Goal: Task Accomplishment & Management: Complete application form

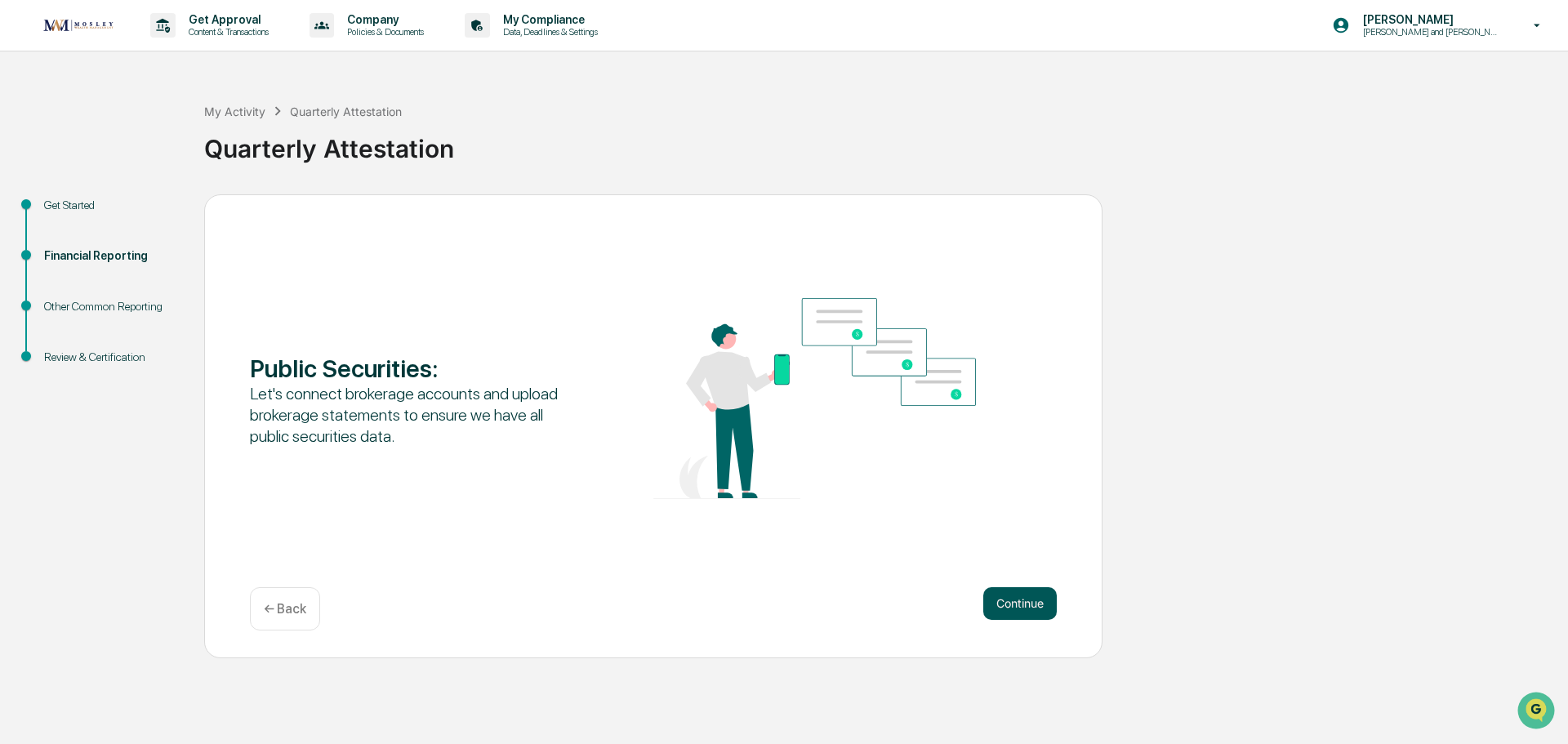
click at [1017, 604] on button "Continue" at bounding box center [1020, 603] width 74 height 32
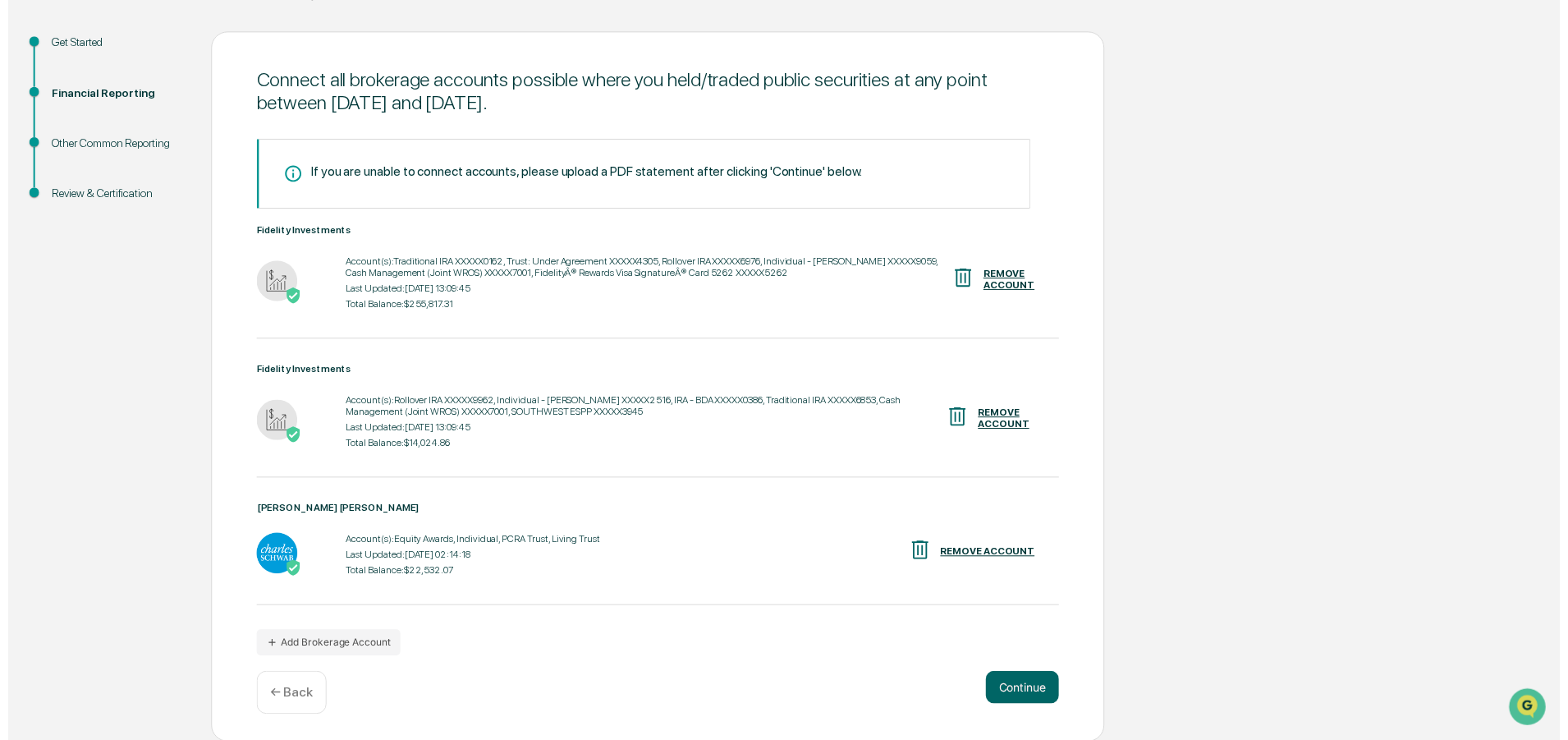
scroll to position [165, 0]
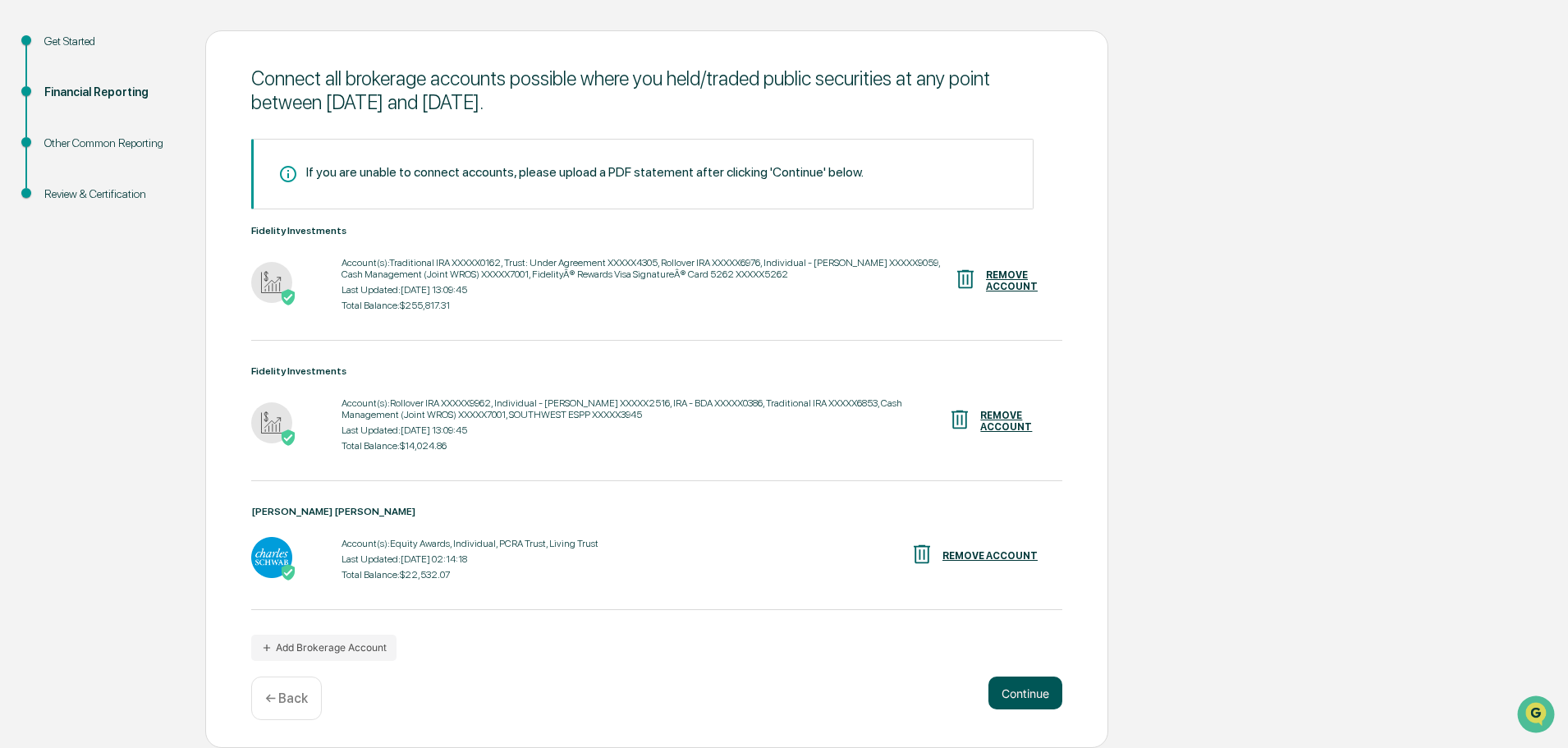
click at [1030, 692] on button "Continue" at bounding box center [1026, 692] width 74 height 32
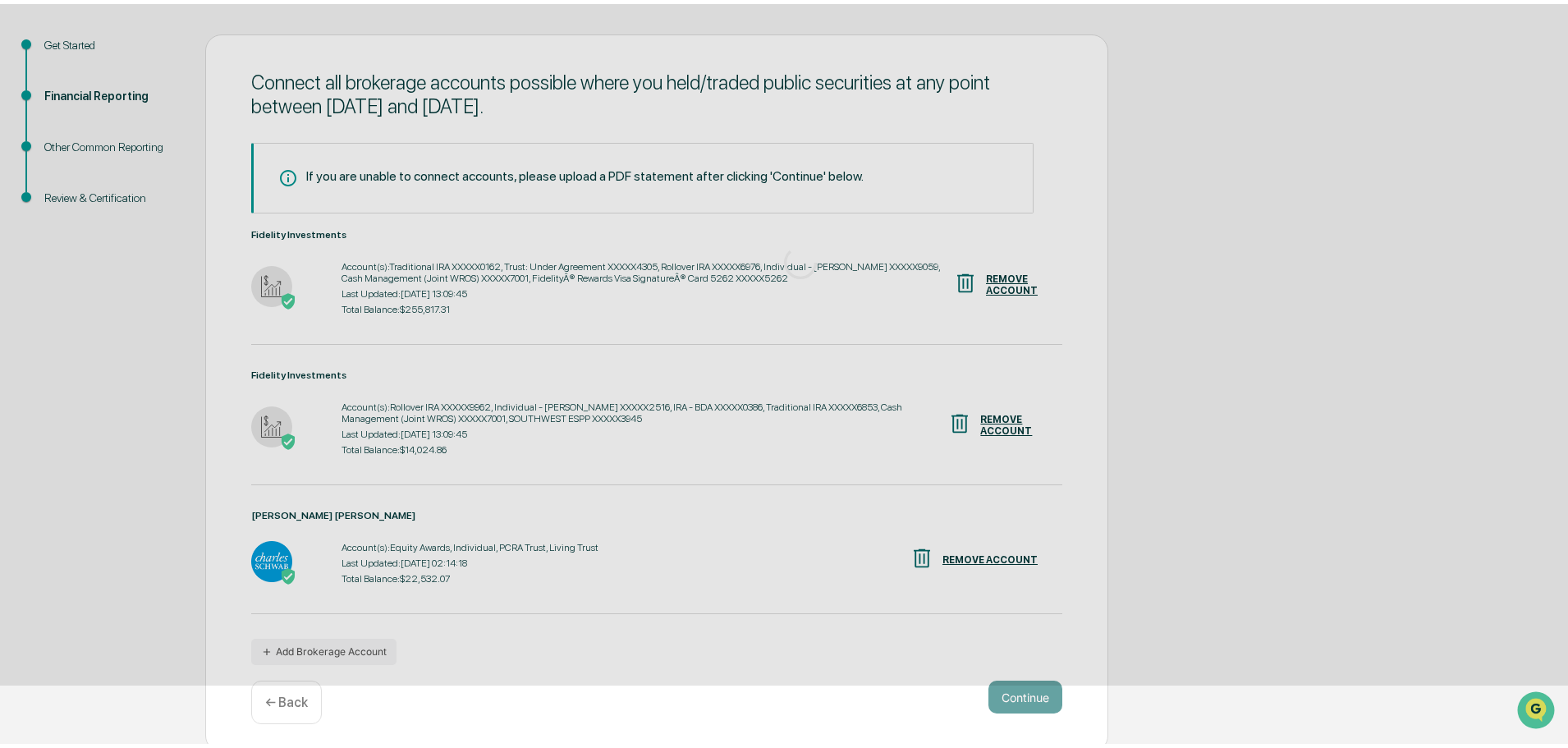
scroll to position [0, 0]
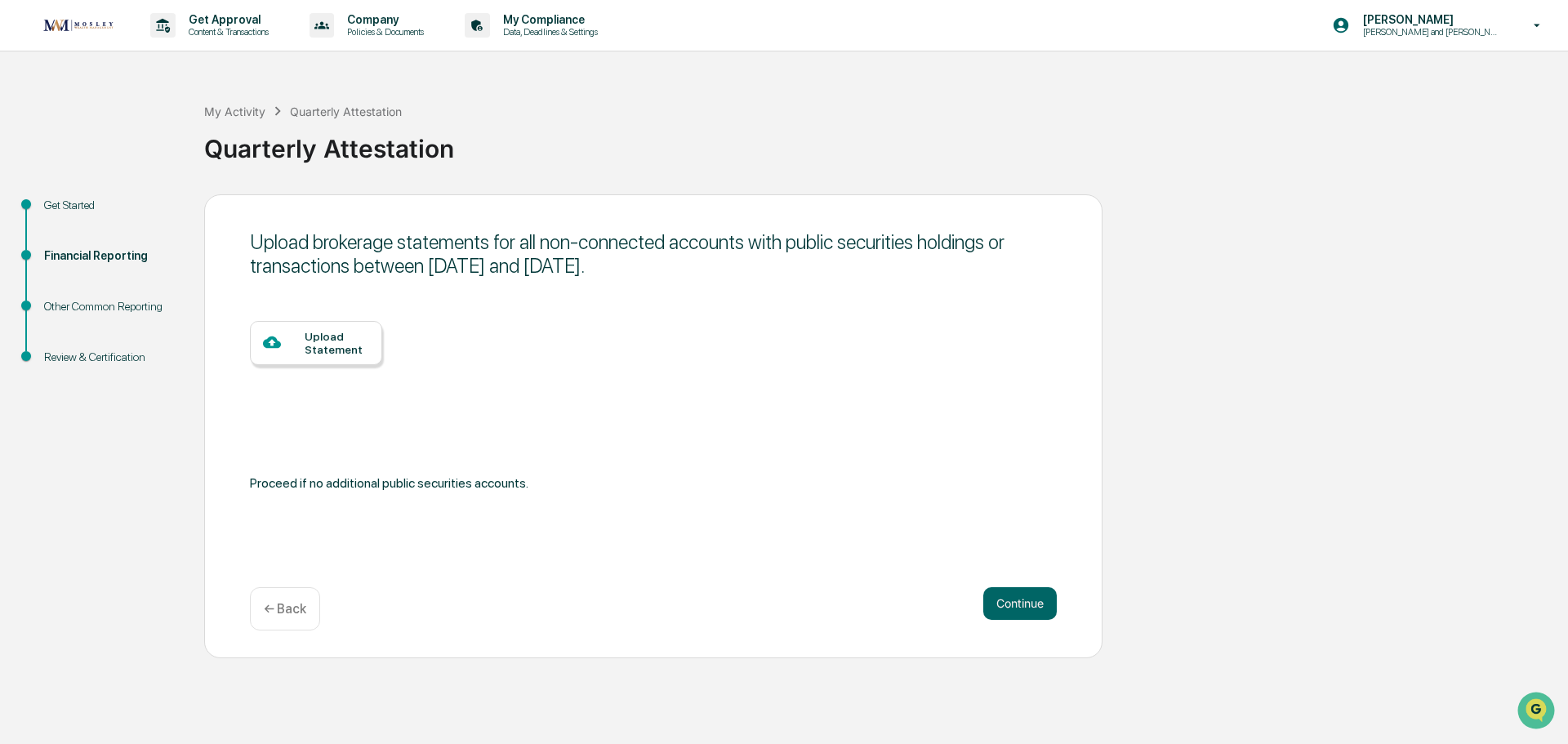
click at [301, 348] on div at bounding box center [283, 343] width 41 height 20
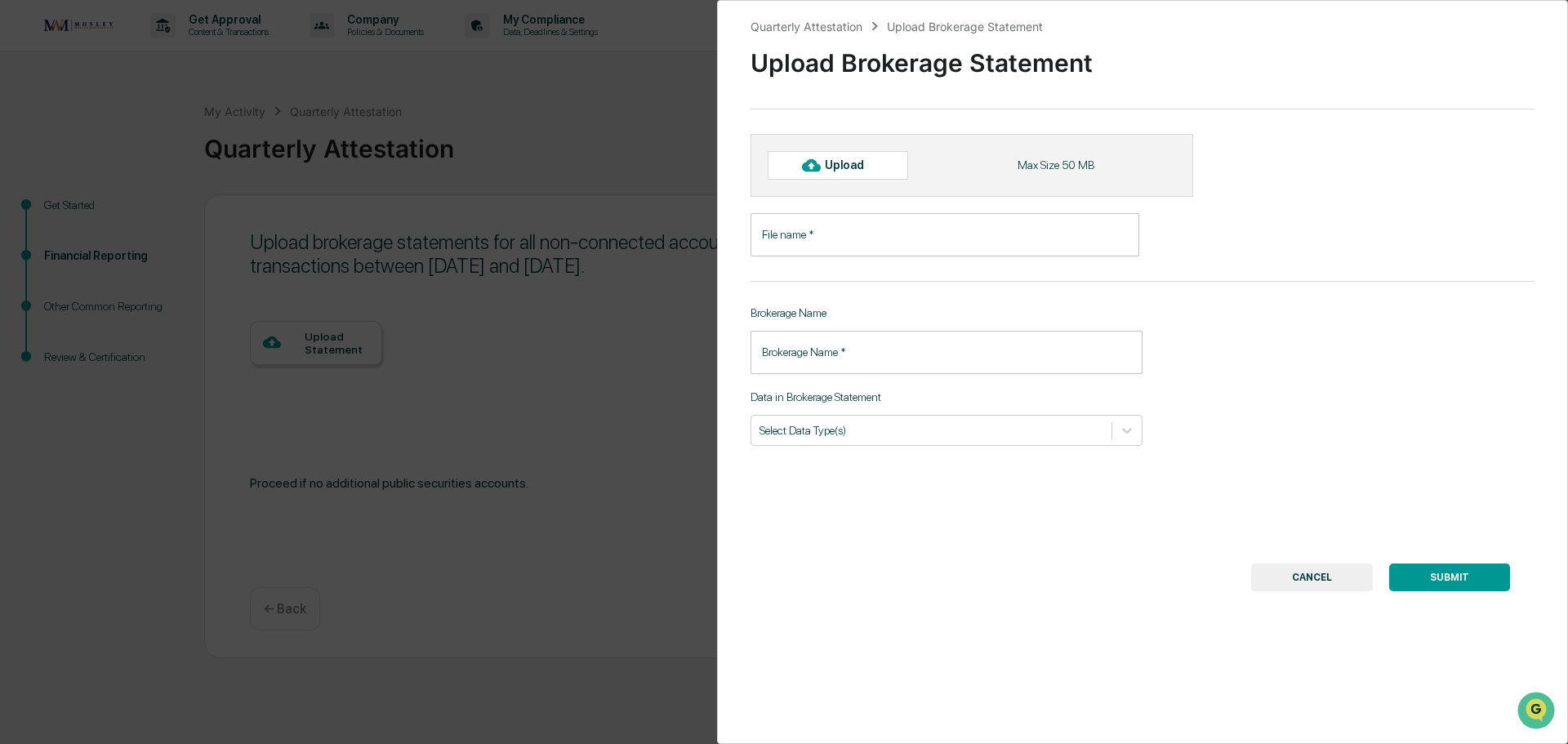
click at [851, 171] on div "Upload" at bounding box center [852, 165] width 53 height 13
click at [832, 158] on div "Upload" at bounding box center [838, 165] width 140 height 28
type input "**********"
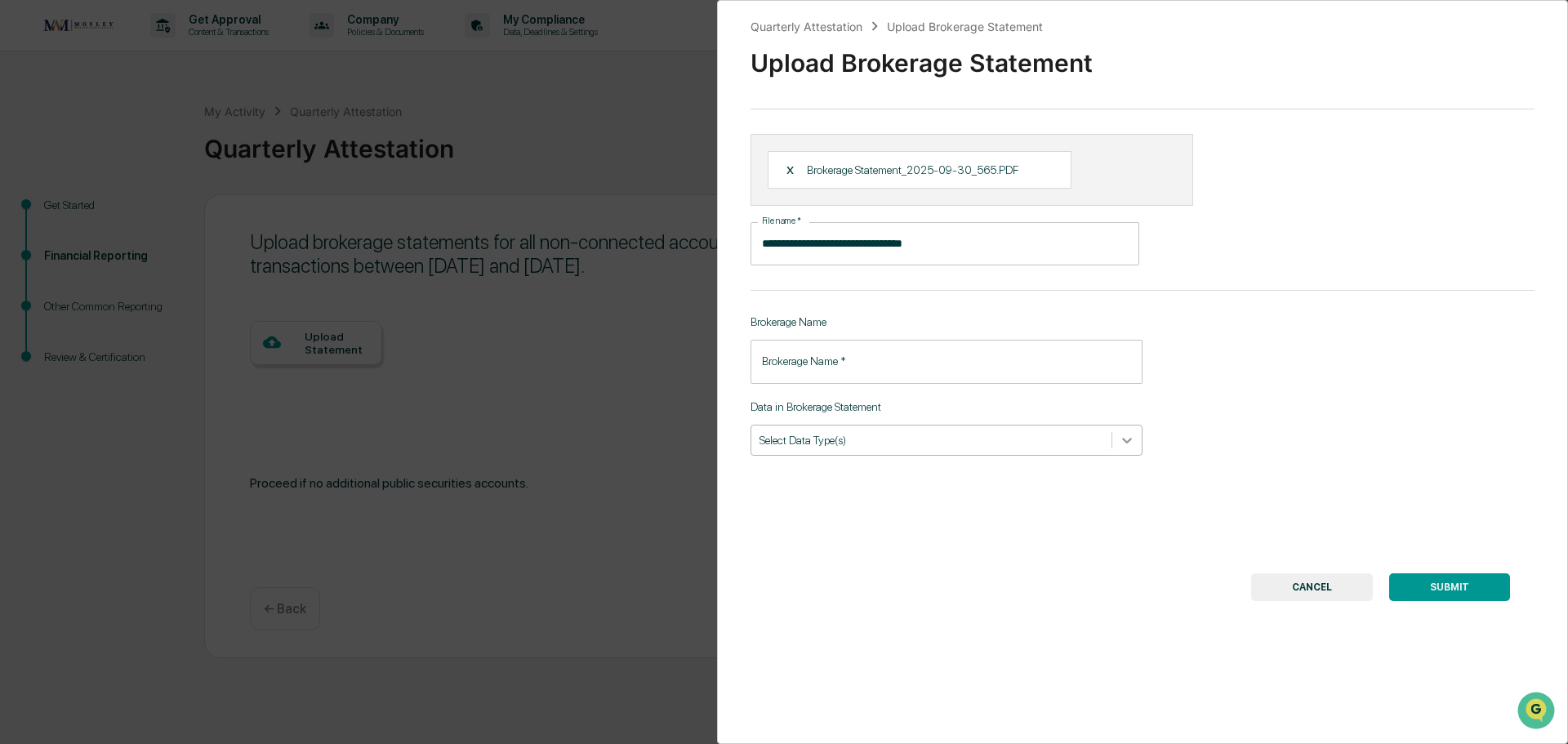
click at [1126, 433] on icon at bounding box center [1127, 441] width 17 height 17
click at [1445, 583] on button "SUBMIT" at bounding box center [1449, 587] width 121 height 28
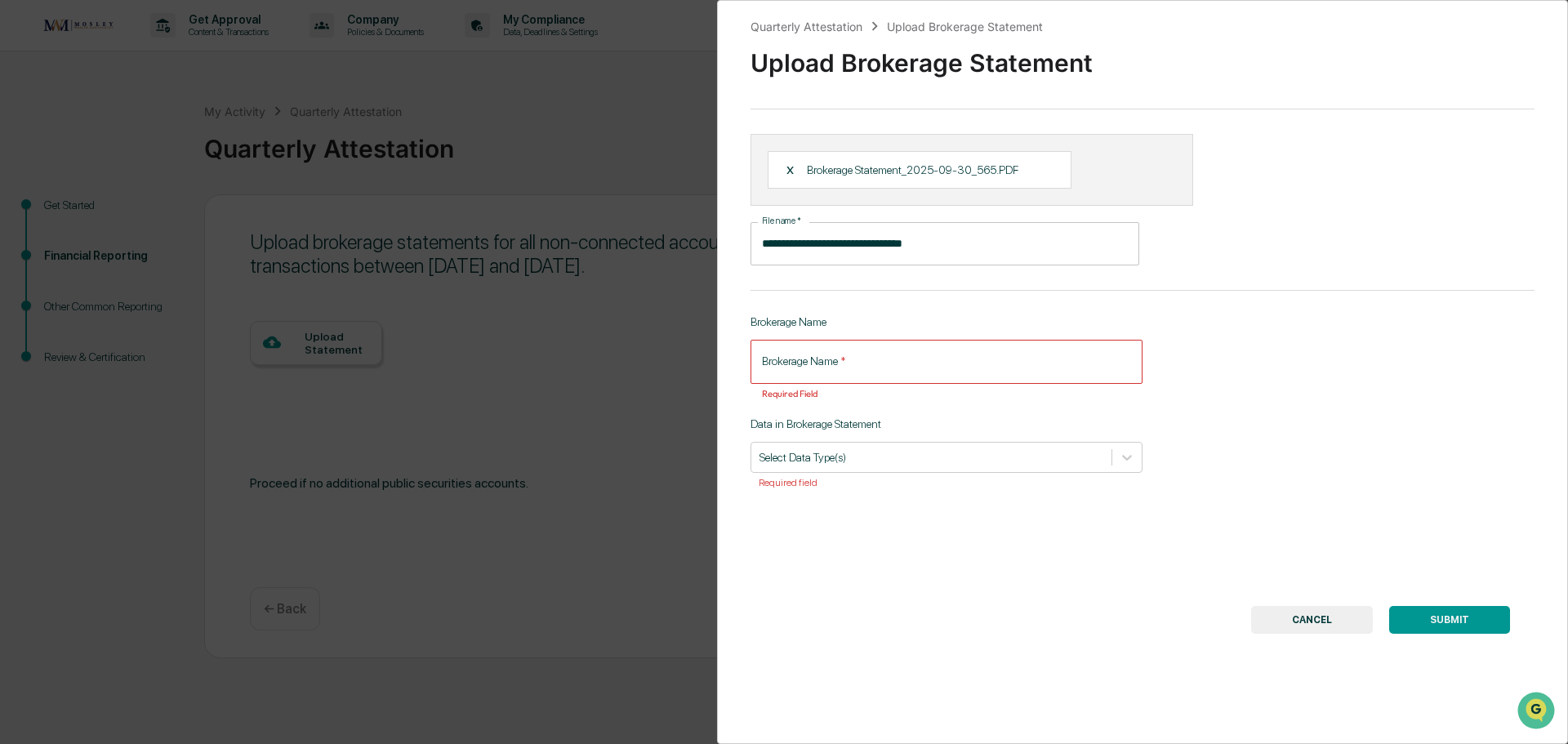
click at [961, 364] on input "Brokerage Name   *" at bounding box center [946, 361] width 392 height 43
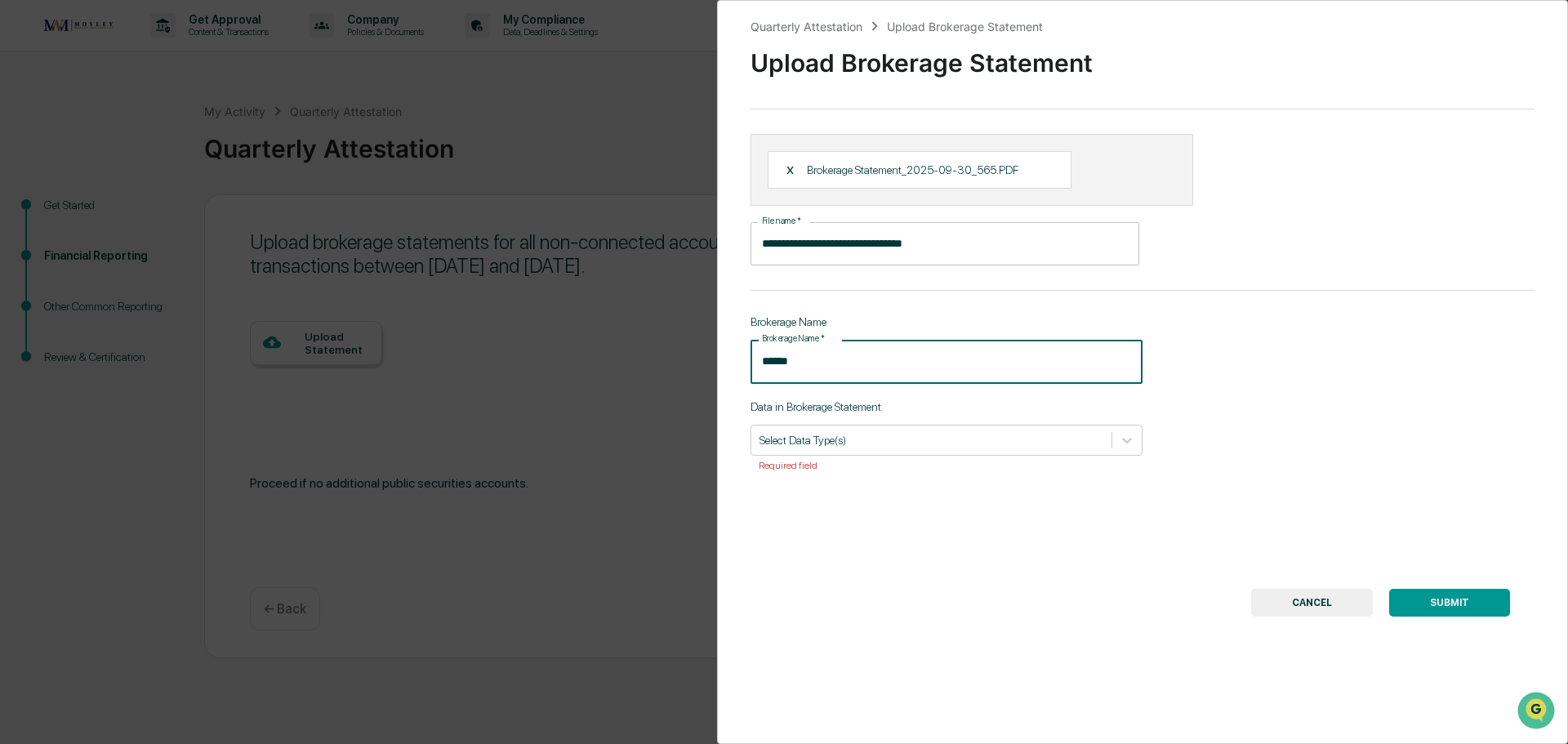
type input "******"
click at [1452, 603] on button "SUBMIT" at bounding box center [1449, 603] width 121 height 28
click at [843, 432] on div at bounding box center [931, 440] width 344 height 16
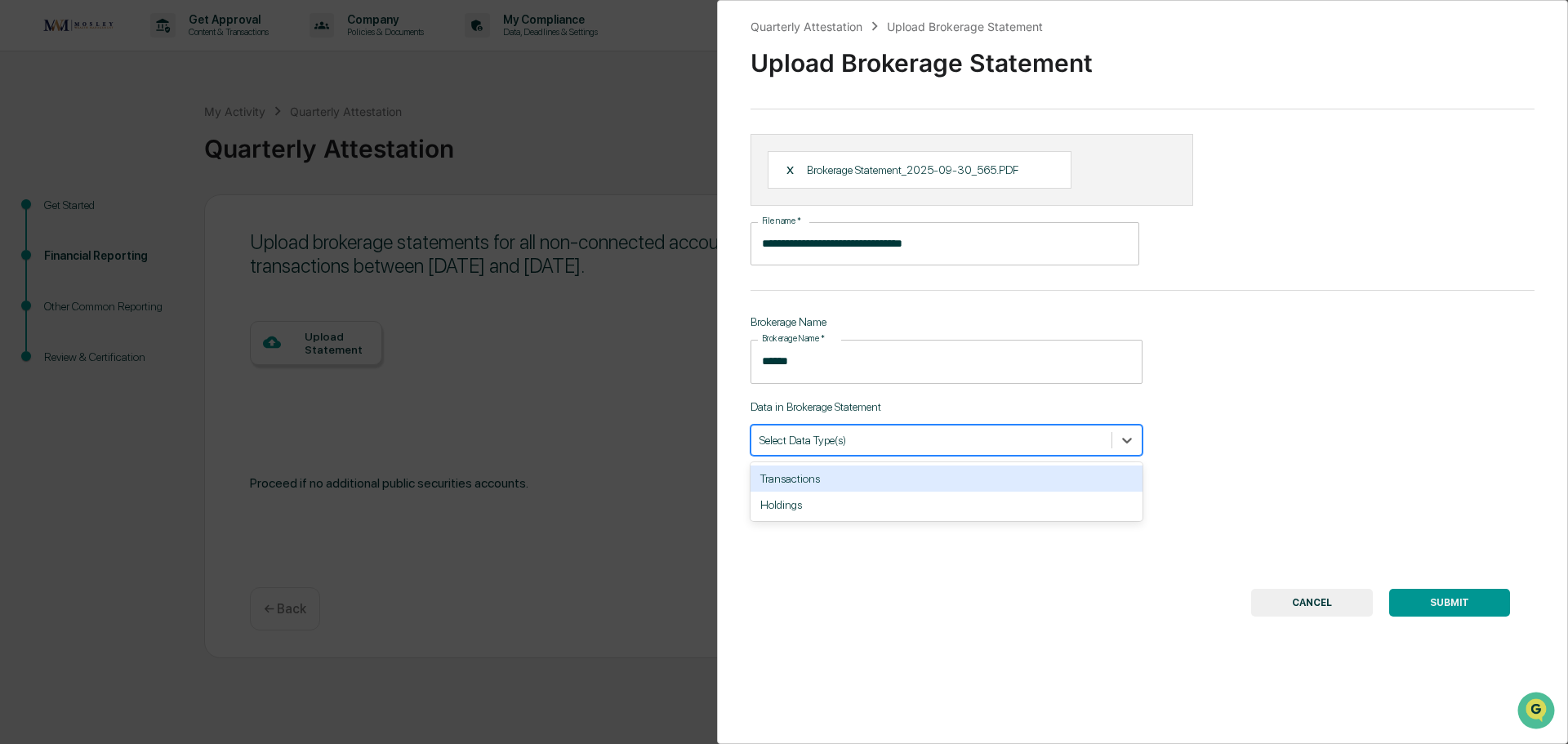
click at [856, 484] on div "Transactions" at bounding box center [946, 478] width 392 height 26
click at [842, 483] on div "Holdings" at bounding box center [946, 478] width 392 height 26
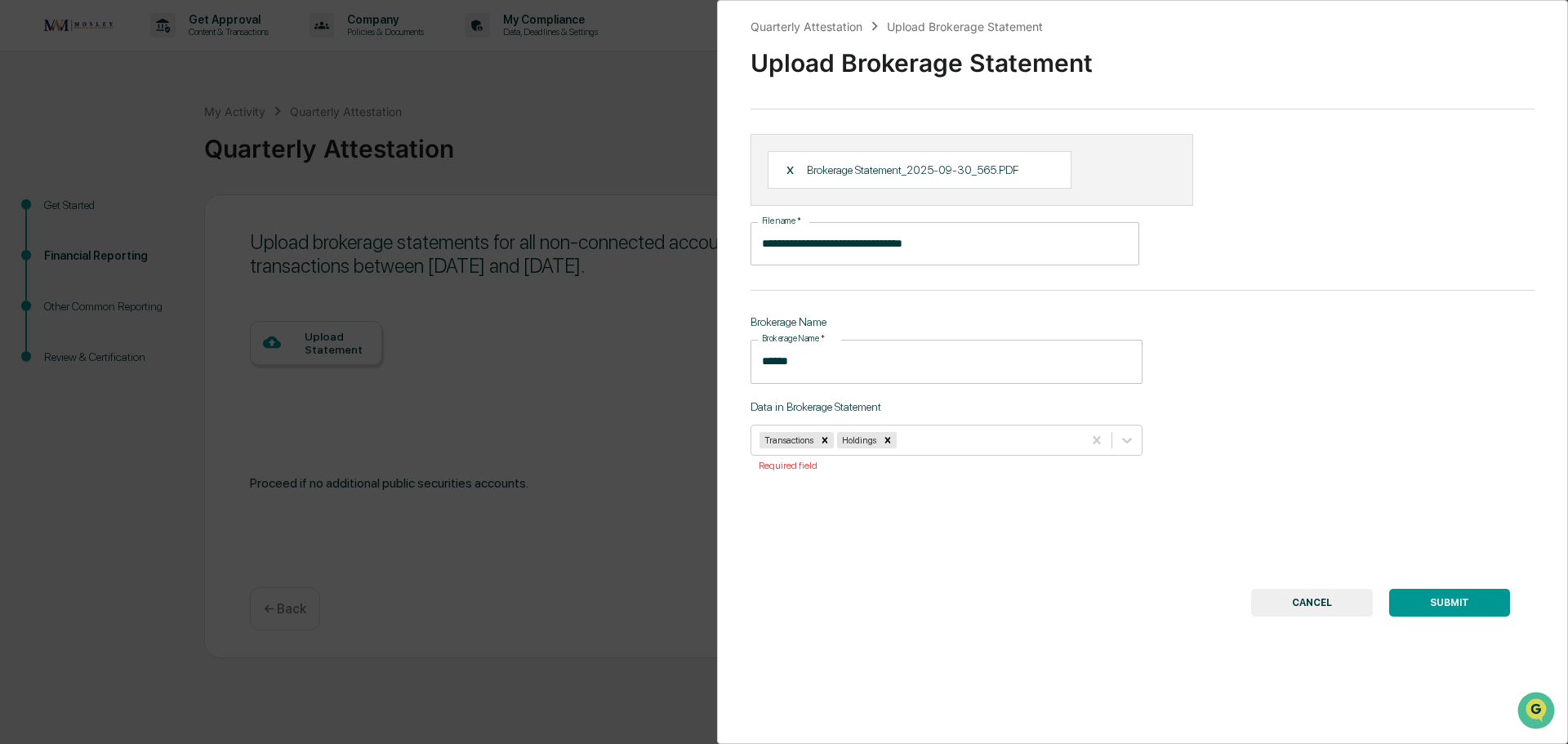
click at [1439, 598] on button "SUBMIT" at bounding box center [1449, 603] width 121 height 28
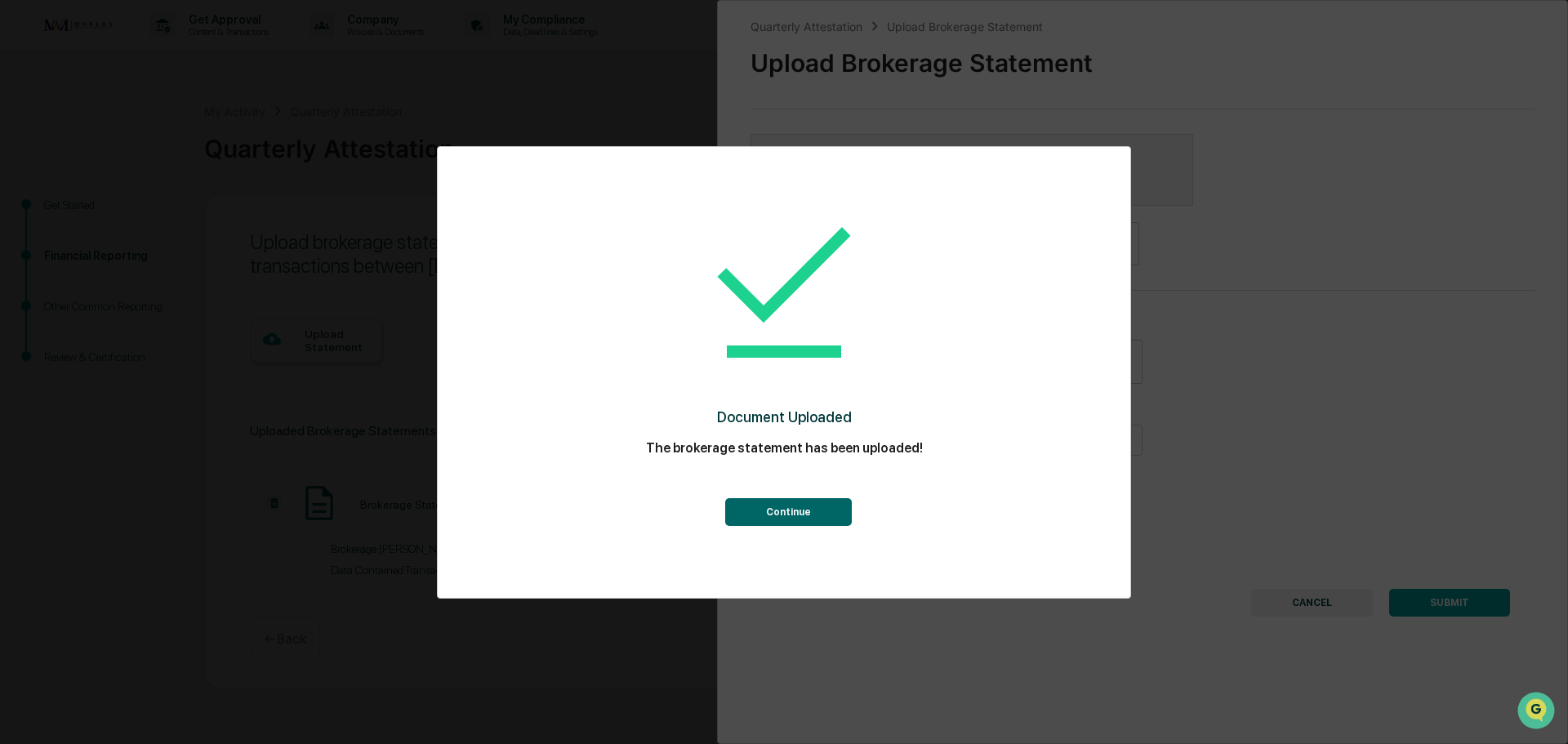
click at [798, 508] on button "Continue" at bounding box center [788, 512] width 126 height 28
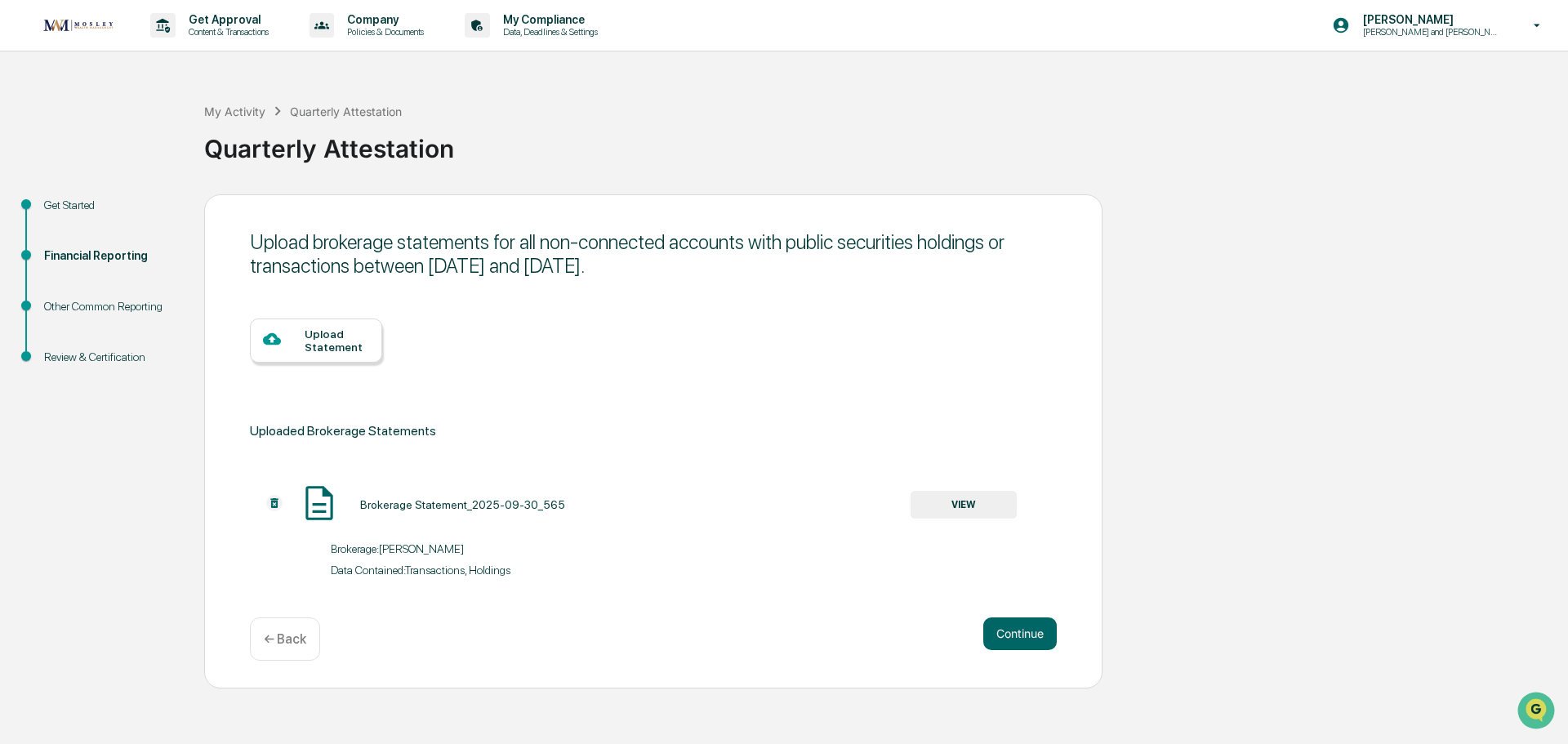
click at [333, 340] on div "Upload Statement" at bounding box center [336, 340] width 65 height 26
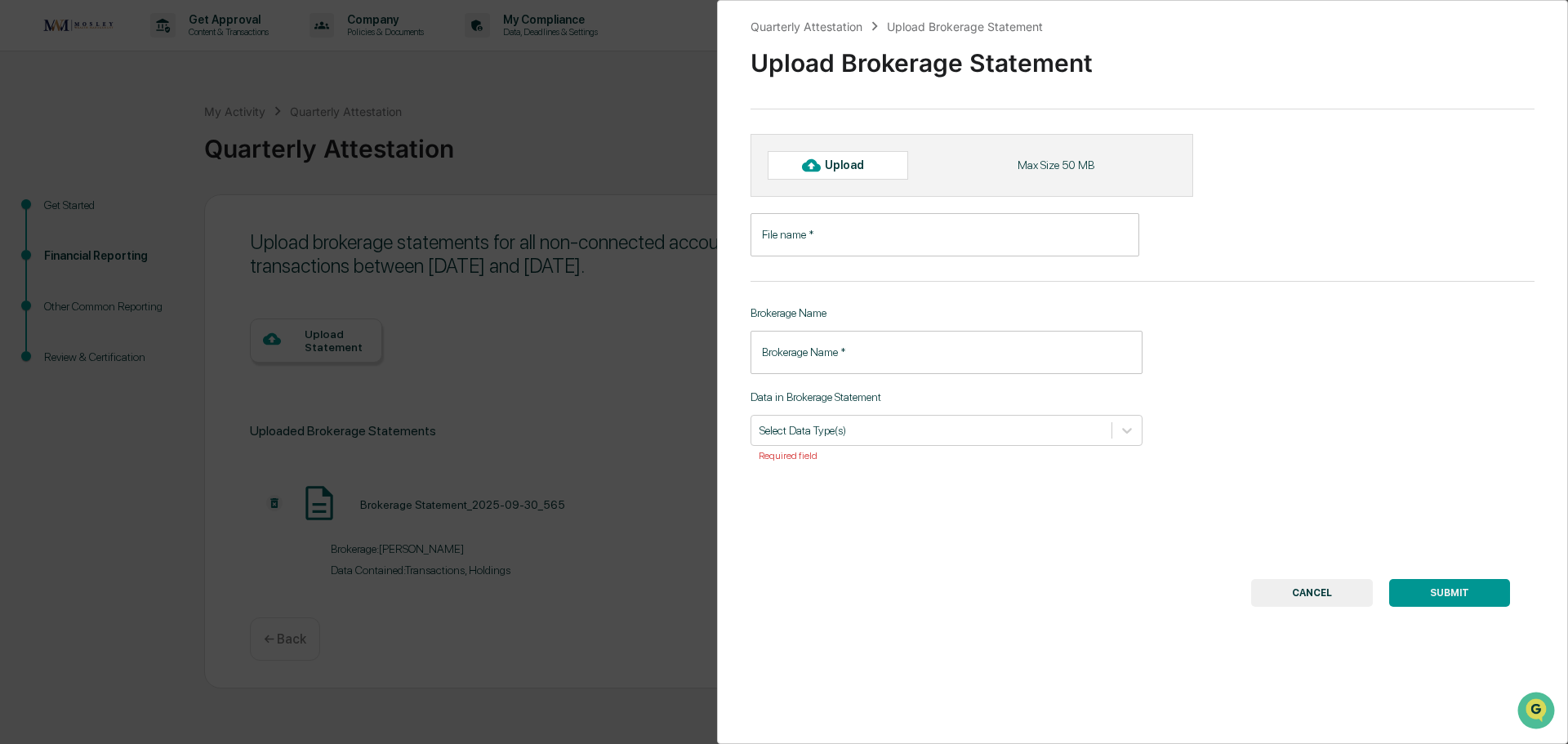
click at [825, 165] on div "Upload" at bounding box center [852, 165] width 53 height 13
type input "**********"
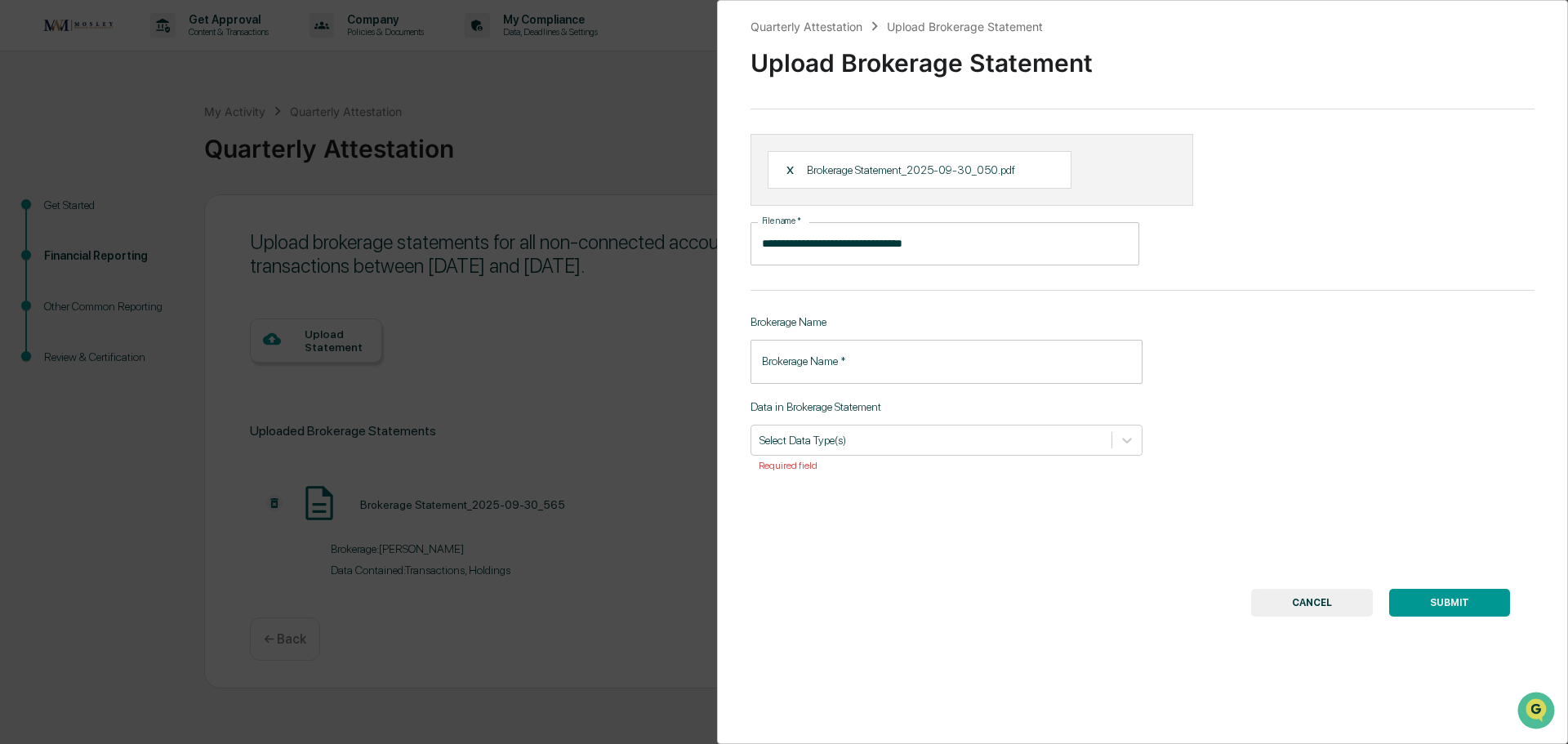
click at [875, 367] on input "Brokerage Name   *" at bounding box center [946, 361] width 392 height 43
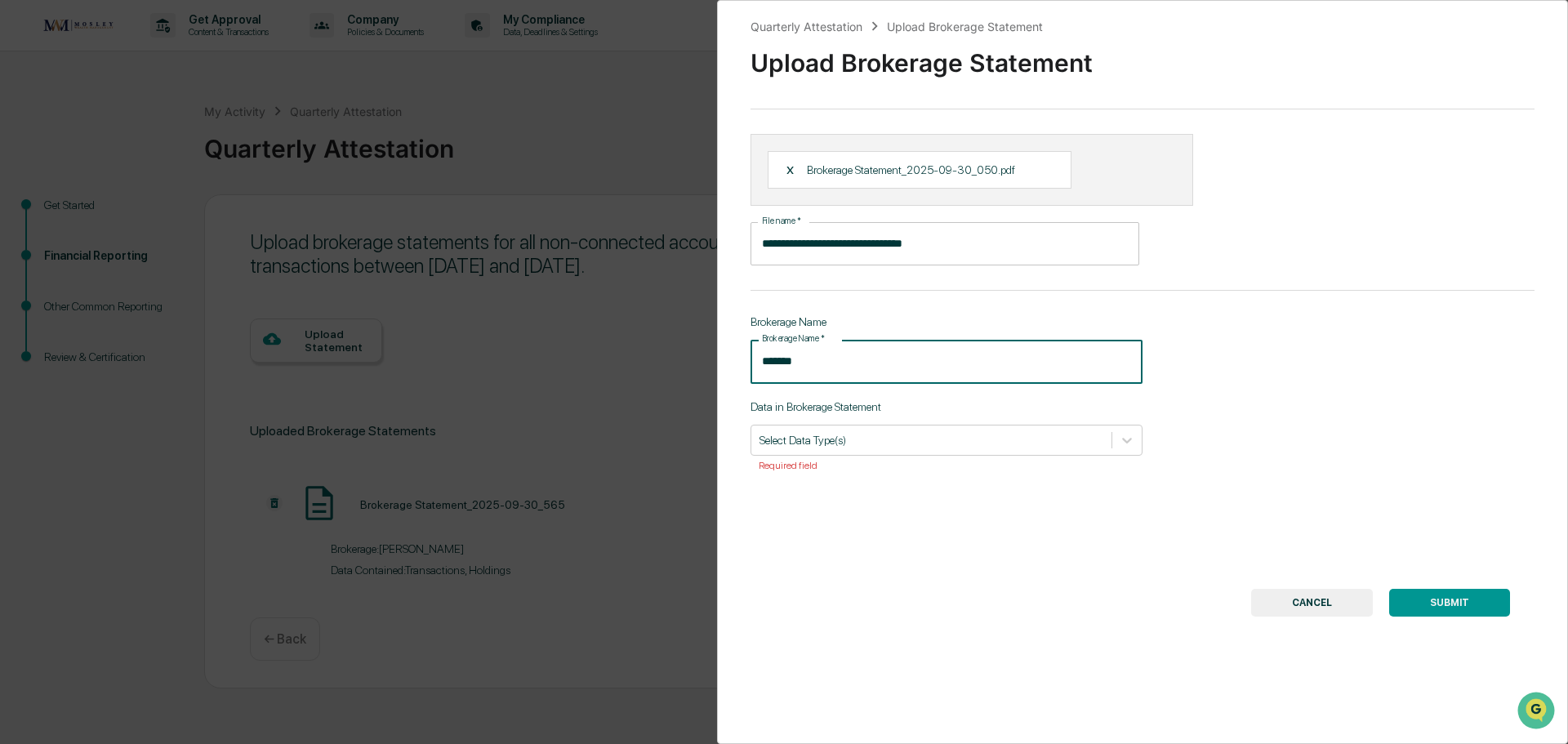
click at [791, 363] on input "*******" at bounding box center [946, 361] width 392 height 43
type input "******"
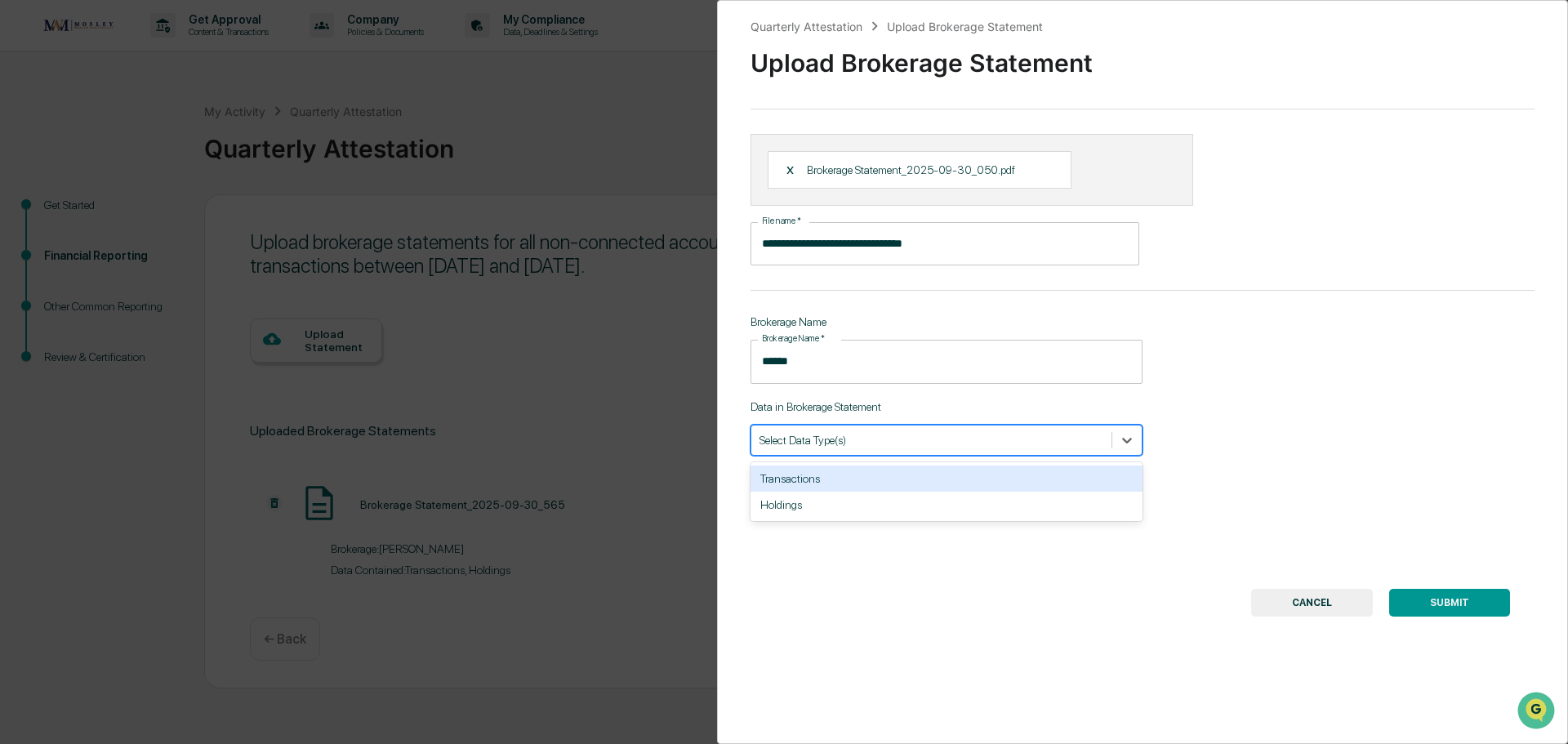
click at [882, 434] on div at bounding box center [931, 440] width 344 height 16
click at [877, 476] on div "Transactions" at bounding box center [946, 478] width 392 height 26
click at [867, 479] on div "Holdings" at bounding box center [946, 478] width 392 height 26
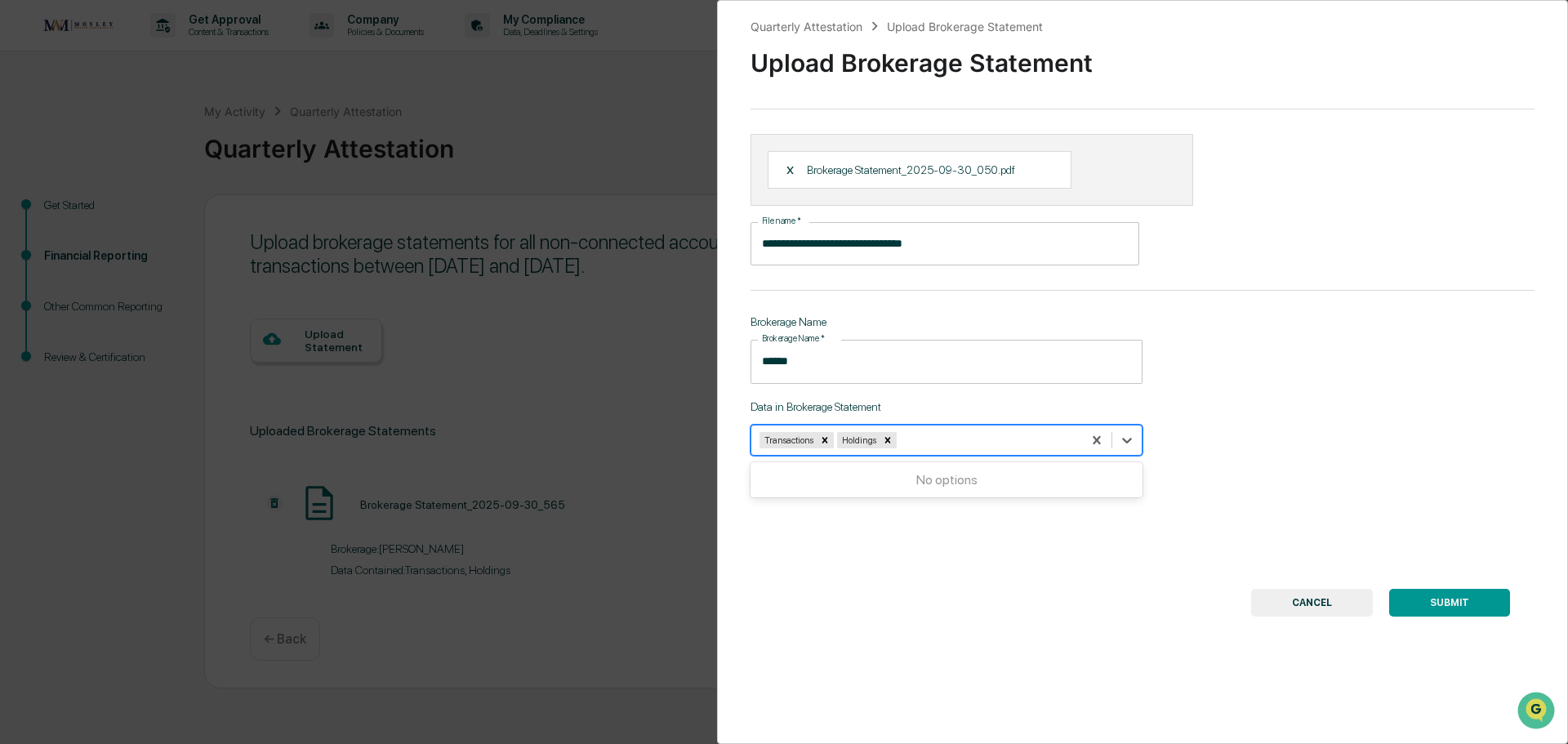
click at [1431, 605] on button "SUBMIT" at bounding box center [1449, 603] width 121 height 28
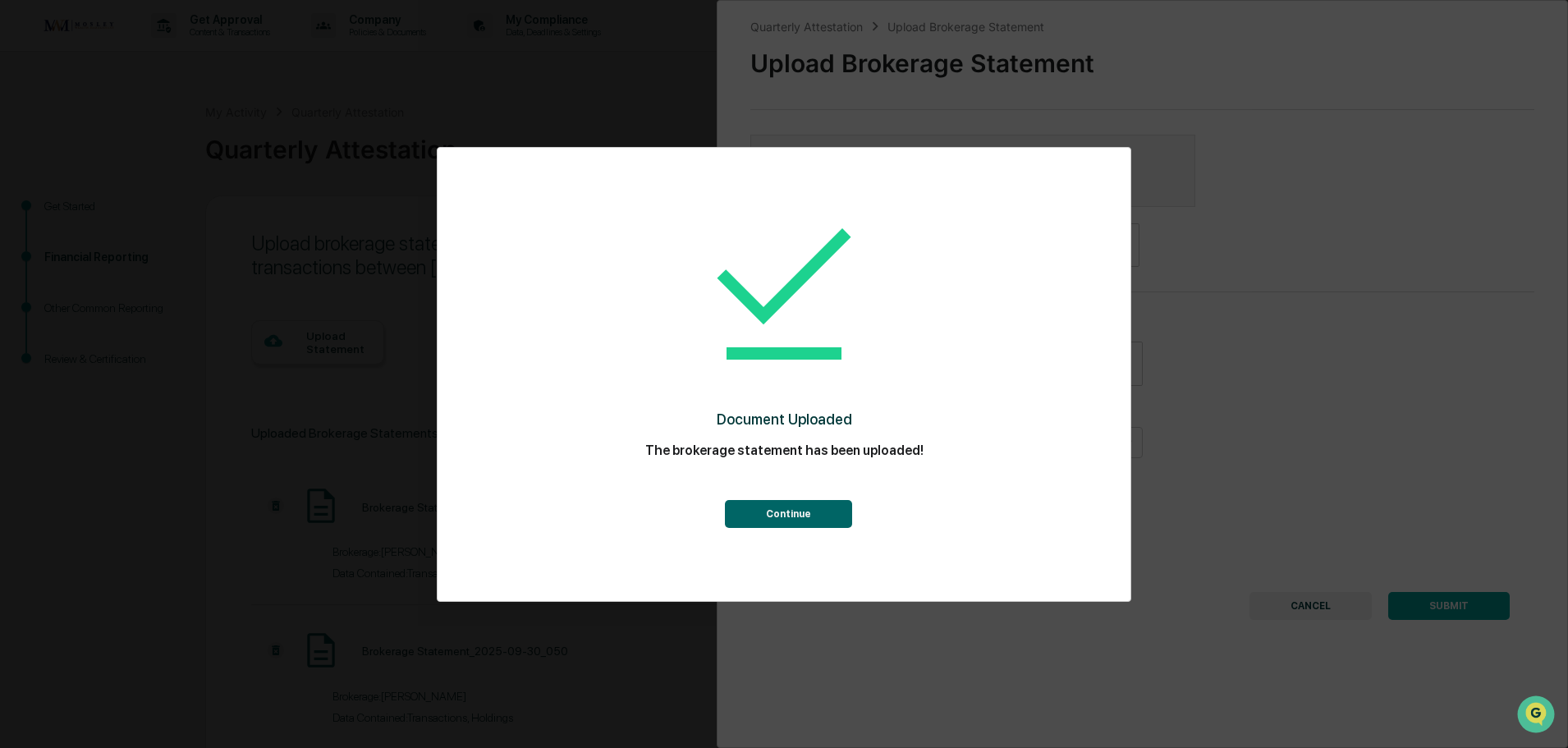
click at [824, 515] on button "Continue" at bounding box center [788, 514] width 127 height 28
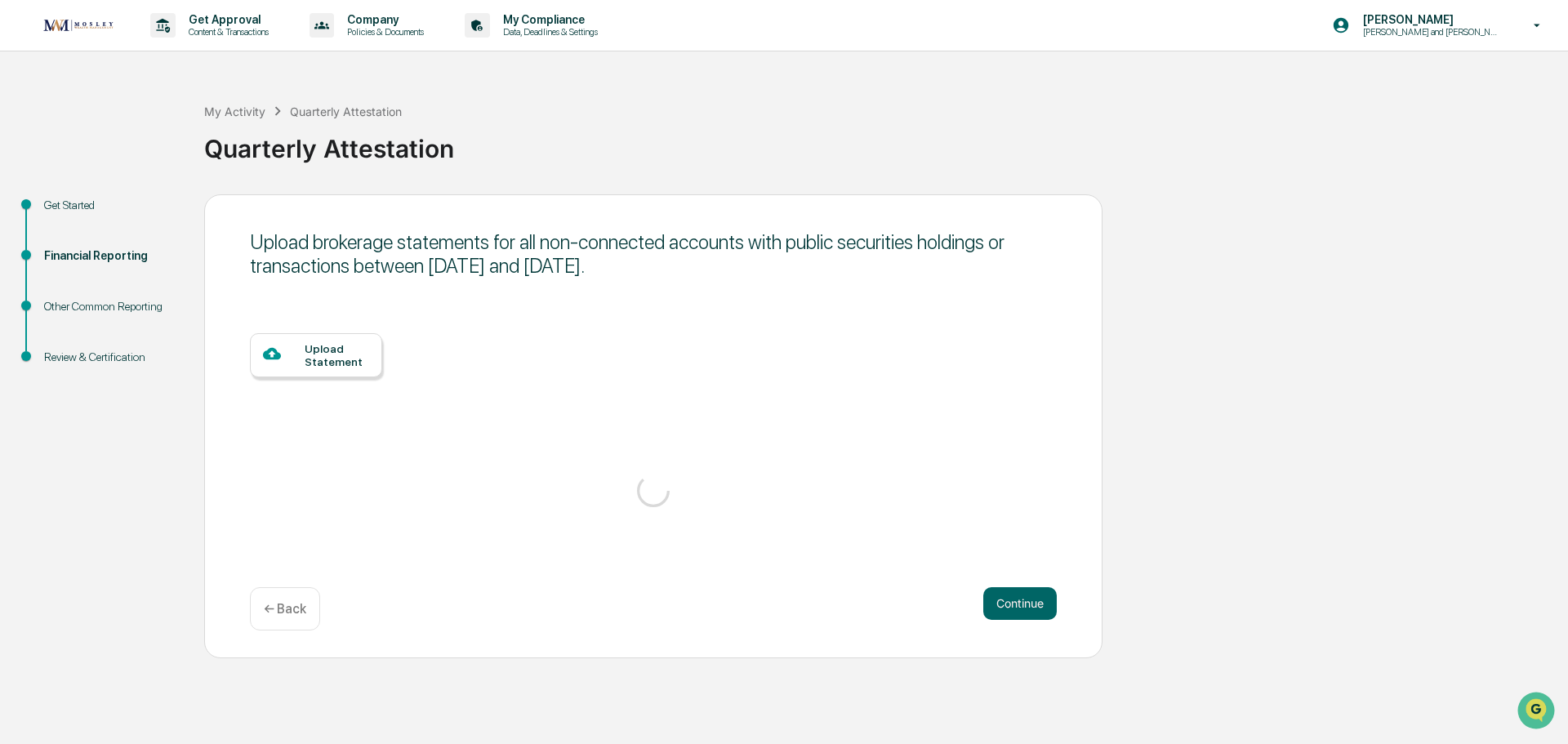
click at [330, 356] on div "Upload Statement" at bounding box center [336, 355] width 65 height 26
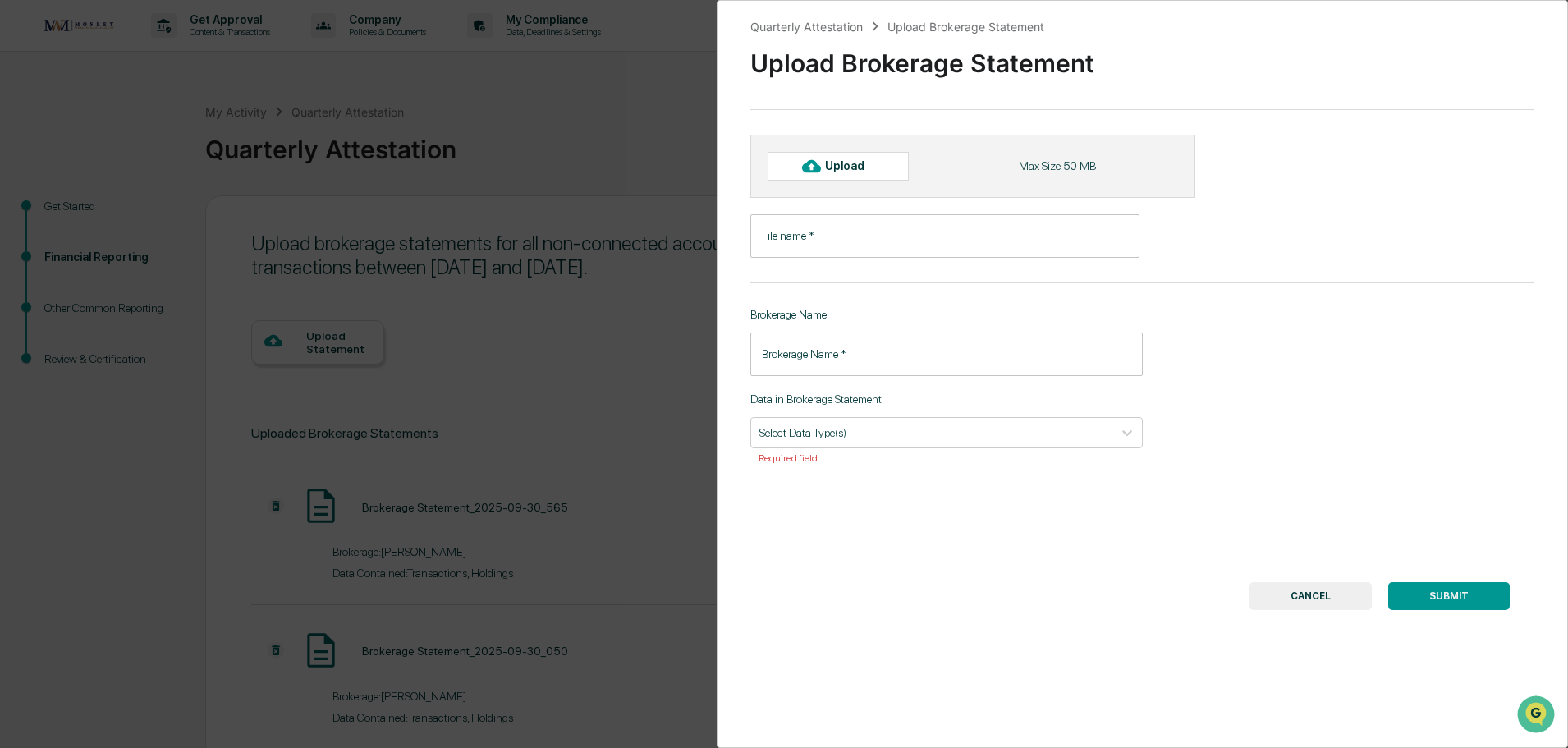
click at [820, 169] on icon at bounding box center [811, 166] width 18 height 12
type input "**********"
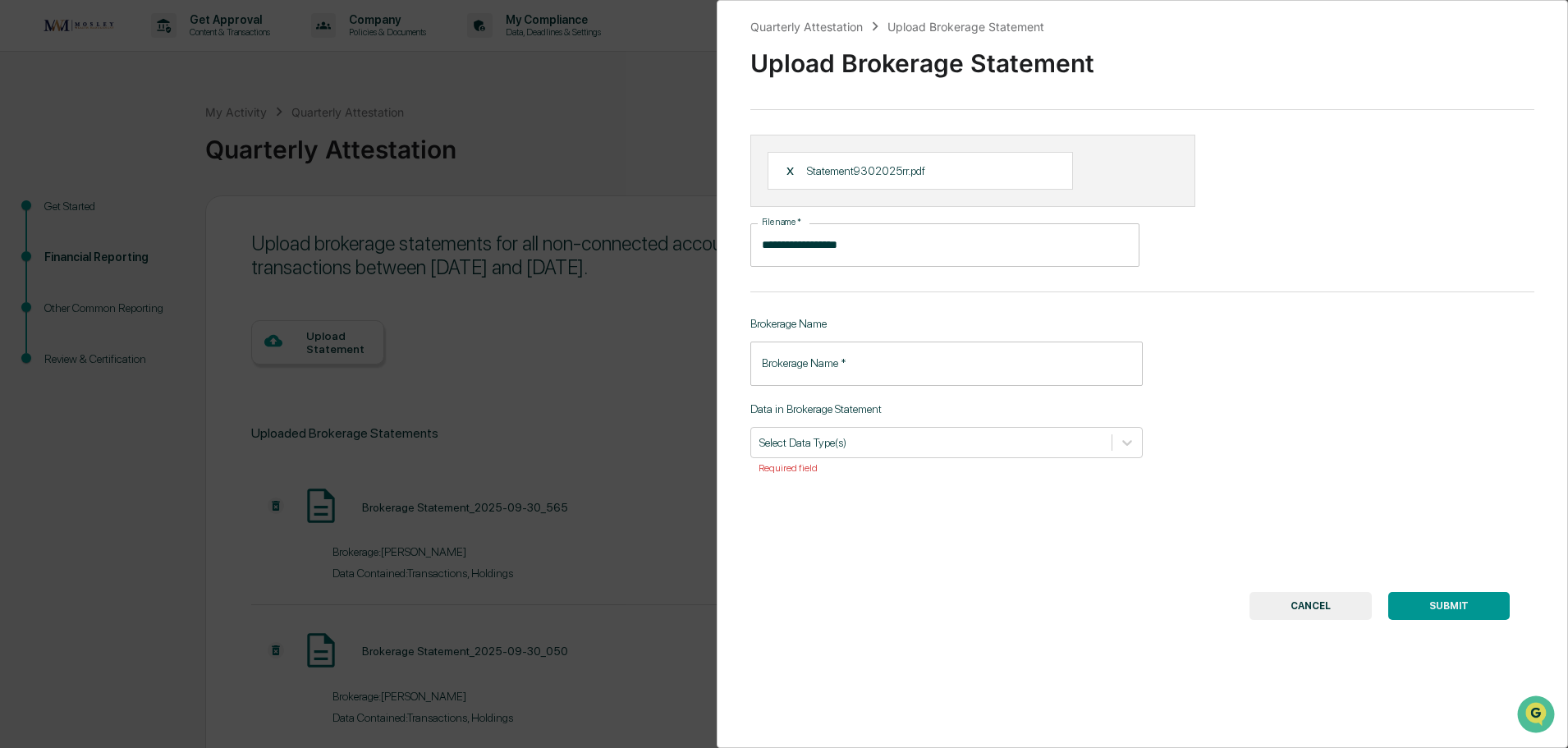
click at [823, 362] on input "Brokerage Name   *" at bounding box center [946, 363] width 392 height 44
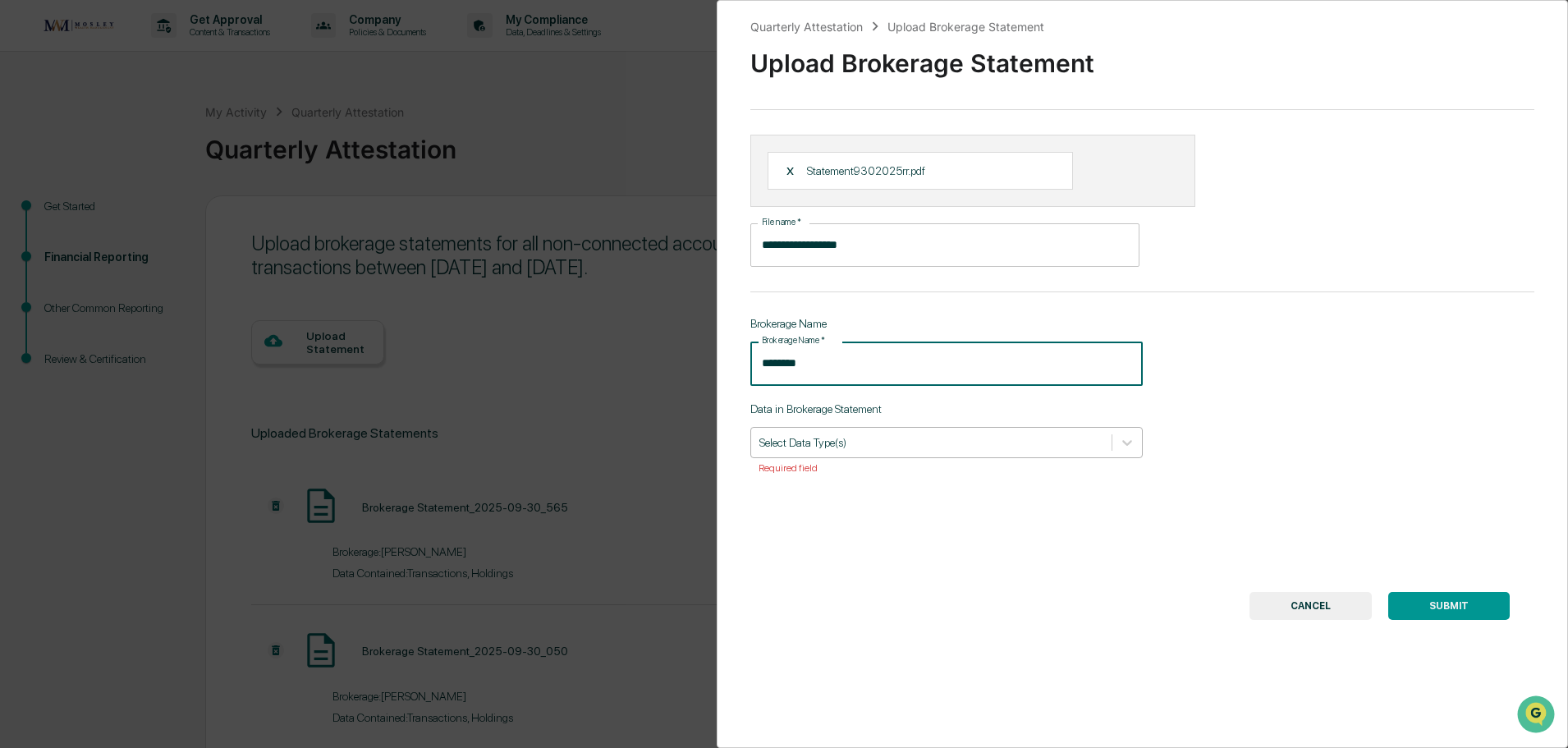
type input "********"
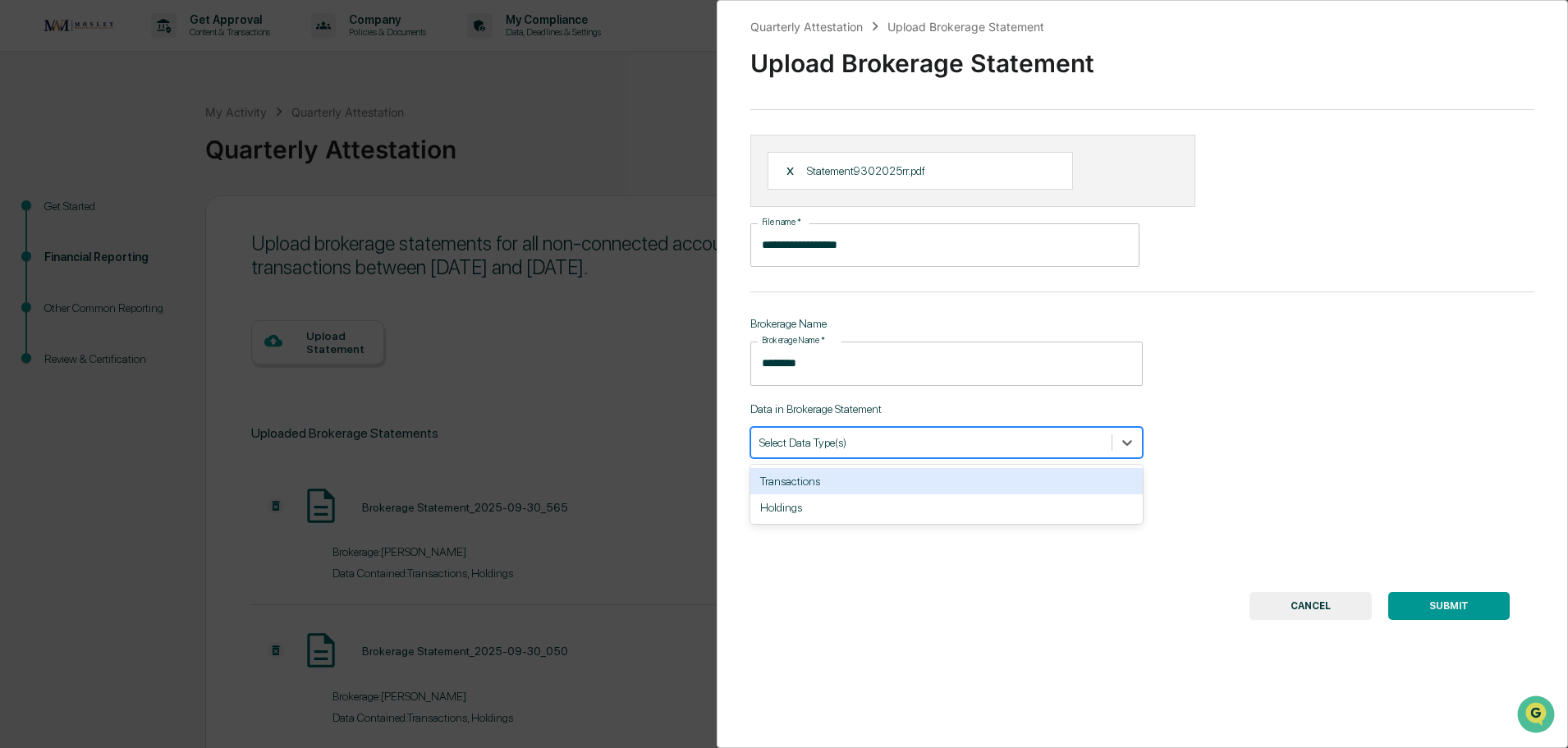
click at [821, 450] on div at bounding box center [930, 442] width 344 height 16
click at [821, 477] on div "Transactions" at bounding box center [946, 481] width 392 height 26
click at [828, 481] on div "Holdings" at bounding box center [946, 481] width 392 height 26
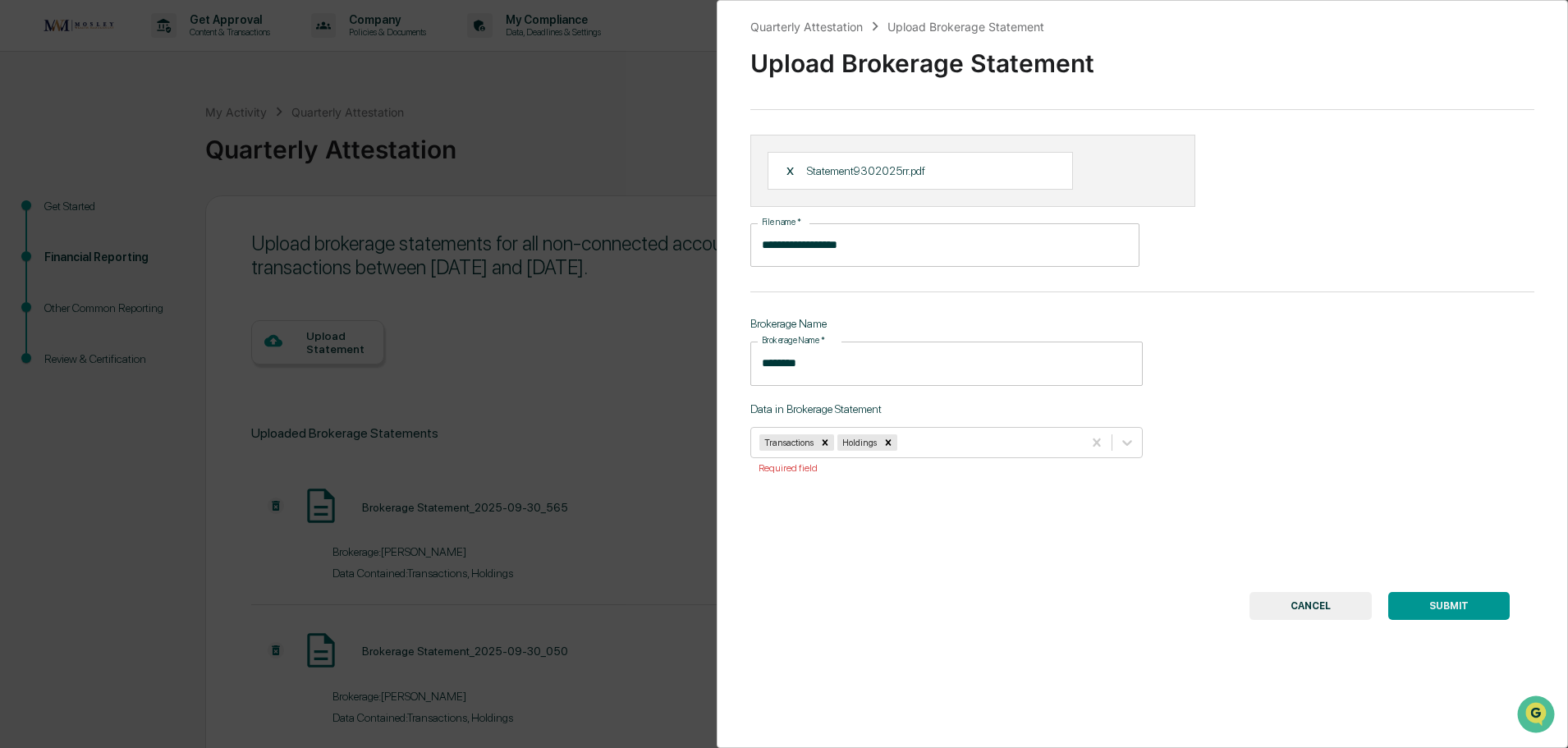
click at [1453, 604] on button "SUBMIT" at bounding box center [1448, 606] width 121 height 28
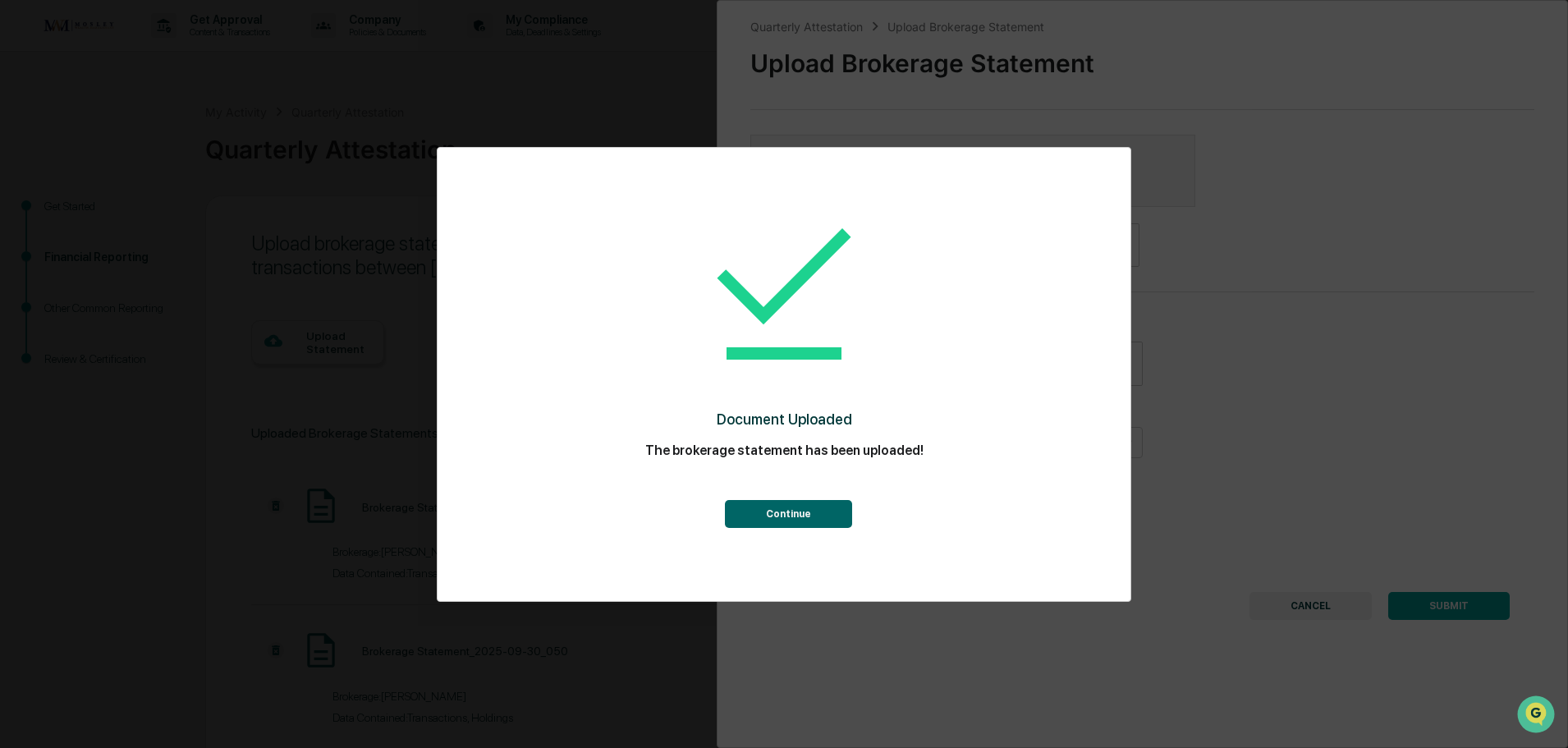
click at [795, 497] on div "Continue" at bounding box center [784, 499] width 627 height 59
click at [795, 510] on button "Continue" at bounding box center [788, 514] width 127 height 28
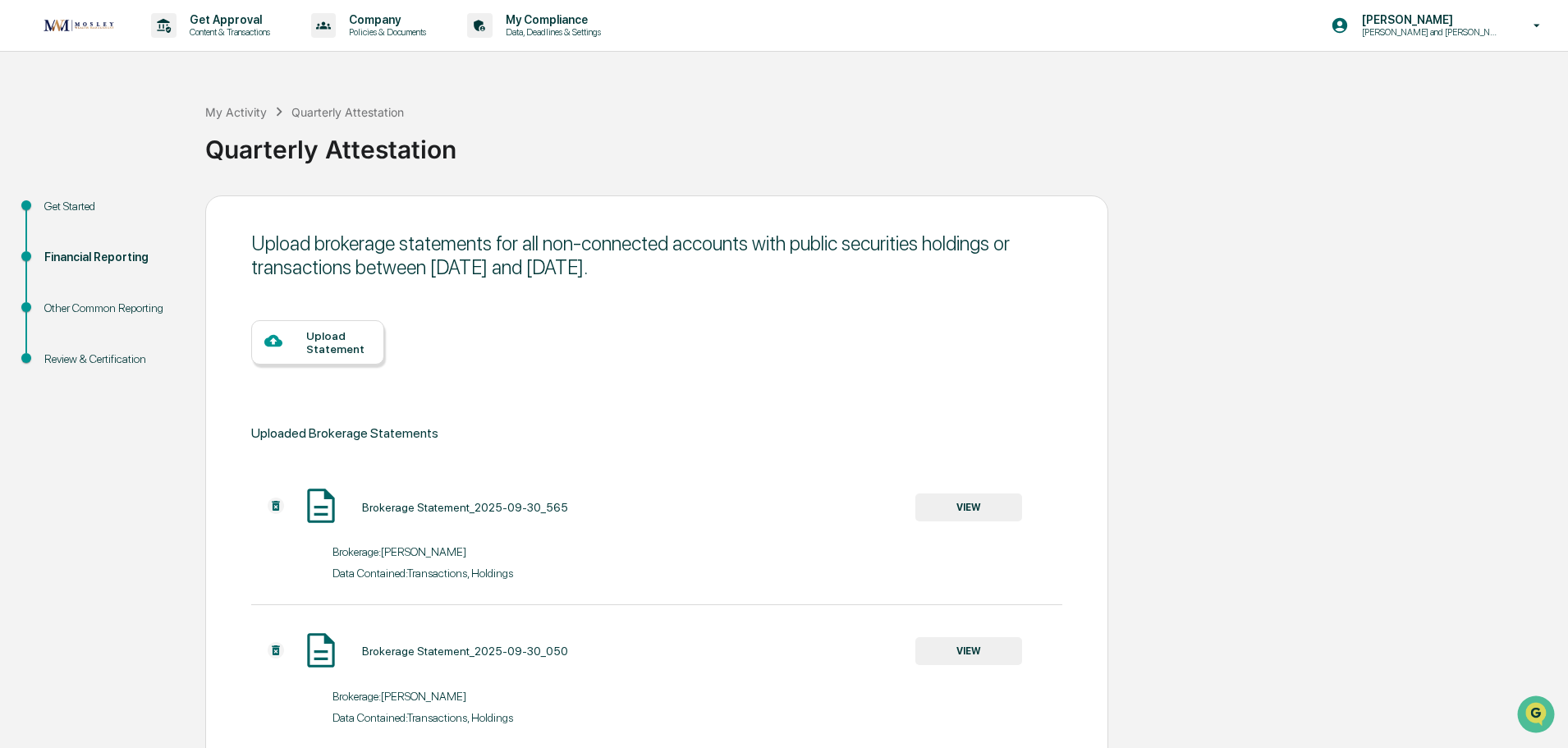
click at [339, 338] on div "Upload Statement" at bounding box center [338, 342] width 65 height 26
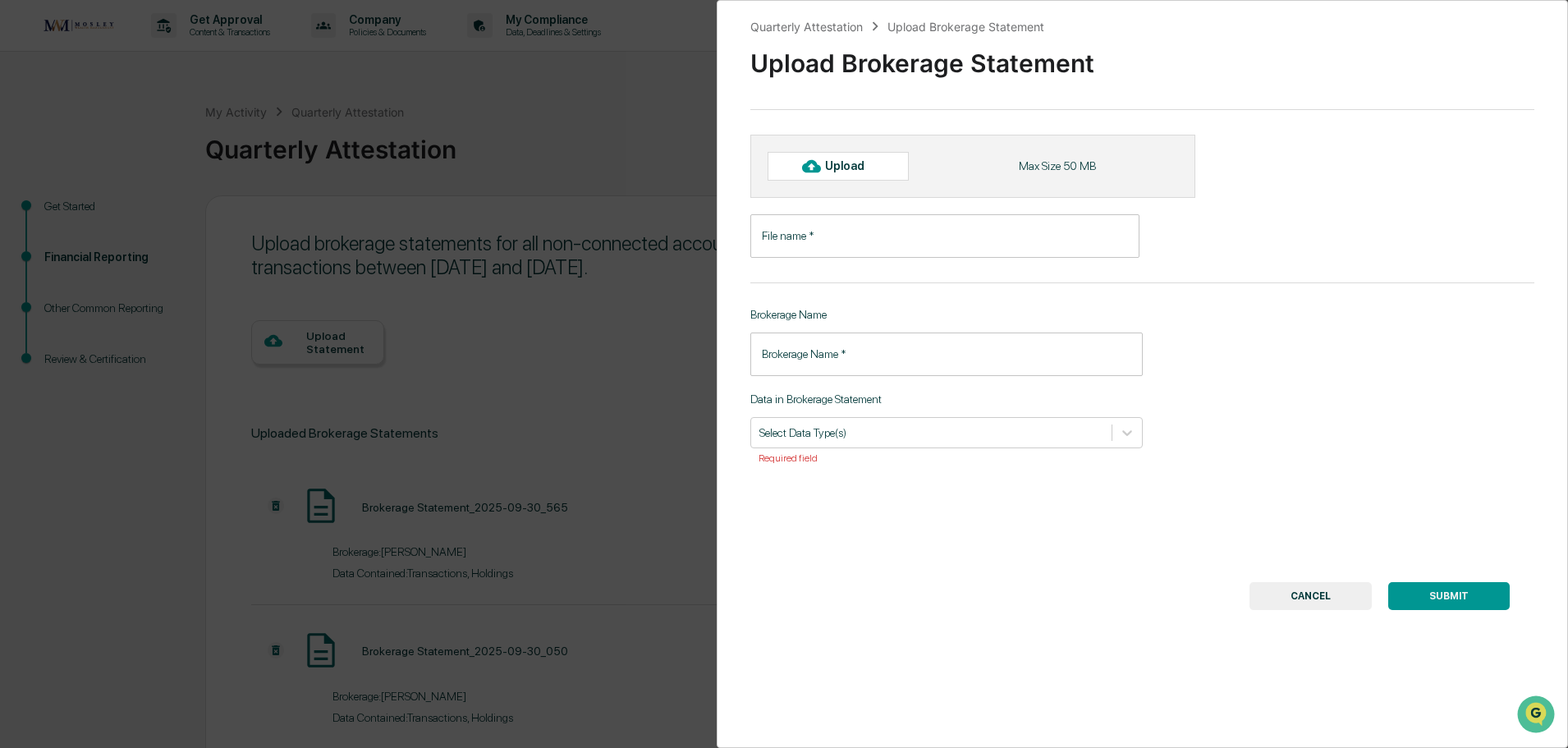
click at [833, 162] on div "Upload" at bounding box center [852, 166] width 54 height 13
type input "**********"
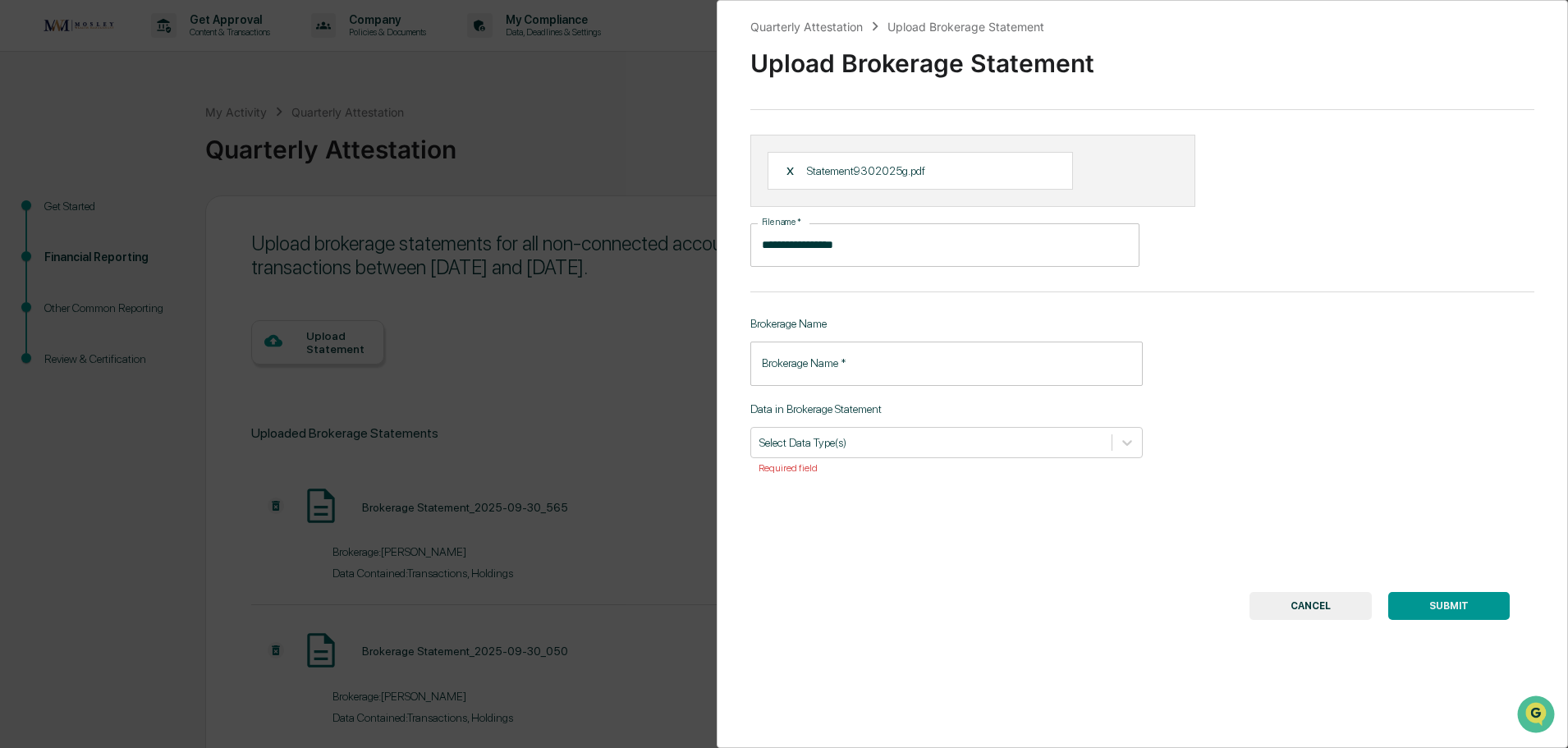
click at [816, 368] on input "Brokerage Name   *" at bounding box center [946, 363] width 392 height 44
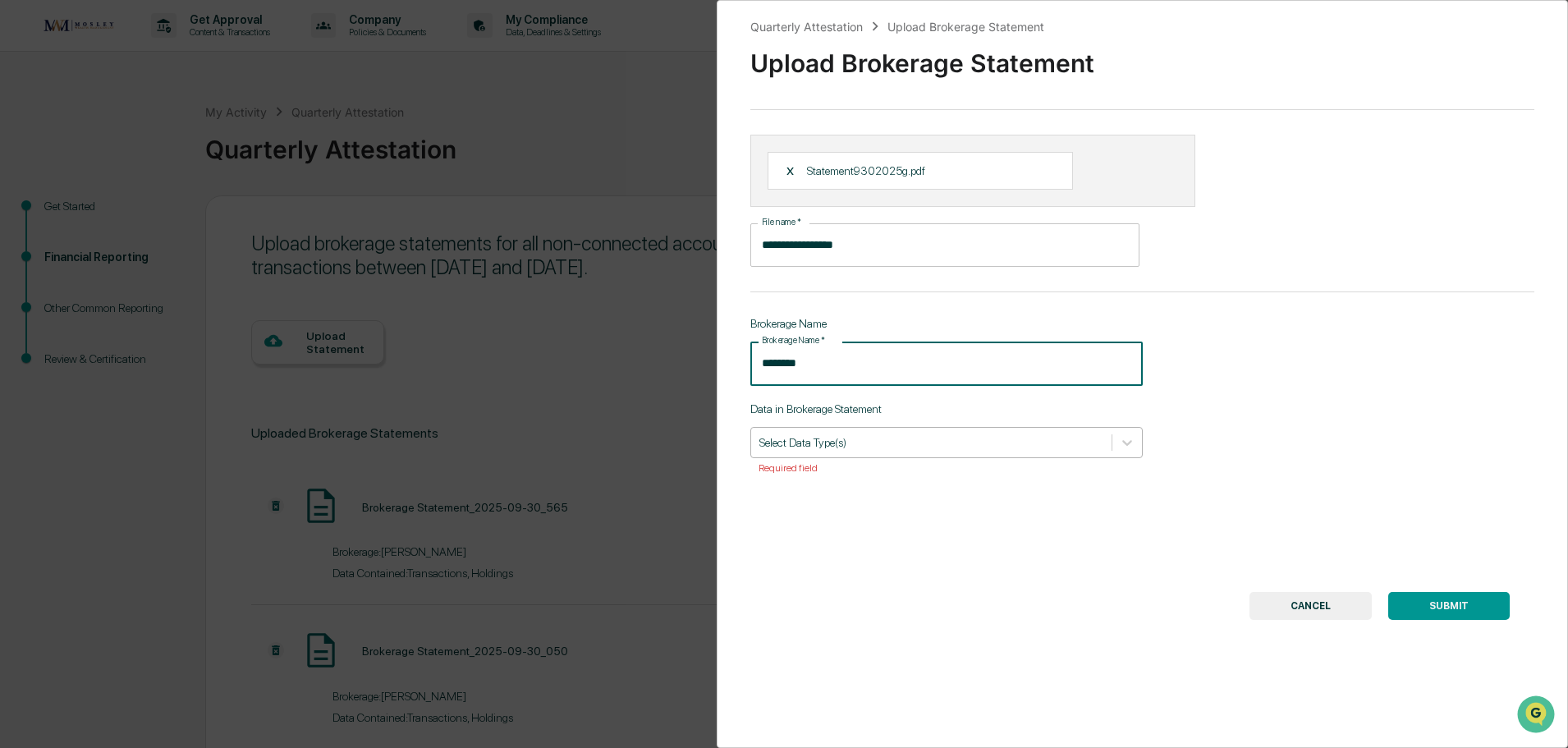
type input "********"
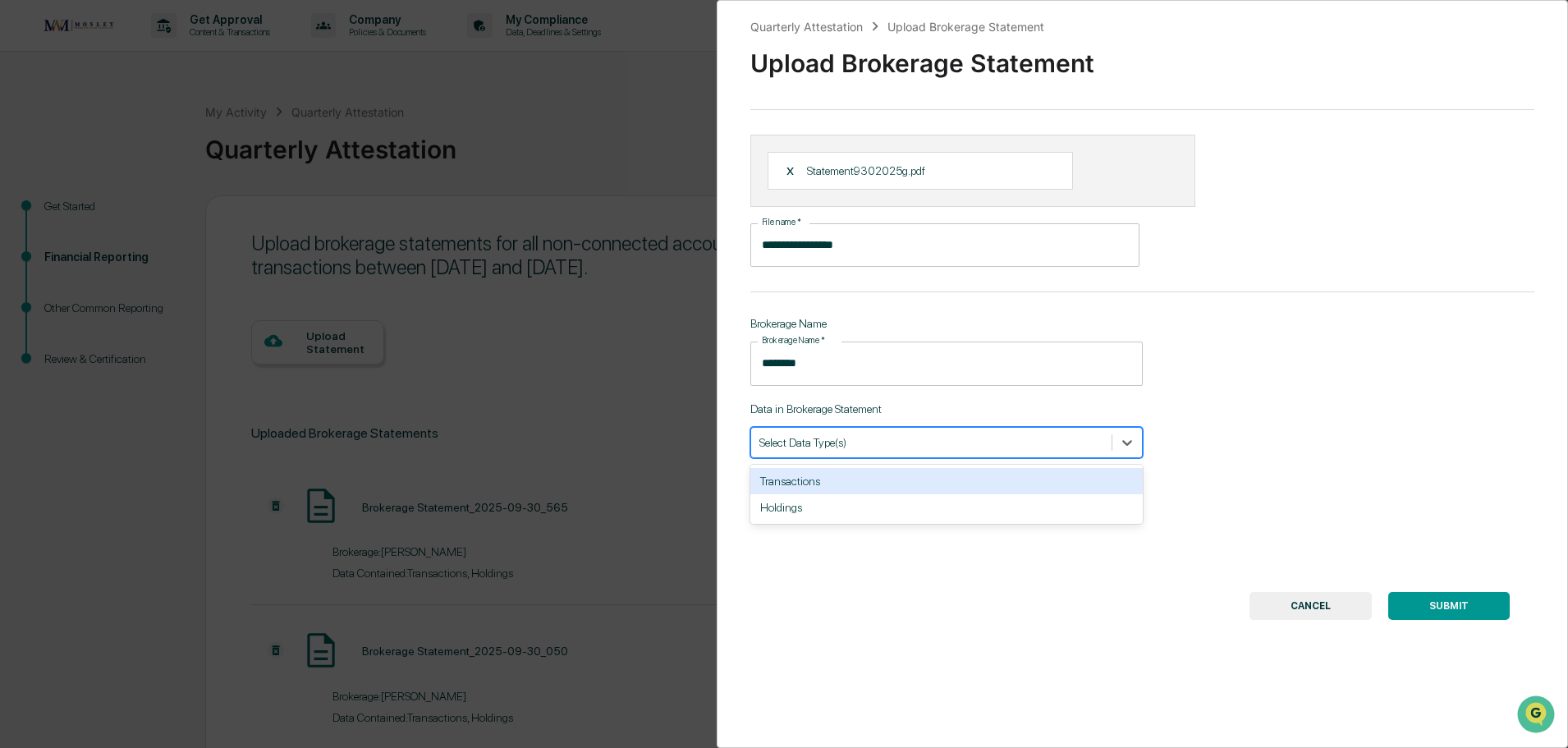
drag, startPoint x: 836, startPoint y: 436, endPoint x: 833, endPoint y: 464, distance: 28.2
click at [838, 437] on div at bounding box center [930, 442] width 344 height 16
click at [831, 481] on div "Transactions" at bounding box center [946, 481] width 392 height 26
click at [820, 485] on div "Holdings" at bounding box center [946, 481] width 392 height 26
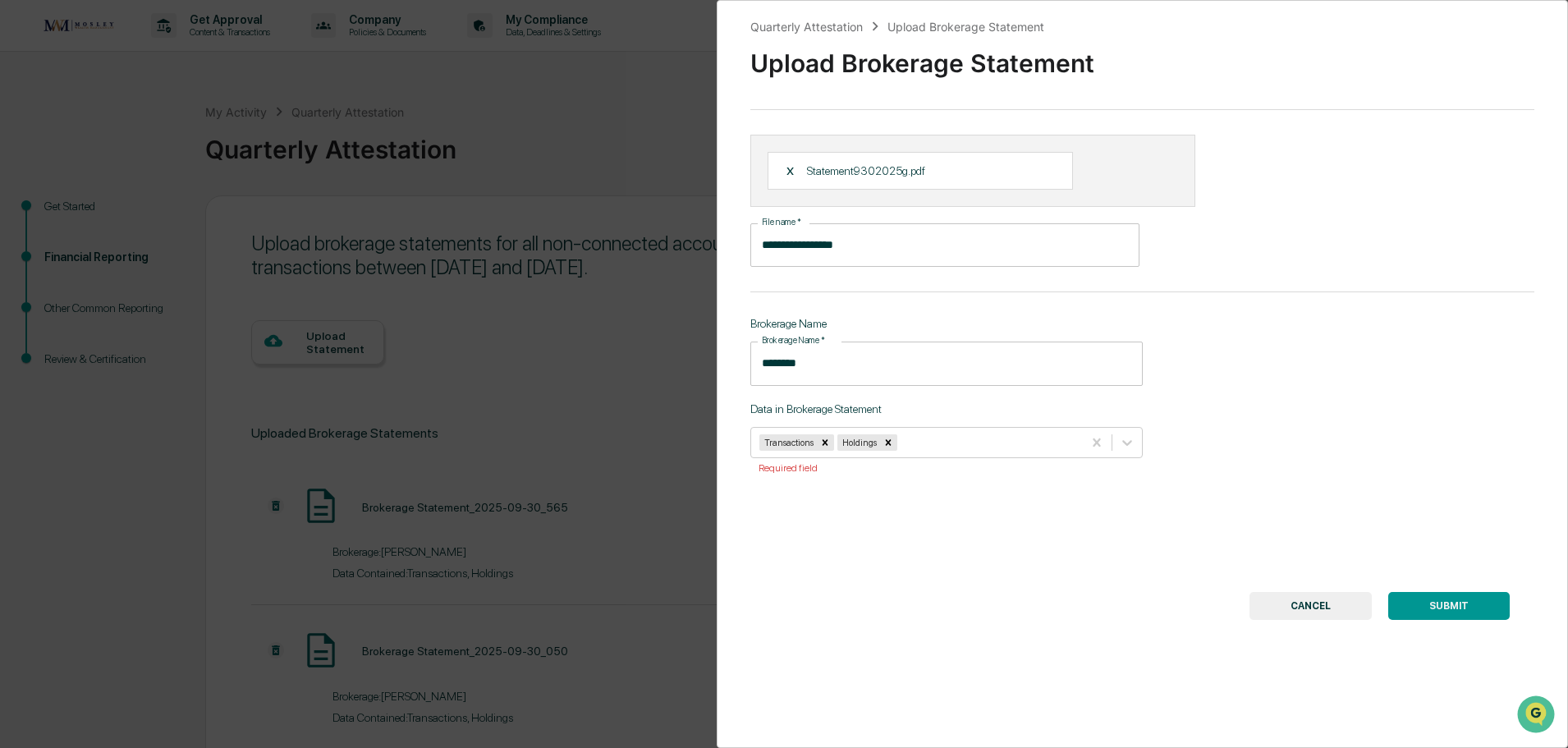
click at [1423, 606] on button "SUBMIT" at bounding box center [1448, 606] width 121 height 28
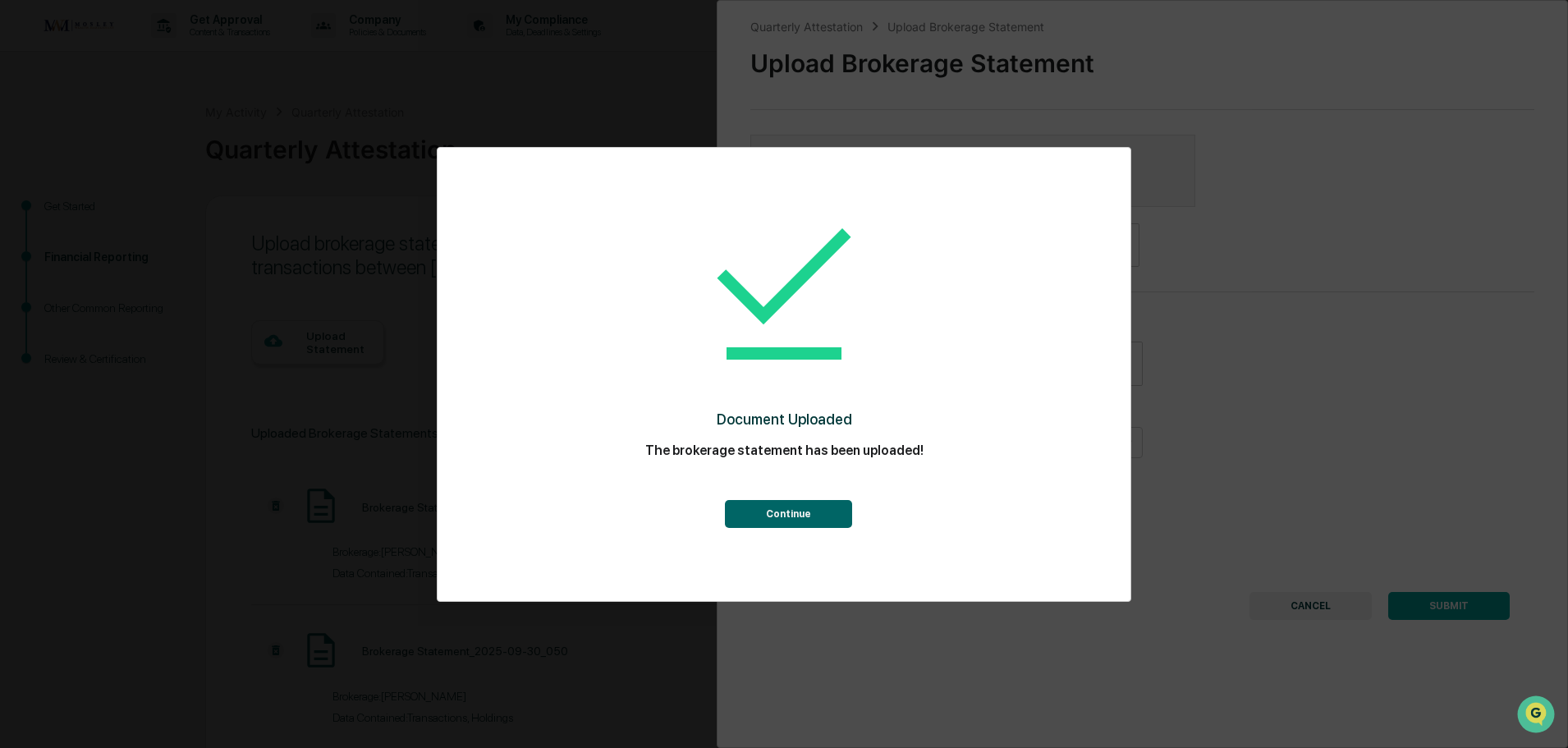
click at [819, 514] on button "Continue" at bounding box center [788, 514] width 127 height 28
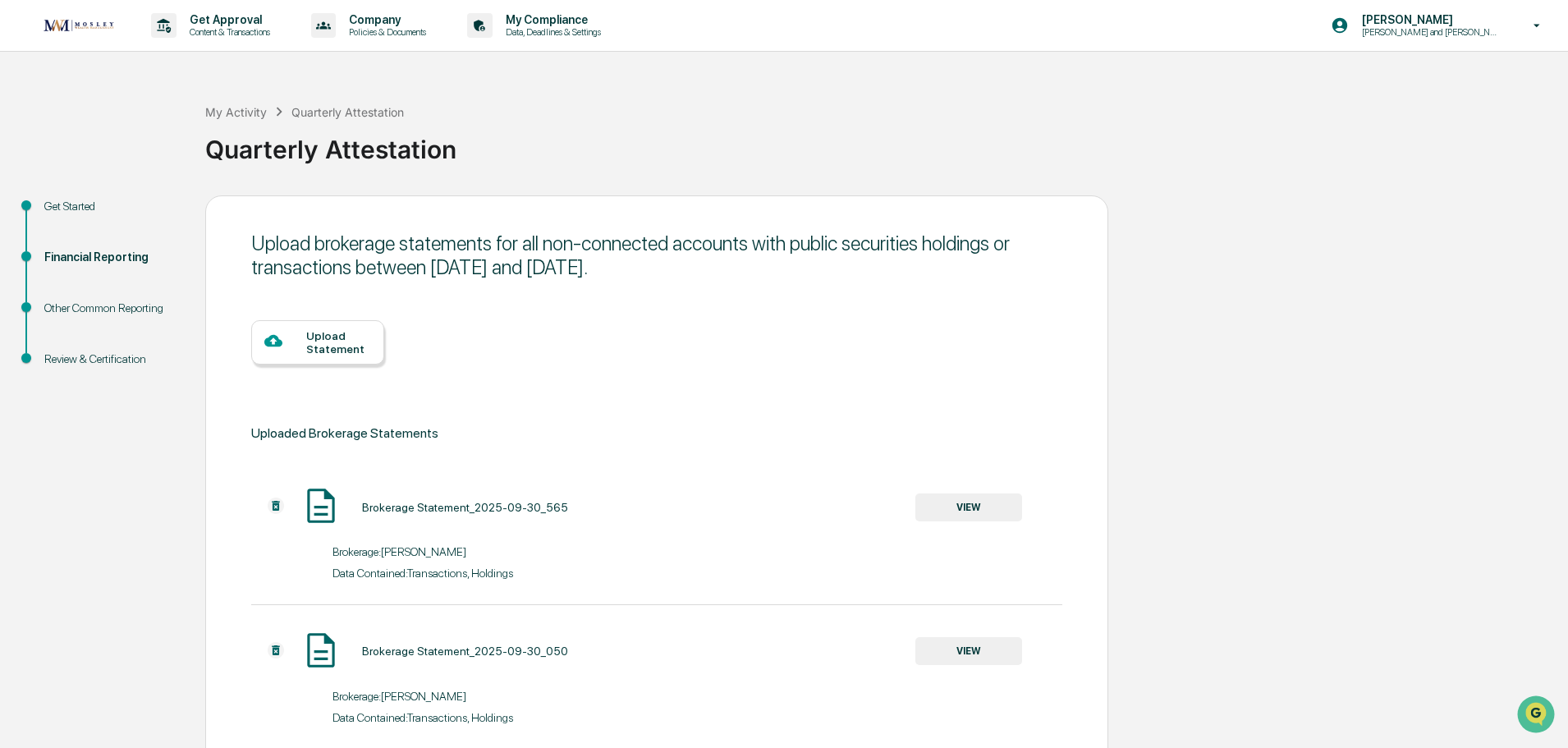
click at [324, 350] on div "Upload Statement" at bounding box center [338, 342] width 65 height 26
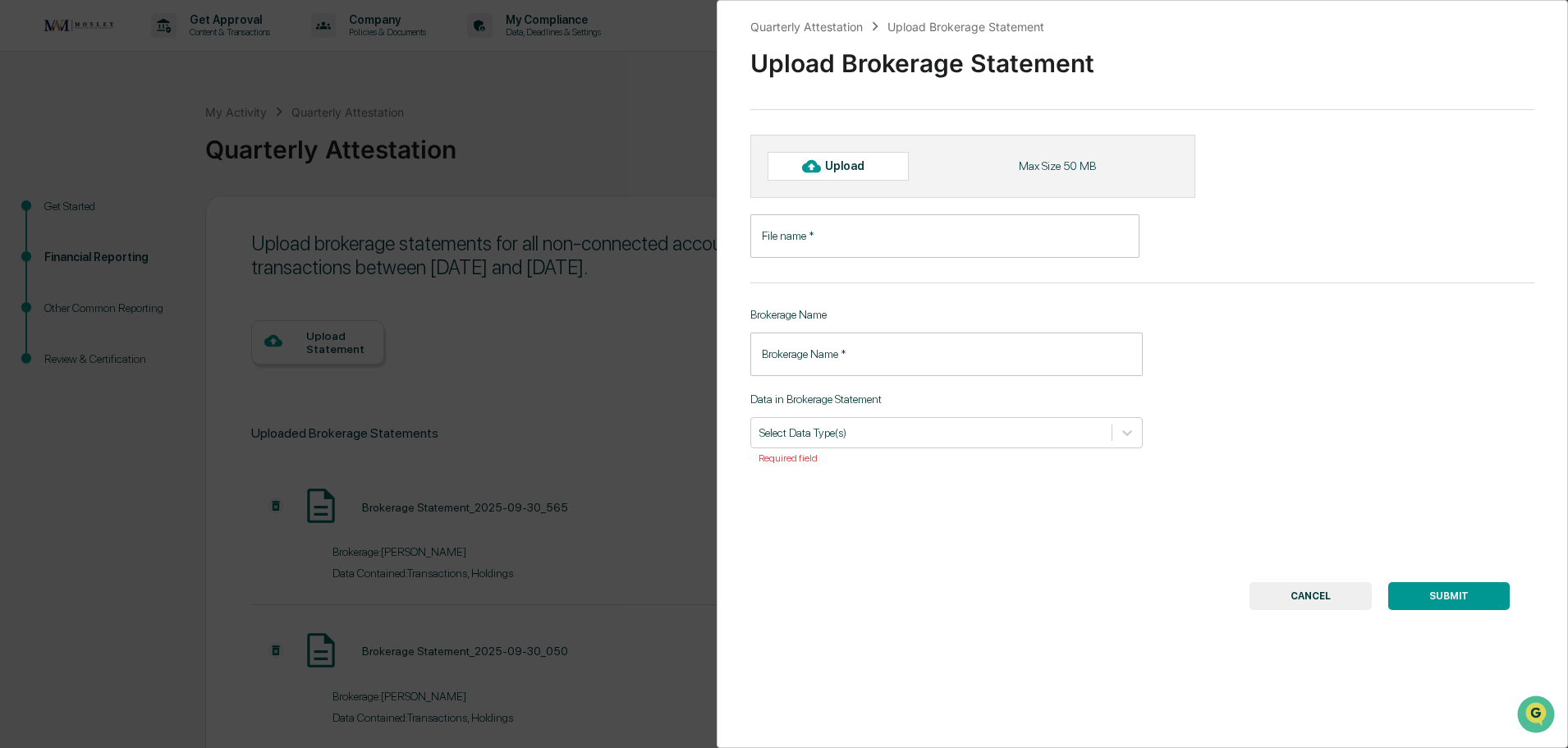
click at [807, 166] on icon at bounding box center [811, 166] width 18 height 12
type input "**********"
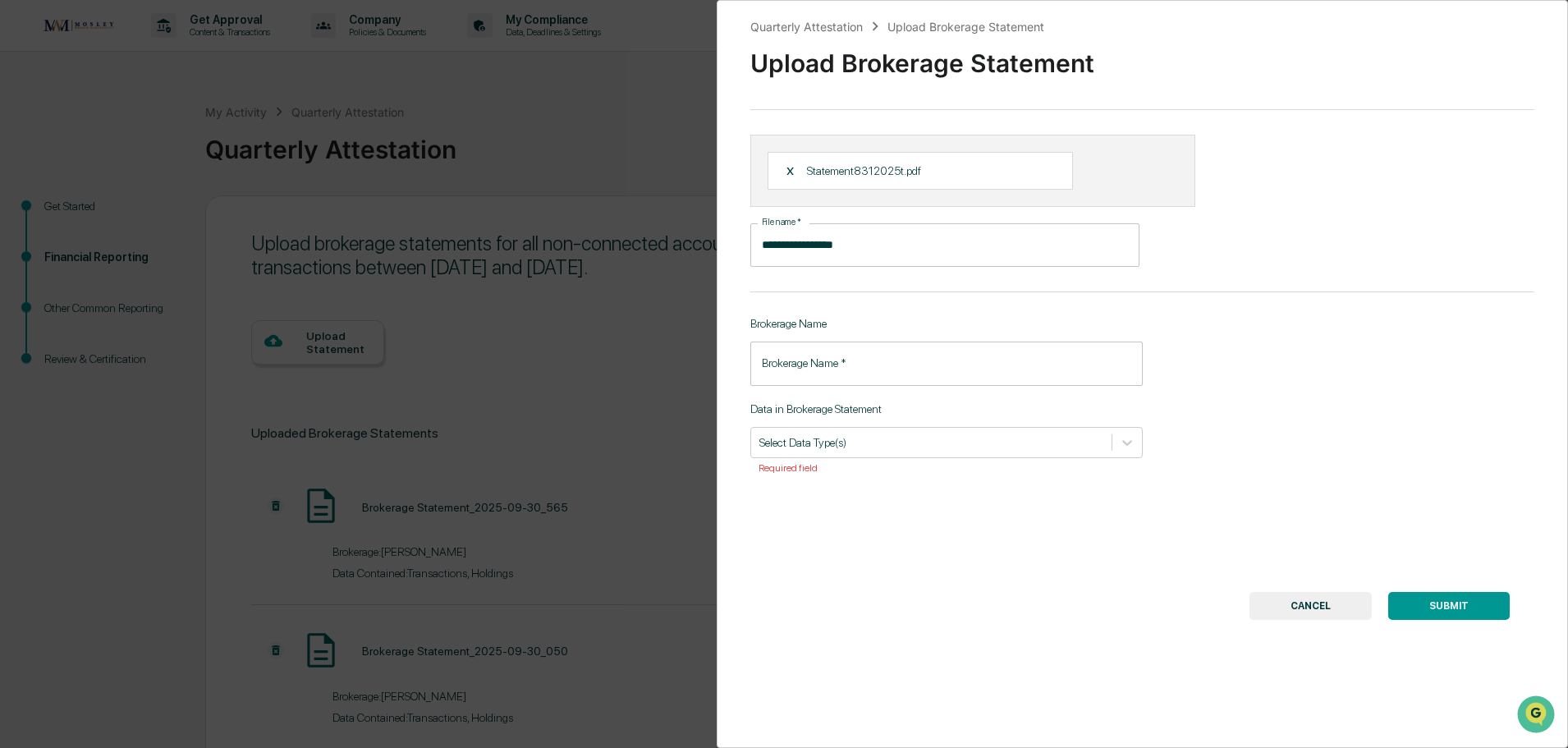
click at [854, 371] on input "Brokerage Name   *" at bounding box center [946, 363] width 392 height 44
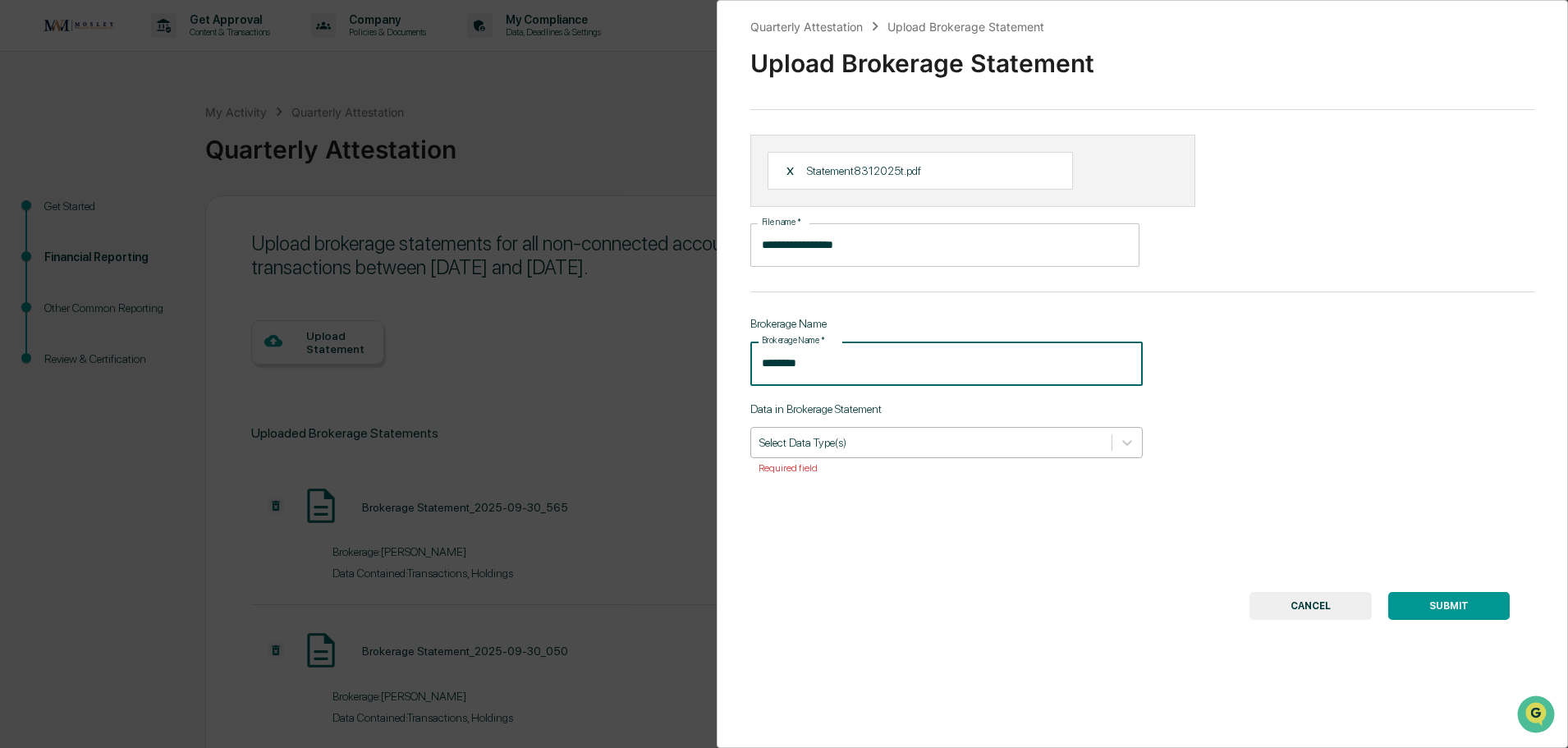
type input "********"
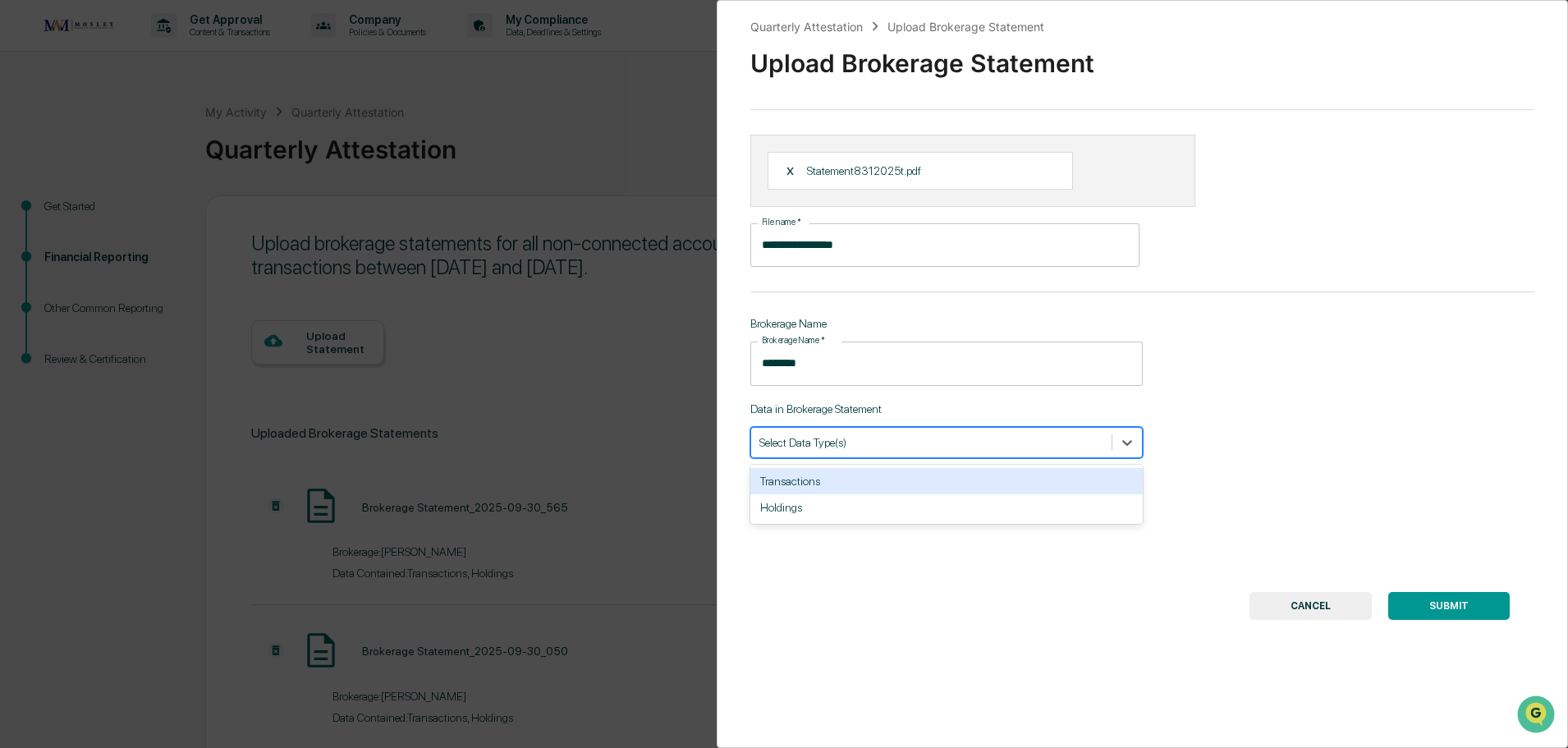
click at [866, 443] on div at bounding box center [930, 442] width 344 height 16
click at [852, 477] on div "Transactions" at bounding box center [946, 481] width 392 height 26
click at [862, 484] on div "Holdings" at bounding box center [946, 481] width 392 height 26
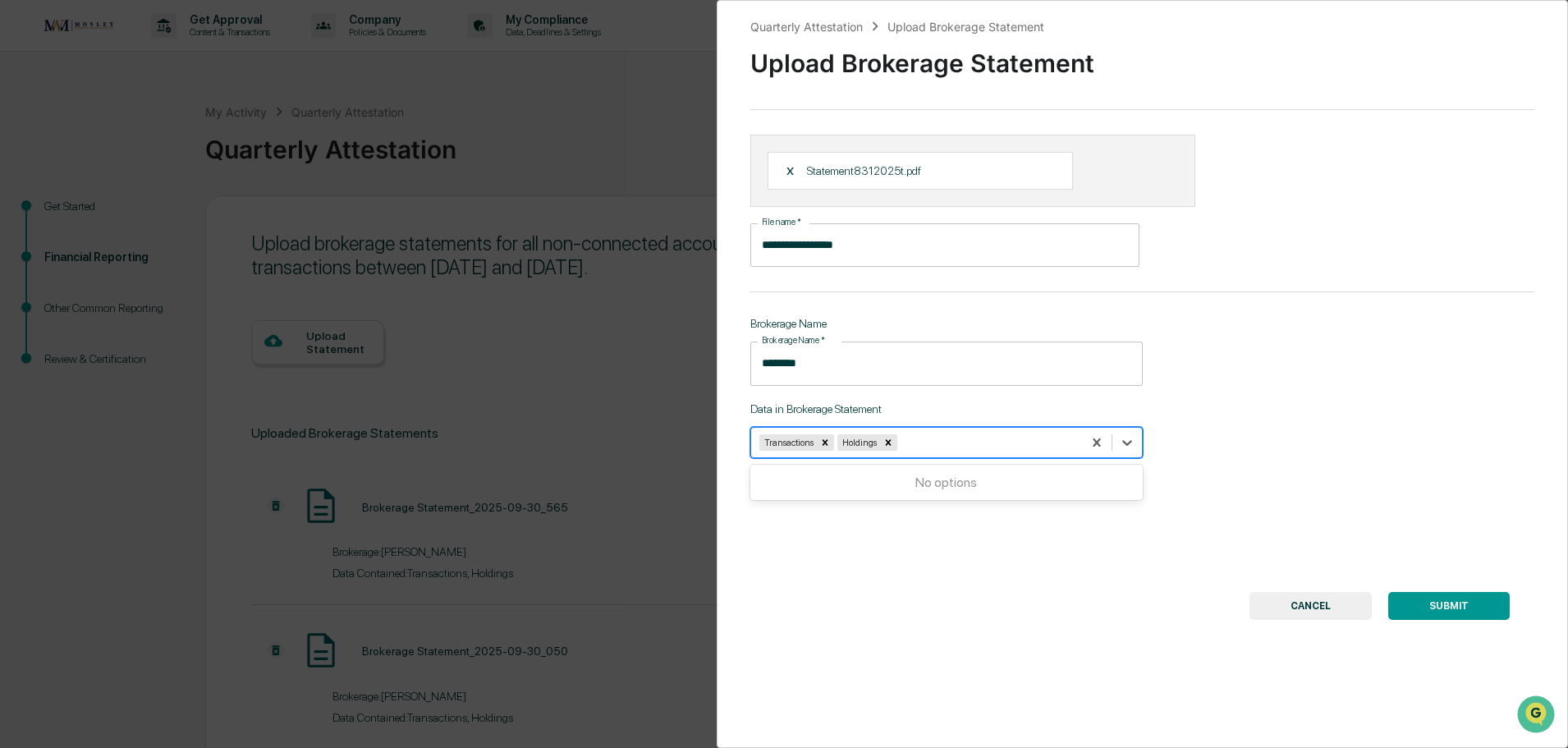
click at [1442, 603] on button "SUBMIT" at bounding box center [1448, 606] width 121 height 28
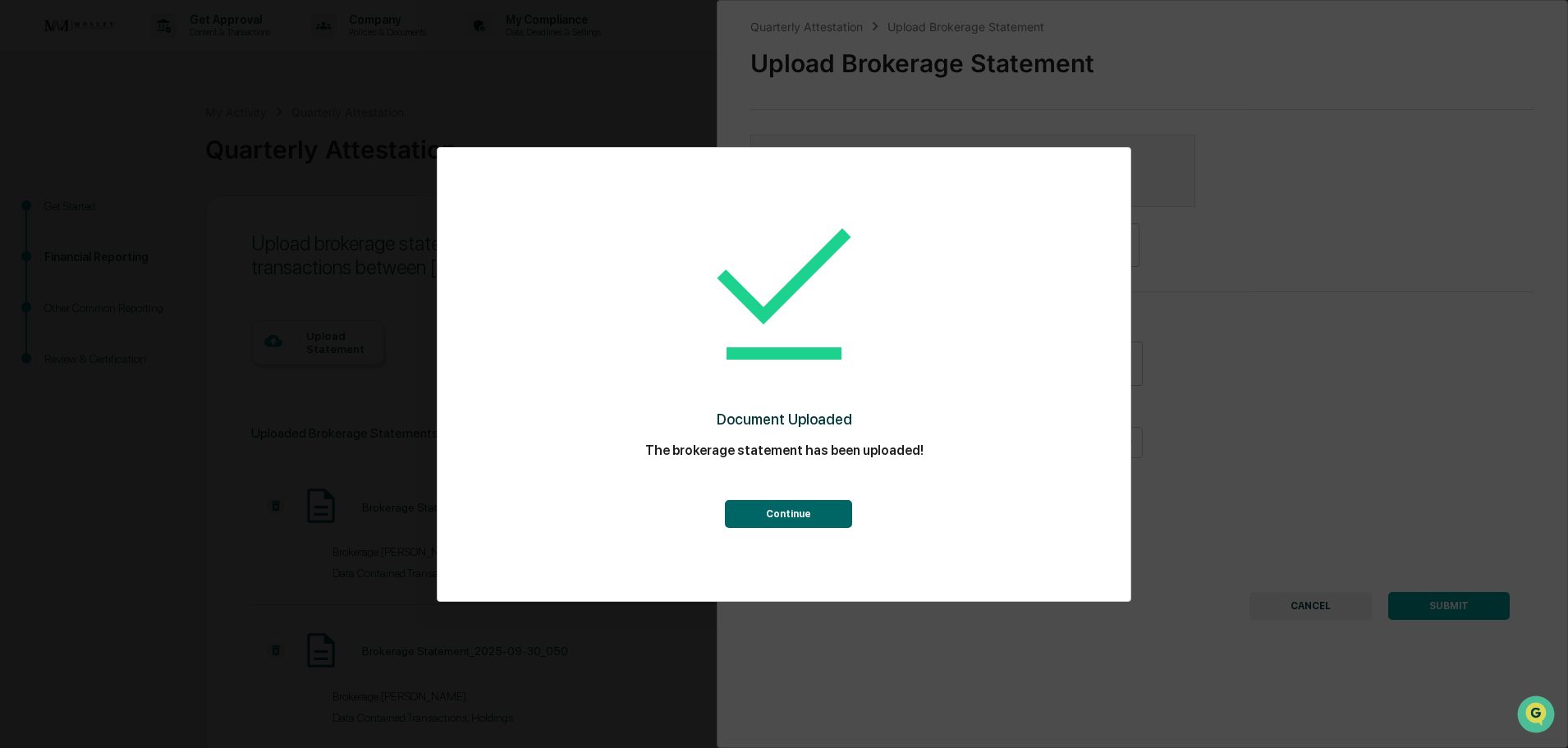
click at [791, 507] on button "Continue" at bounding box center [788, 514] width 127 height 28
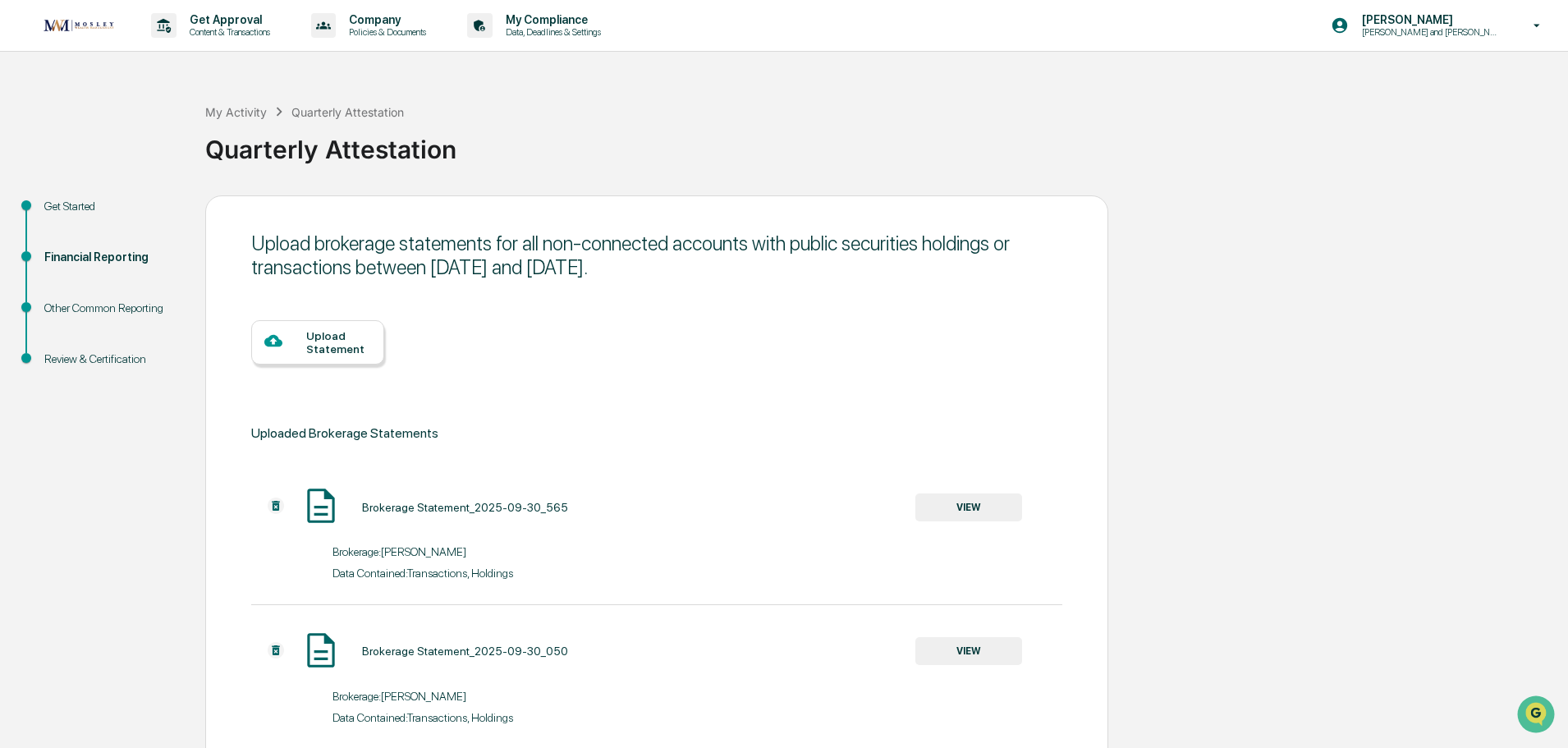
click at [335, 342] on div "Upload Statement" at bounding box center [338, 342] width 65 height 26
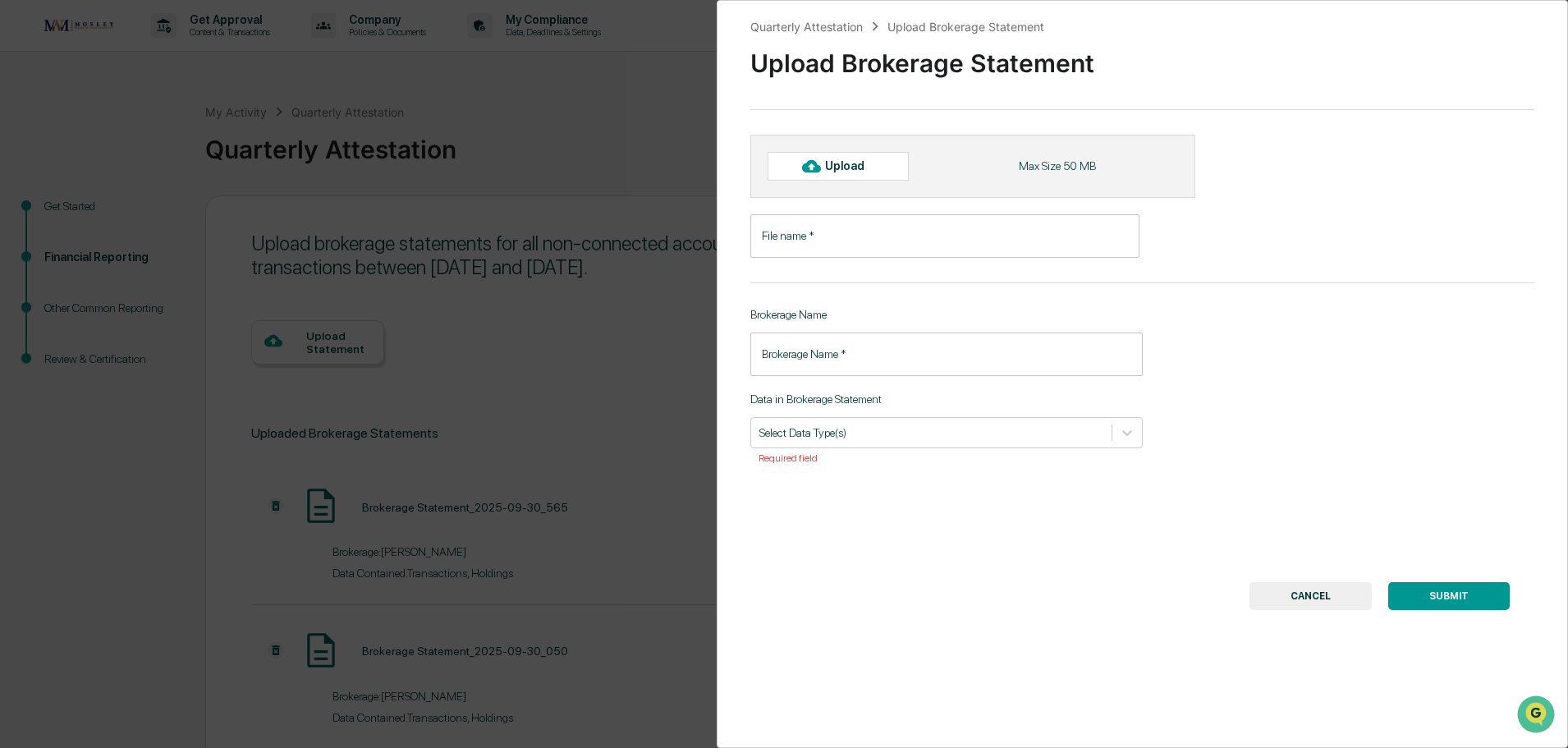
click at [815, 169] on icon at bounding box center [811, 166] width 18 height 12
type input "**********"
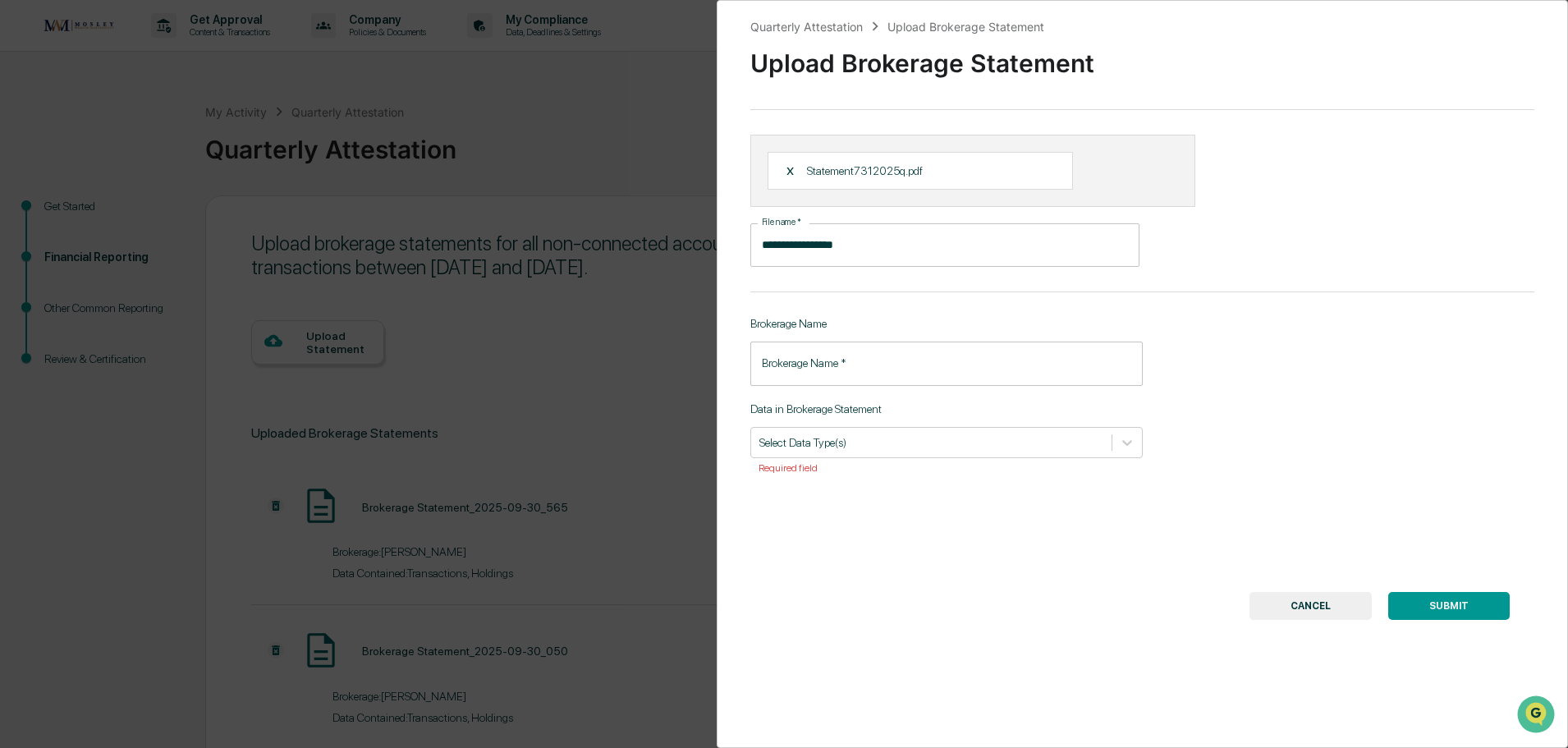
click at [904, 373] on input "Brokerage Name   *" at bounding box center [946, 363] width 392 height 44
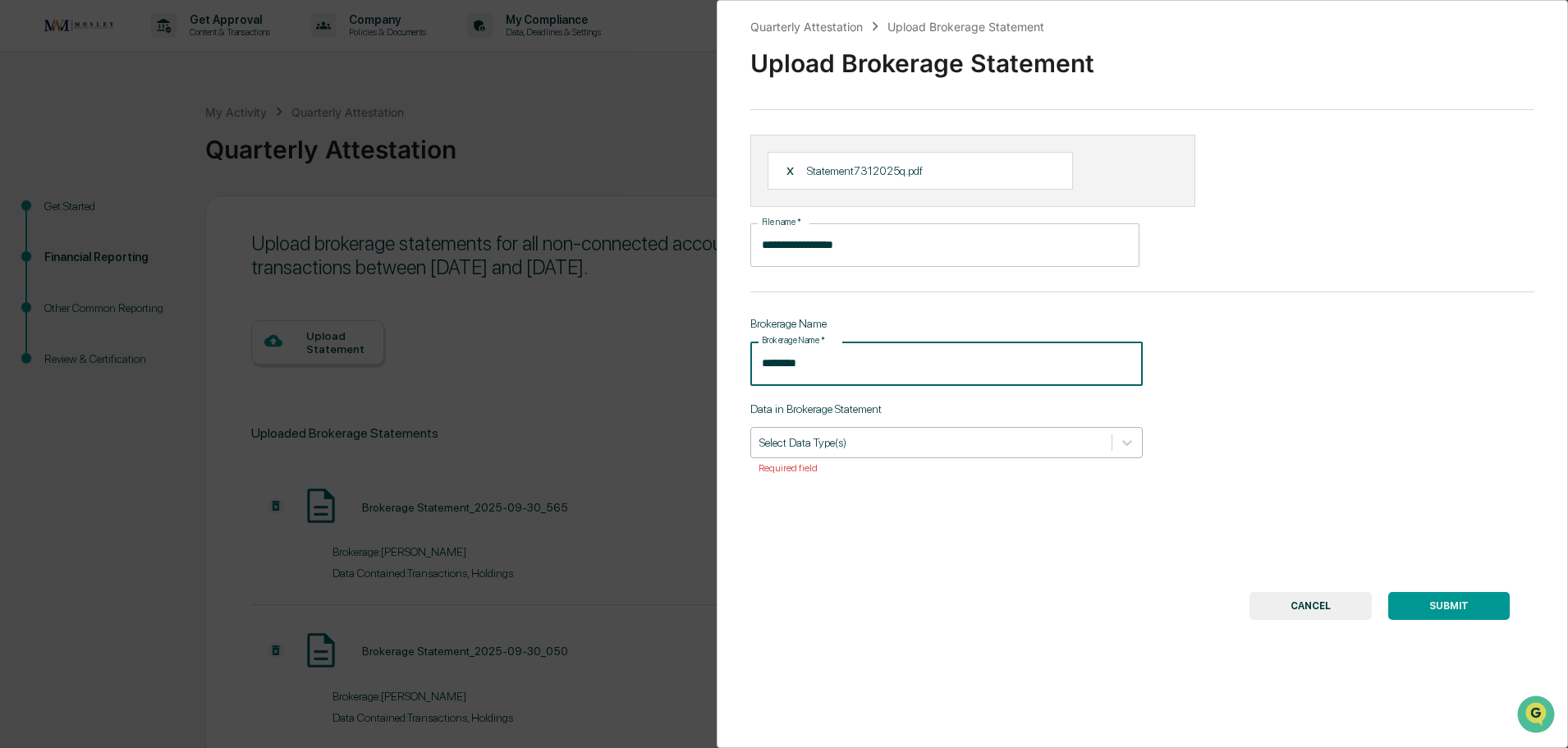
type input "********"
drag, startPoint x: 873, startPoint y: 442, endPoint x: 861, endPoint y: 461, distance: 22.5
click at [871, 443] on div at bounding box center [930, 442] width 344 height 16
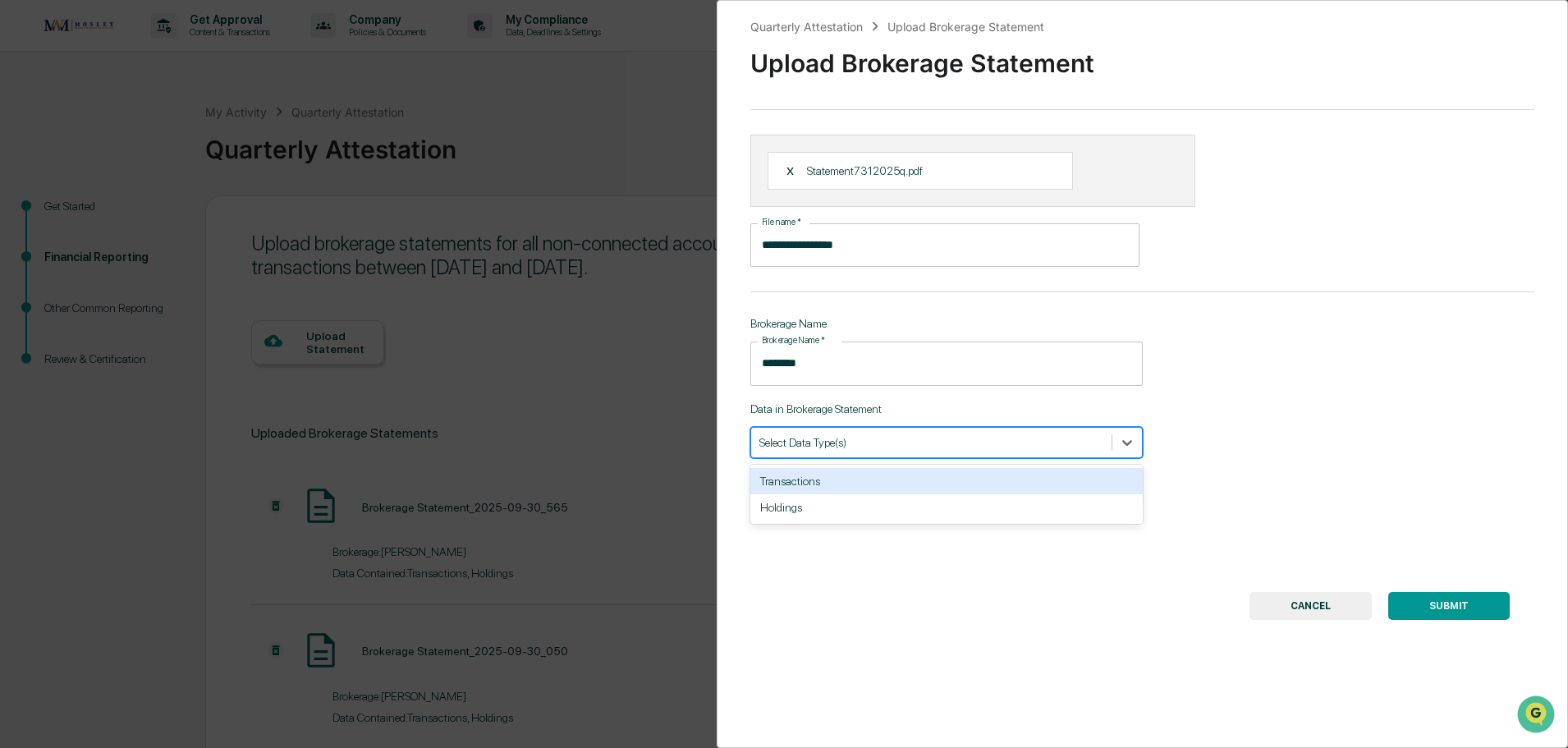
click at [854, 480] on div "Transactions" at bounding box center [946, 481] width 392 height 26
click at [861, 486] on div "Holdings" at bounding box center [946, 481] width 392 height 26
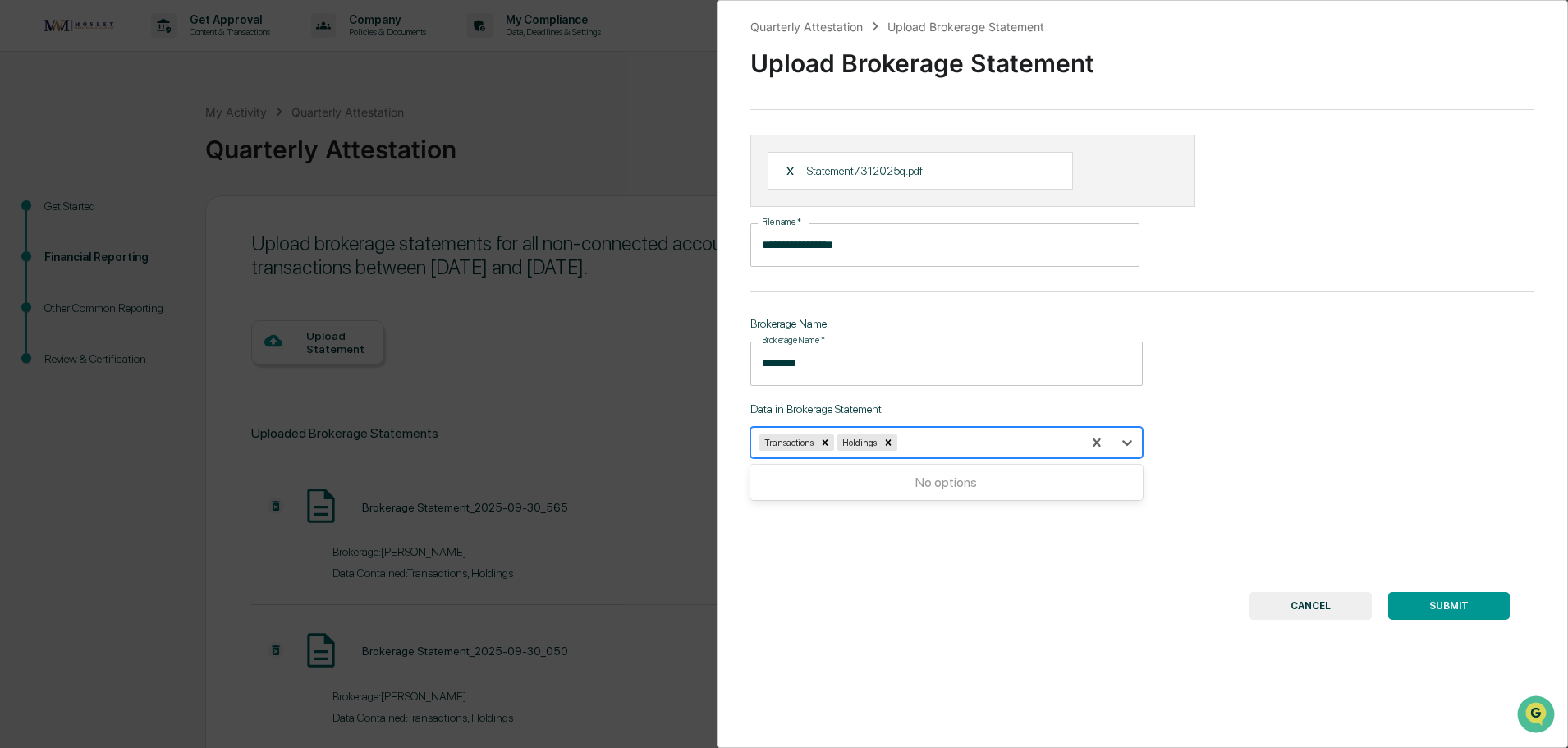
click at [1450, 598] on button "SUBMIT" at bounding box center [1448, 606] width 121 height 28
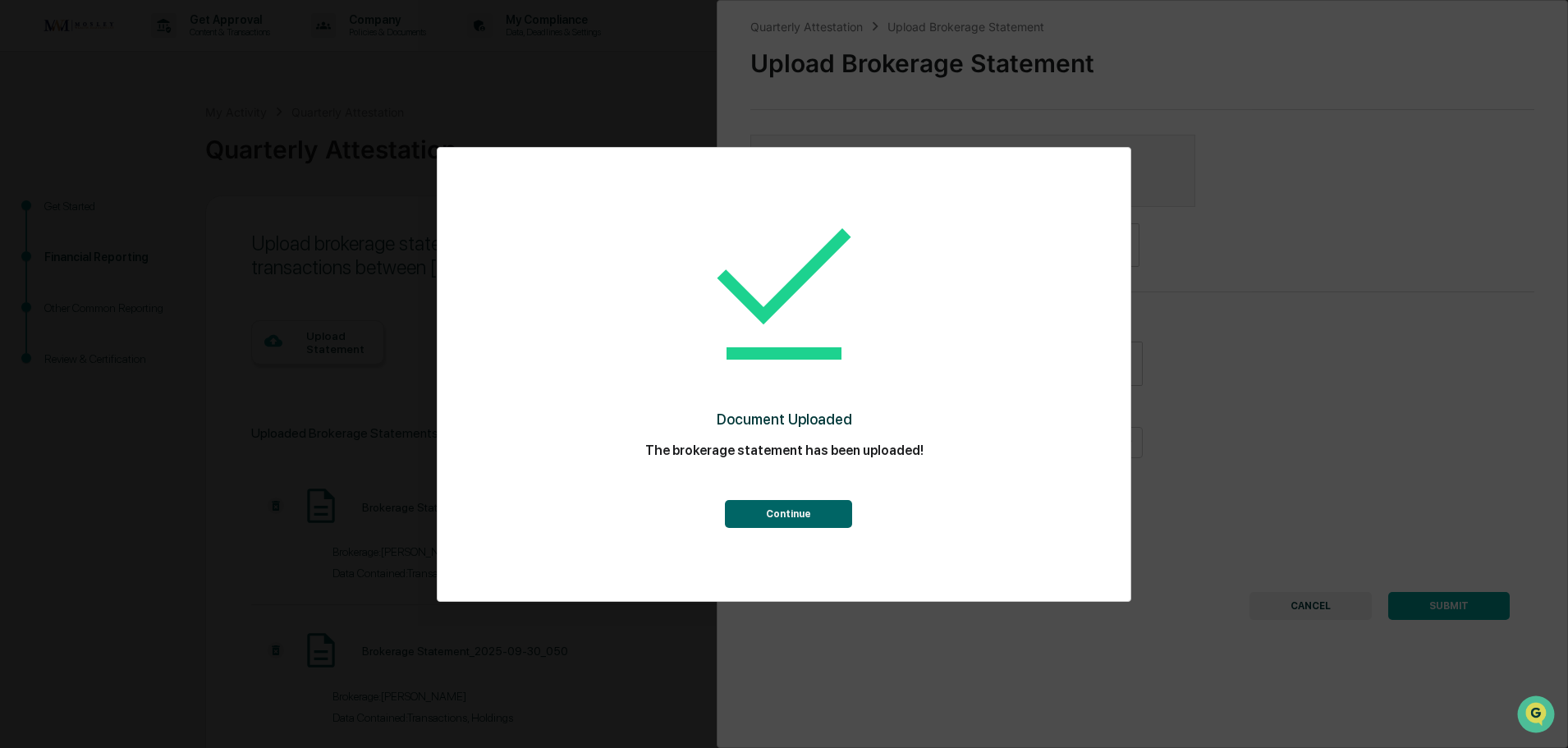
click at [829, 514] on button "Continue" at bounding box center [788, 514] width 127 height 28
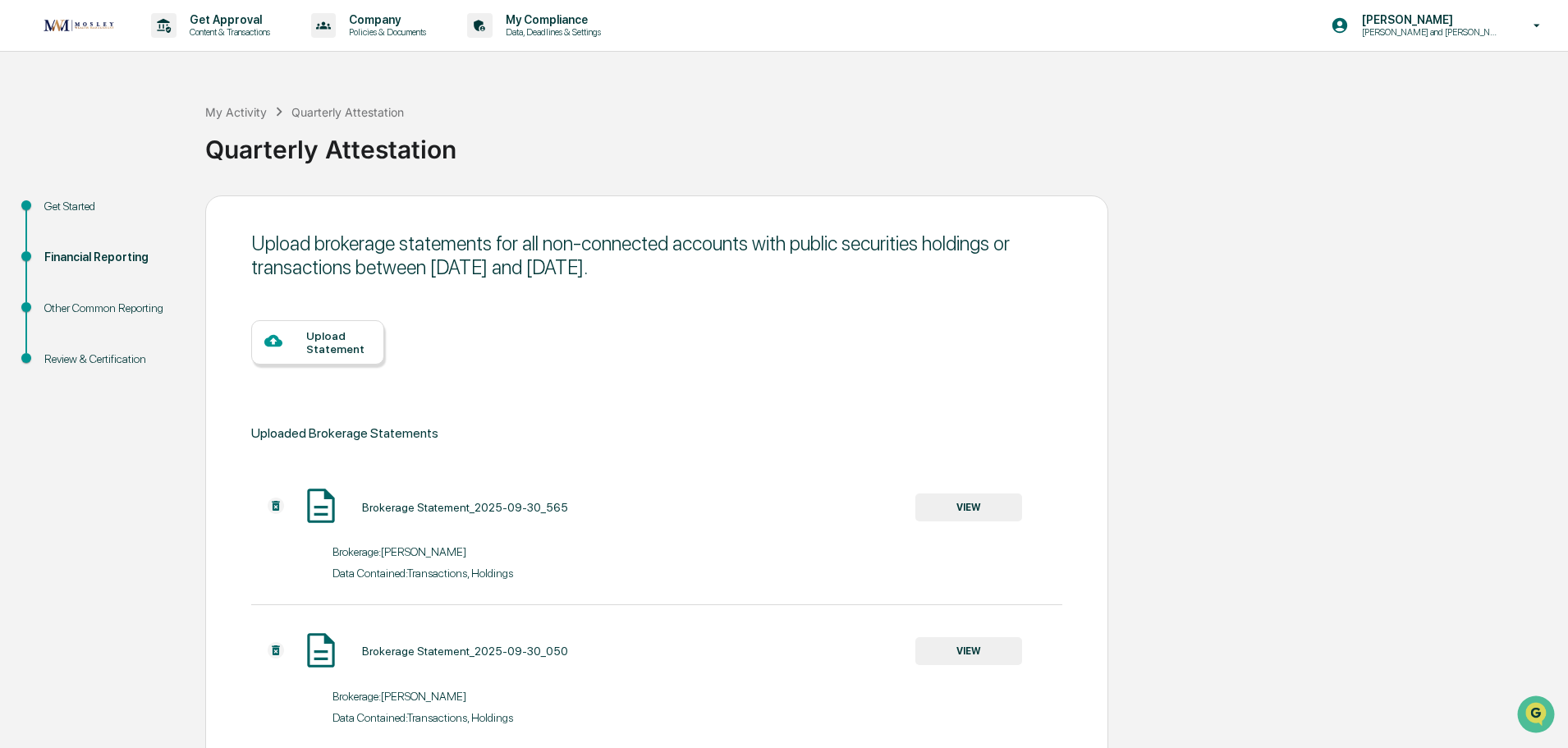
click at [321, 336] on div "Upload Statement" at bounding box center [338, 342] width 65 height 26
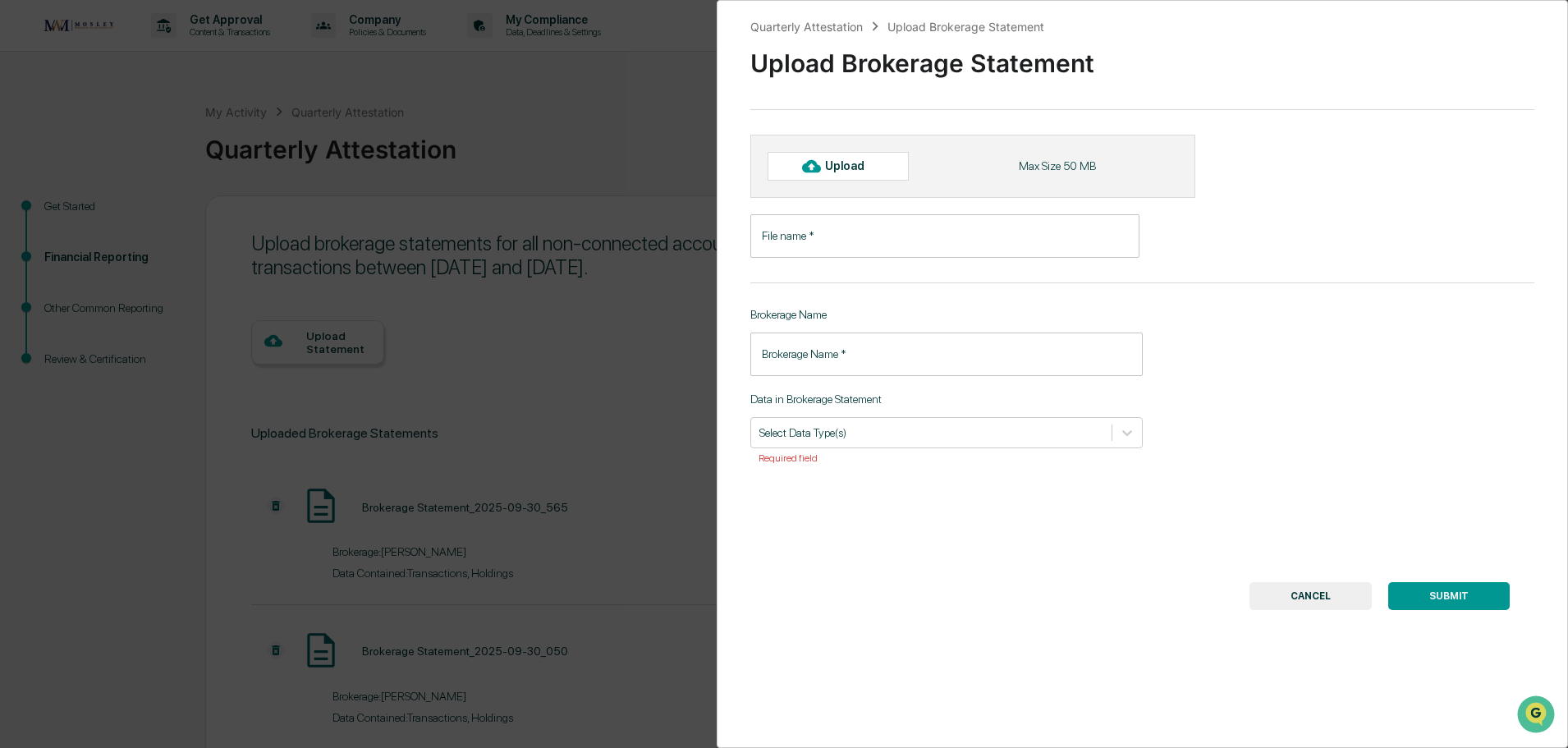
click at [879, 160] on div "Upload" at bounding box center [838, 166] width 141 height 28
type input "**********"
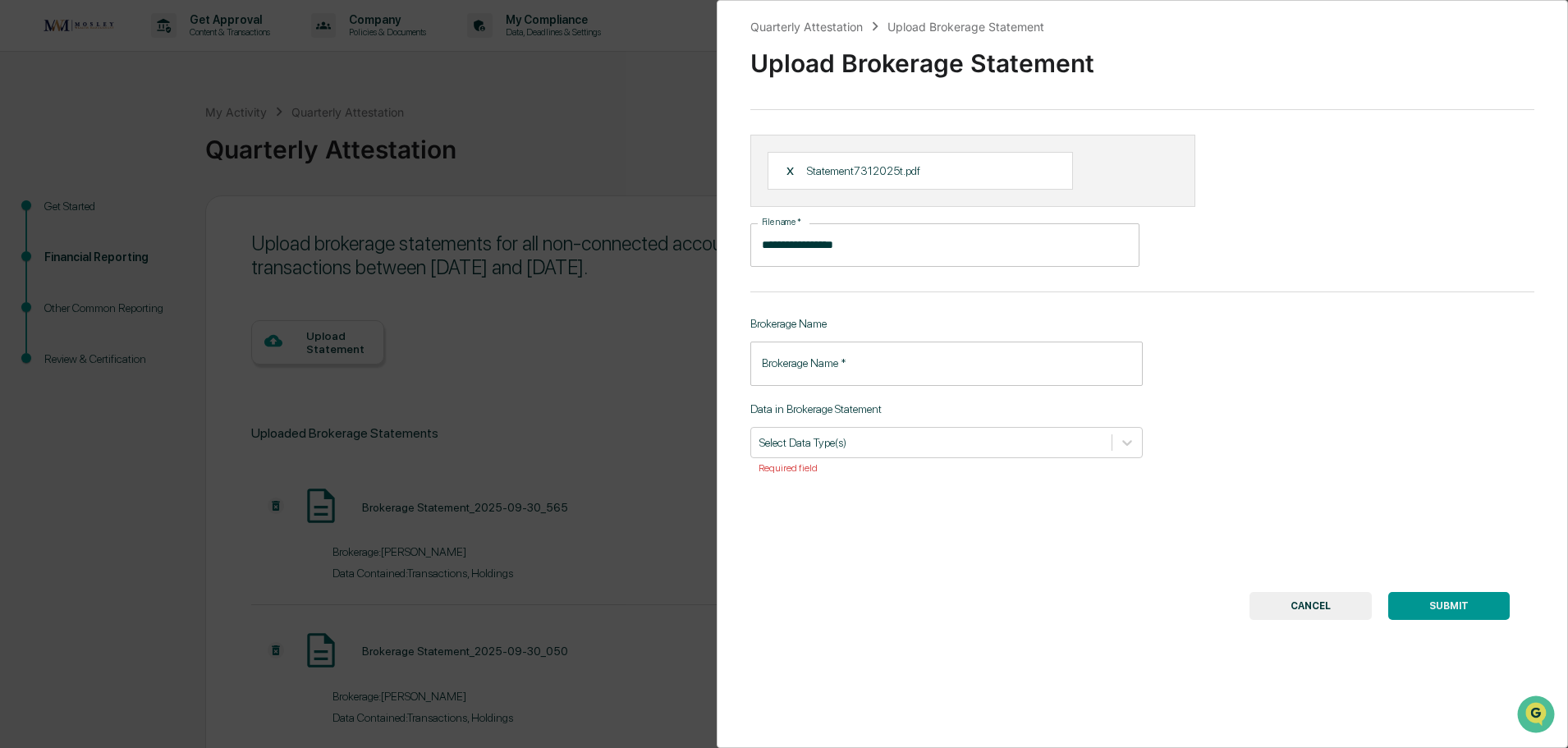
click at [856, 370] on input "Brokerage Name   *" at bounding box center [946, 363] width 392 height 44
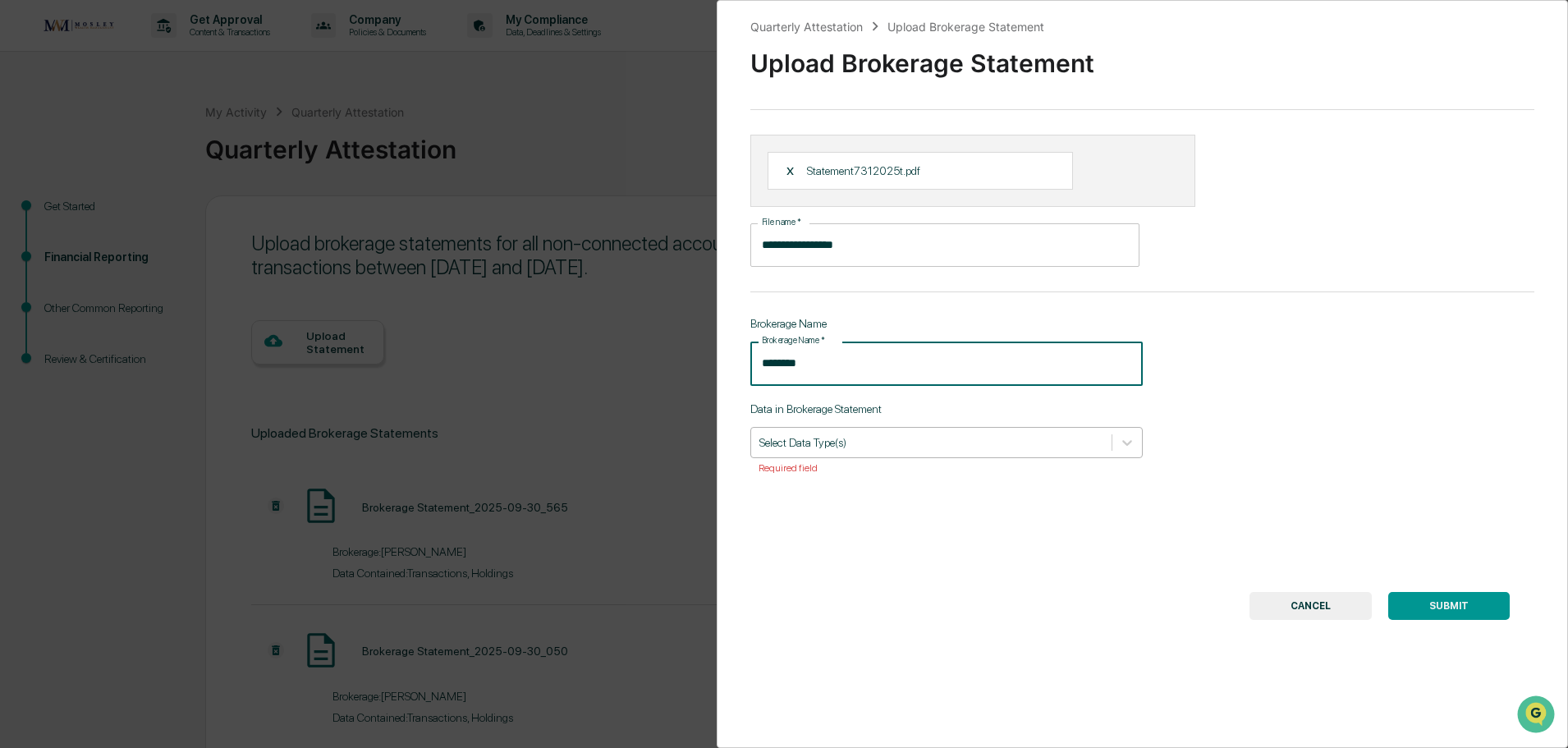
type input "********"
click at [845, 436] on div at bounding box center [930, 442] width 344 height 16
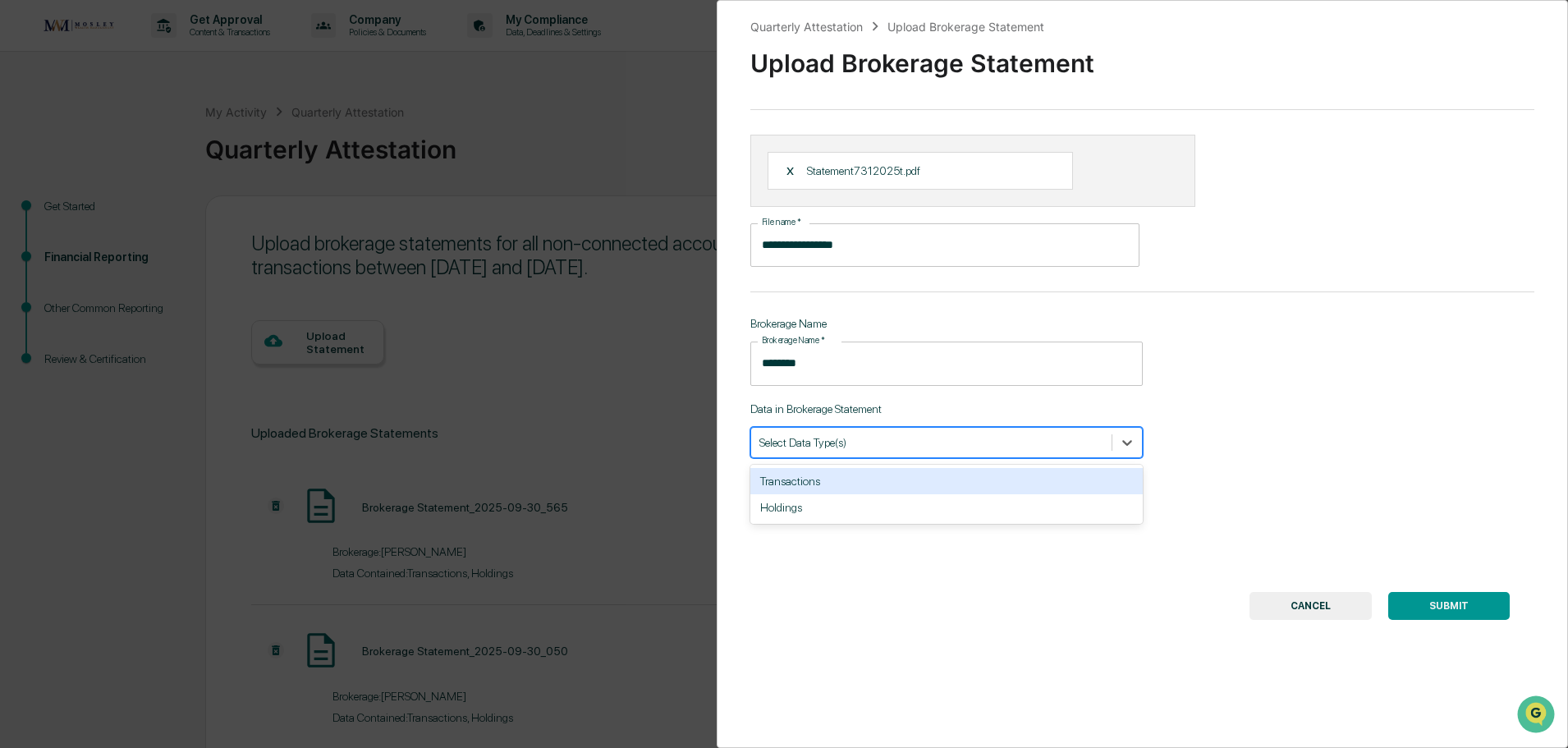
click at [826, 476] on div "Transactions" at bounding box center [946, 481] width 392 height 26
click at [843, 480] on div "Holdings" at bounding box center [946, 481] width 392 height 26
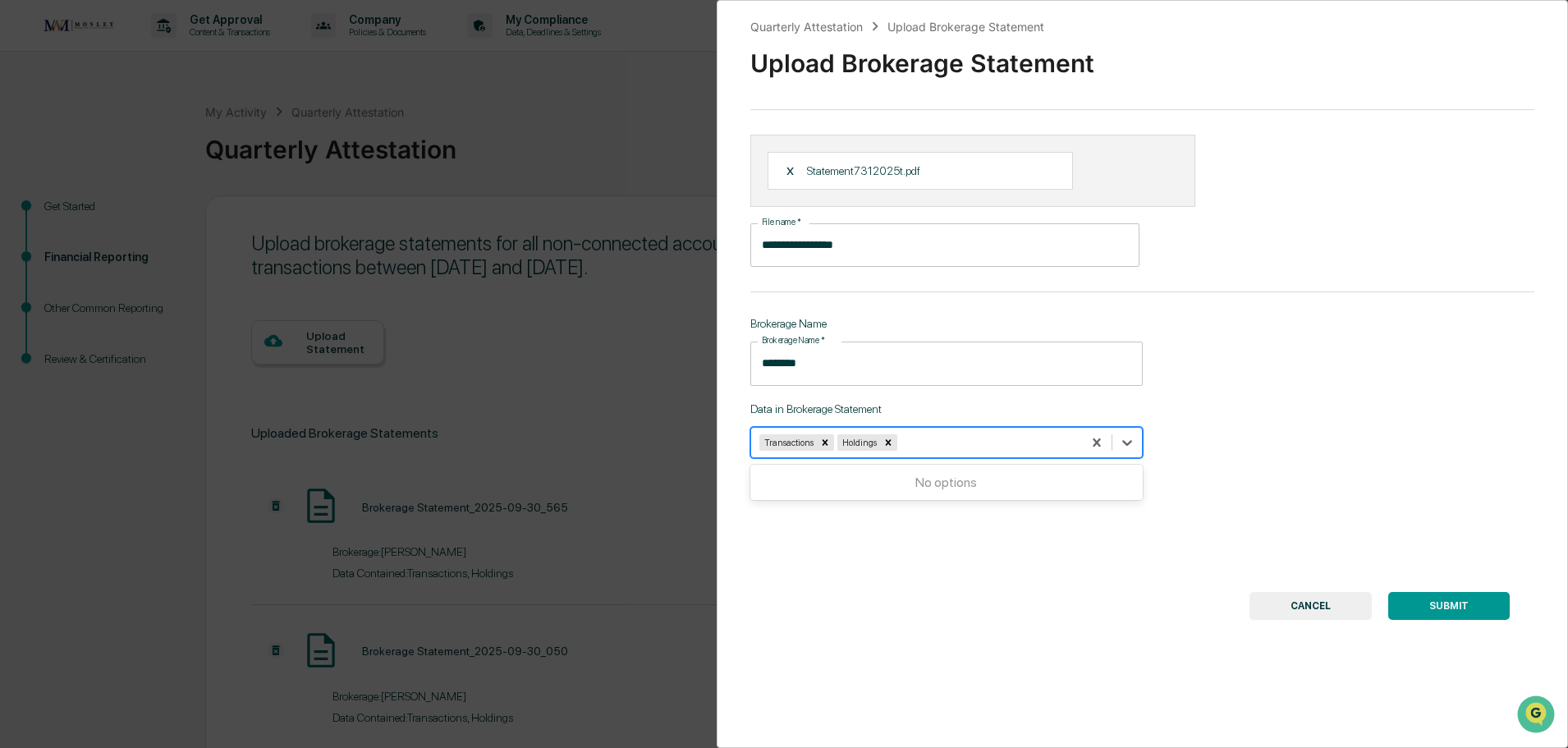
click at [1428, 603] on button "SUBMIT" at bounding box center [1448, 606] width 121 height 28
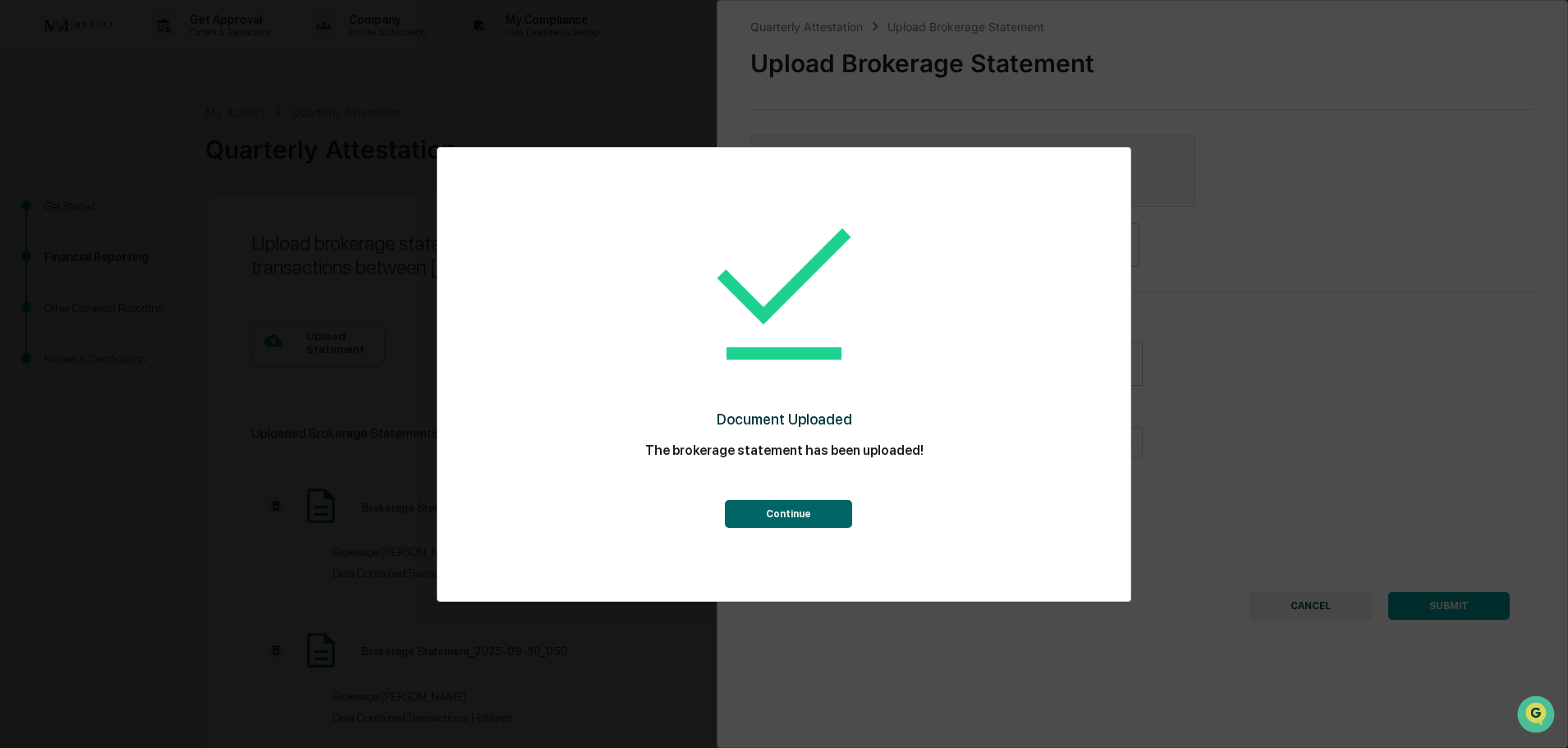
click at [826, 520] on button "Continue" at bounding box center [788, 514] width 127 height 28
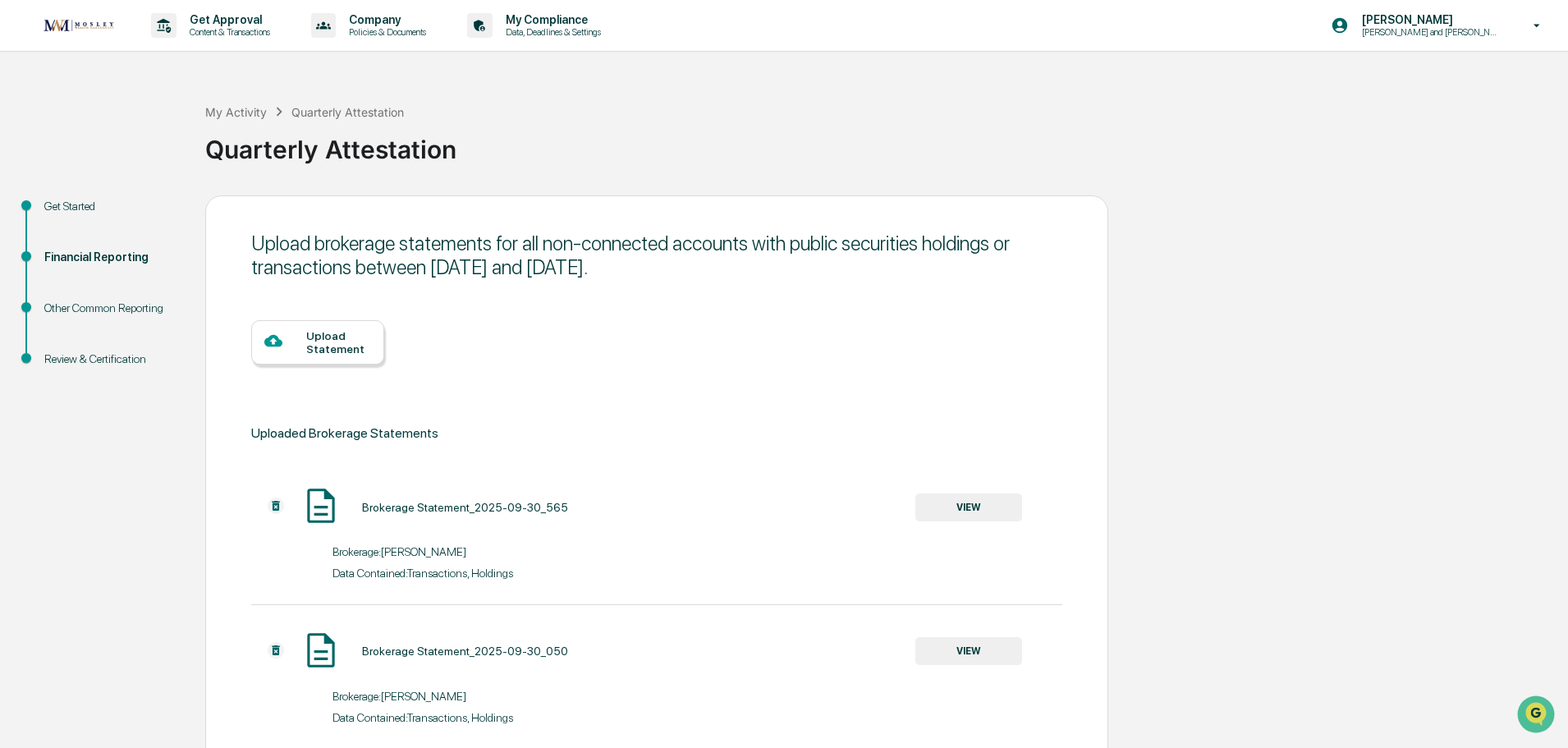
click at [335, 342] on div "Upload Statement" at bounding box center [338, 342] width 65 height 26
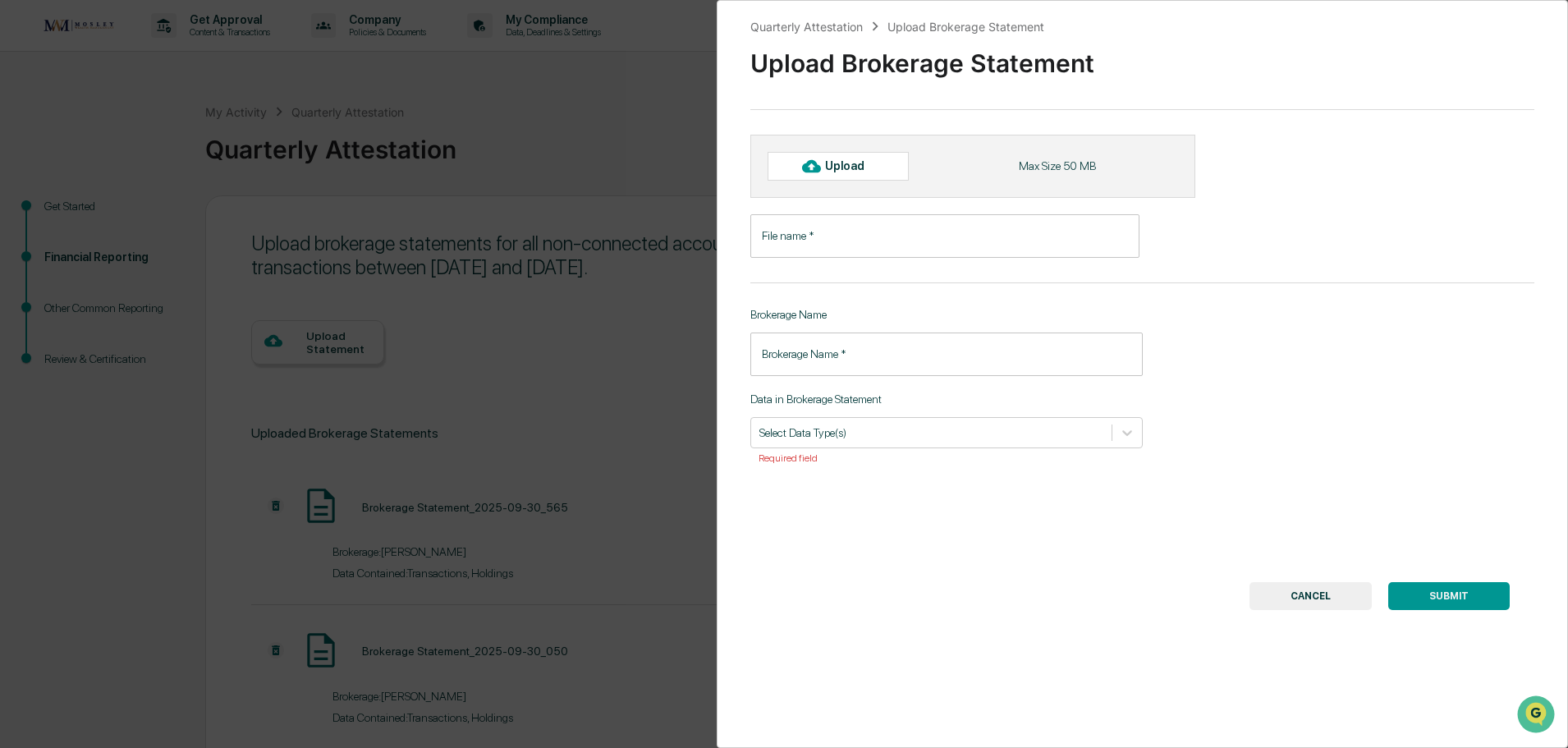
click at [795, 164] on div "Upload" at bounding box center [838, 166] width 141 height 28
type input "**********"
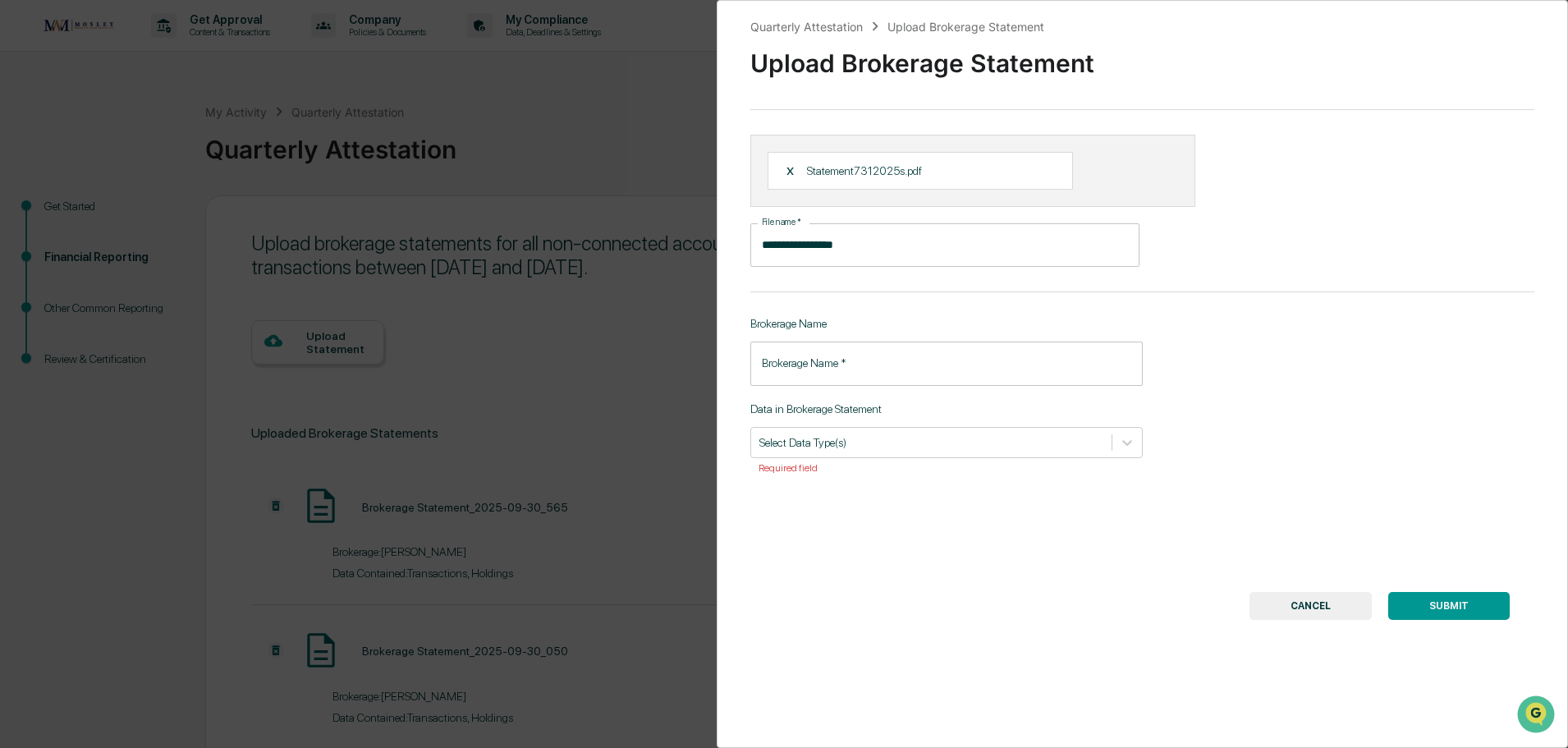
click at [831, 371] on input "Brokerage Name   *" at bounding box center [946, 363] width 392 height 44
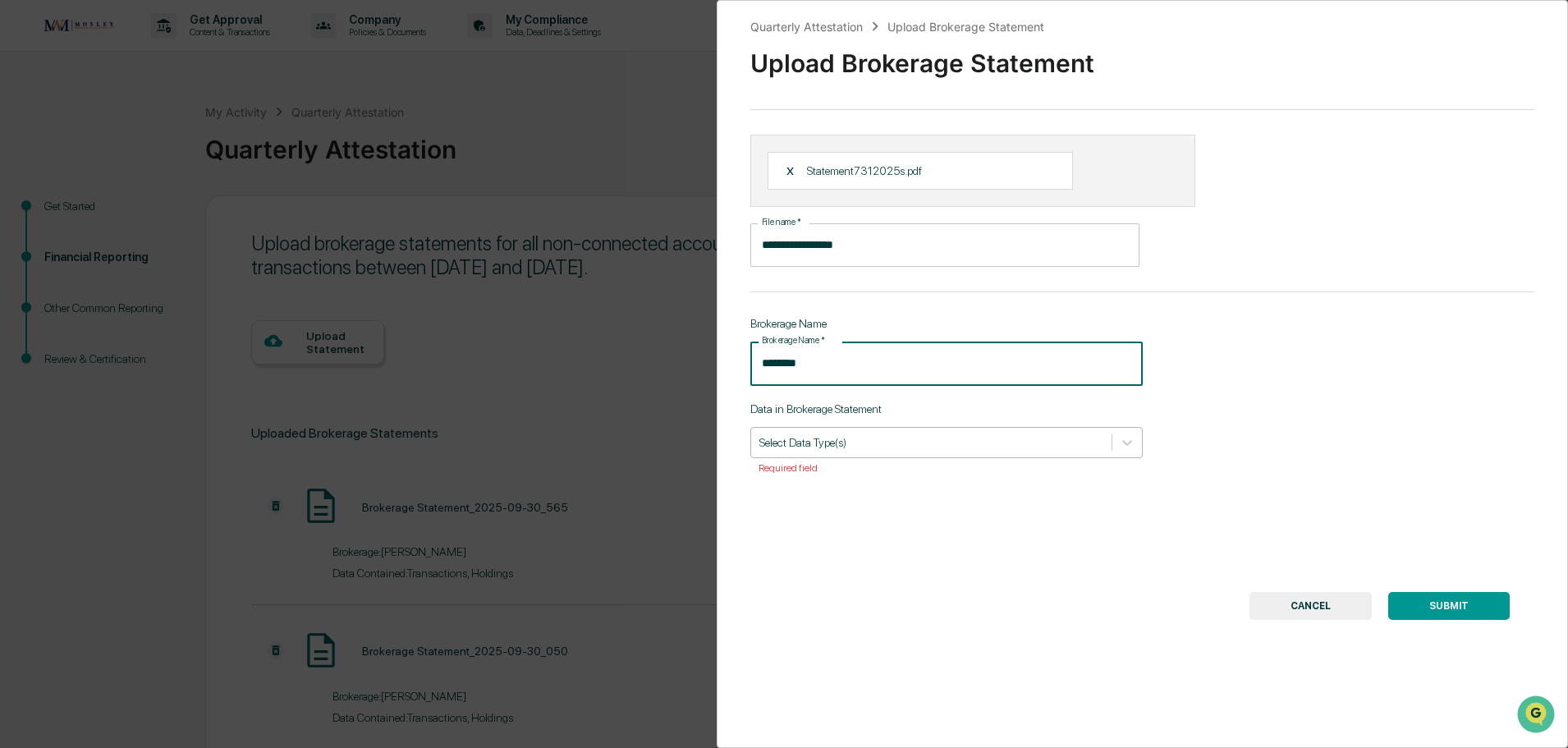
type input "********"
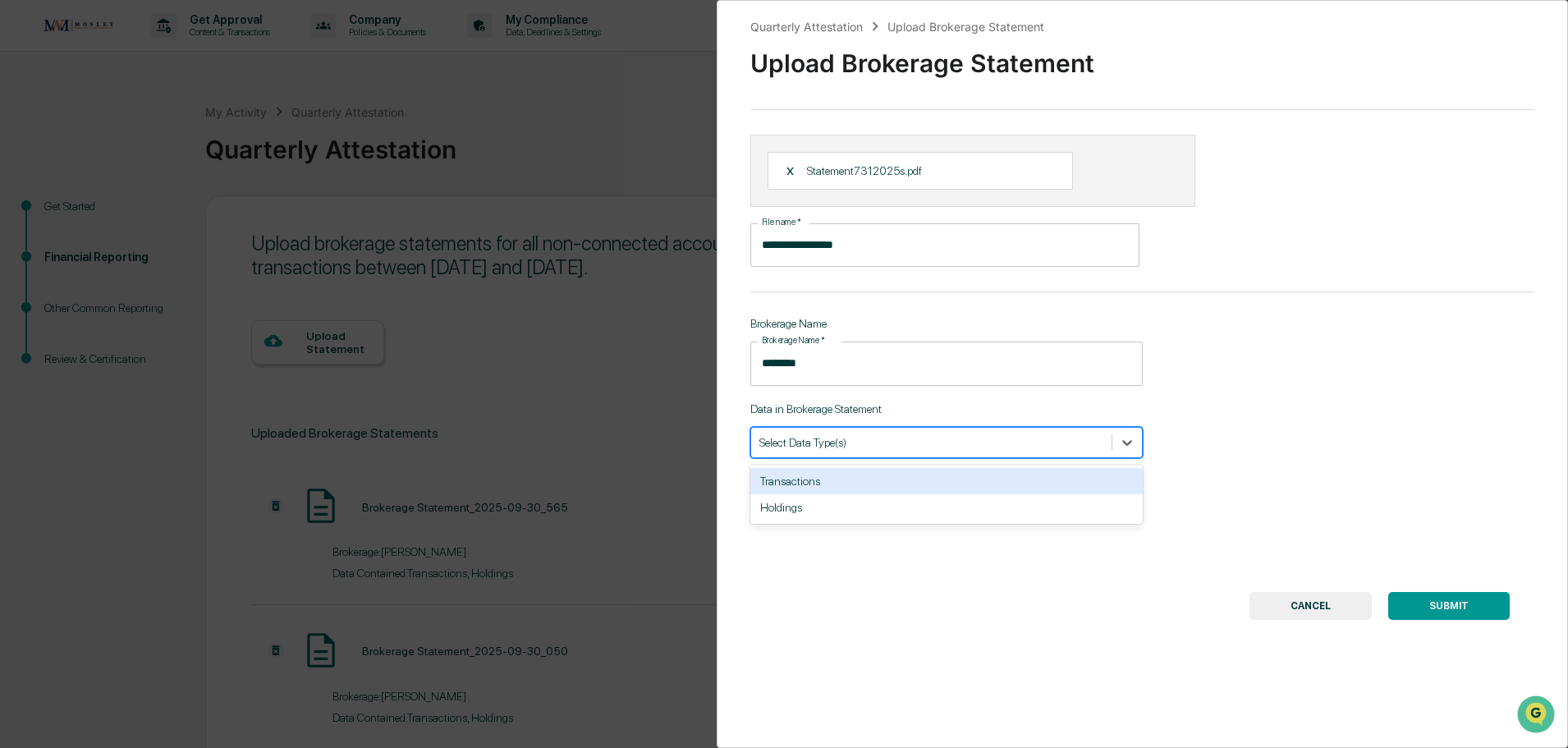
click at [850, 445] on div at bounding box center [930, 442] width 344 height 16
click at [851, 483] on div "Transactions" at bounding box center [946, 481] width 392 height 26
click at [843, 479] on div "Holdings" at bounding box center [946, 481] width 392 height 26
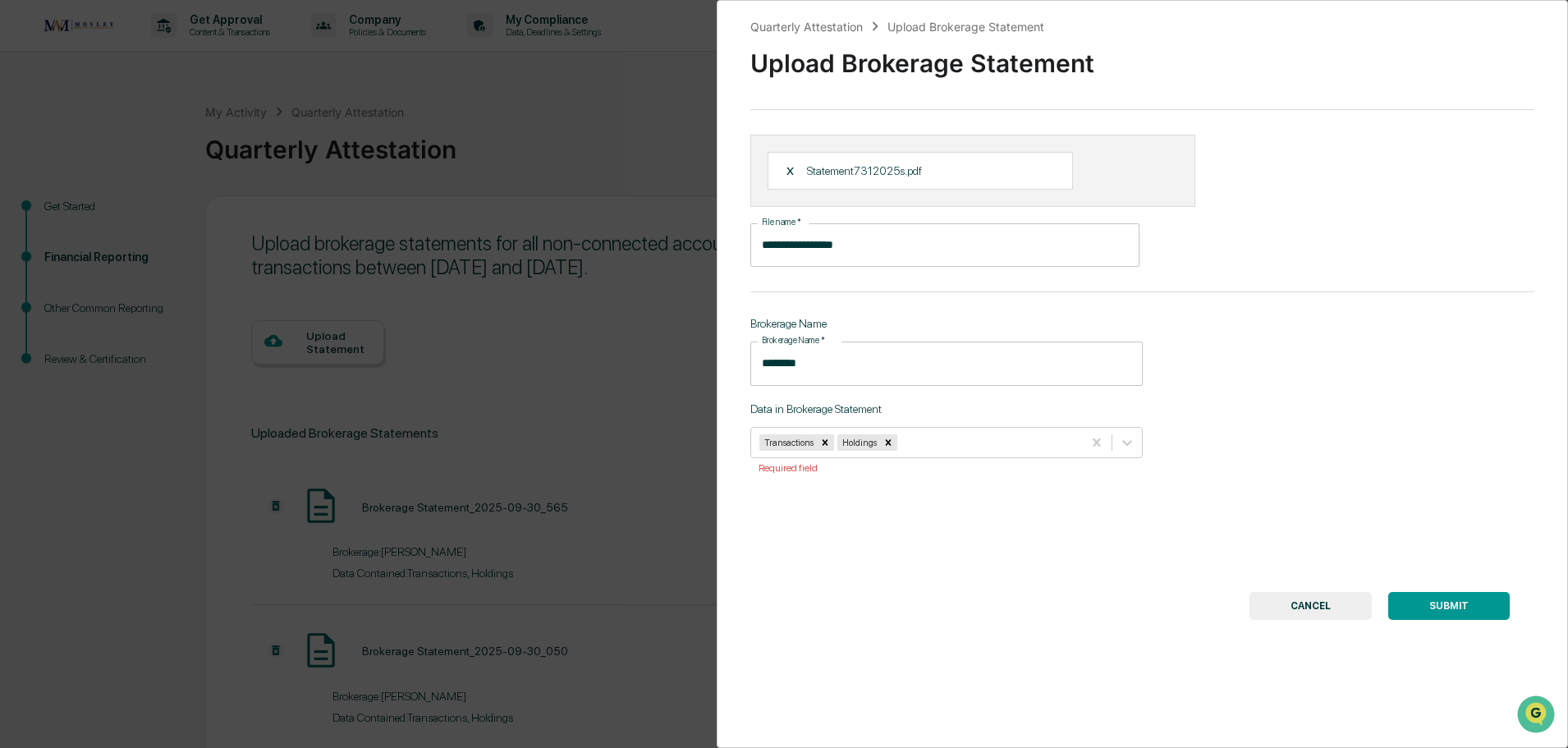
click at [1407, 596] on button "SUBMIT" at bounding box center [1448, 606] width 121 height 28
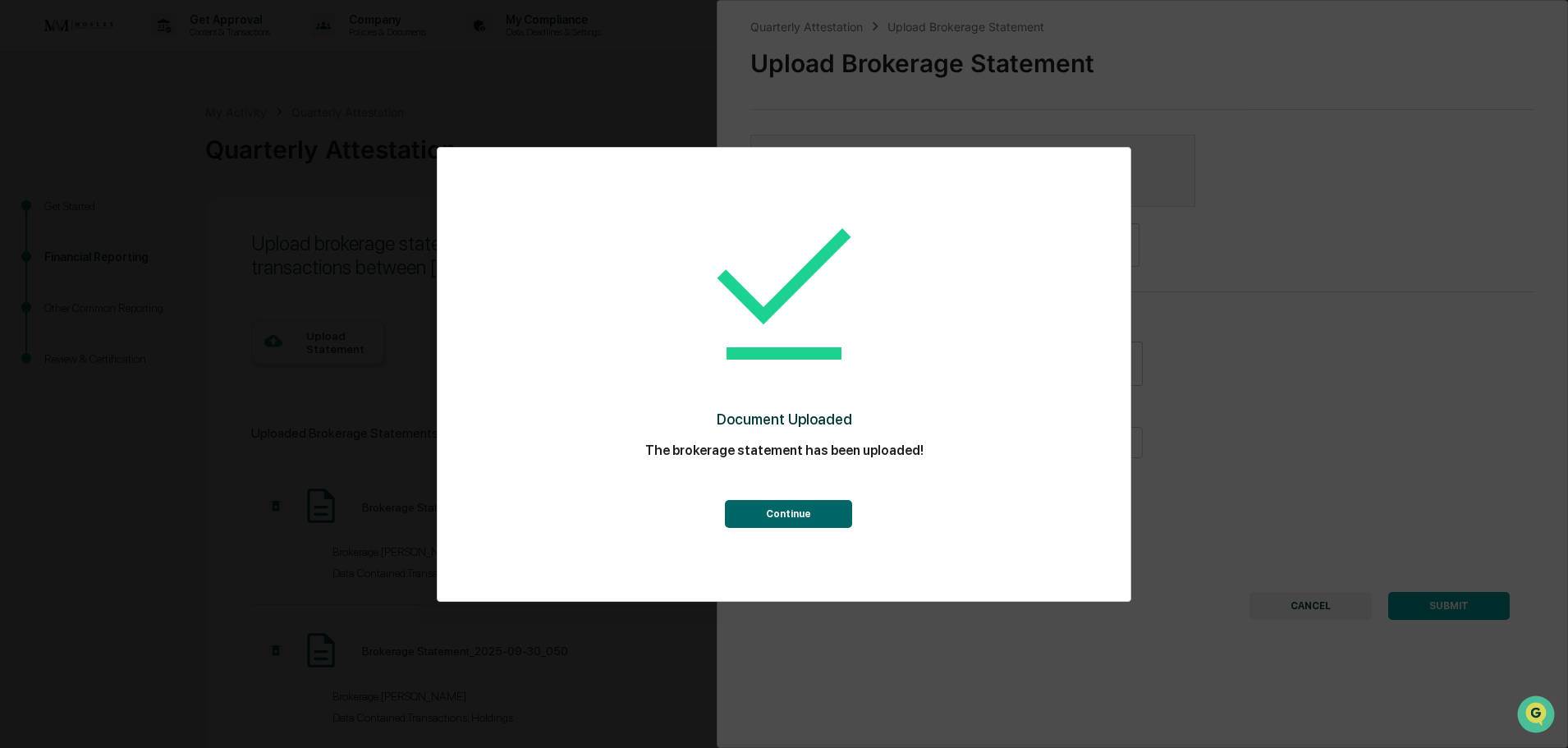
click at [817, 511] on button "Continue" at bounding box center [788, 514] width 127 height 28
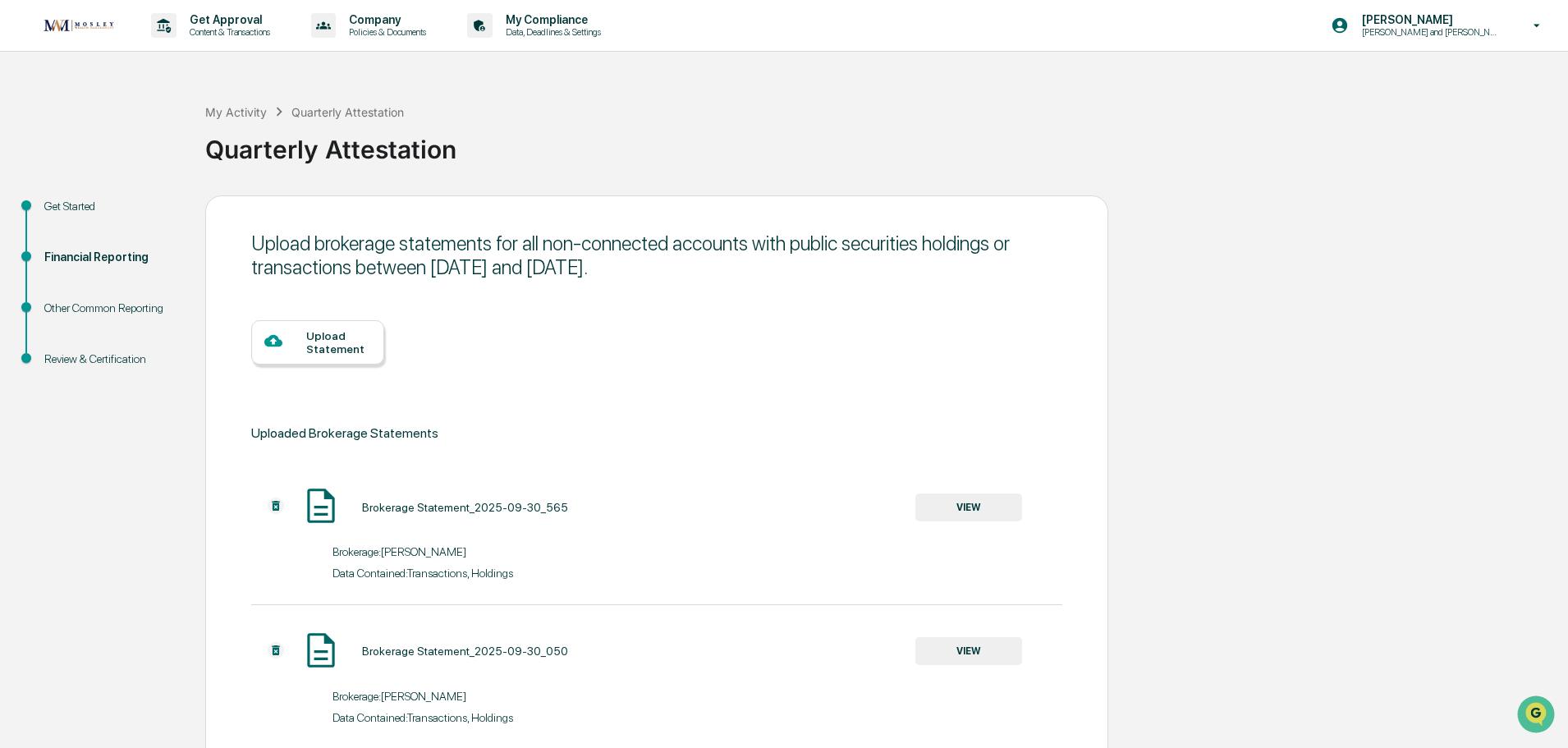
click at [289, 339] on div at bounding box center [285, 342] width 42 height 20
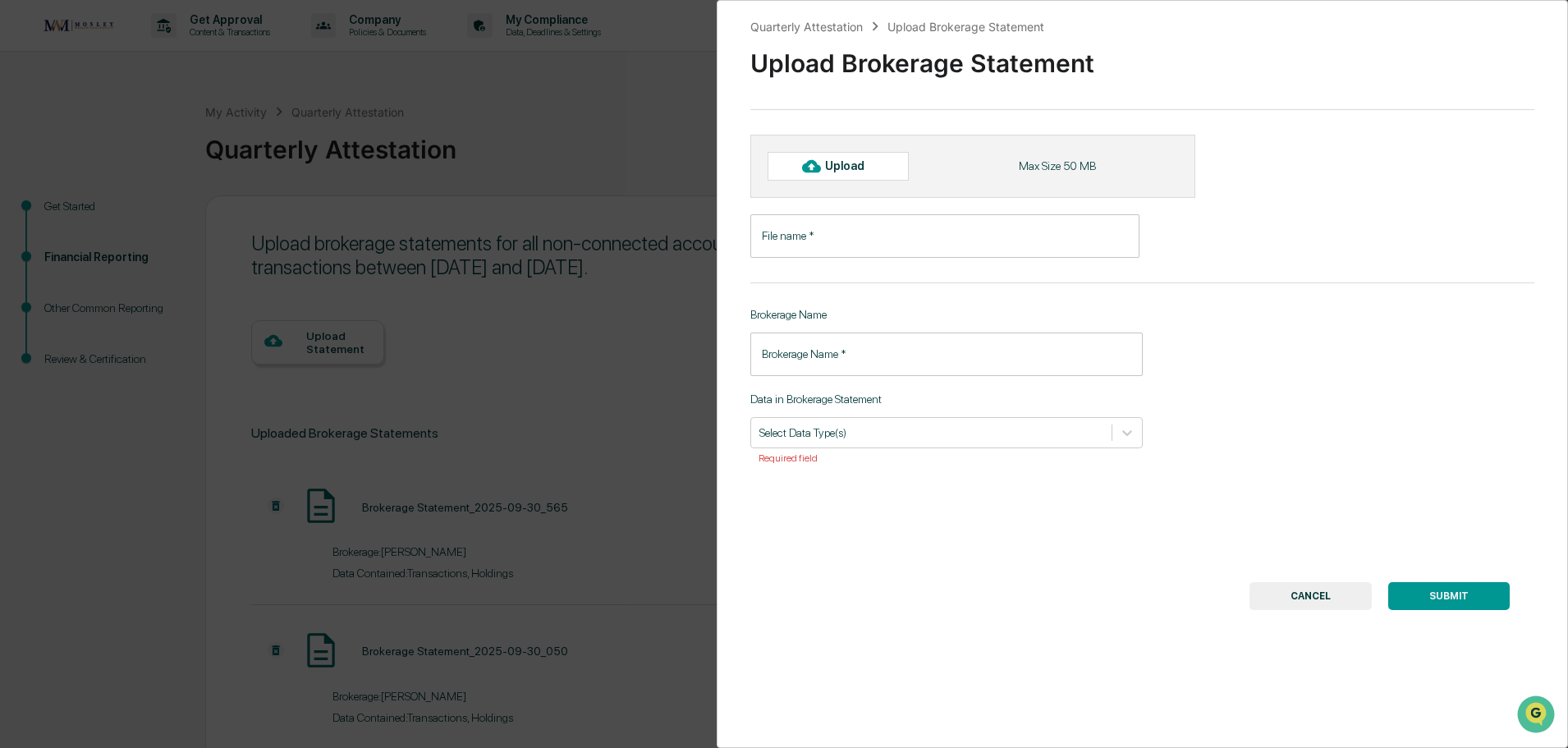
click at [854, 163] on div "Upload" at bounding box center [852, 166] width 54 height 13
type input "**********"
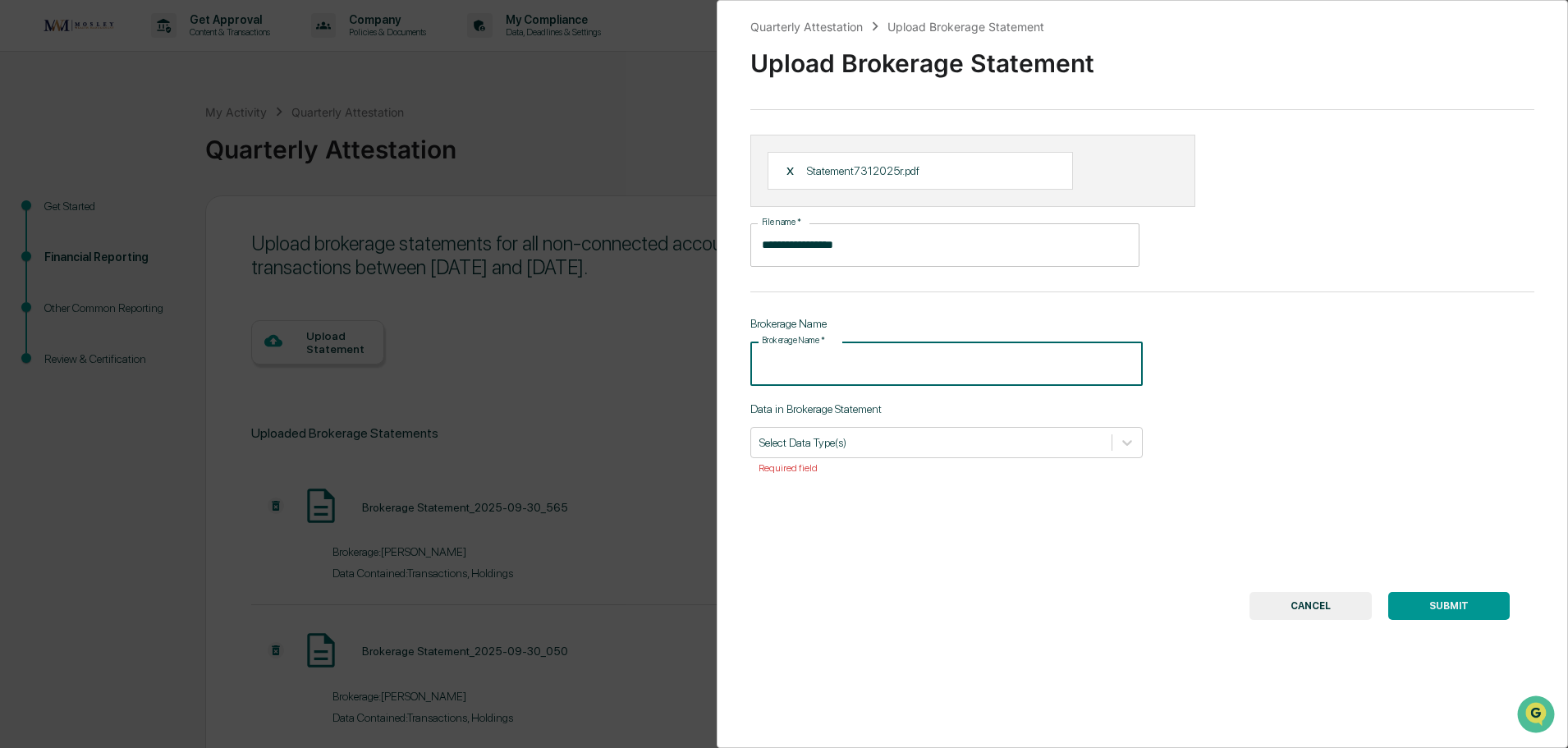
click at [812, 370] on input "Brokerage Name   *" at bounding box center [946, 363] width 392 height 44
type input "********"
click at [828, 440] on div at bounding box center [930, 442] width 344 height 16
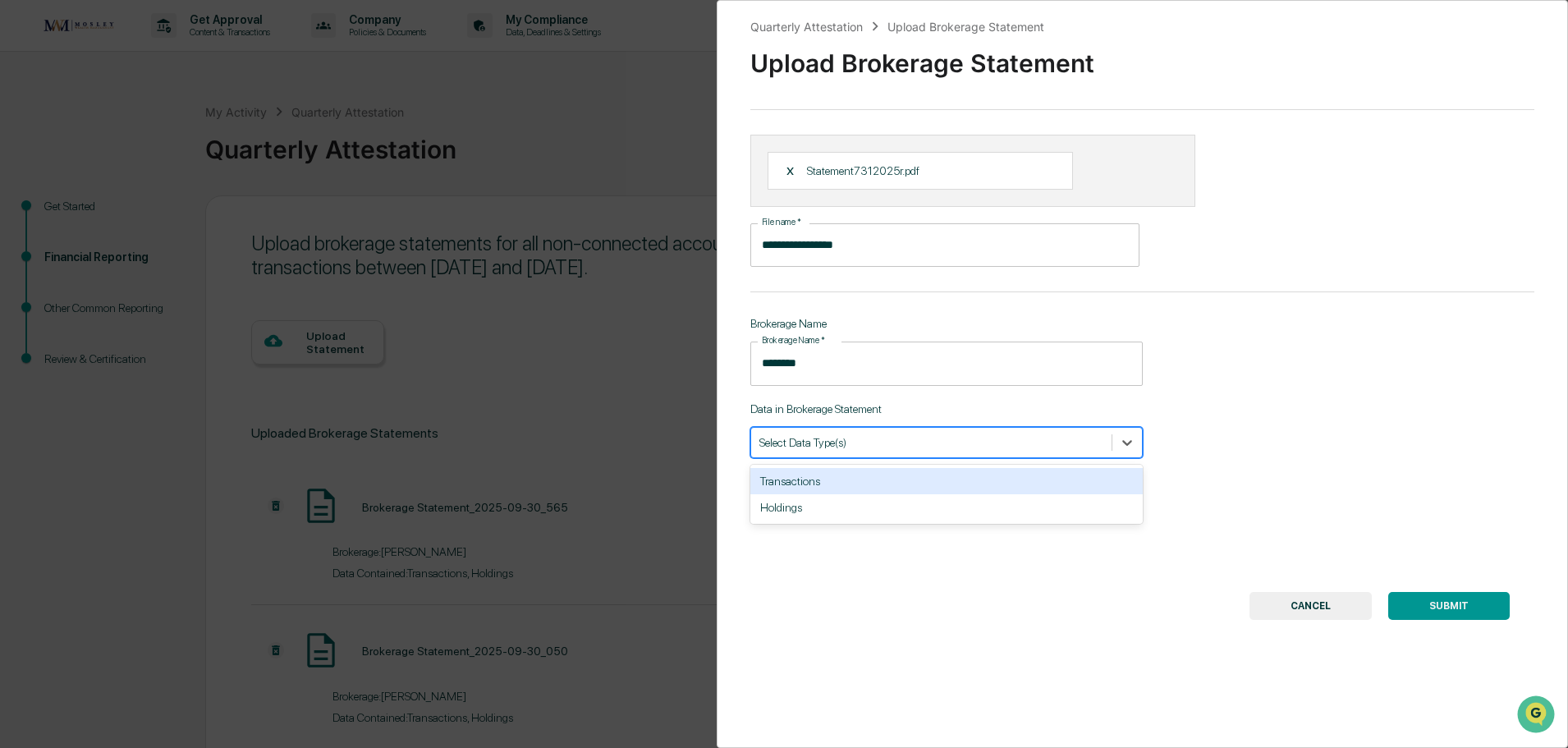
click at [828, 476] on div "Transactions" at bounding box center [946, 481] width 392 height 26
drag, startPoint x: 828, startPoint y: 487, endPoint x: 953, endPoint y: 513, distance: 127.7
click at [832, 488] on div "Holdings" at bounding box center [946, 481] width 392 height 26
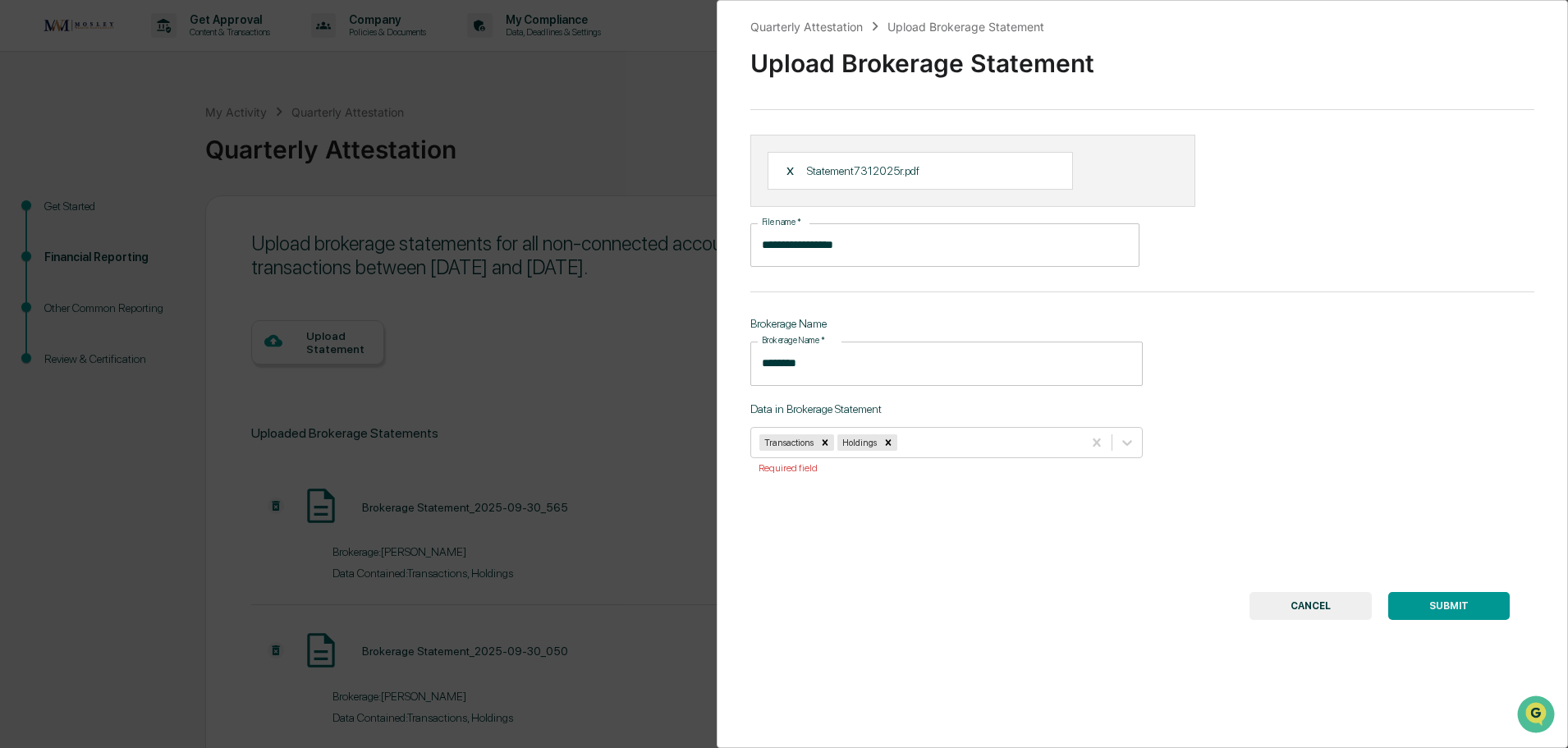
click at [1407, 600] on button "SUBMIT" at bounding box center [1448, 606] width 121 height 28
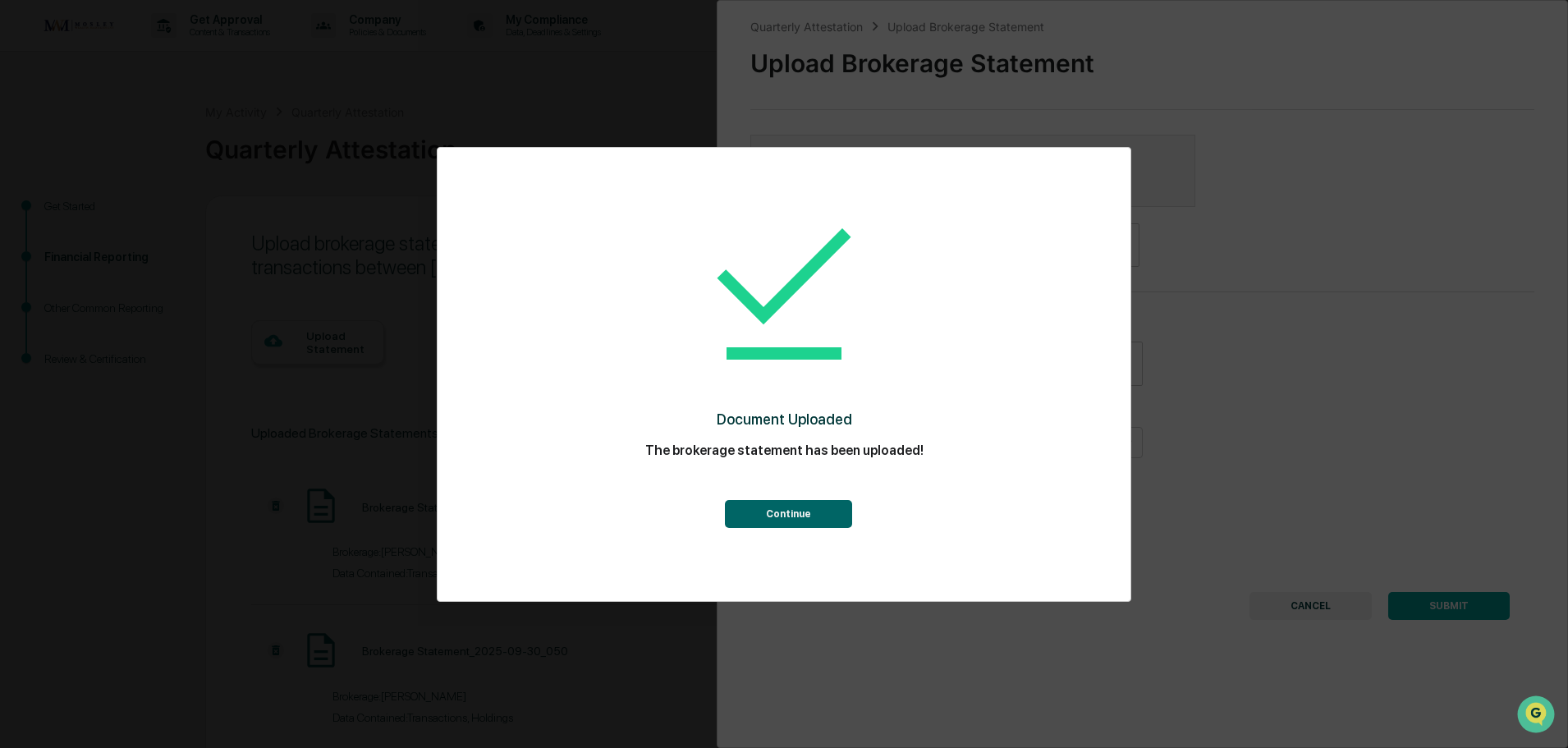
click at [804, 509] on button "Continue" at bounding box center [788, 514] width 127 height 28
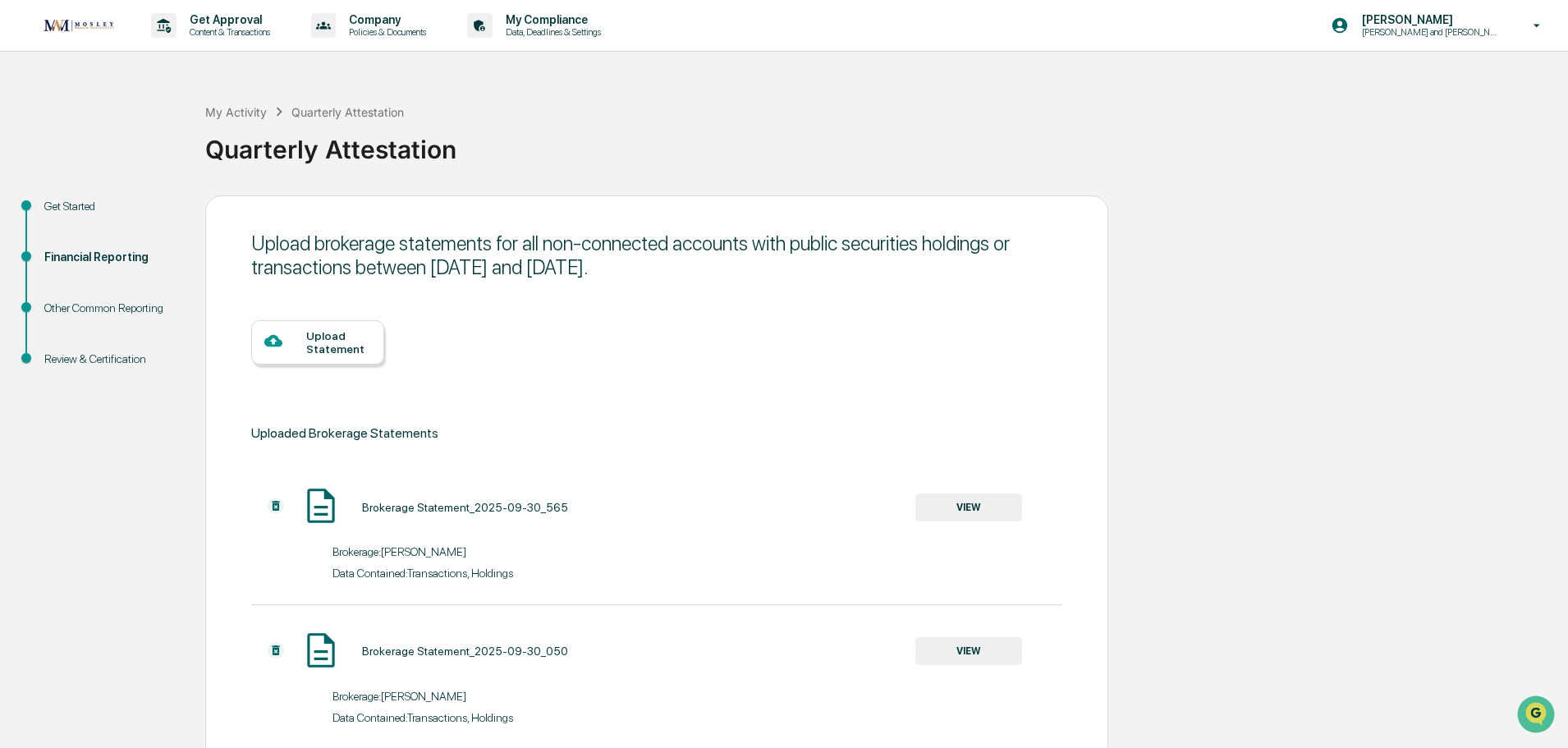
click at [327, 334] on div "Upload Statement" at bounding box center [338, 342] width 65 height 26
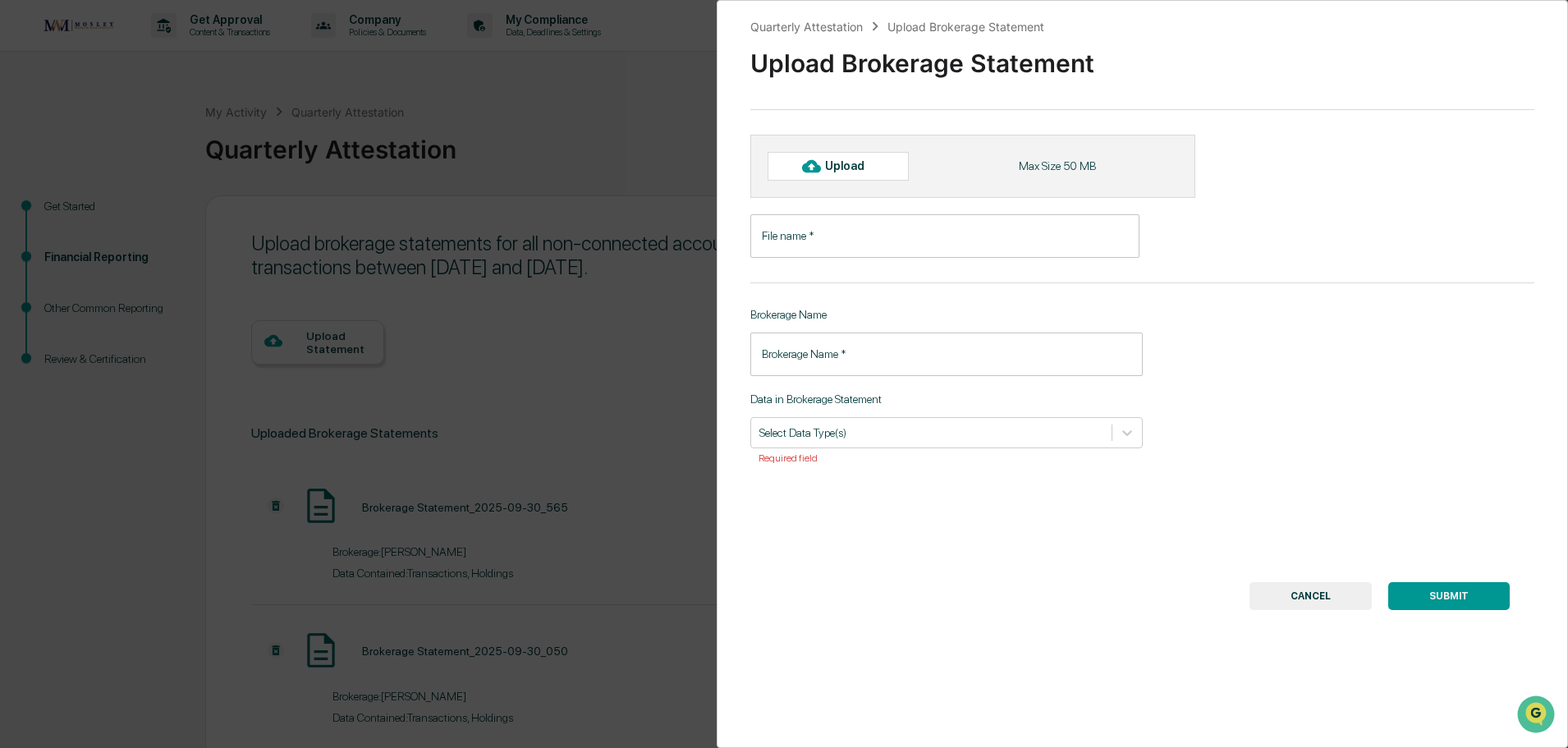
click at [843, 163] on div "Upload" at bounding box center [852, 166] width 54 height 13
type input "**********"
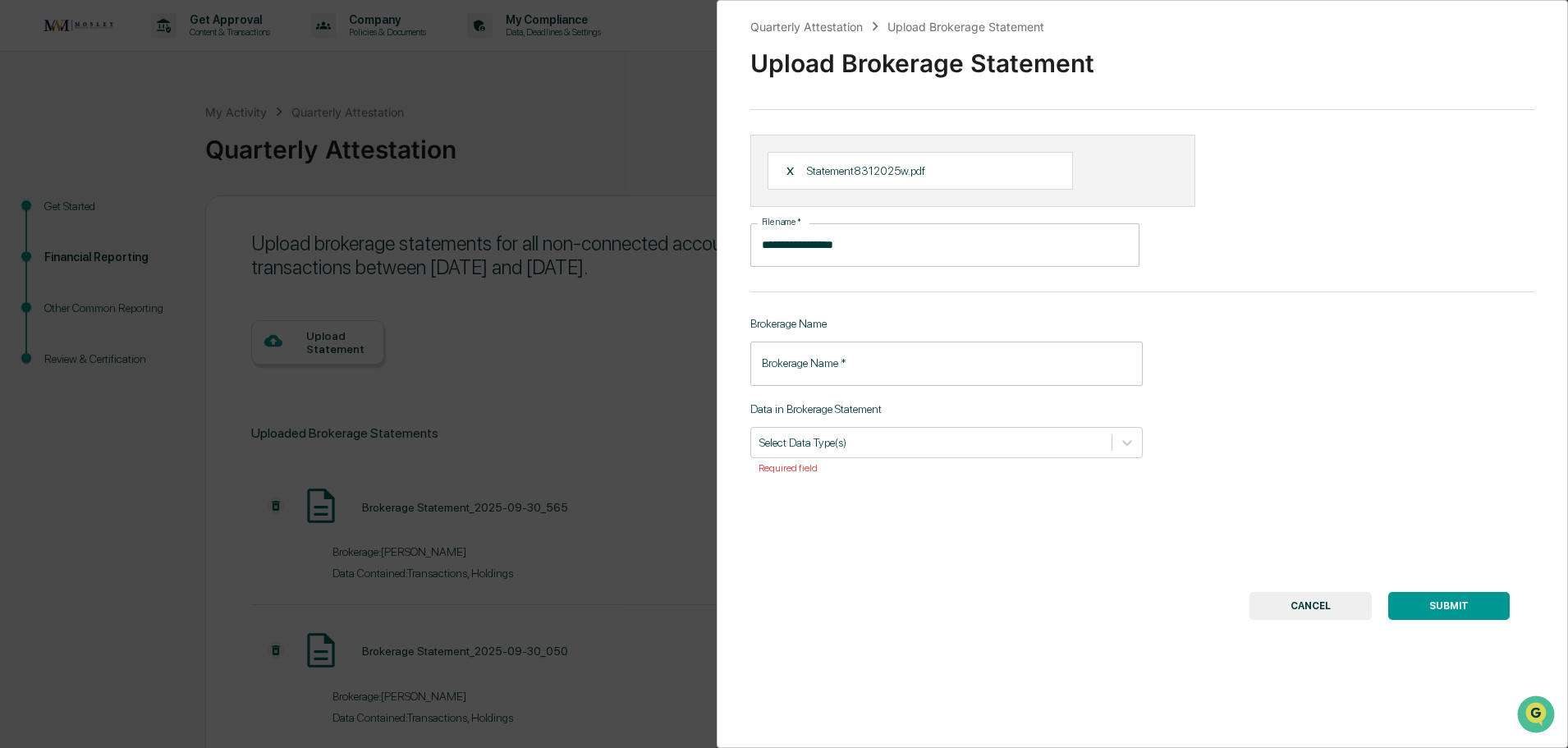
click at [832, 369] on input "Brokerage Name   *" at bounding box center [946, 363] width 392 height 44
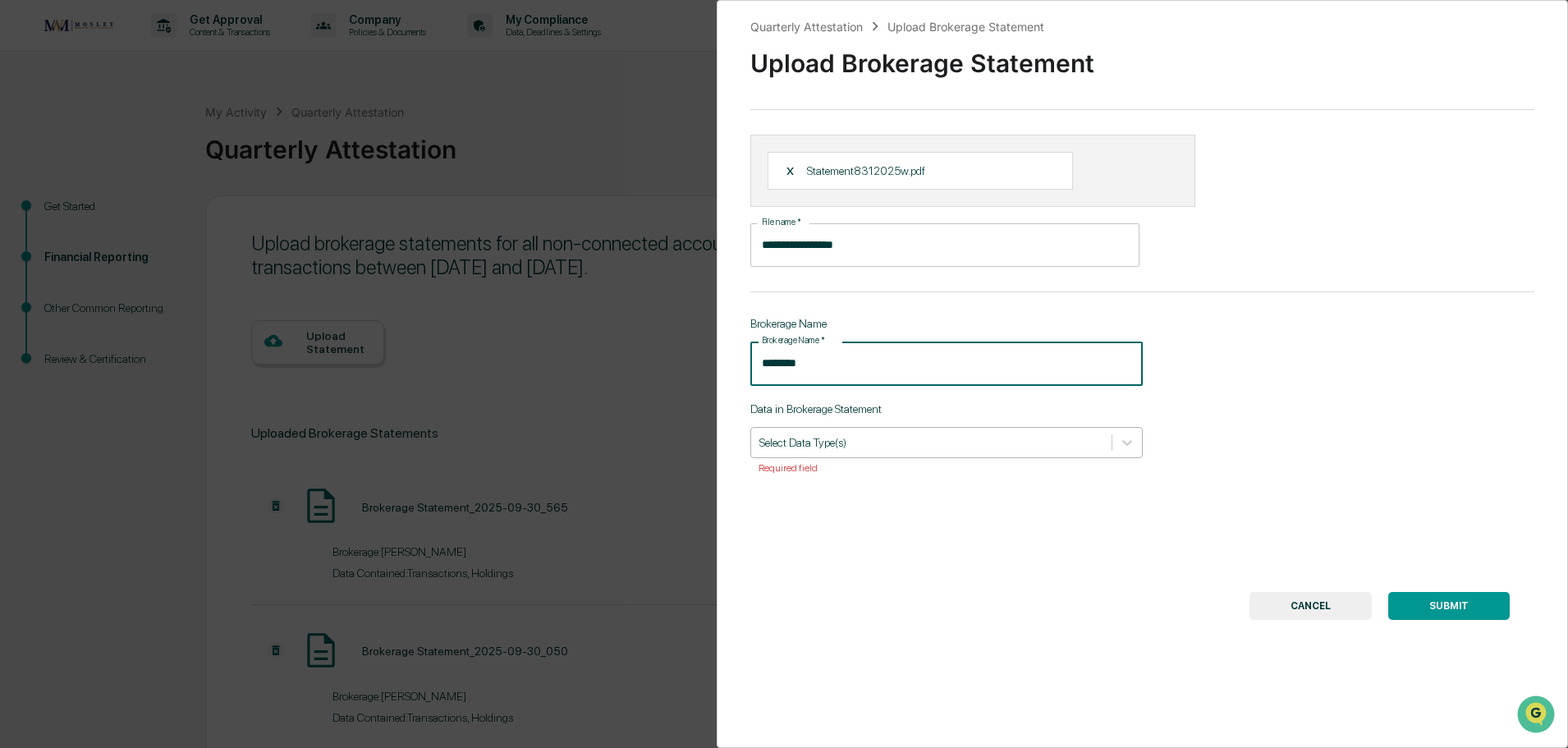
type input "********"
click at [851, 449] on div at bounding box center [930, 442] width 344 height 16
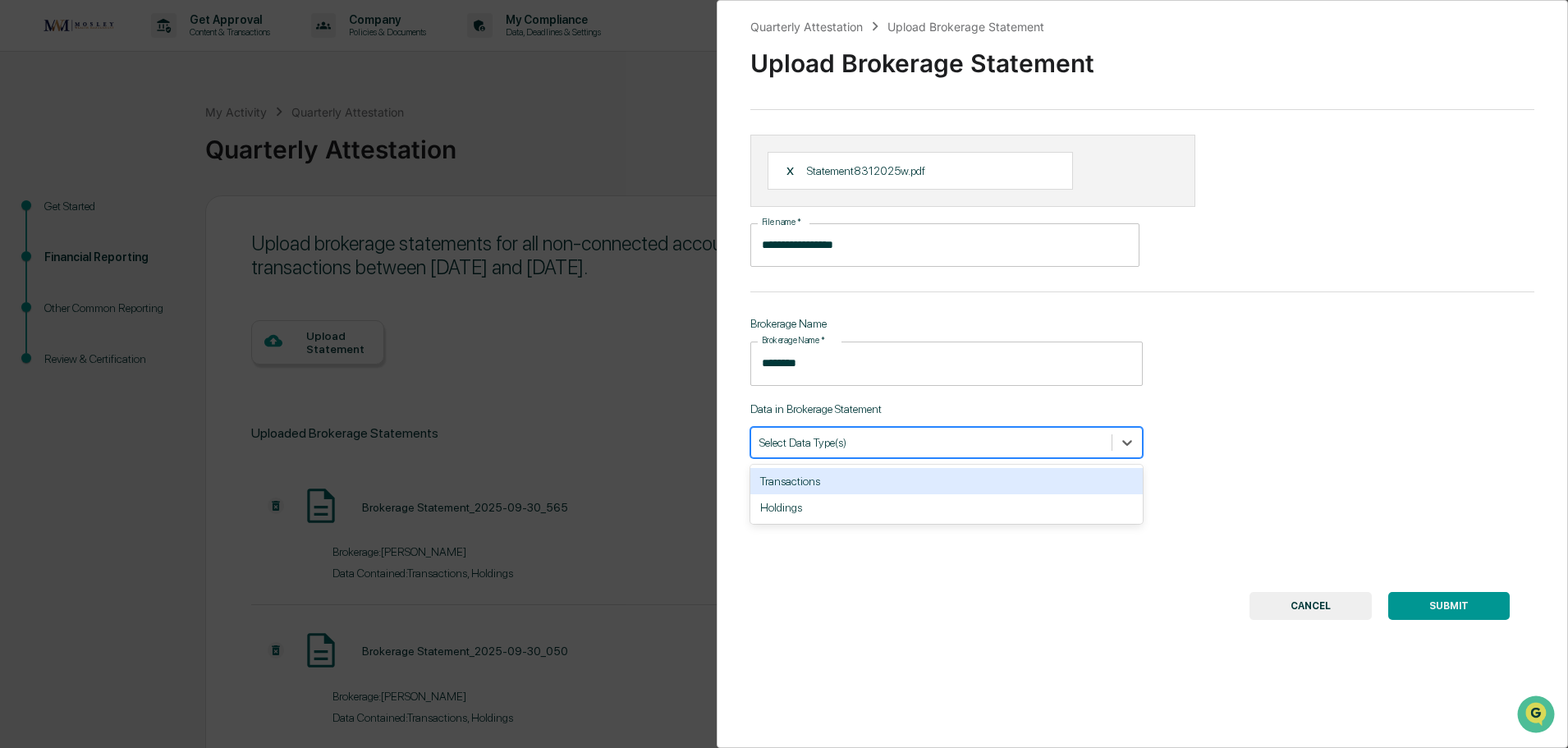
click at [847, 484] on div "Transactions" at bounding box center [946, 481] width 392 height 26
drag, startPoint x: 840, startPoint y: 482, endPoint x: 1056, endPoint y: 516, distance: 218.7
click at [843, 482] on div "Holdings" at bounding box center [946, 481] width 392 height 26
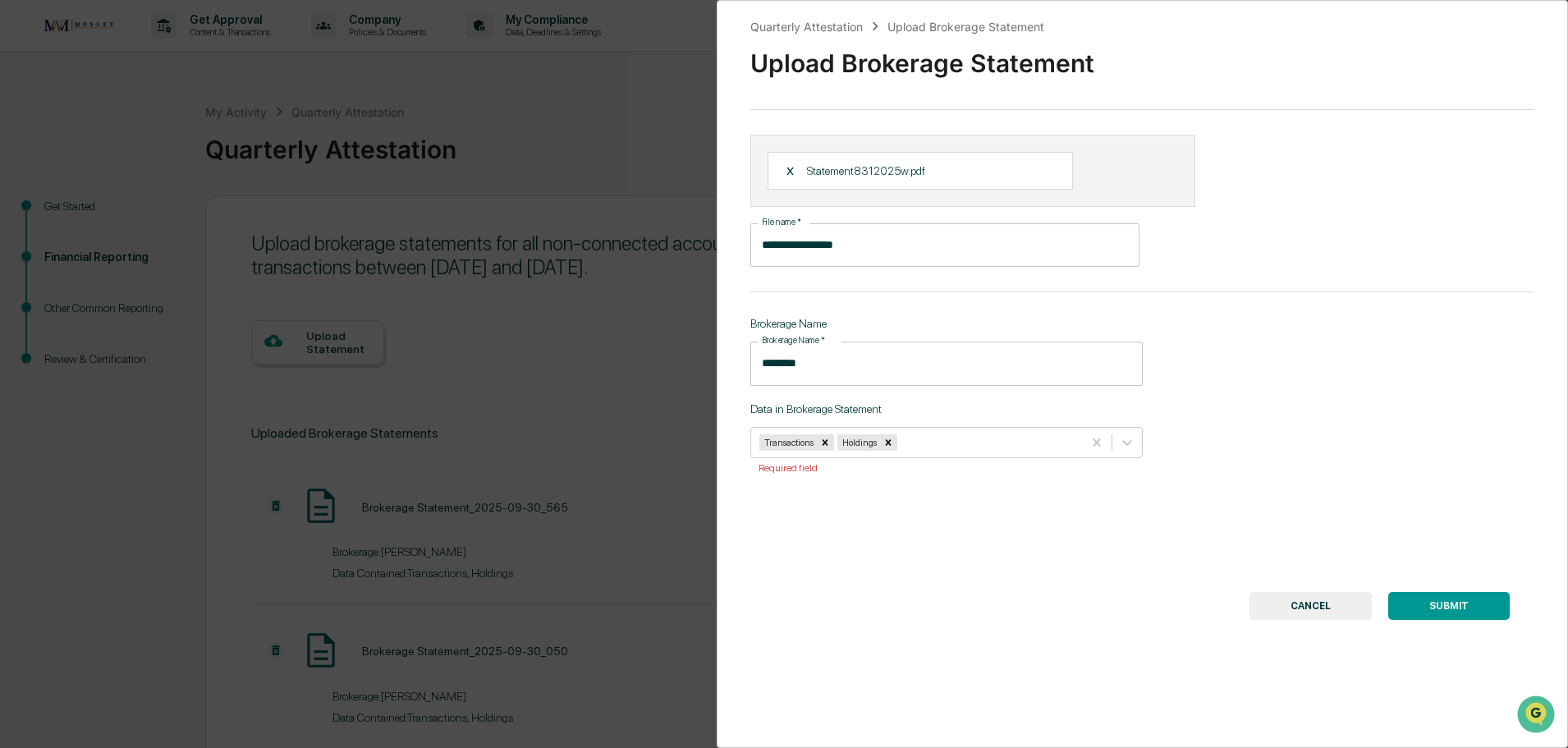
click at [1429, 602] on button "SUBMIT" at bounding box center [1448, 606] width 121 height 28
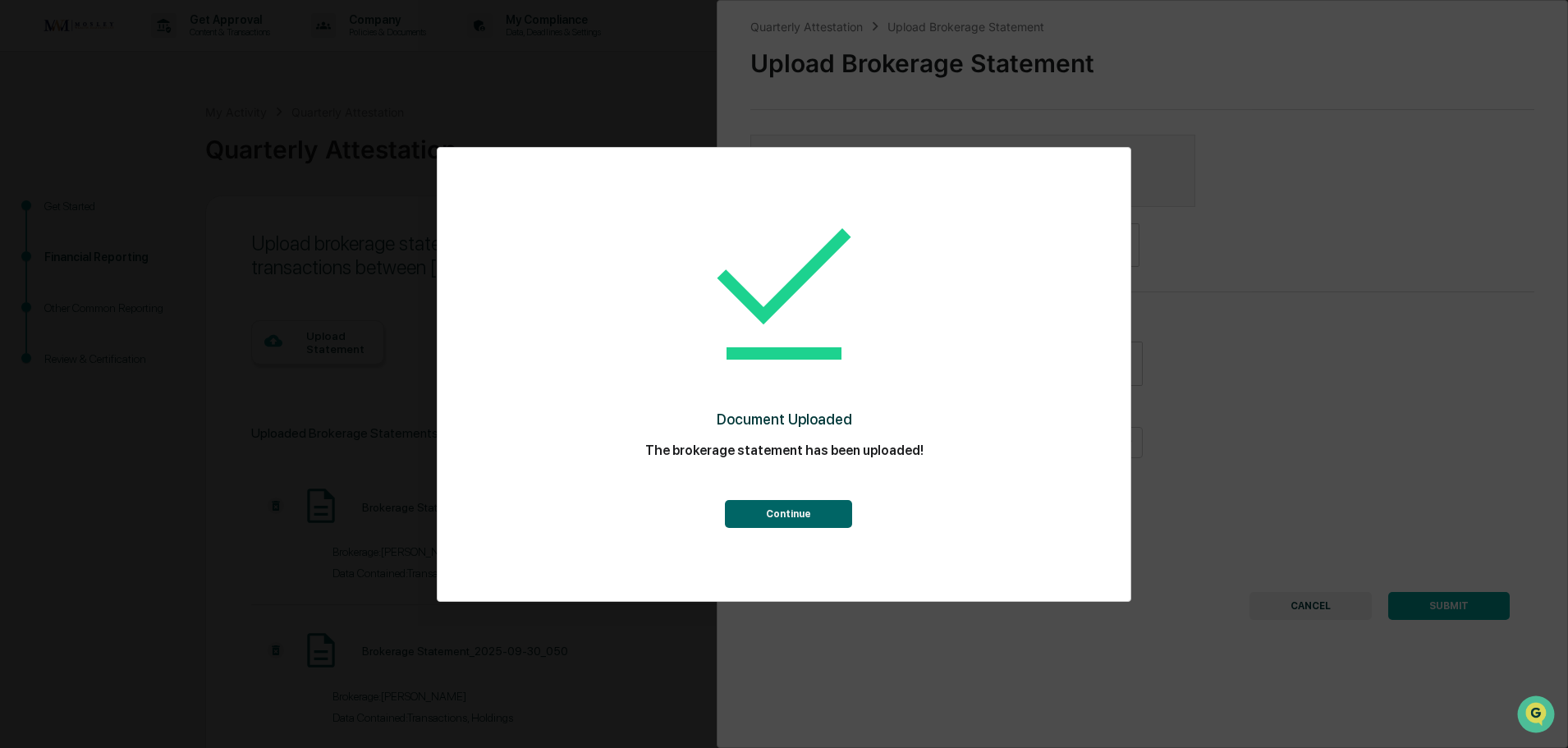
click at [803, 509] on button "Continue" at bounding box center [788, 514] width 127 height 28
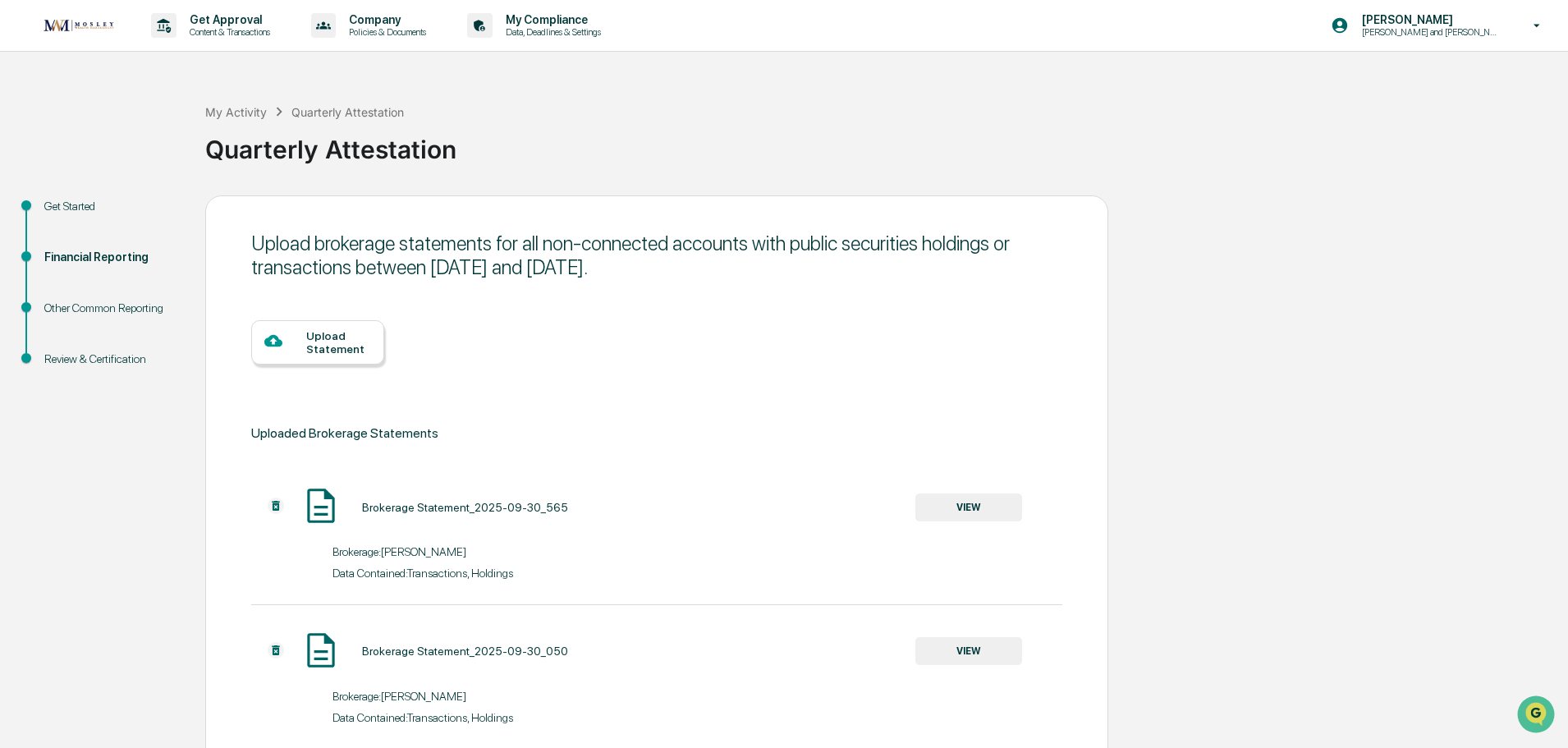
click at [342, 352] on div "Upload Statement" at bounding box center [338, 342] width 65 height 26
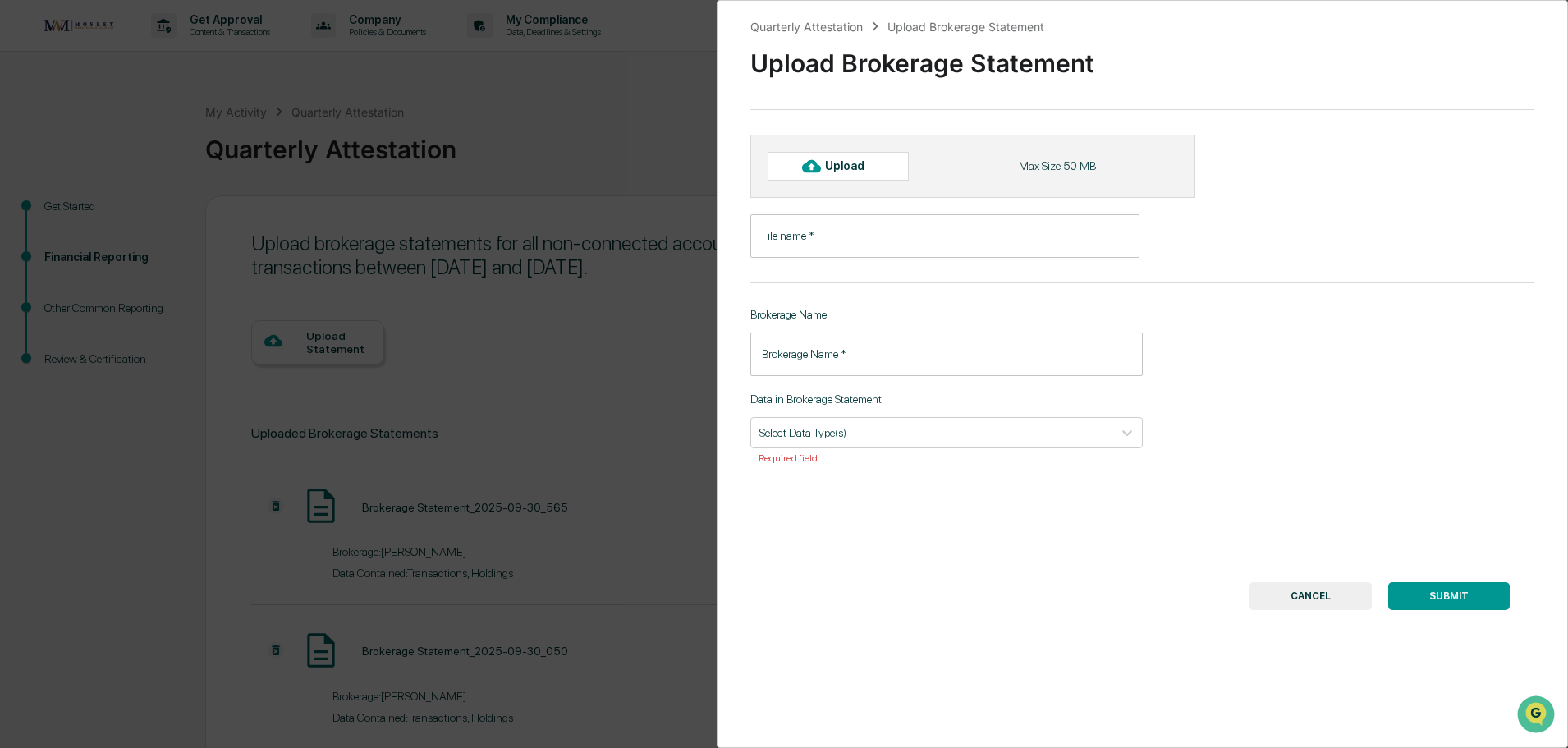
click at [812, 166] on icon at bounding box center [811, 165] width 18 height 18
type input "**********"
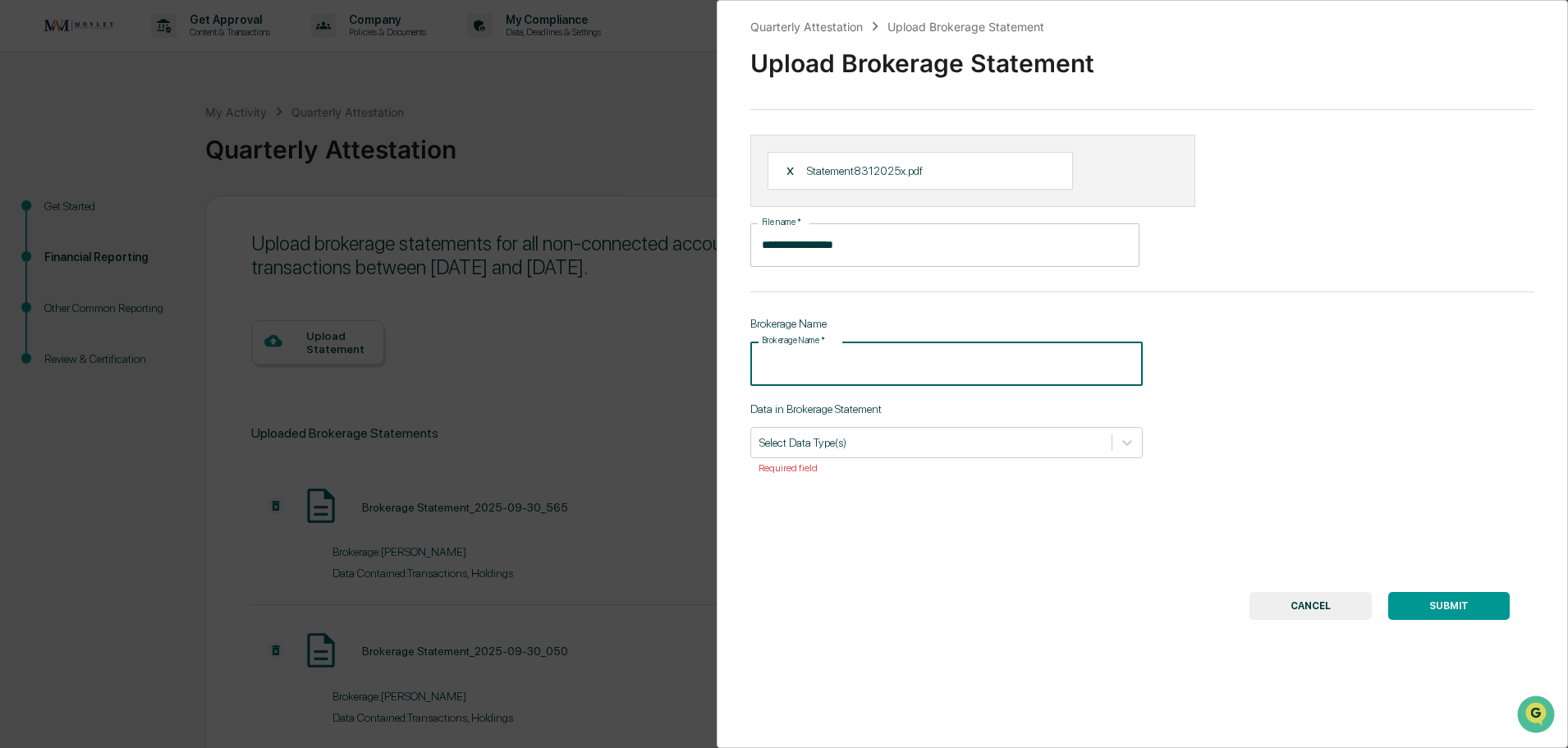
click at [813, 356] on input "Brokerage Name   *" at bounding box center [946, 363] width 392 height 44
type input "********"
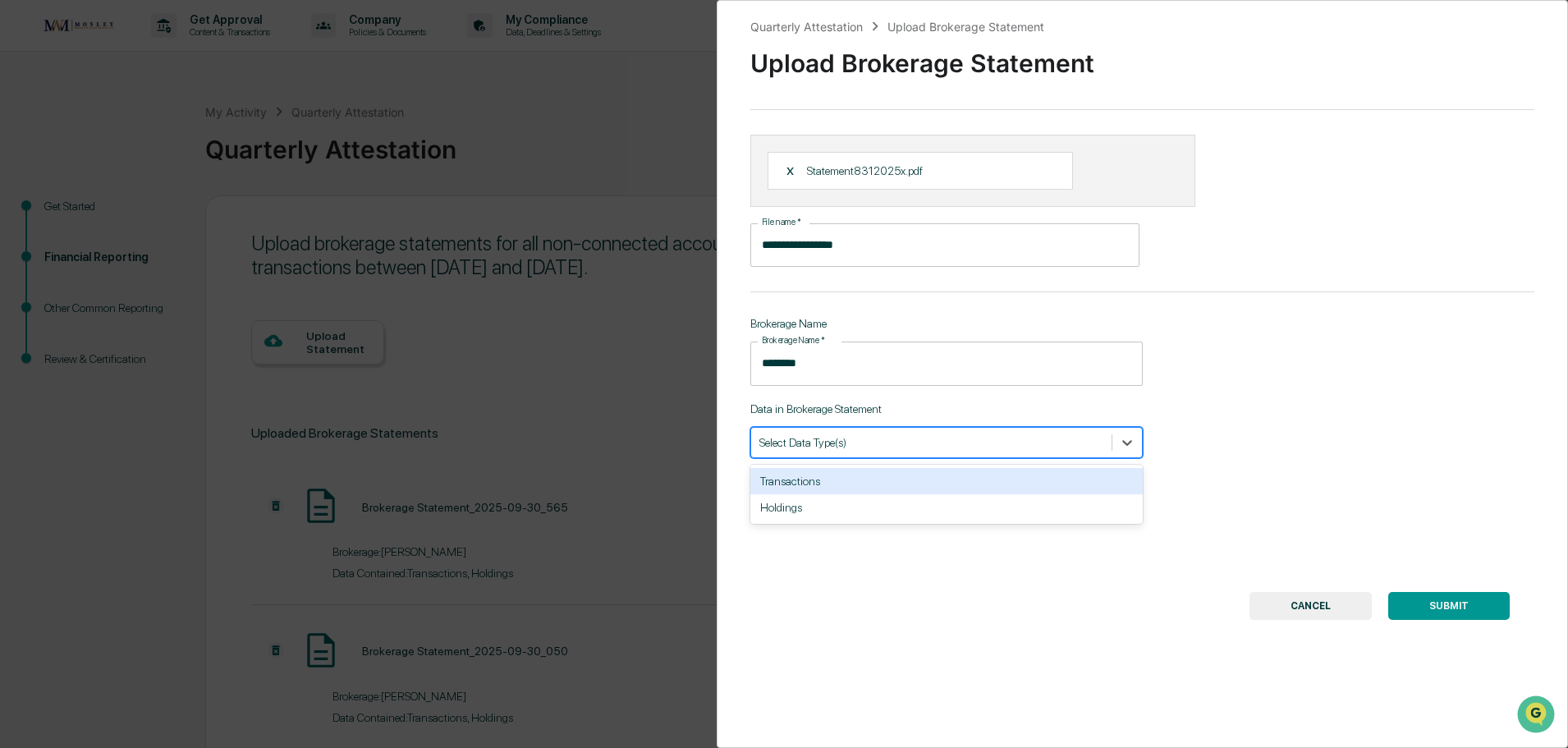
click at [840, 437] on div at bounding box center [930, 442] width 344 height 16
click at [839, 477] on div "Transactions" at bounding box center [946, 481] width 392 height 26
click at [839, 475] on div "Holdings" at bounding box center [946, 481] width 392 height 26
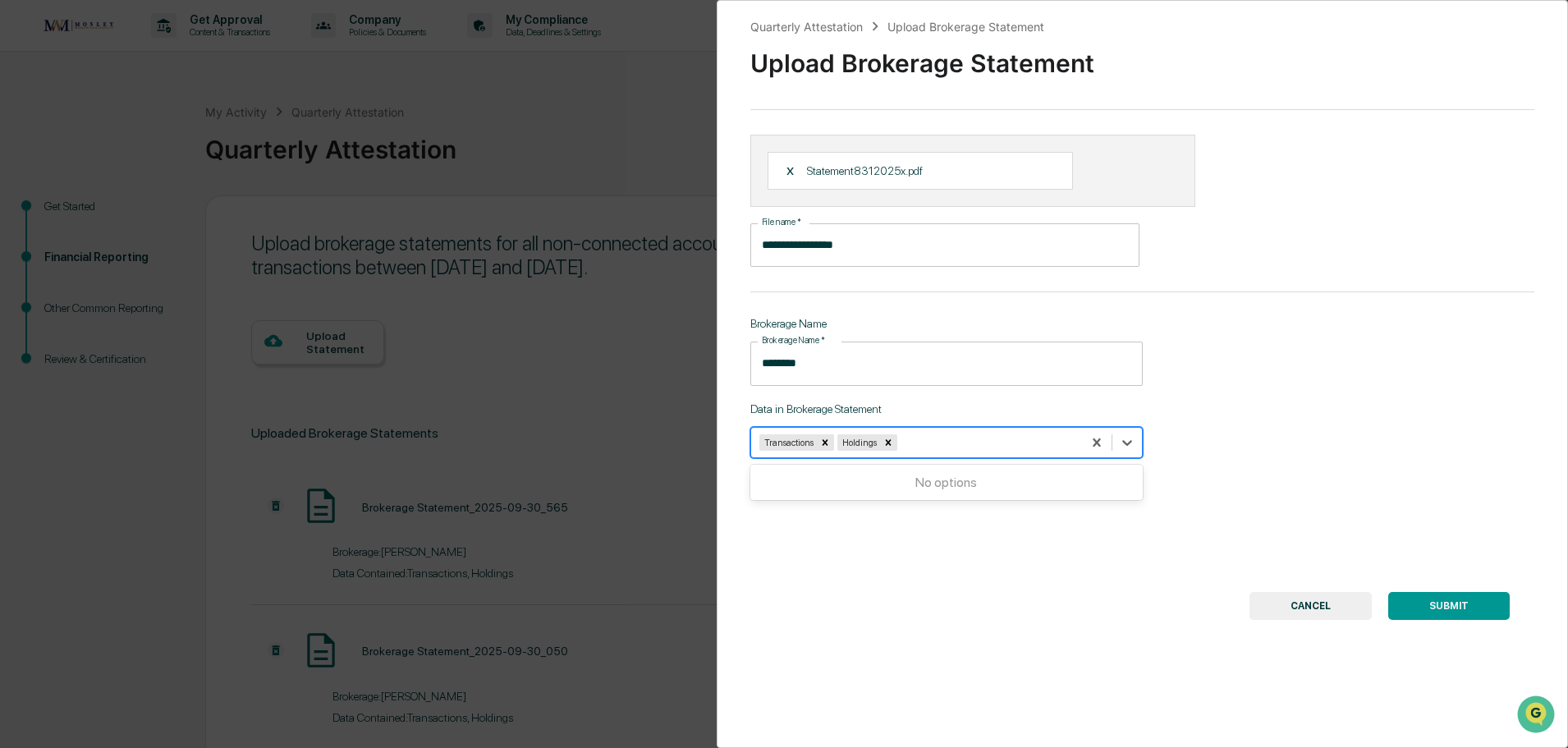
click at [1442, 607] on button "SUBMIT" at bounding box center [1448, 606] width 121 height 28
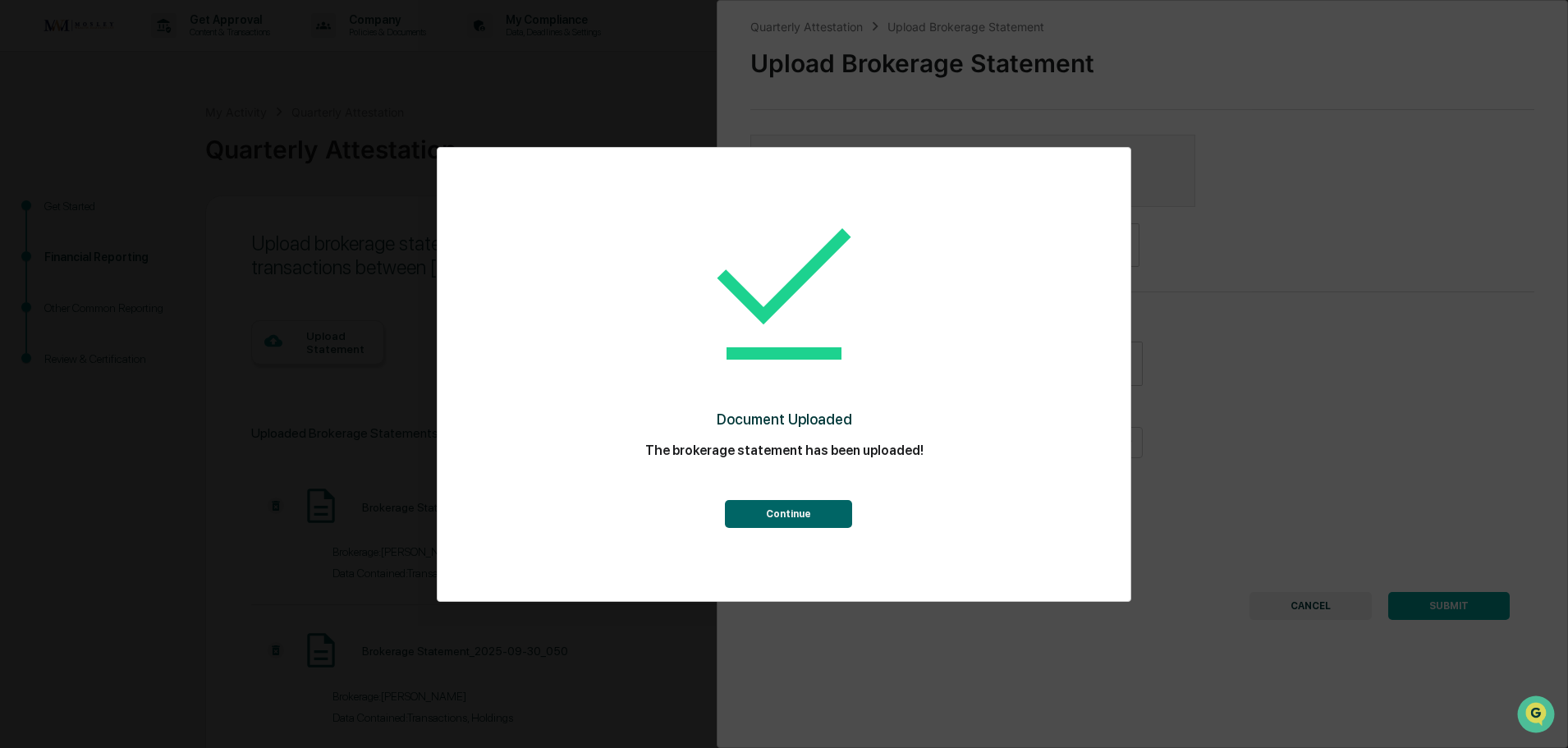
click at [756, 514] on button "Continue" at bounding box center [788, 514] width 127 height 28
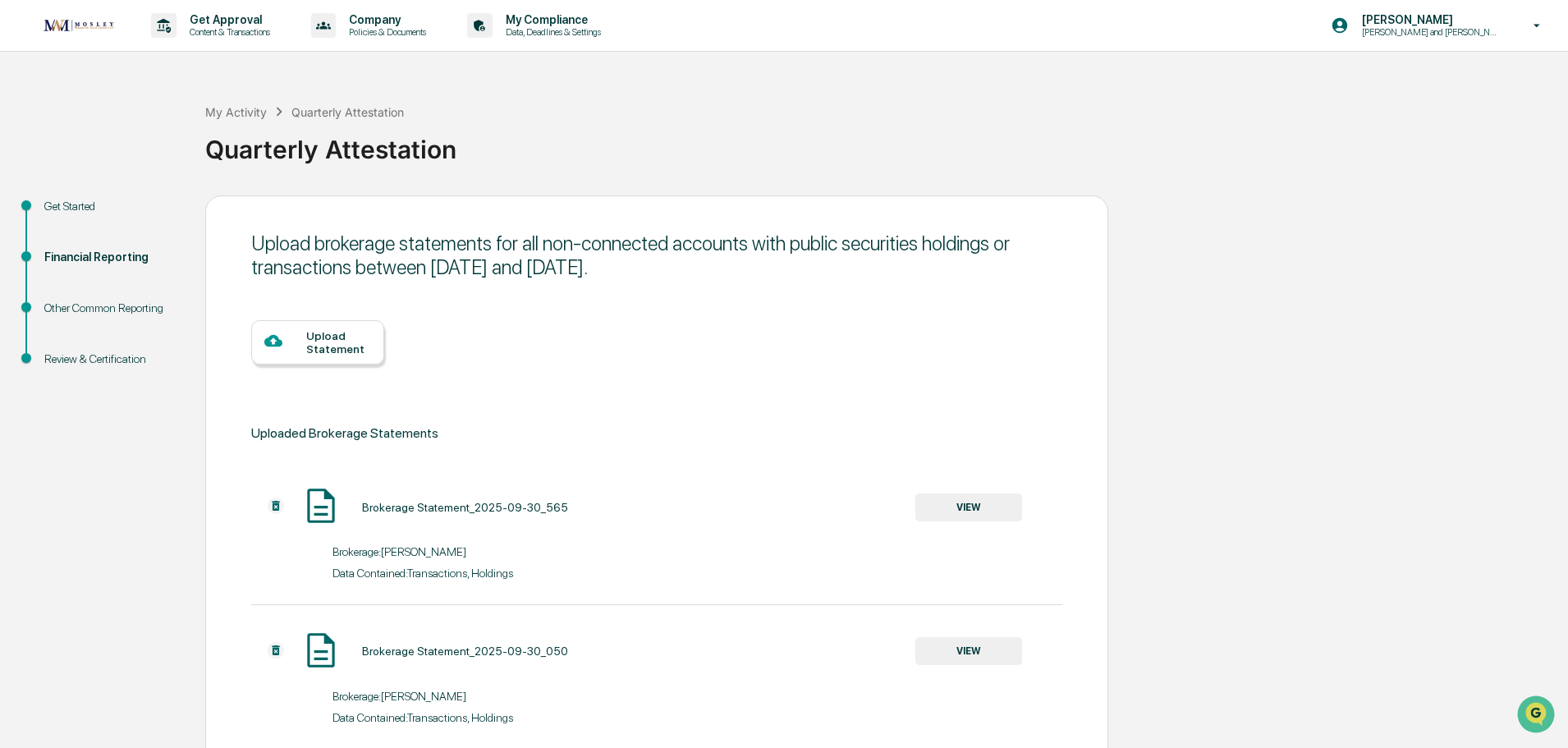
click at [289, 330] on div "Upload Statement" at bounding box center [318, 343] width 133 height 44
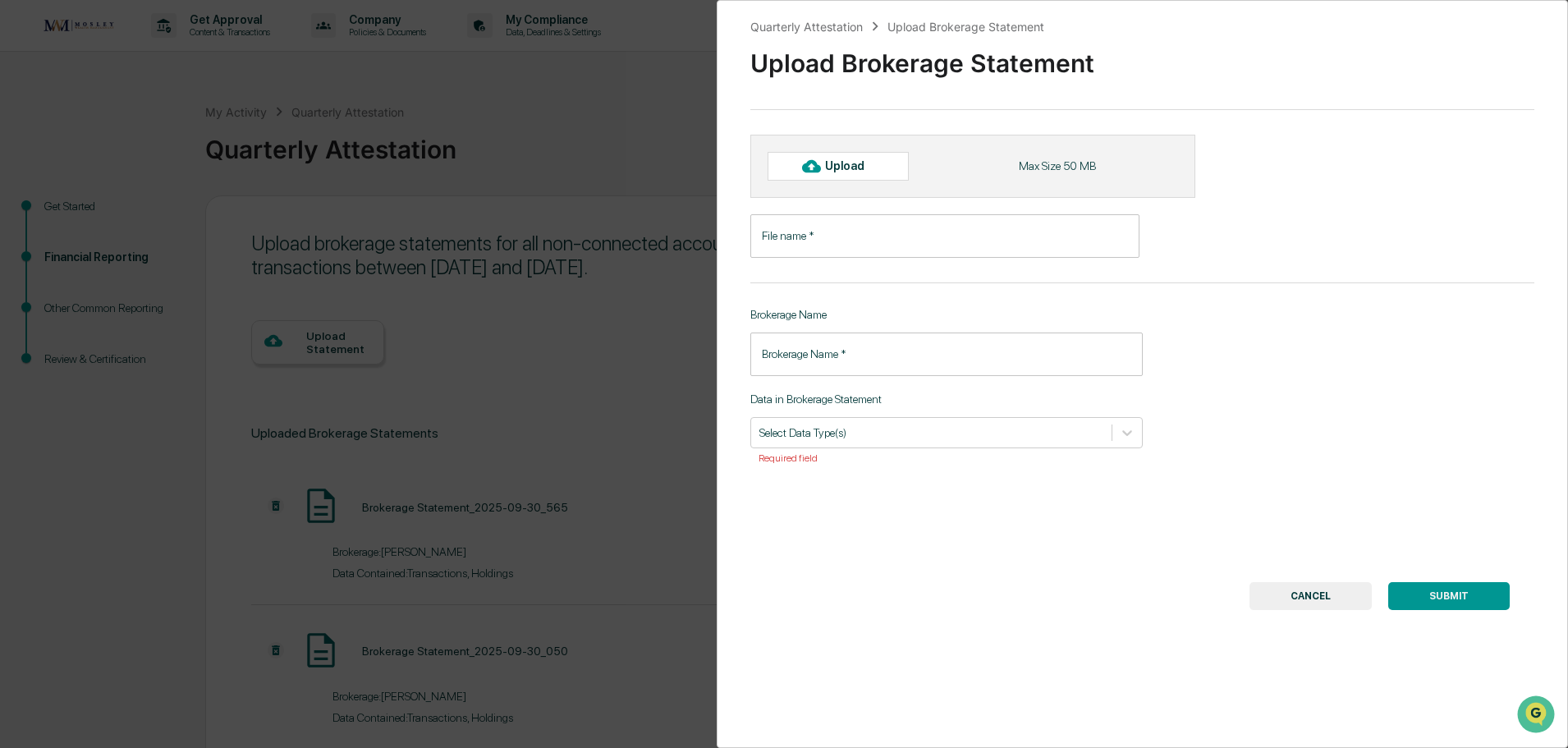
click at [801, 161] on div at bounding box center [811, 166] width 26 height 26
type input "**********"
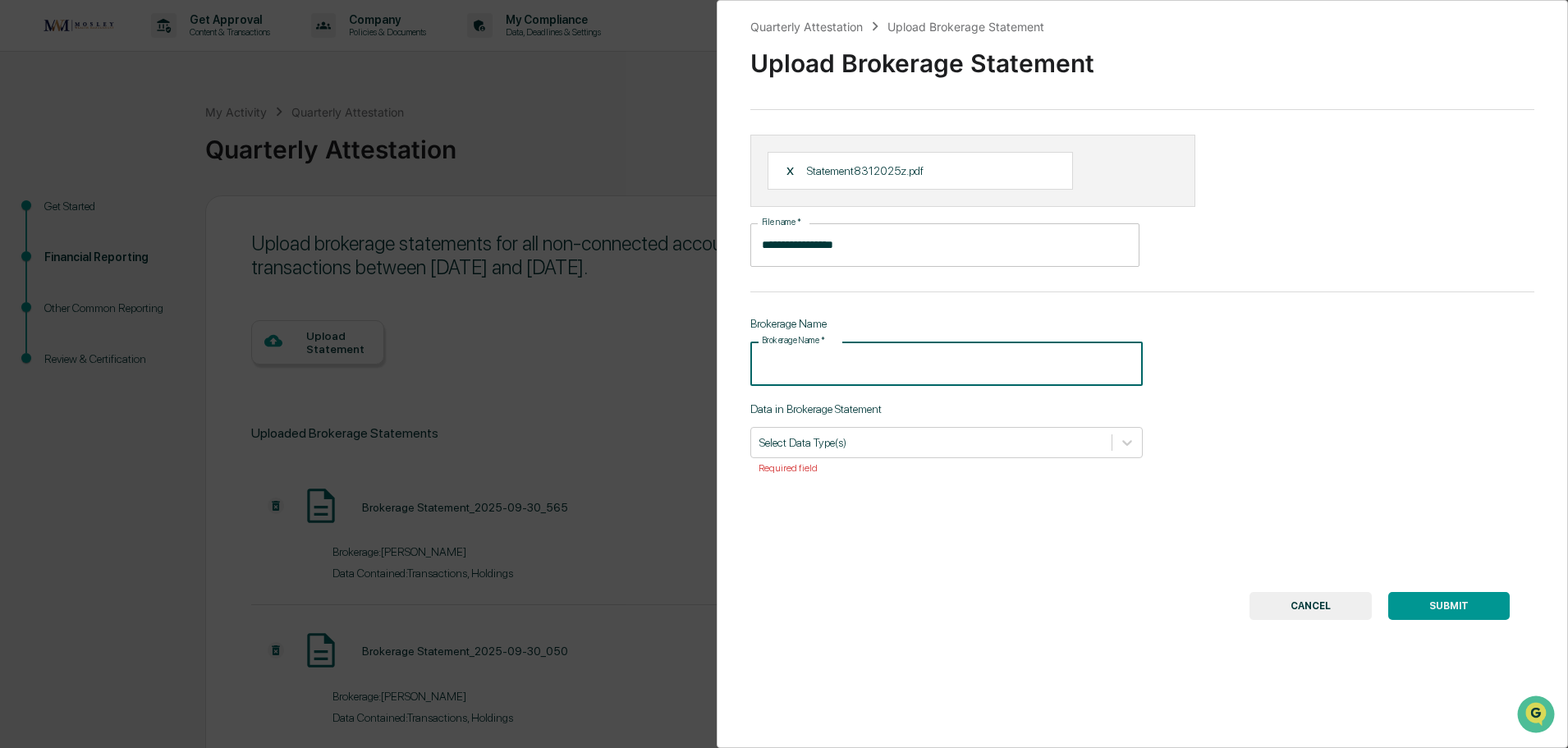
click at [806, 367] on input "Brokerage Name   *" at bounding box center [946, 363] width 392 height 44
click at [818, 437] on div at bounding box center [930, 442] width 344 height 16
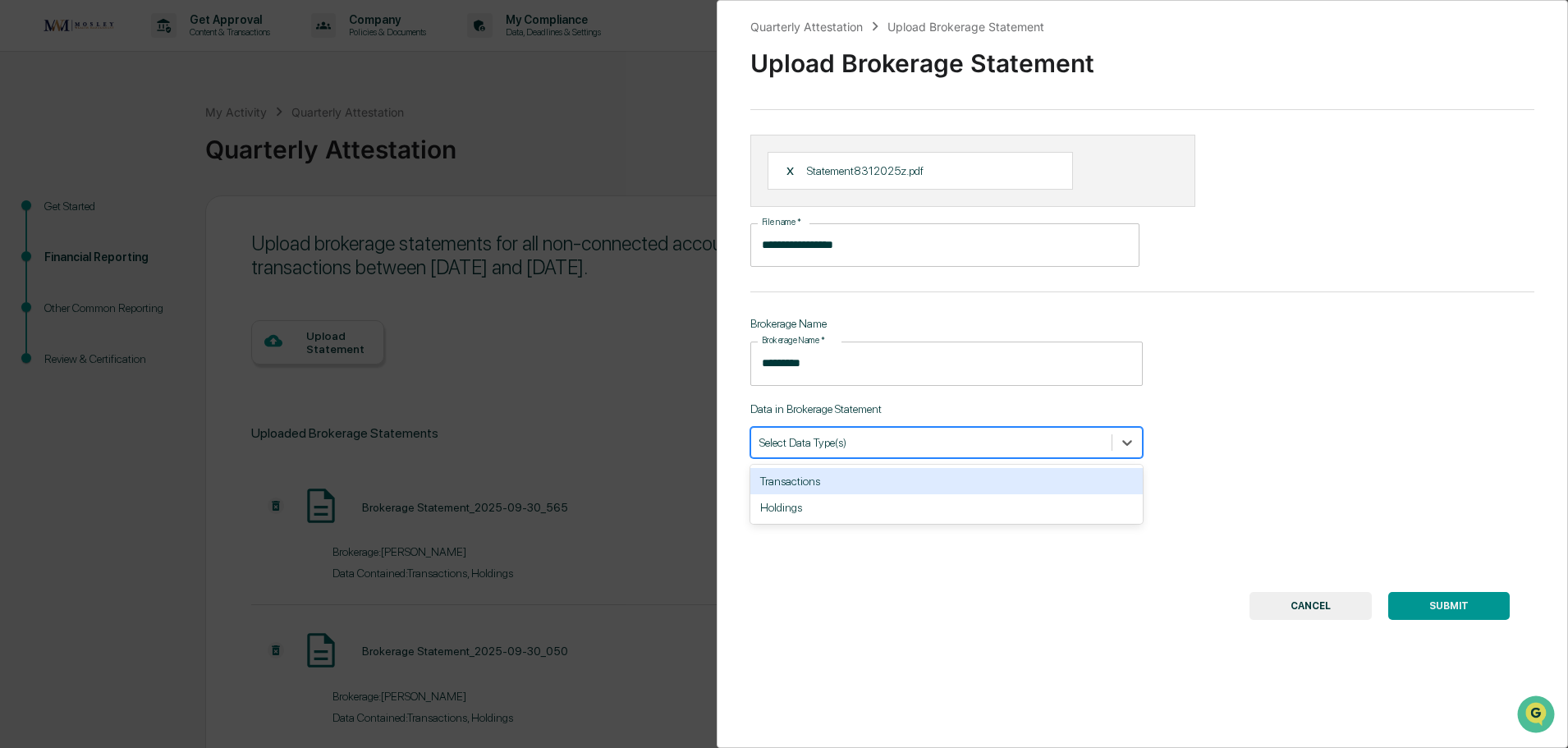
click at [817, 479] on div "Transactions" at bounding box center [946, 481] width 392 height 26
click at [811, 486] on div "Holdings" at bounding box center [946, 481] width 392 height 26
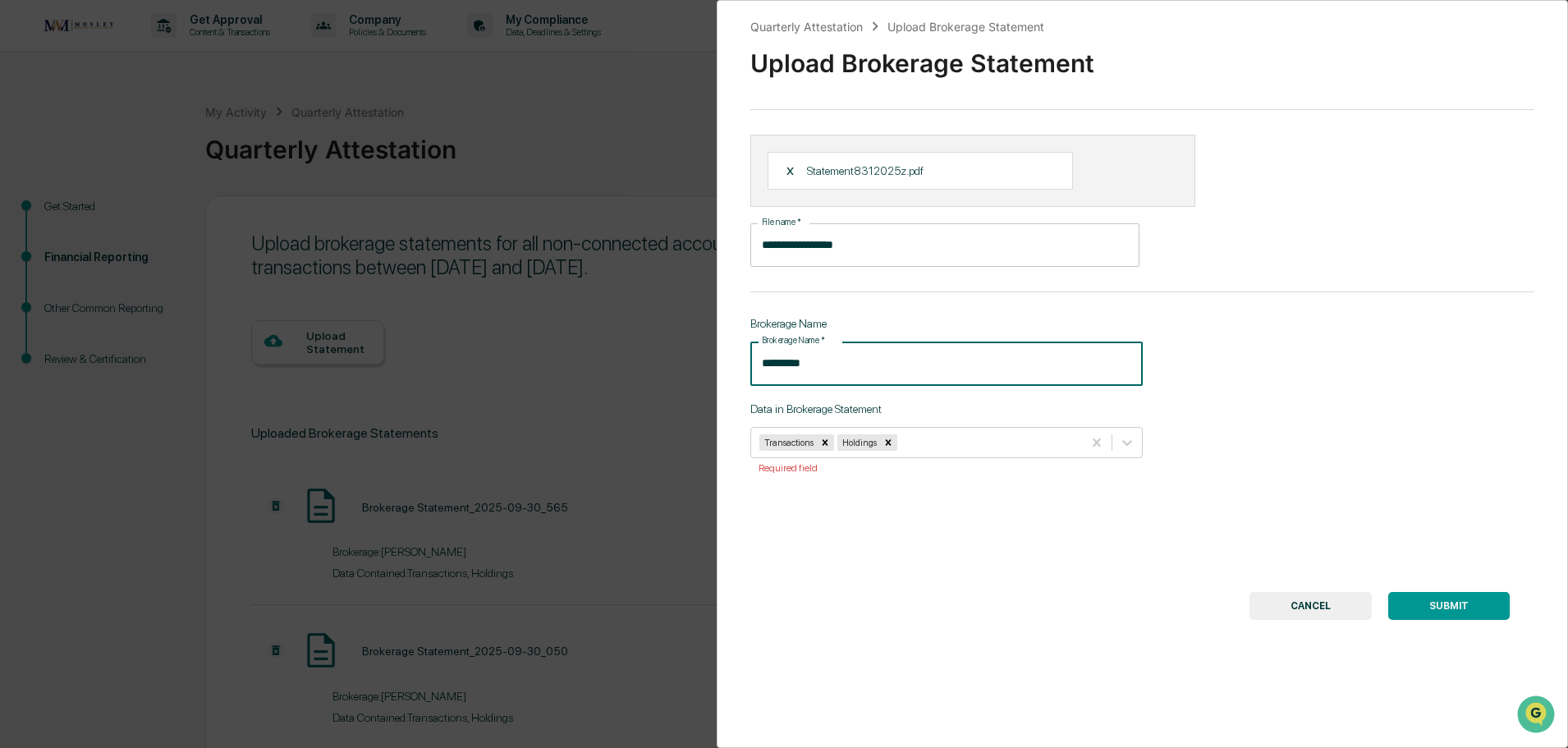
click at [777, 362] on input "*********" at bounding box center [946, 363] width 392 height 44
type input "********"
click at [1440, 602] on button "SUBMIT" at bounding box center [1448, 606] width 121 height 28
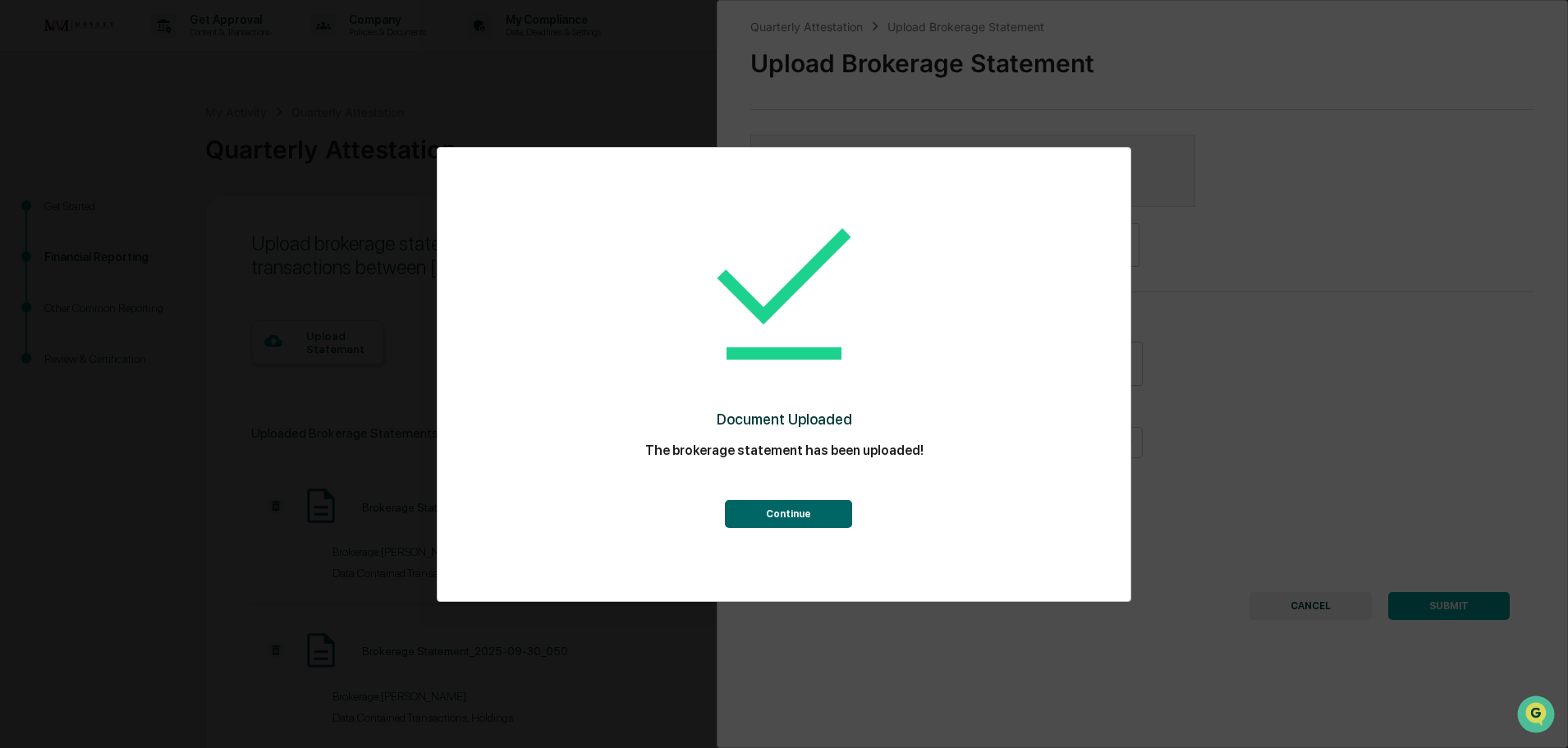
click at [812, 518] on button "Continue" at bounding box center [788, 514] width 127 height 28
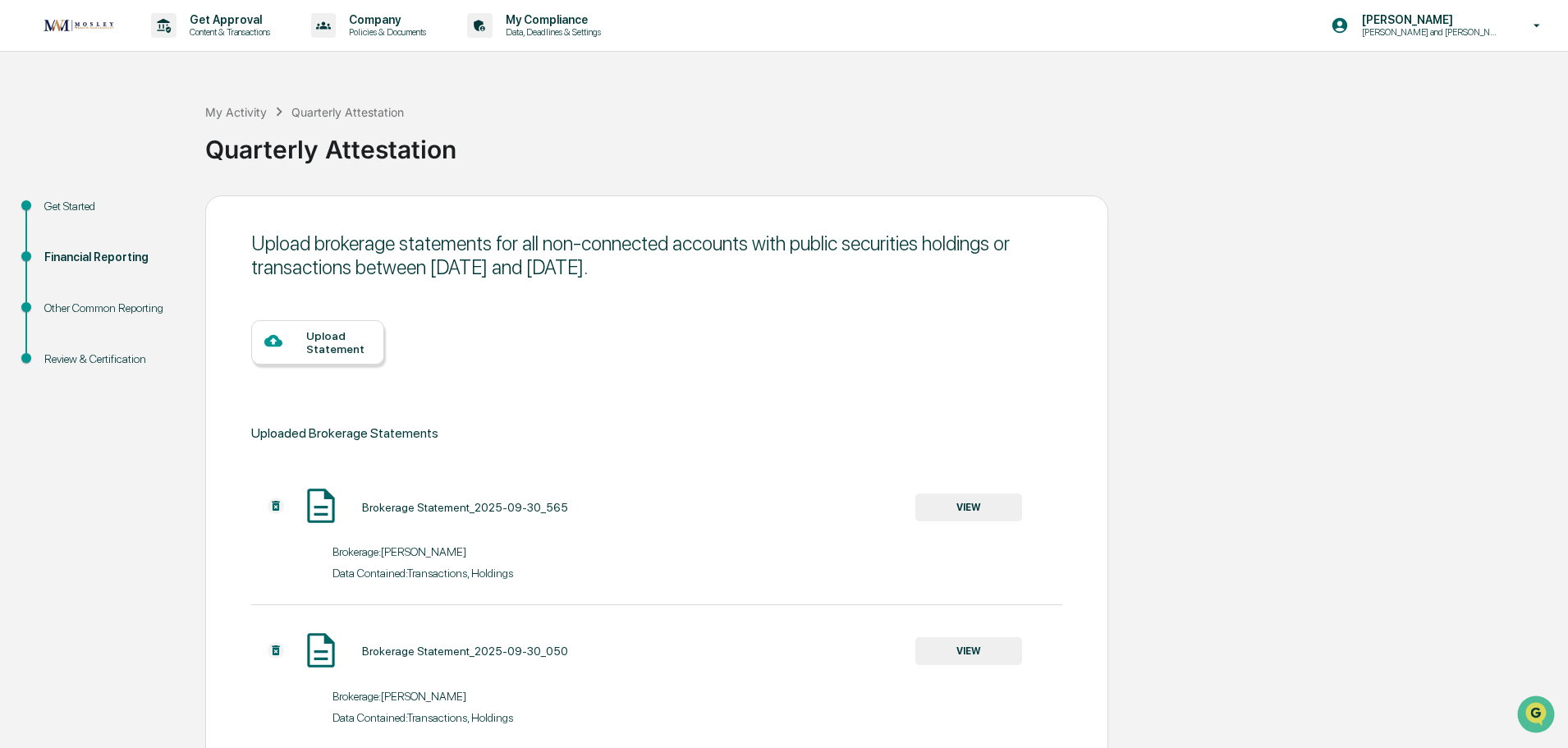
click at [336, 344] on div "Upload Statement" at bounding box center [338, 342] width 65 height 26
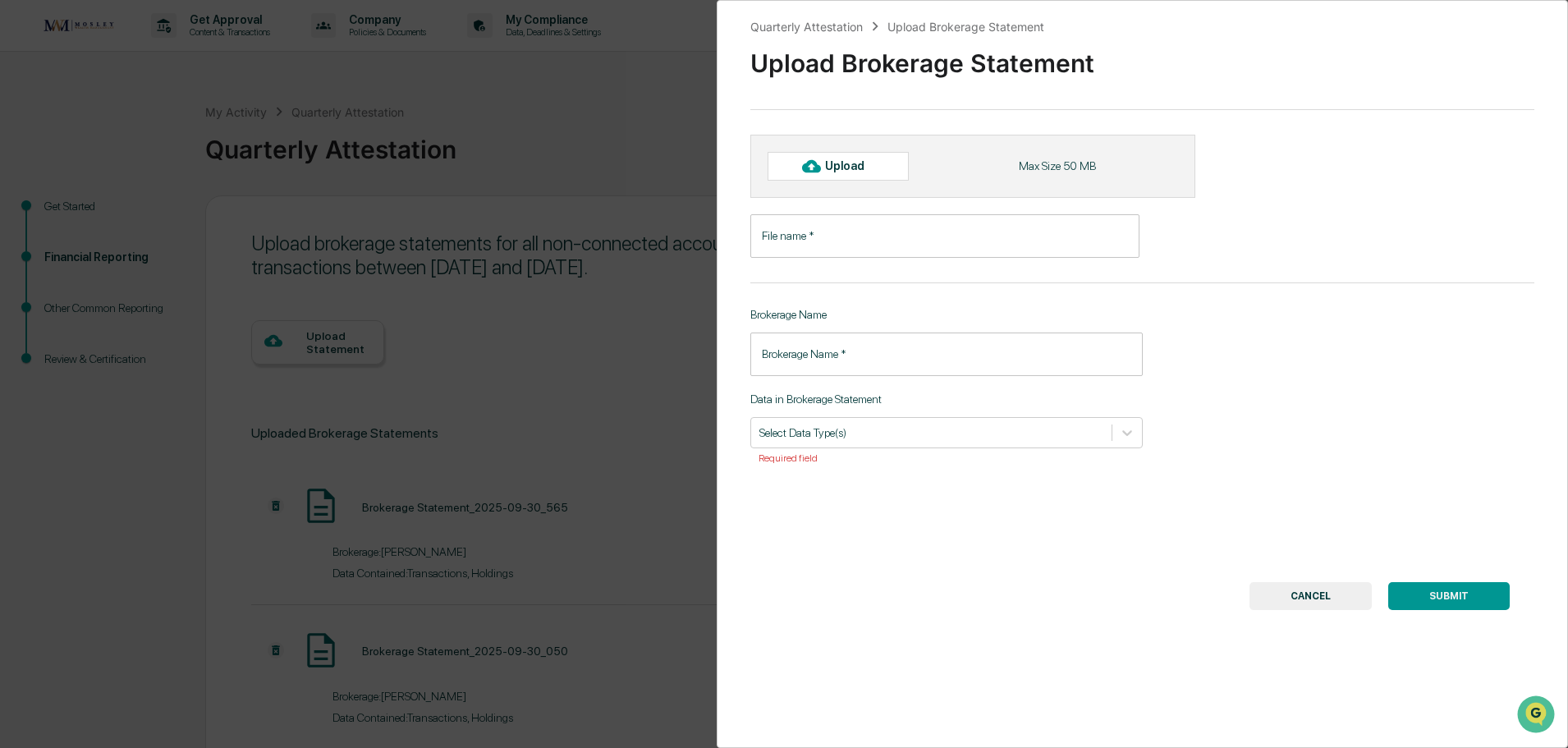
click at [820, 163] on icon at bounding box center [811, 165] width 18 height 18
type input "**********"
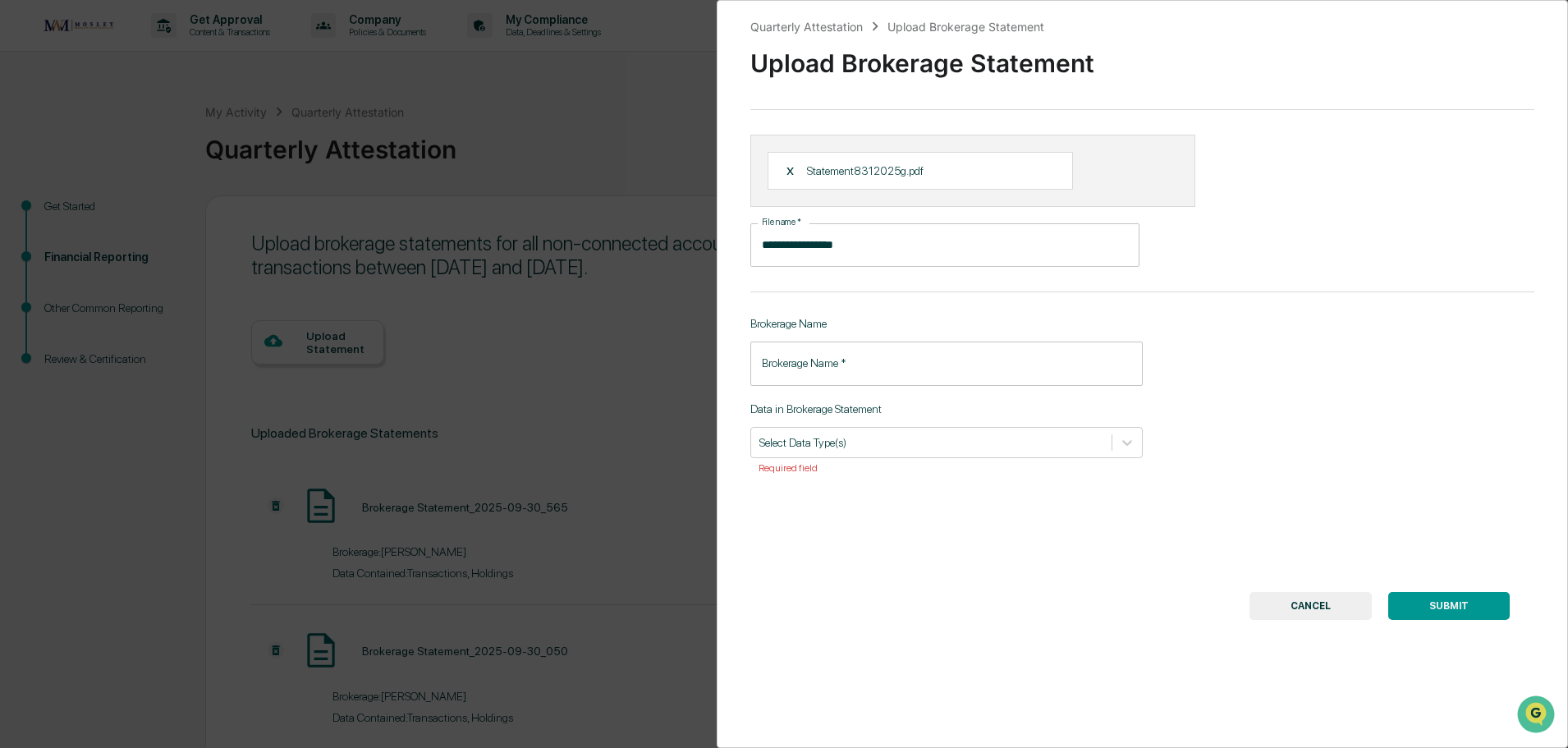
click at [855, 357] on input "Brokerage Name   *" at bounding box center [946, 363] width 392 height 44
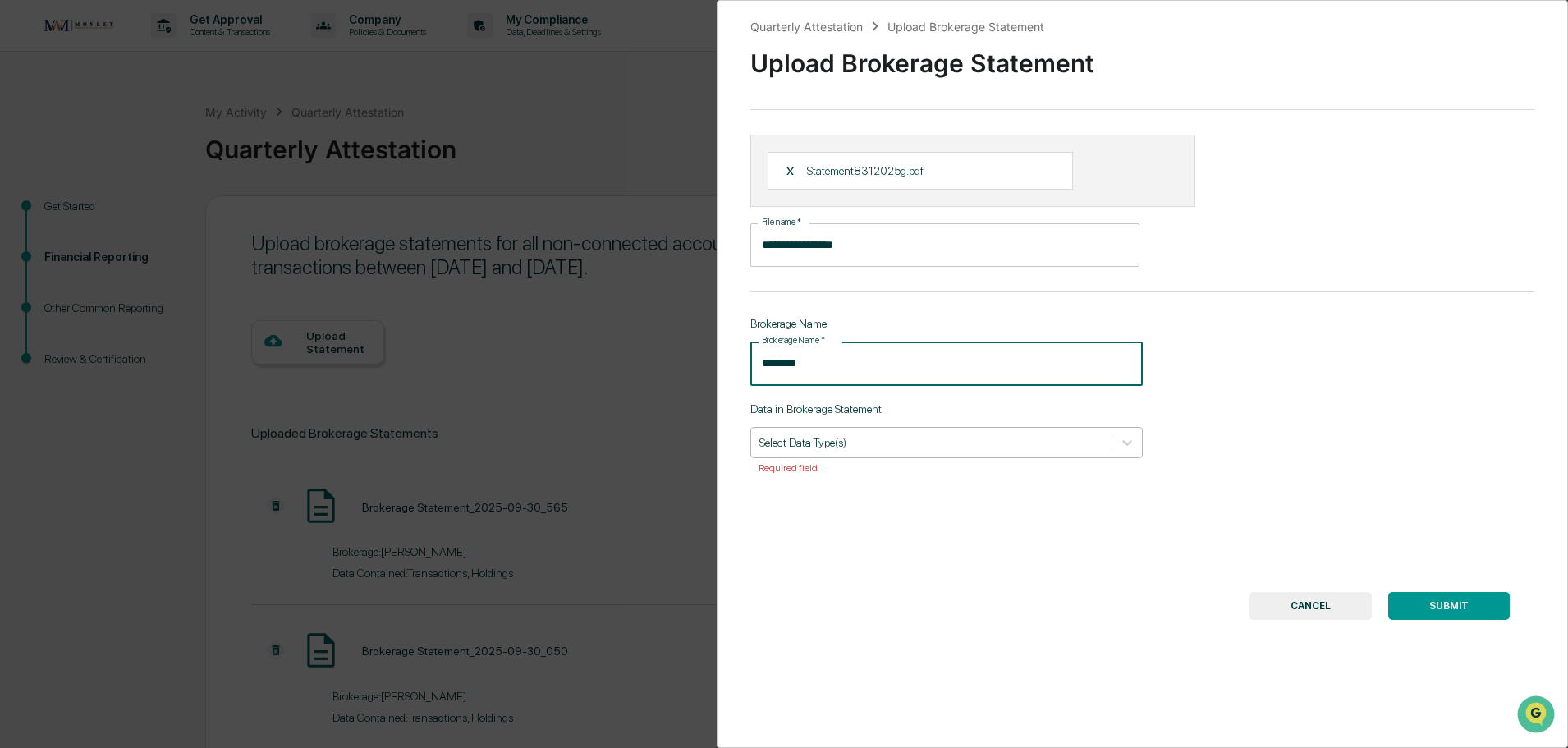
type input "********"
click at [855, 433] on div "Select Data Type(s)" at bounding box center [931, 442] width 360 height 22
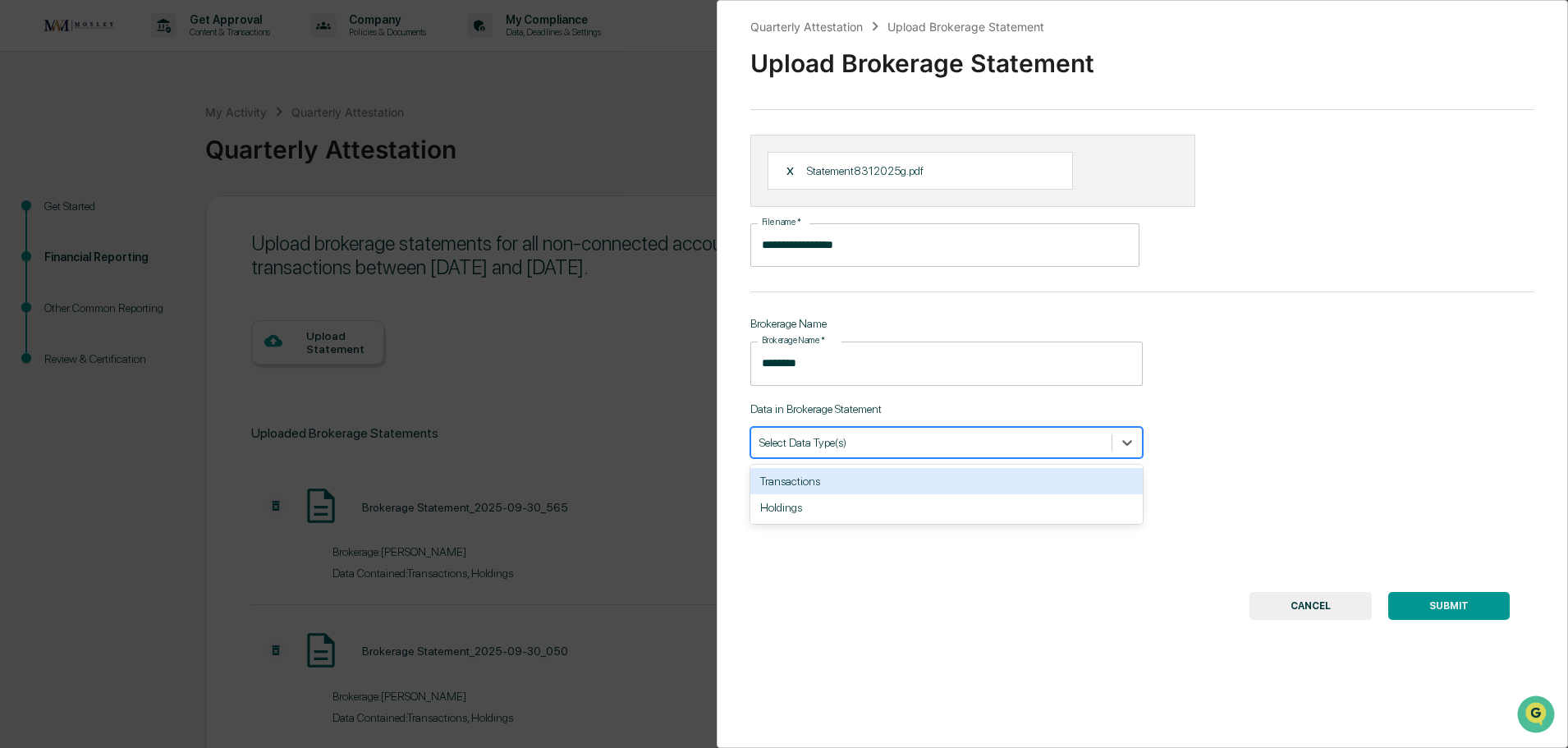
click at [854, 473] on div "Transactions" at bounding box center [946, 481] width 392 height 26
click at [853, 478] on div "Holdings" at bounding box center [946, 481] width 392 height 26
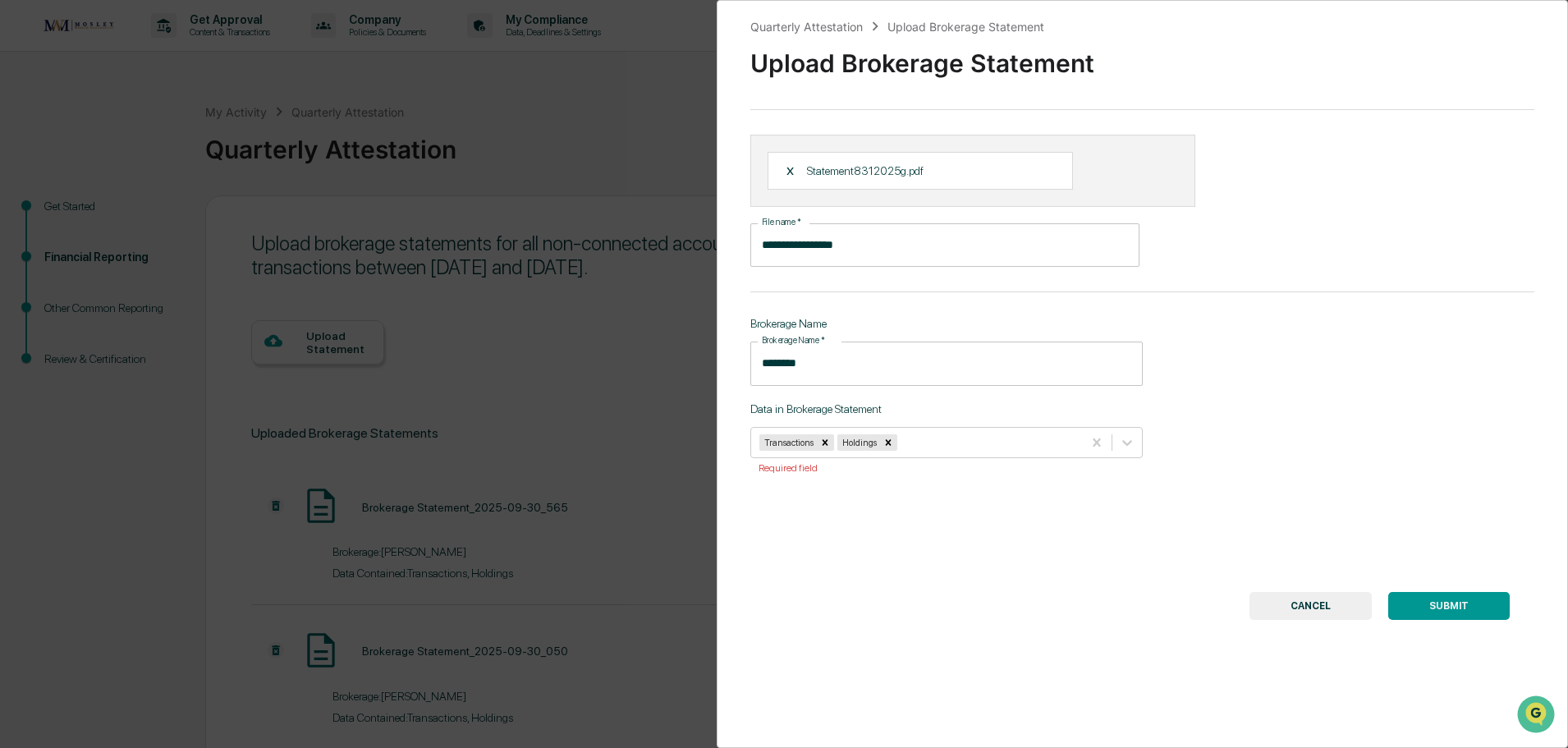
click at [1417, 600] on button "SUBMIT" at bounding box center [1448, 606] width 121 height 28
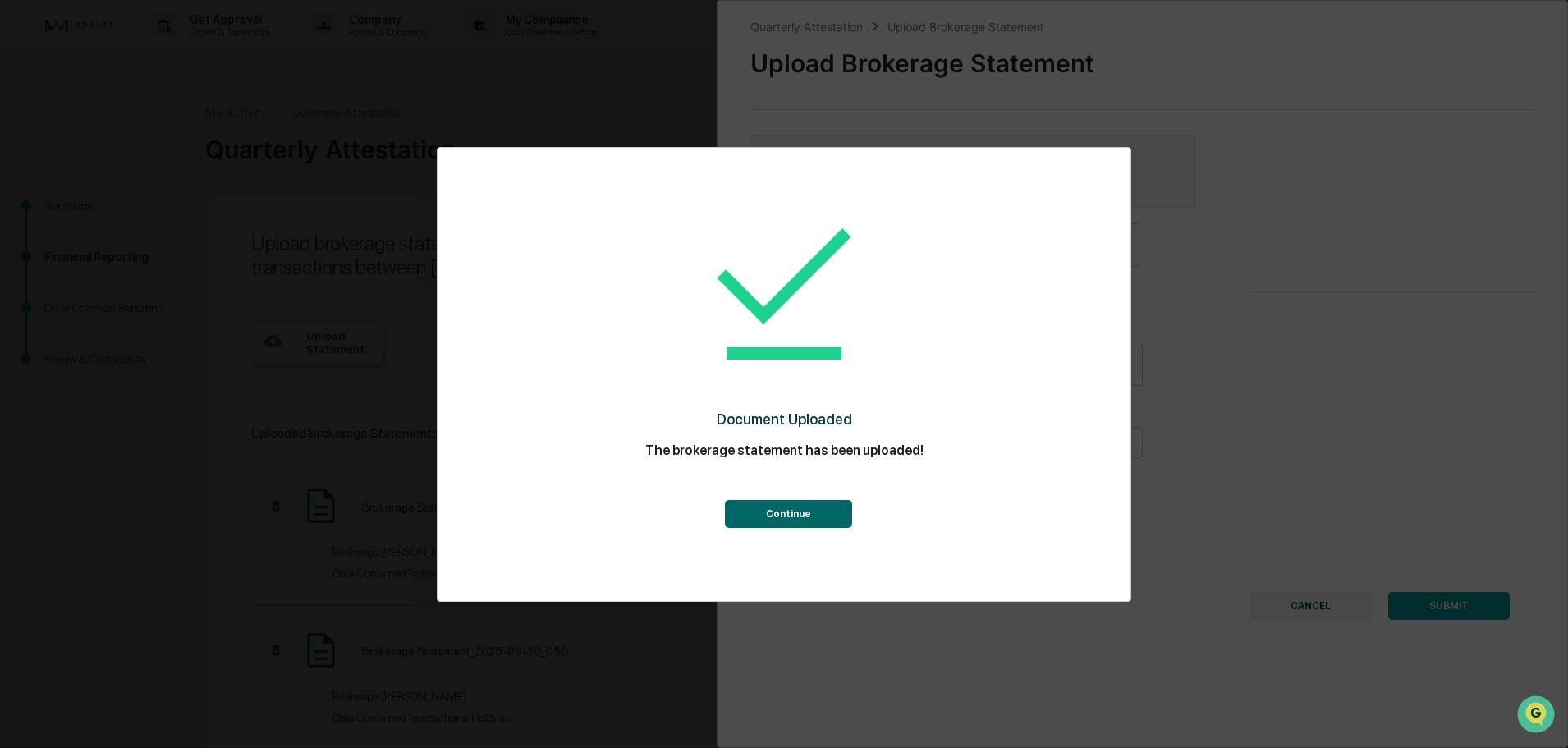
click at [802, 510] on button "Continue" at bounding box center [788, 514] width 127 height 28
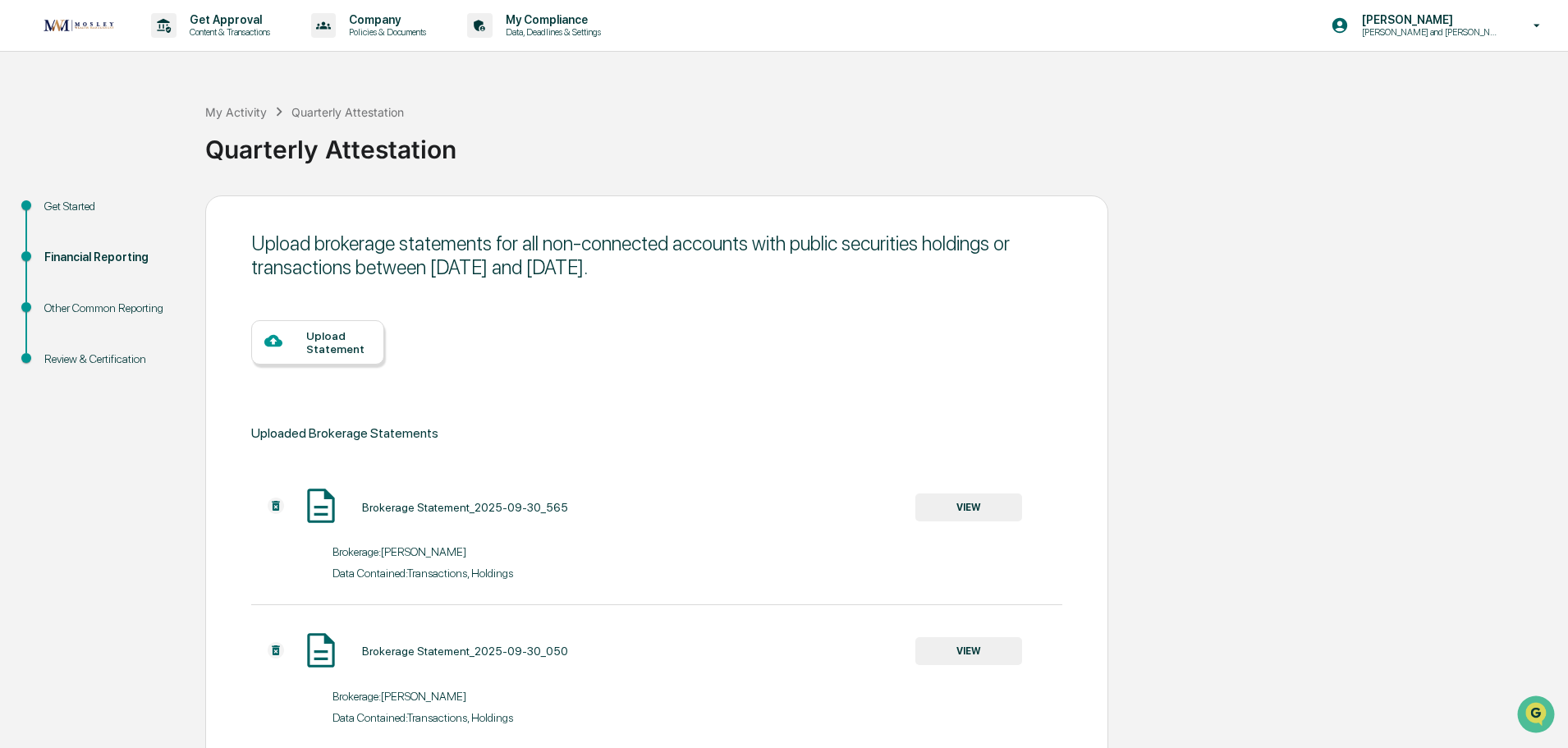
click at [345, 348] on div "Upload Statement" at bounding box center [338, 342] width 65 height 26
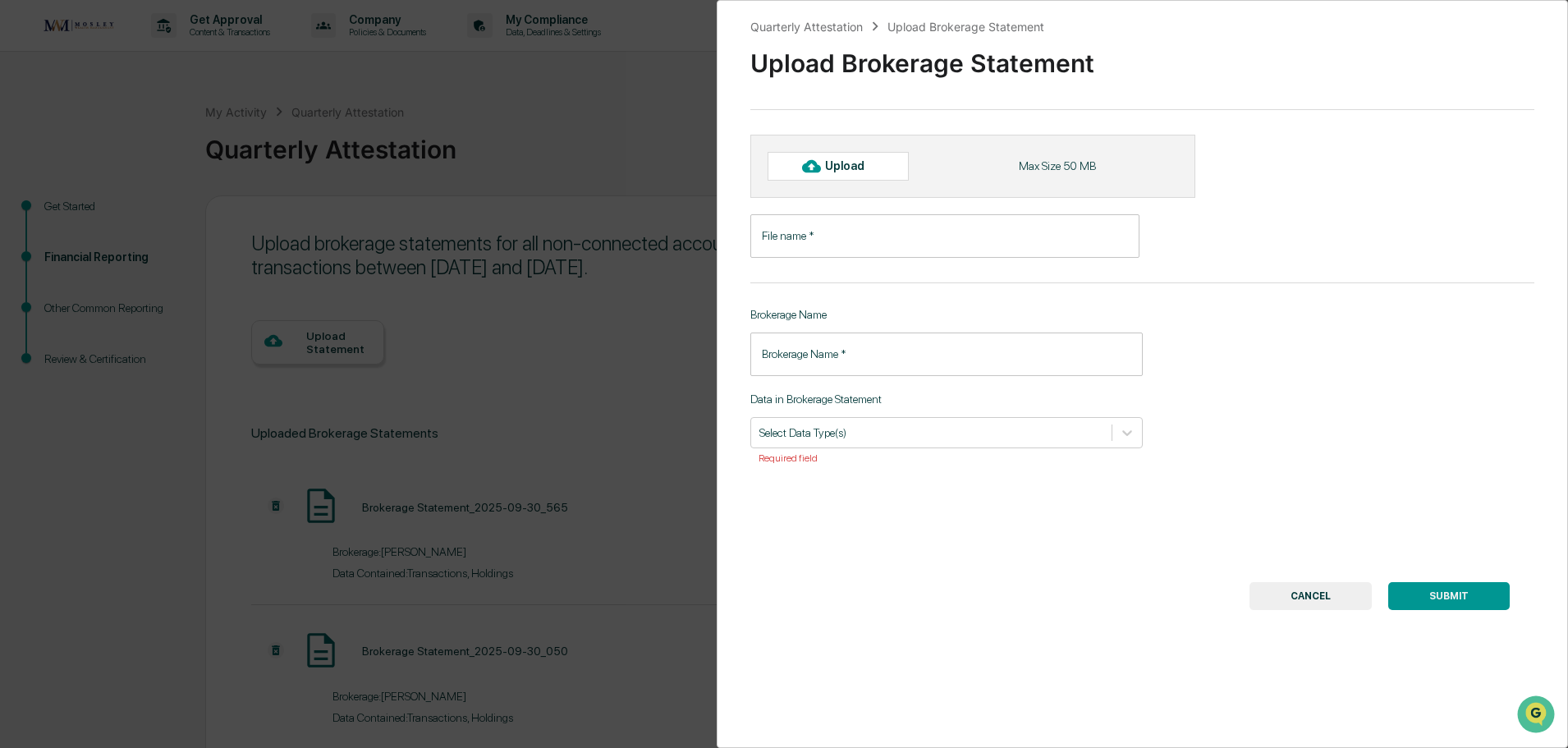
click at [846, 162] on div "Upload" at bounding box center [852, 166] width 54 height 13
type input "**********"
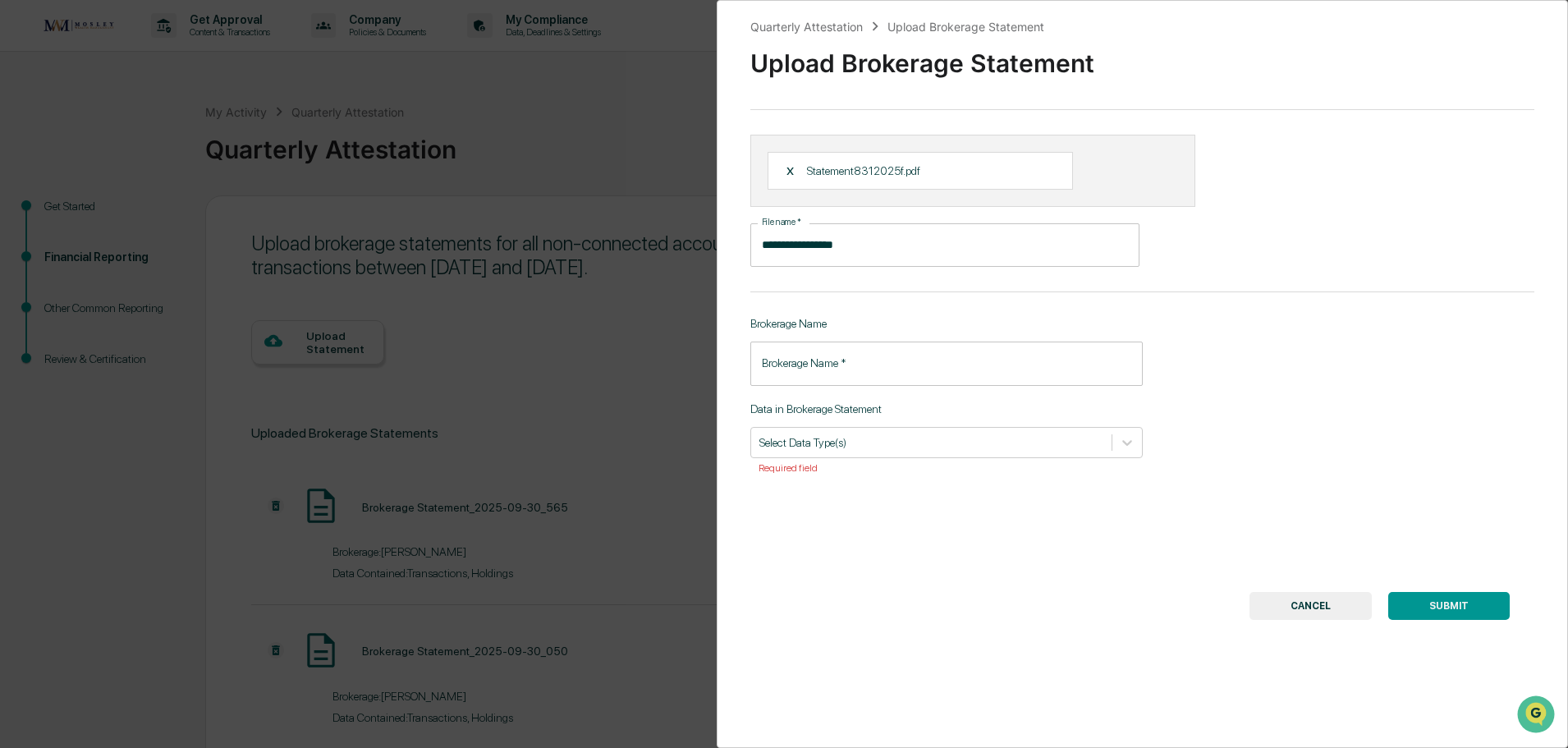
click at [866, 356] on input "Brokerage Name   *" at bounding box center [946, 363] width 392 height 44
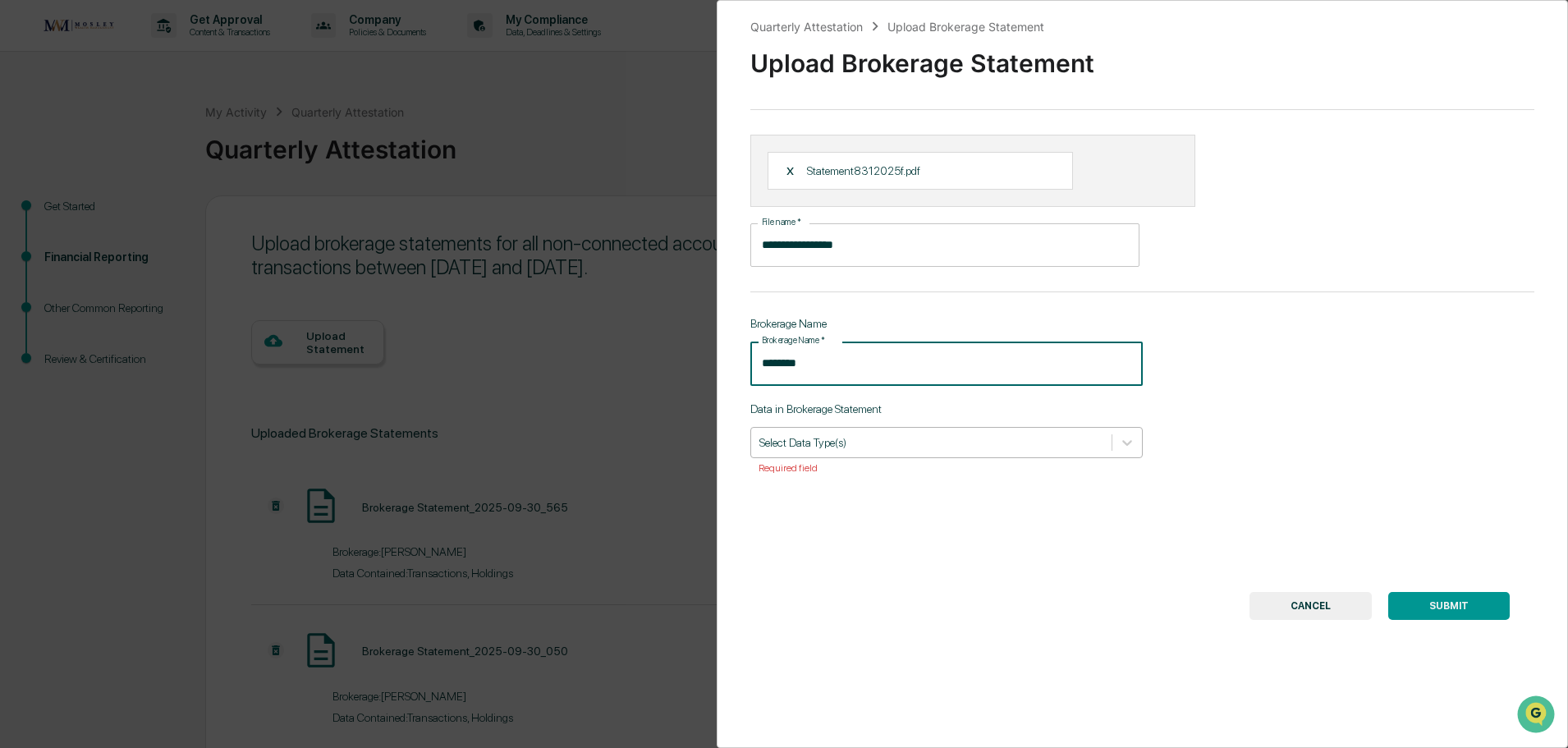
type input "********"
click at [873, 443] on div at bounding box center [930, 442] width 344 height 16
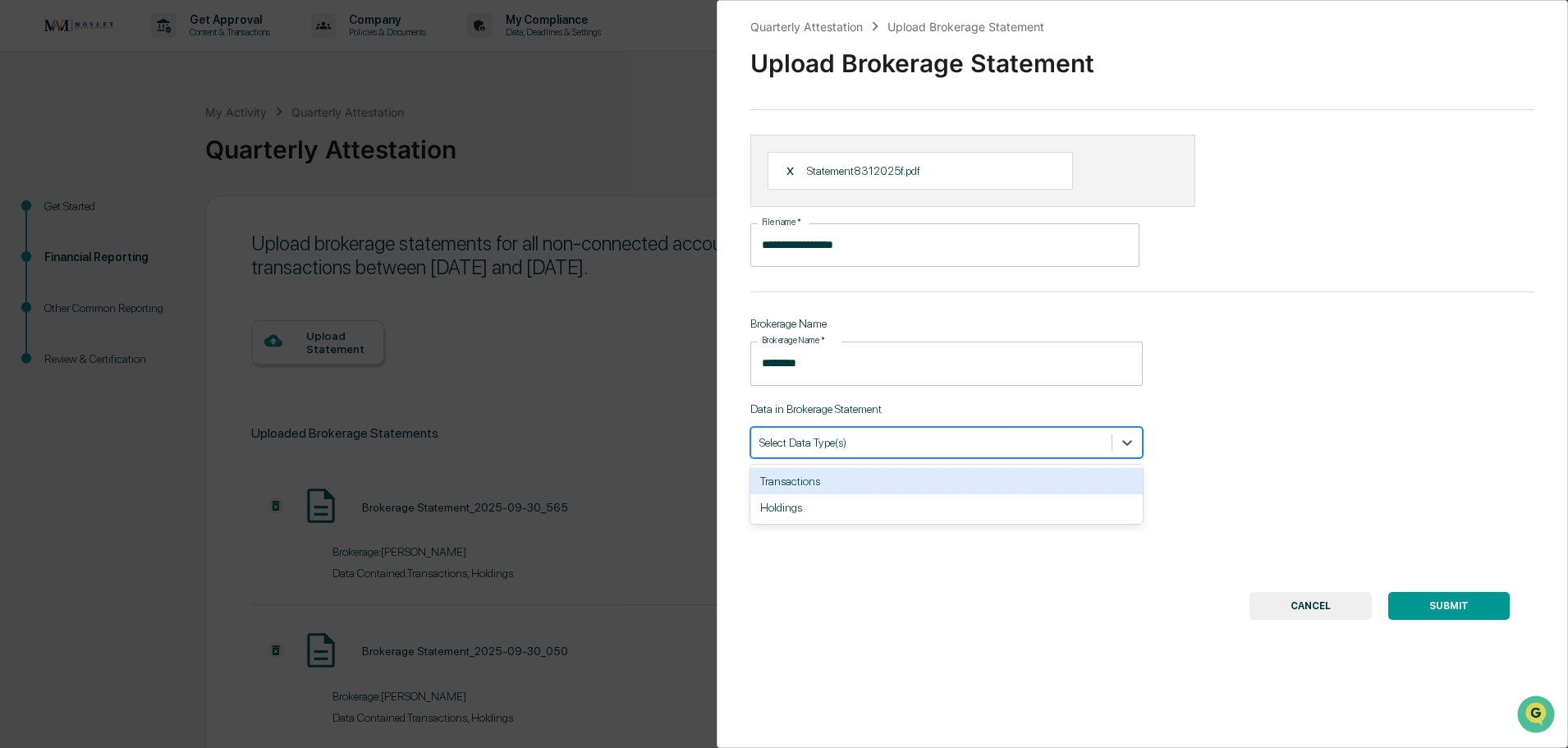
click at [866, 481] on div "Transactions" at bounding box center [946, 481] width 392 height 26
click at [866, 486] on div "Holdings" at bounding box center [946, 481] width 392 height 26
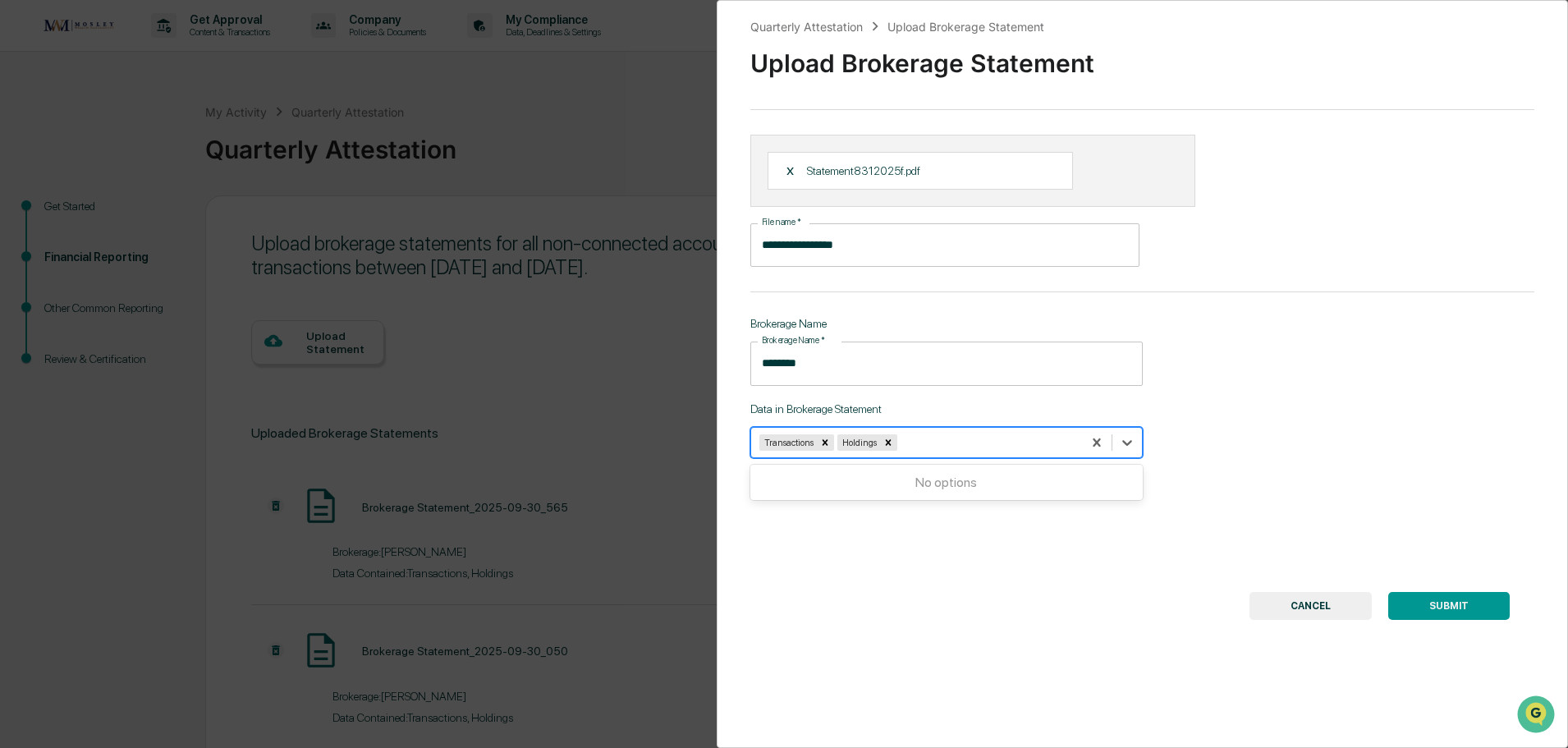
click at [1409, 603] on button "SUBMIT" at bounding box center [1448, 606] width 121 height 28
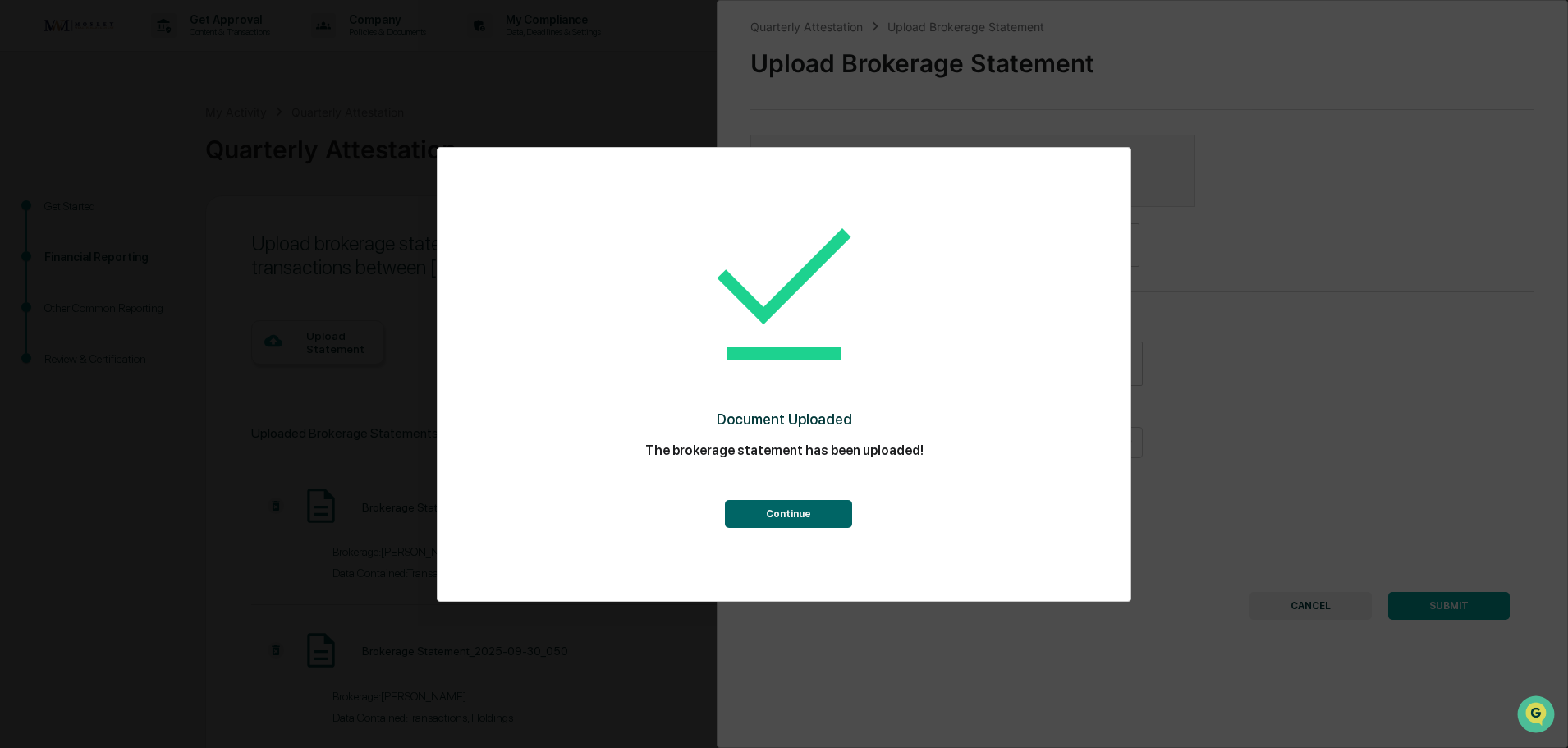
click at [831, 511] on button "Continue" at bounding box center [788, 514] width 127 height 28
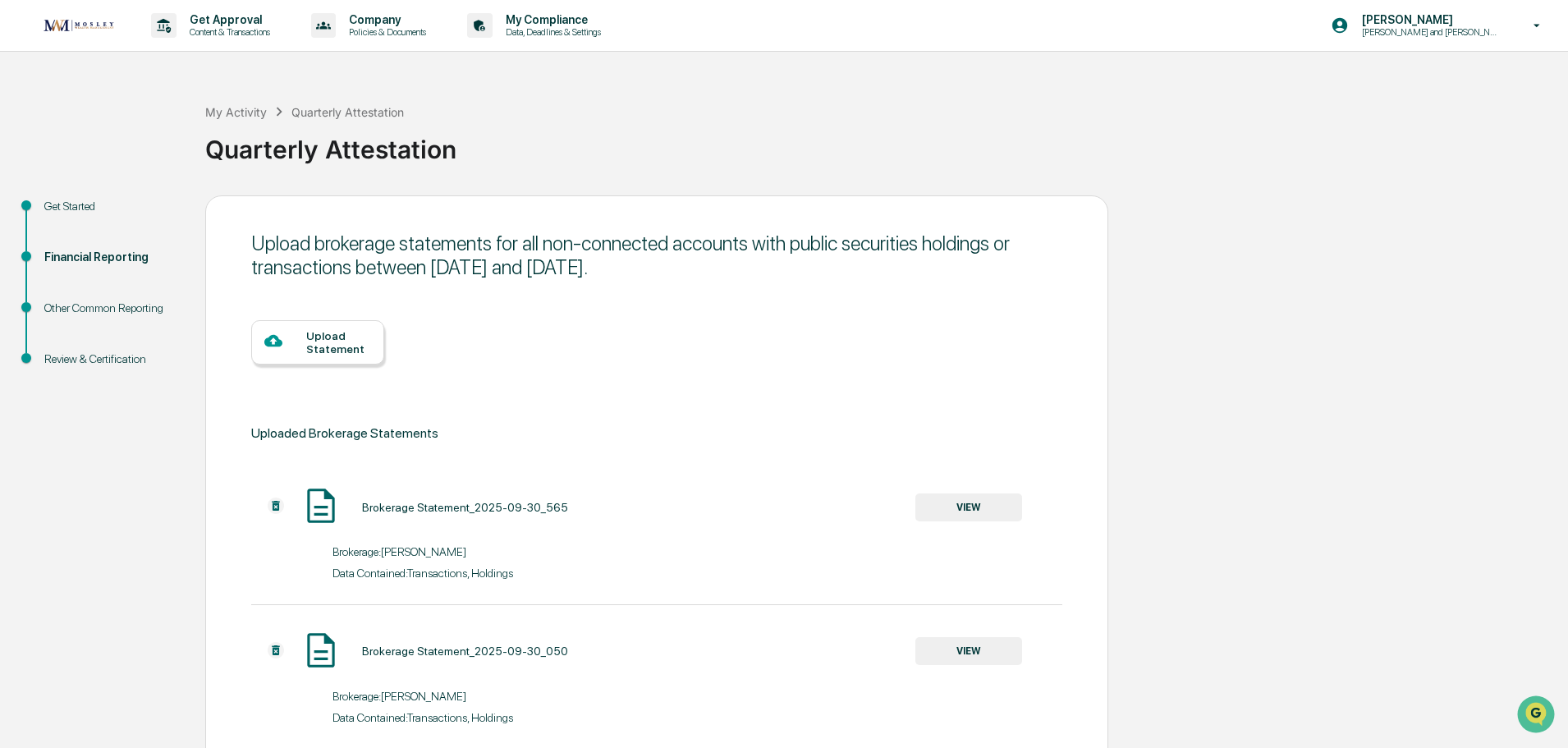
click at [314, 335] on div "Upload Statement" at bounding box center [338, 342] width 65 height 26
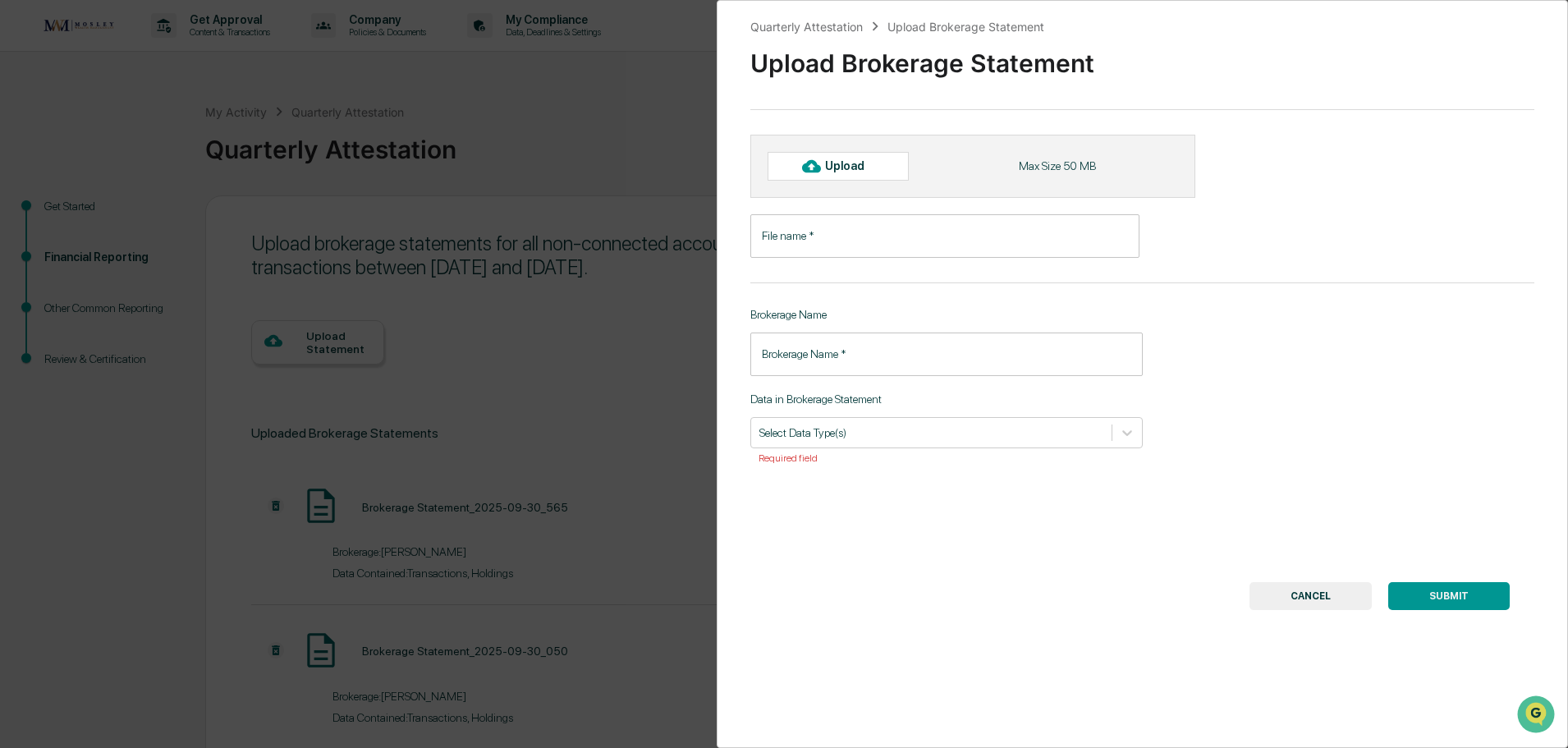
click at [810, 161] on icon at bounding box center [811, 166] width 18 height 12
type input "**********"
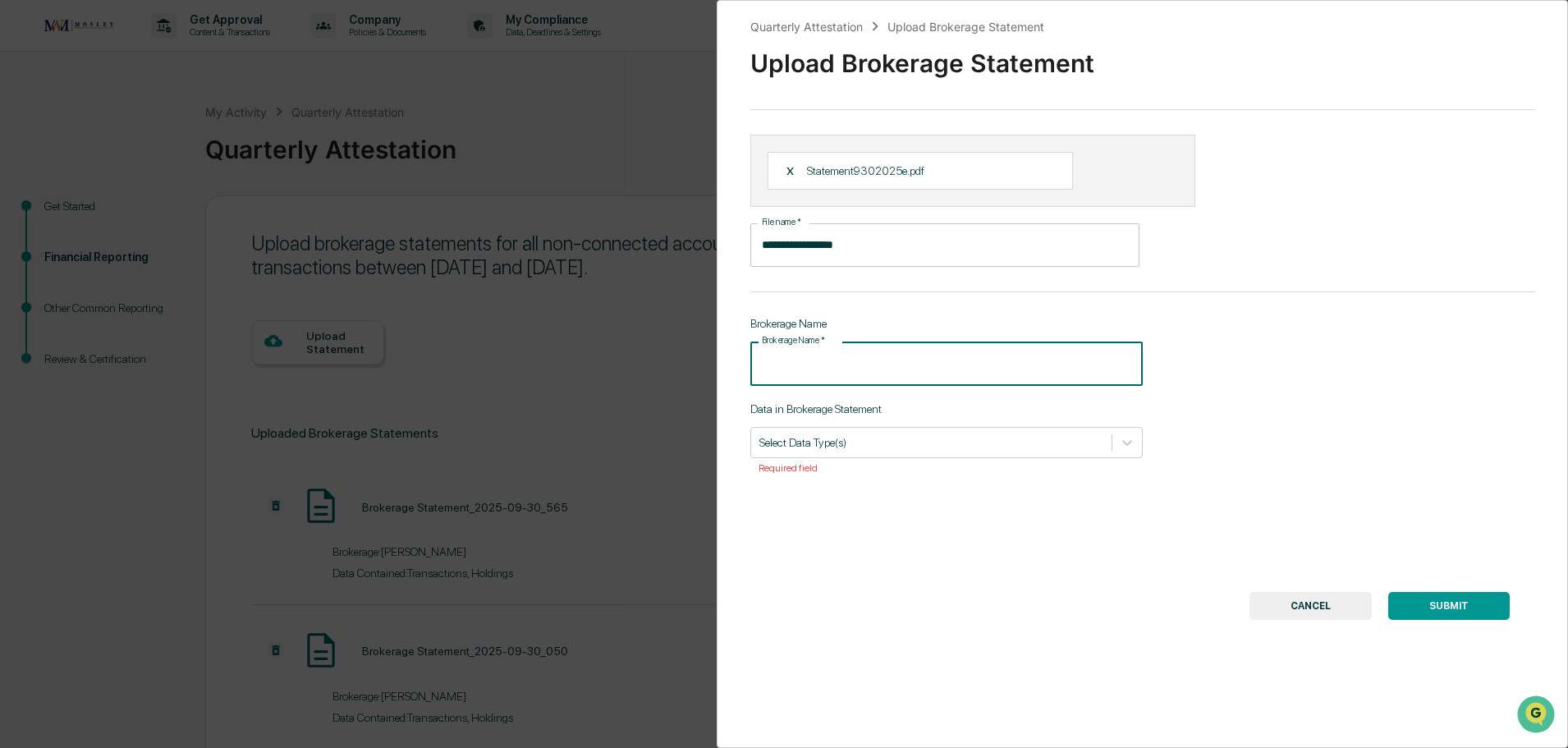
click at [831, 374] on input "Brokerage Name   *" at bounding box center [946, 363] width 392 height 44
type input "********"
click at [868, 440] on div at bounding box center [930, 442] width 344 height 16
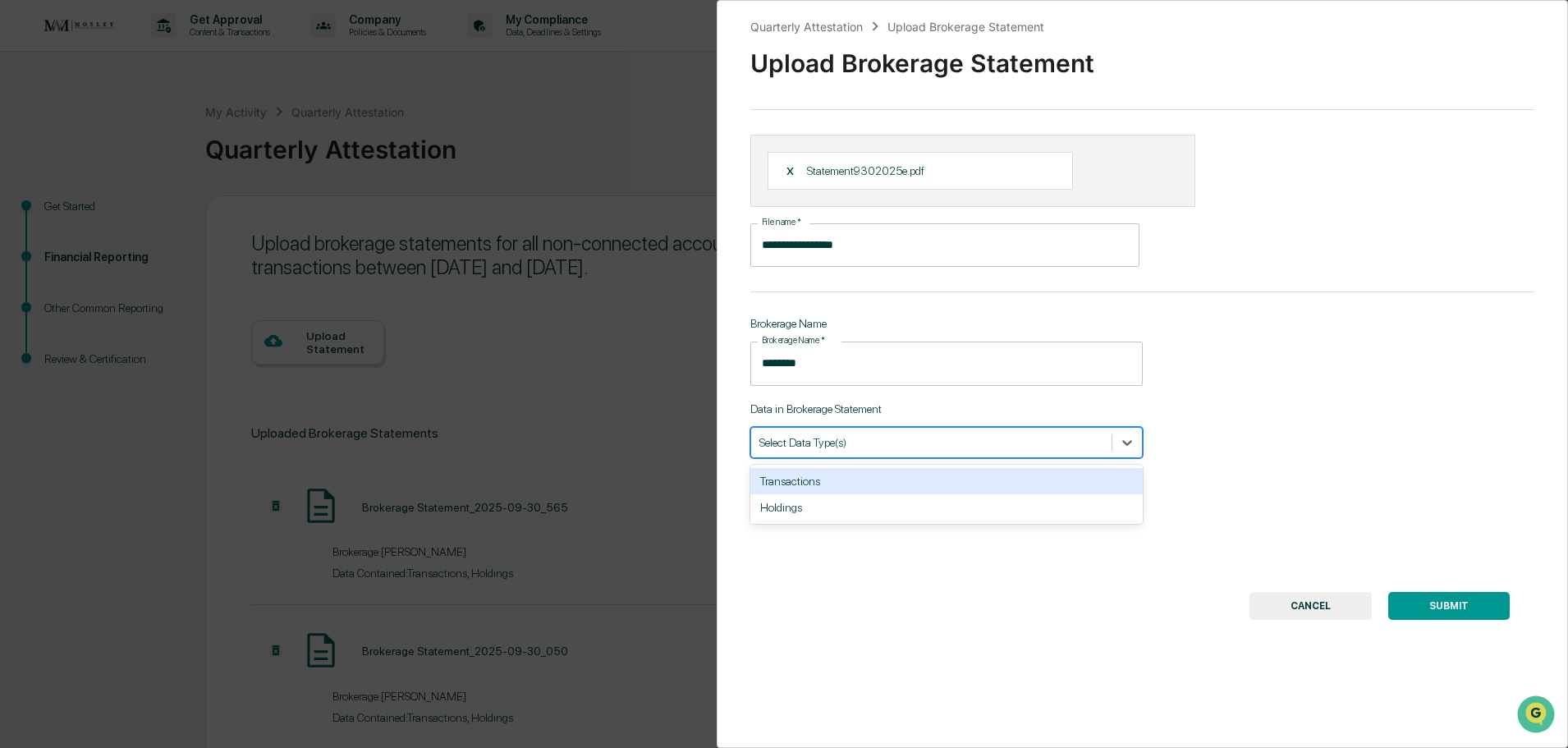
click at [854, 484] on div "Transactions" at bounding box center [946, 481] width 392 height 26
click at [854, 486] on div "Holdings" at bounding box center [946, 481] width 392 height 26
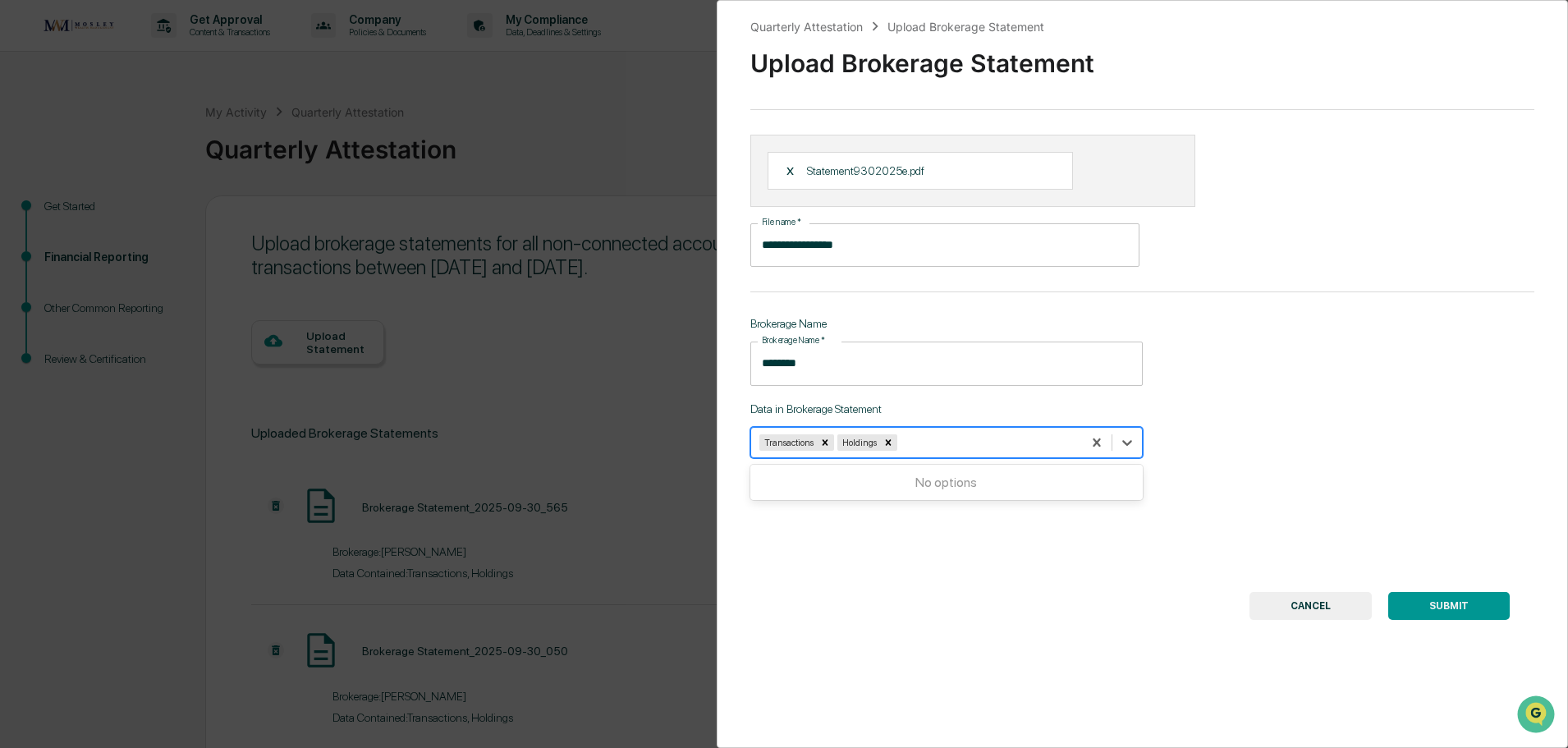
click at [1424, 608] on button "SUBMIT" at bounding box center [1448, 606] width 121 height 28
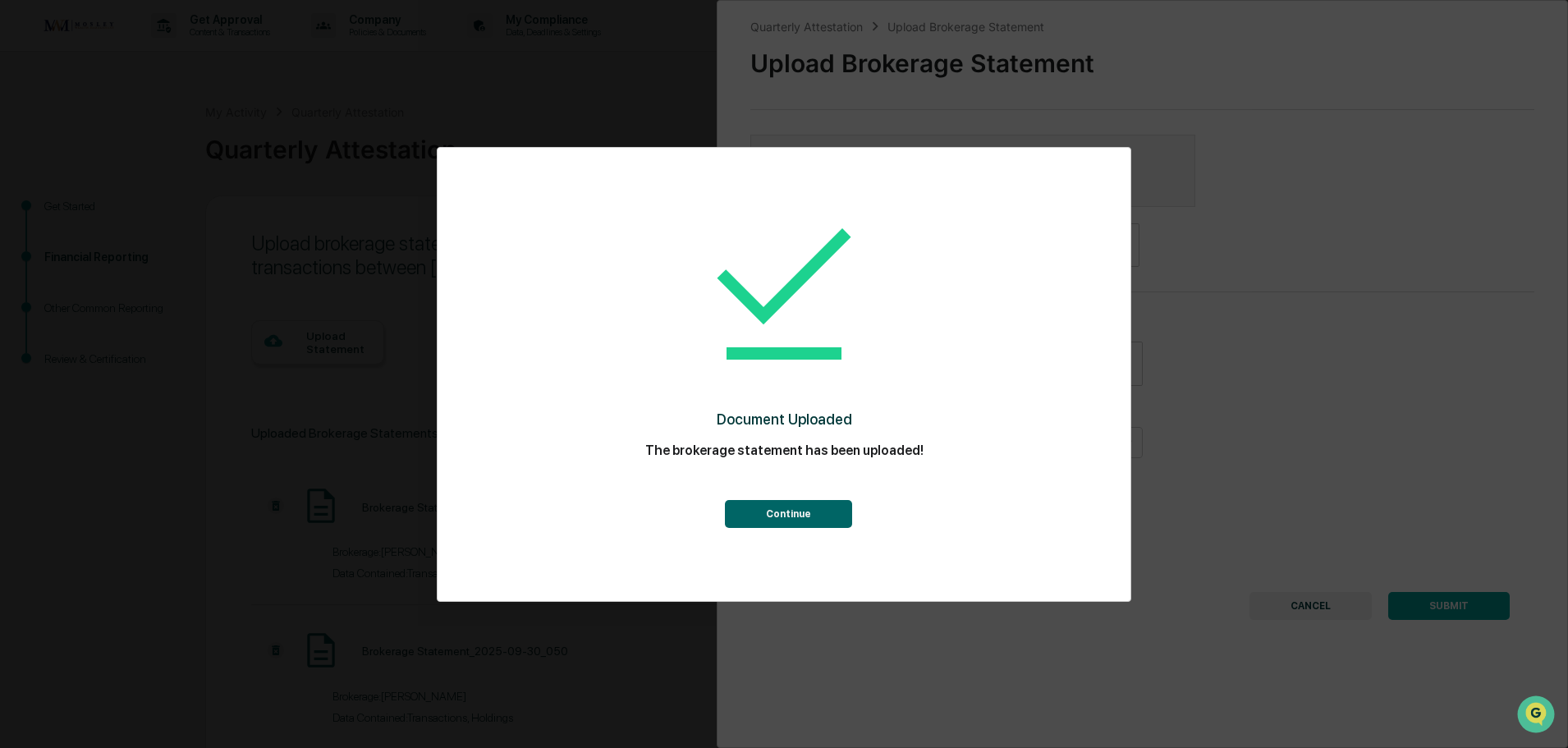
click at [769, 521] on button "Continue" at bounding box center [788, 514] width 127 height 28
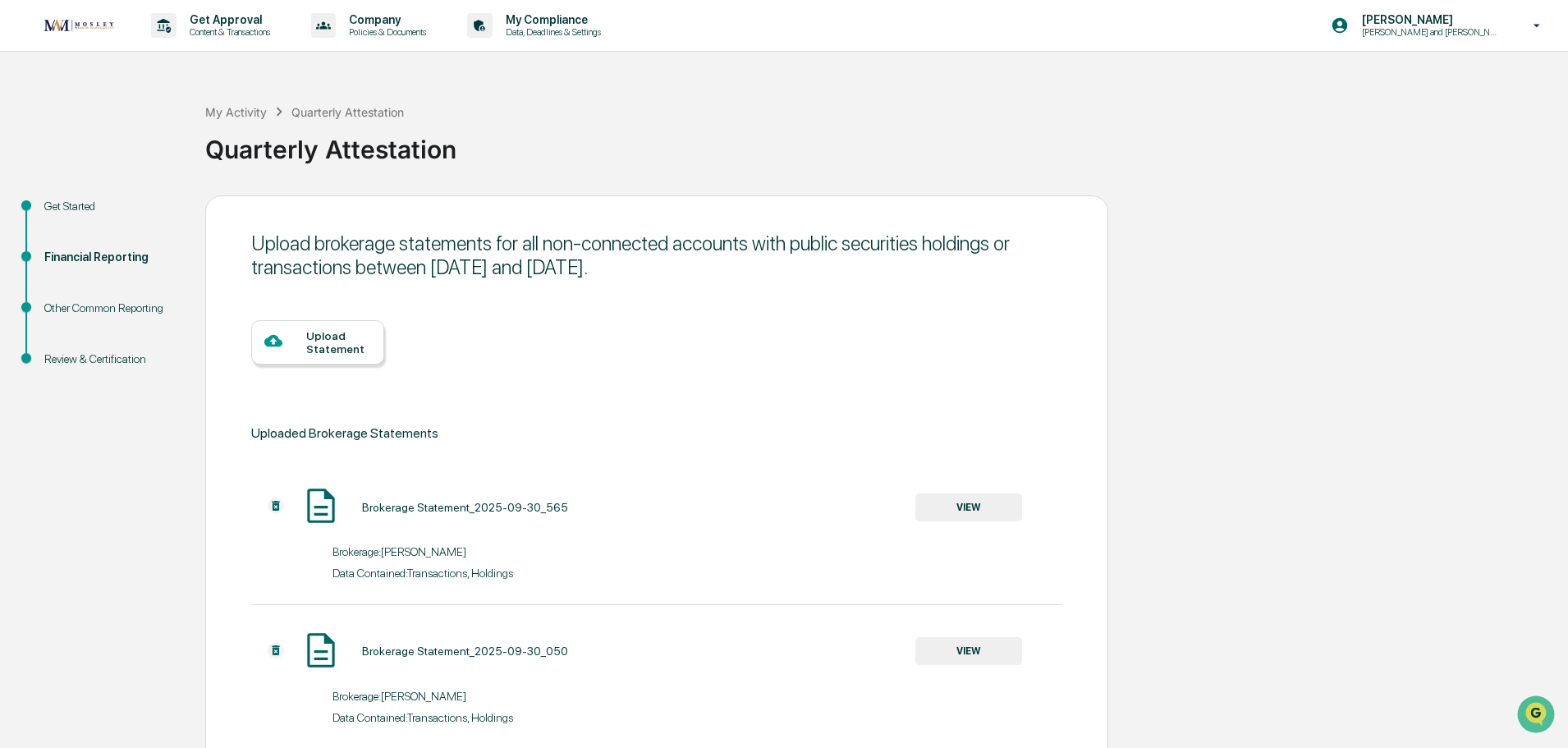
click at [276, 334] on icon at bounding box center [272, 340] width 18 height 18
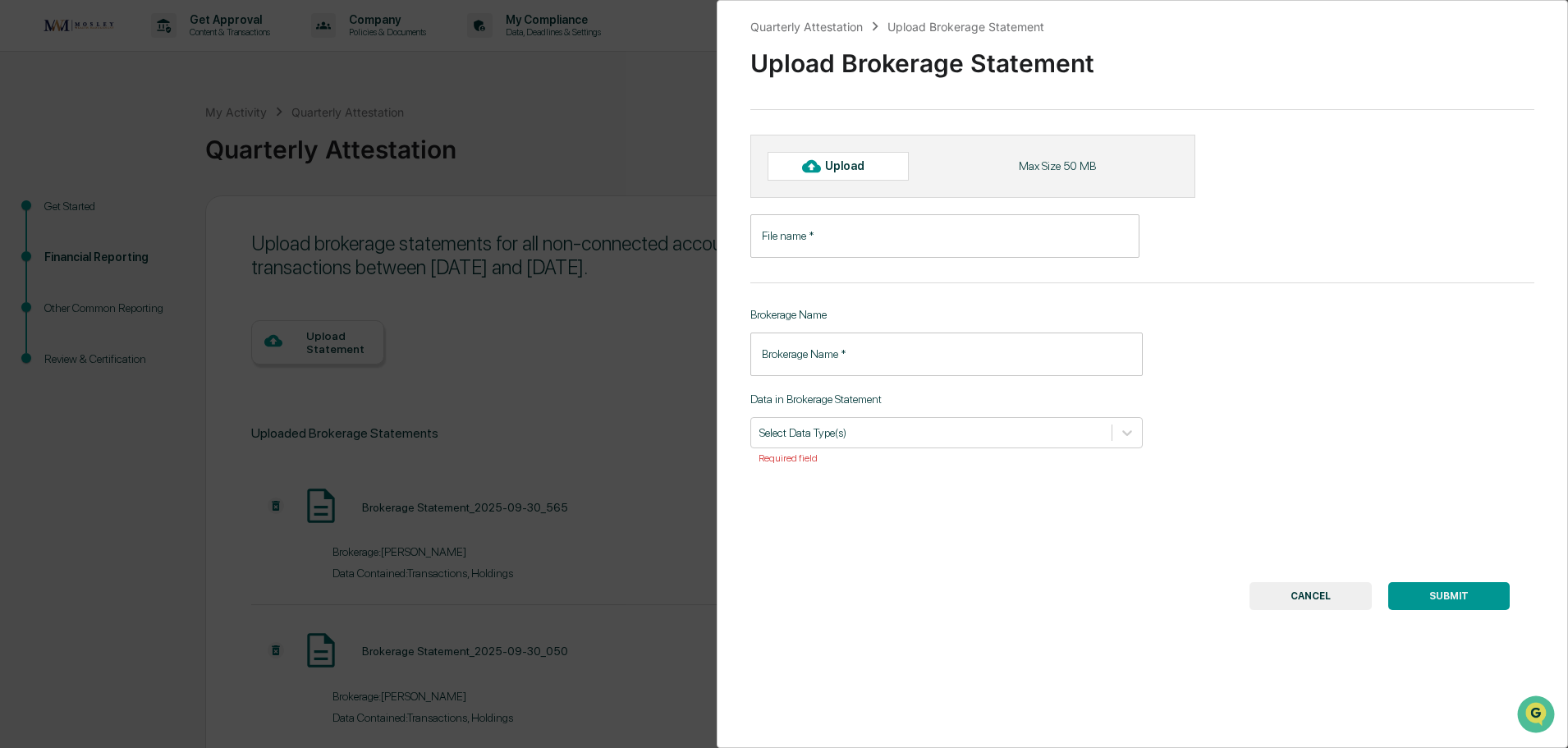
click at [839, 163] on div "Upload" at bounding box center [852, 166] width 54 height 13
type input "**********"
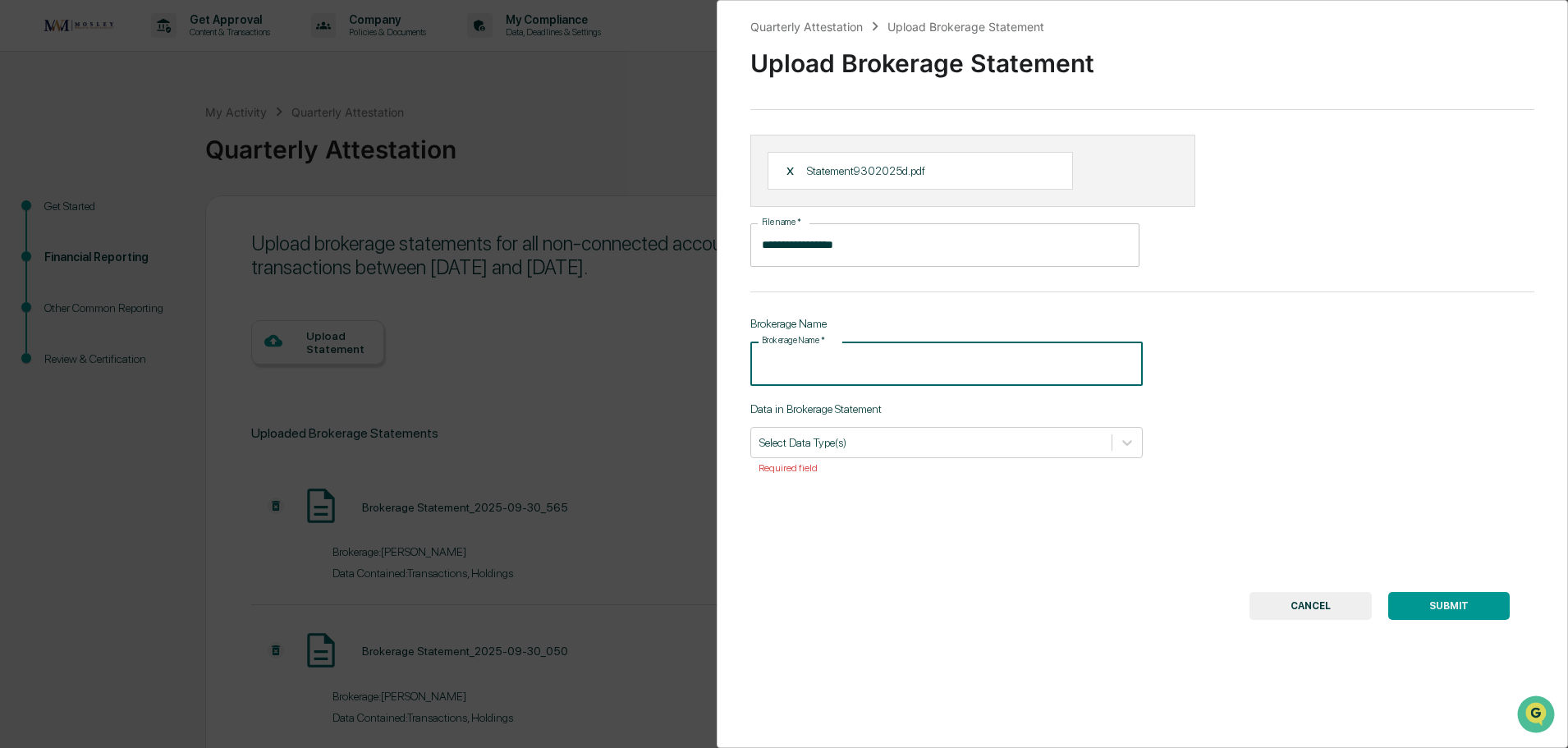
click at [824, 361] on input "Brokerage Name   *" at bounding box center [946, 363] width 392 height 44
type input "********"
click at [850, 444] on div at bounding box center [930, 442] width 344 height 16
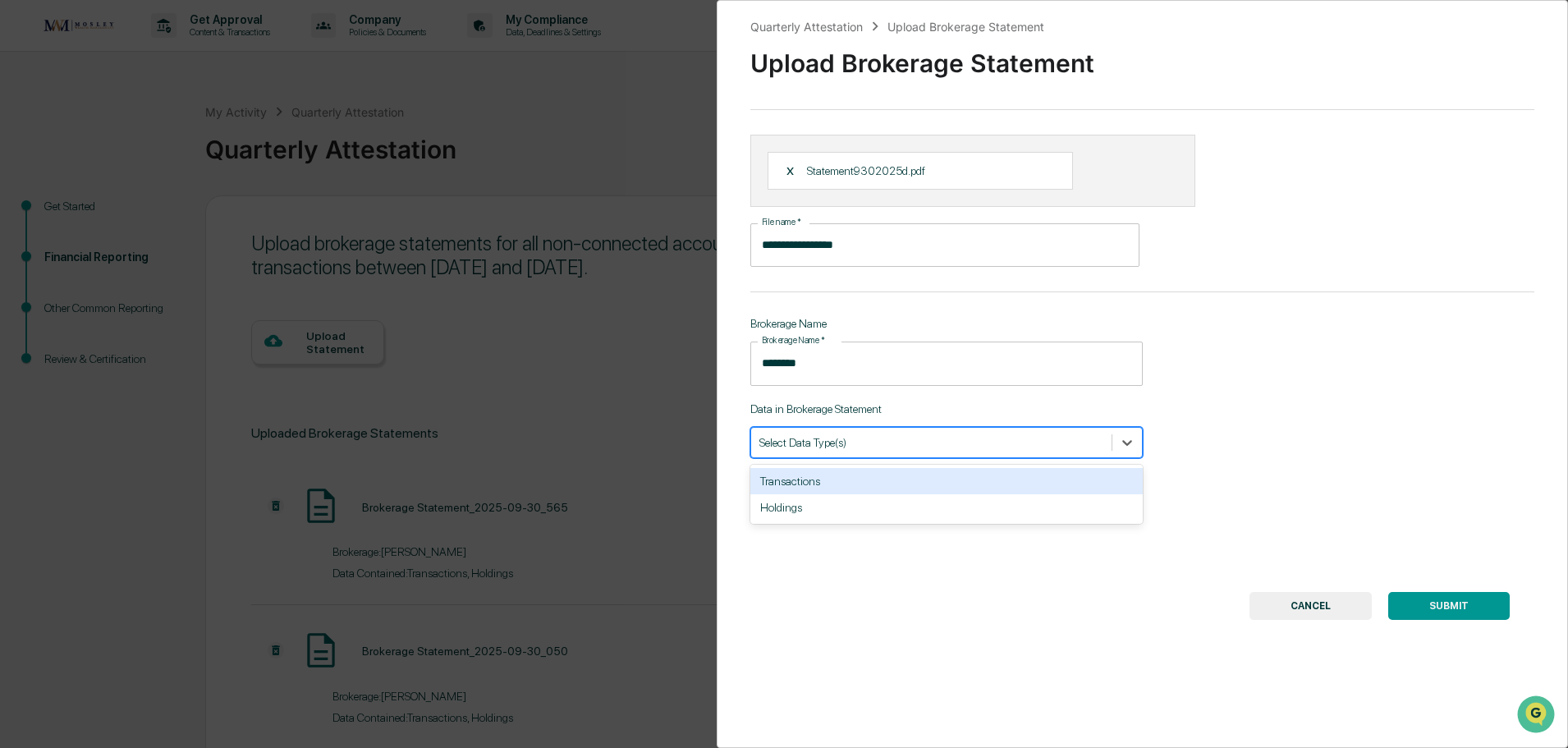
click at [847, 480] on div "Transactions" at bounding box center [946, 481] width 392 height 26
click at [847, 480] on div "Holdings" at bounding box center [946, 481] width 392 height 26
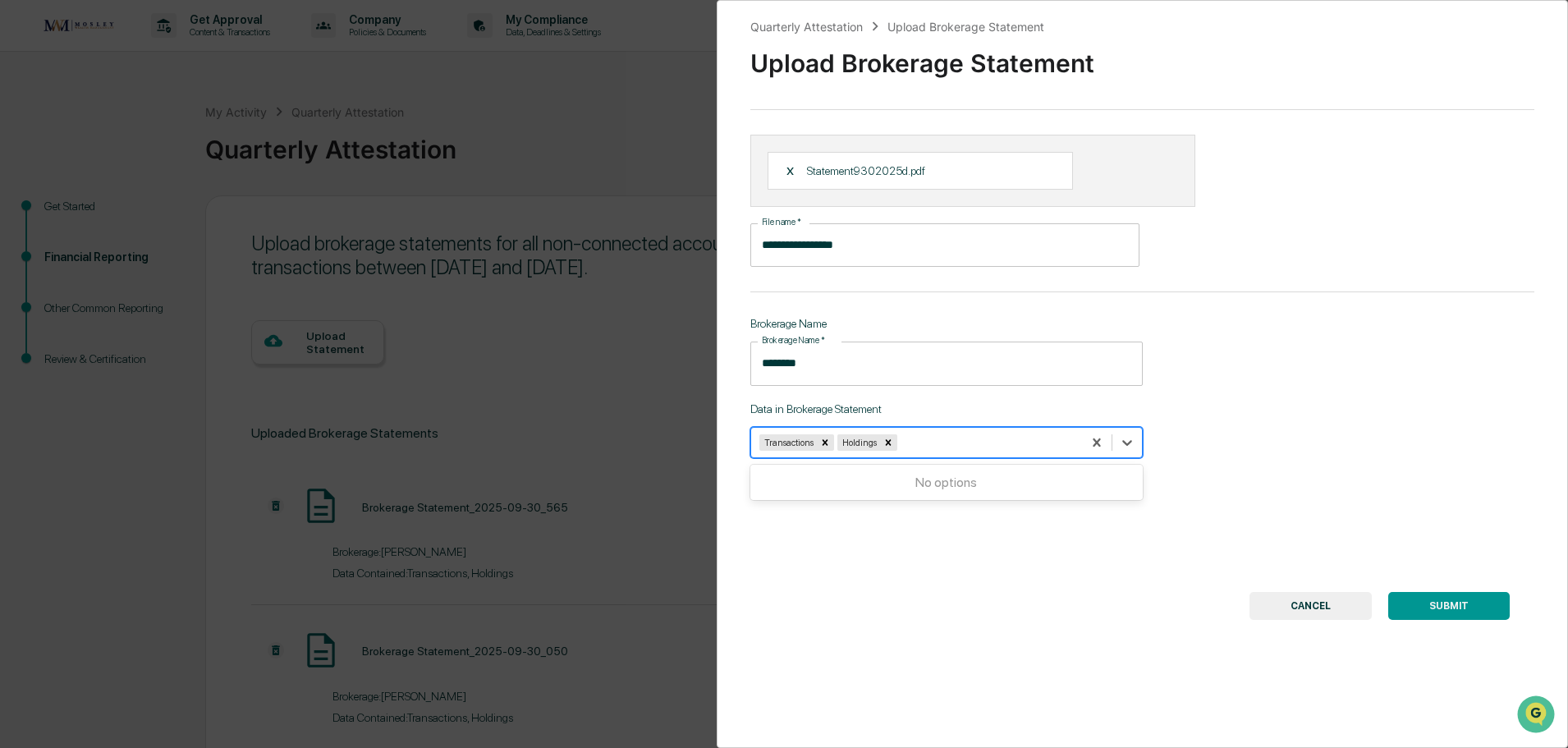
click at [1420, 600] on button "SUBMIT" at bounding box center [1448, 606] width 121 height 28
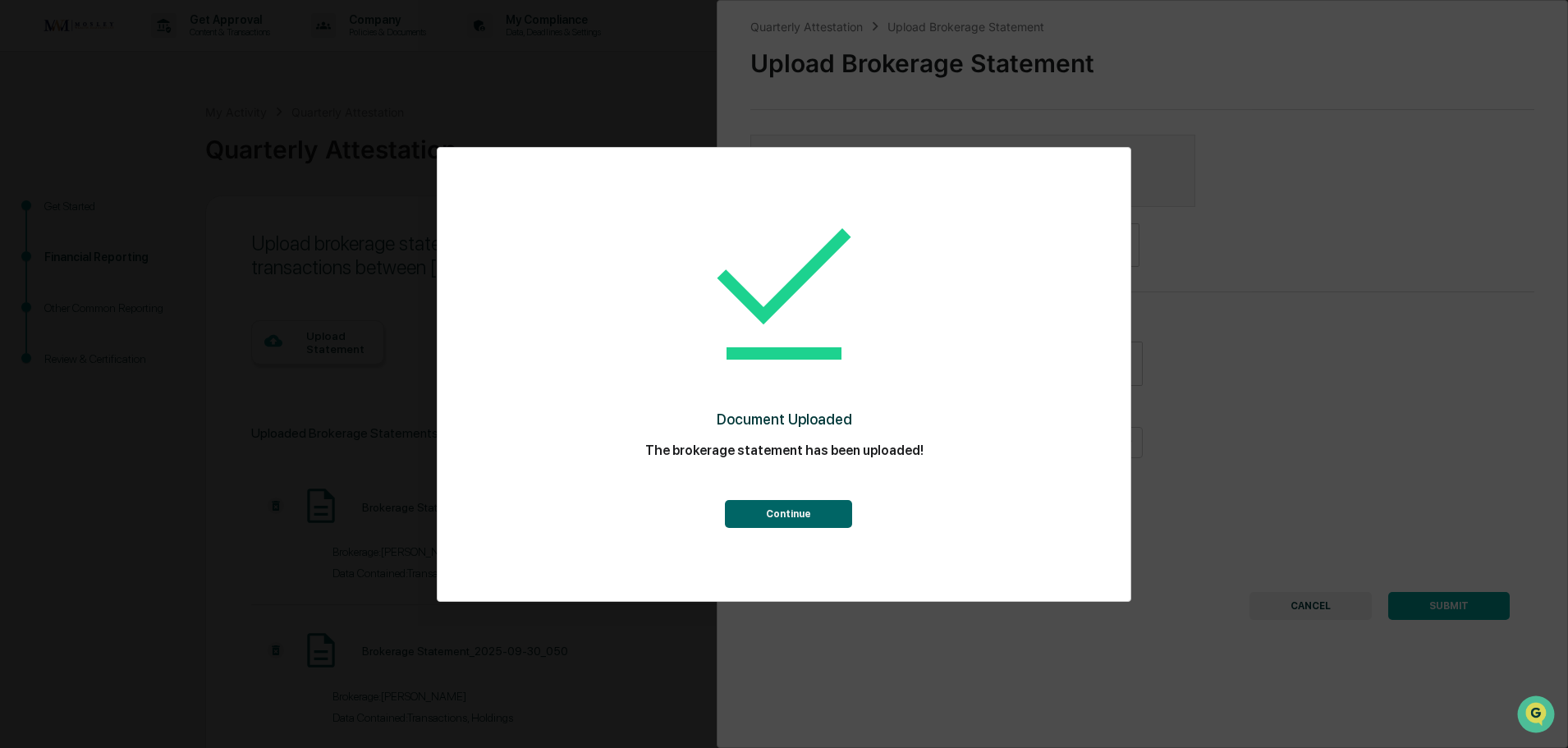
click at [767, 510] on button "Continue" at bounding box center [788, 514] width 127 height 28
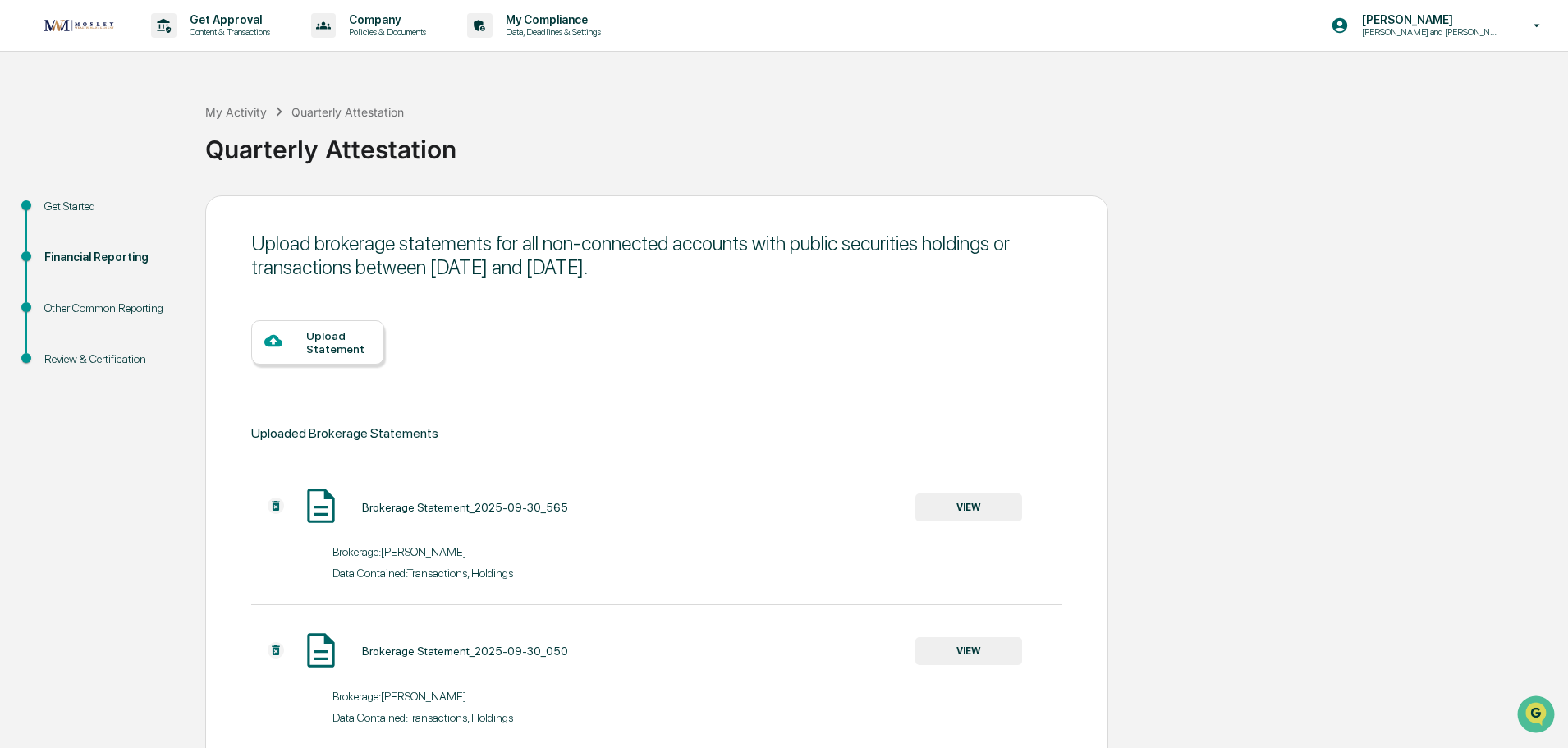
click at [356, 339] on div "Upload Statement" at bounding box center [338, 342] width 65 height 26
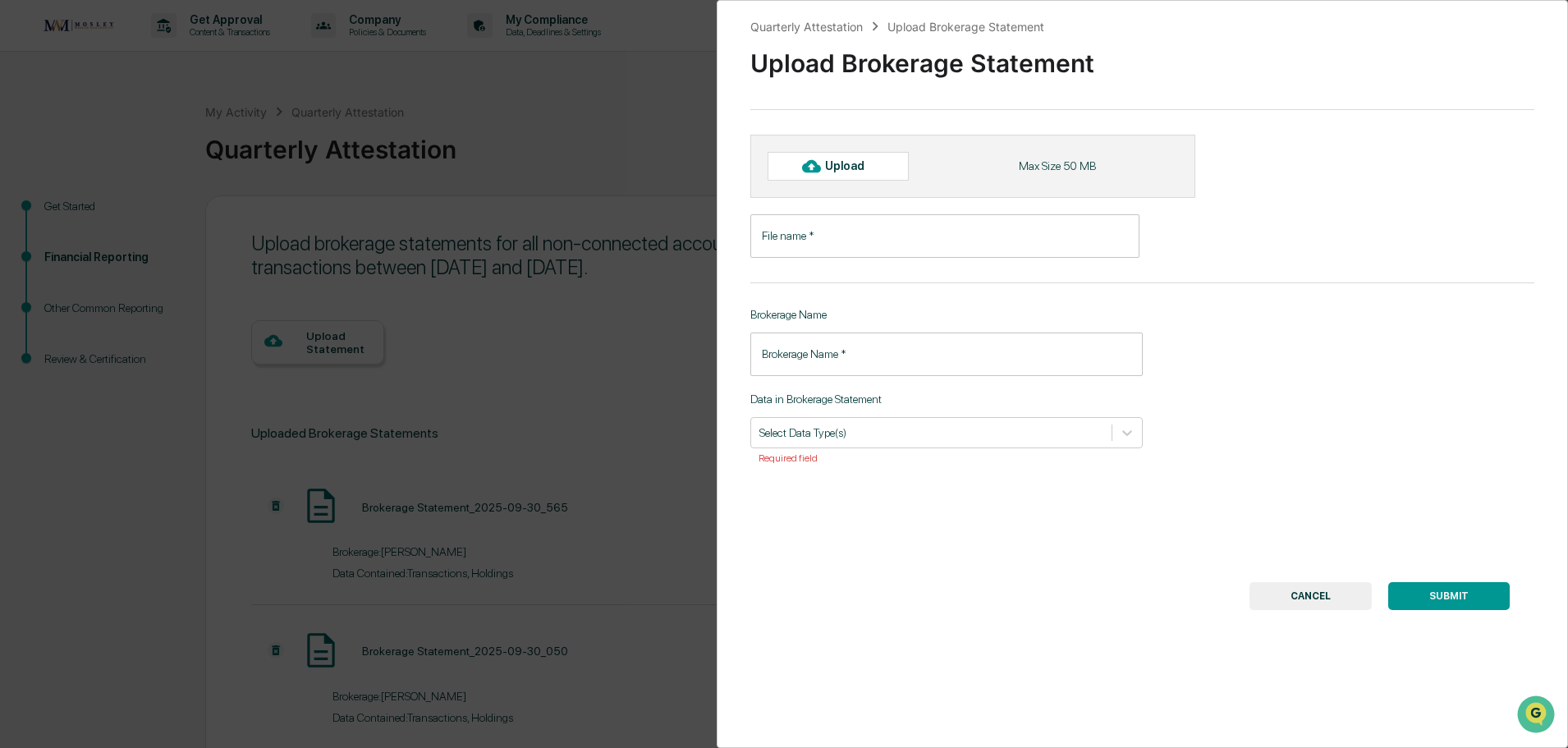
click at [839, 162] on div "Upload" at bounding box center [852, 166] width 54 height 13
type input "**********"
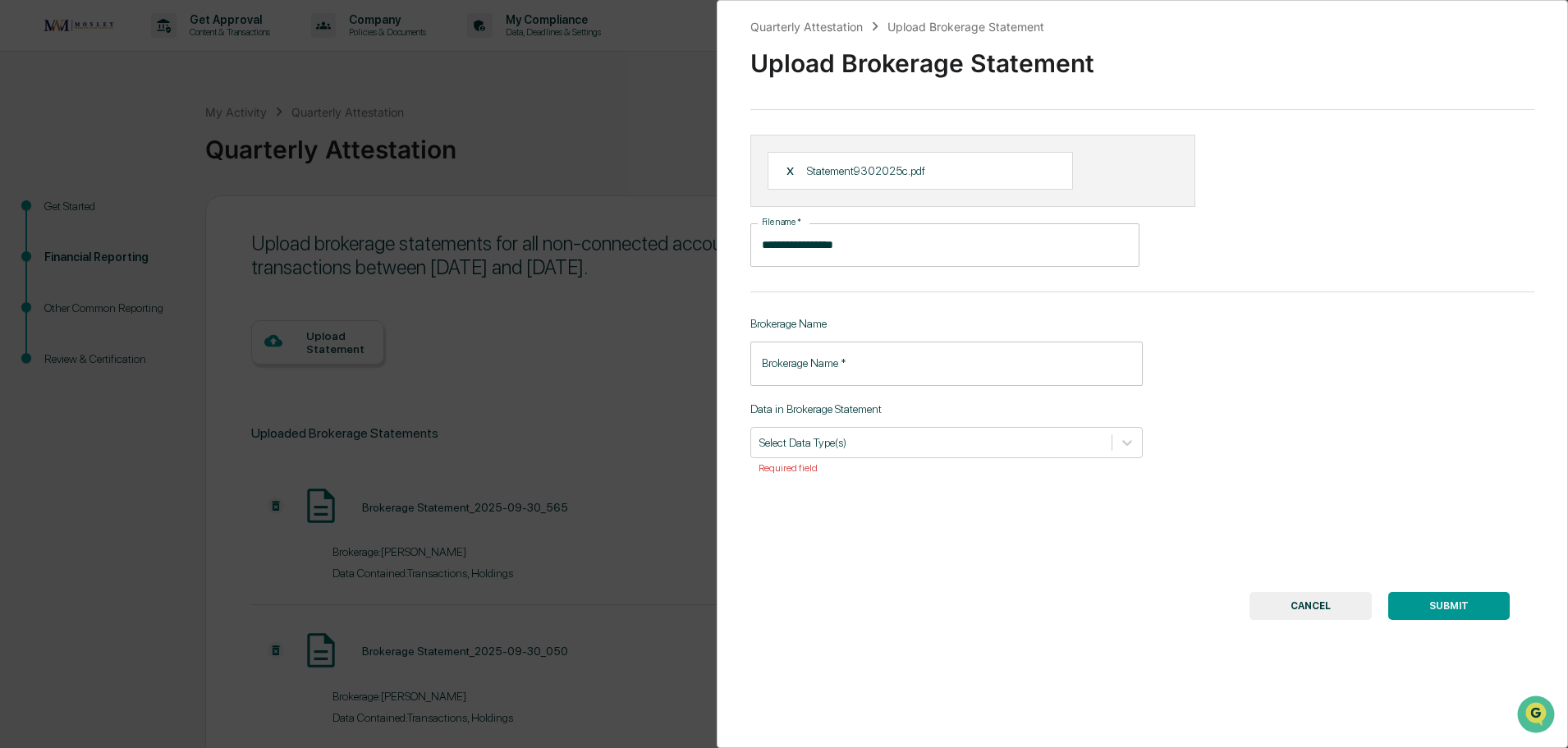
click at [850, 358] on input "Brokerage Name   *" at bounding box center [946, 363] width 392 height 44
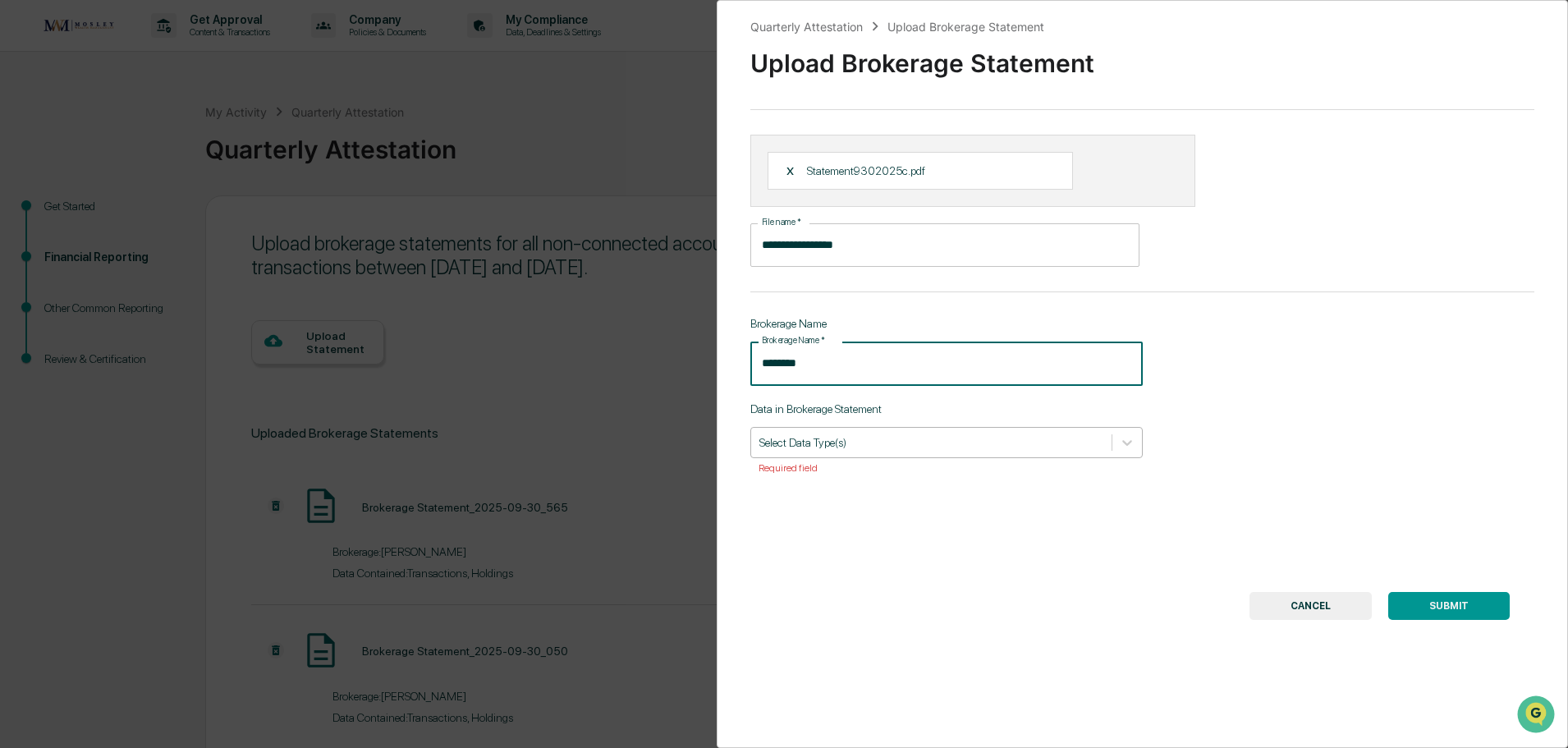
type input "********"
click at [892, 436] on div at bounding box center [930, 442] width 344 height 16
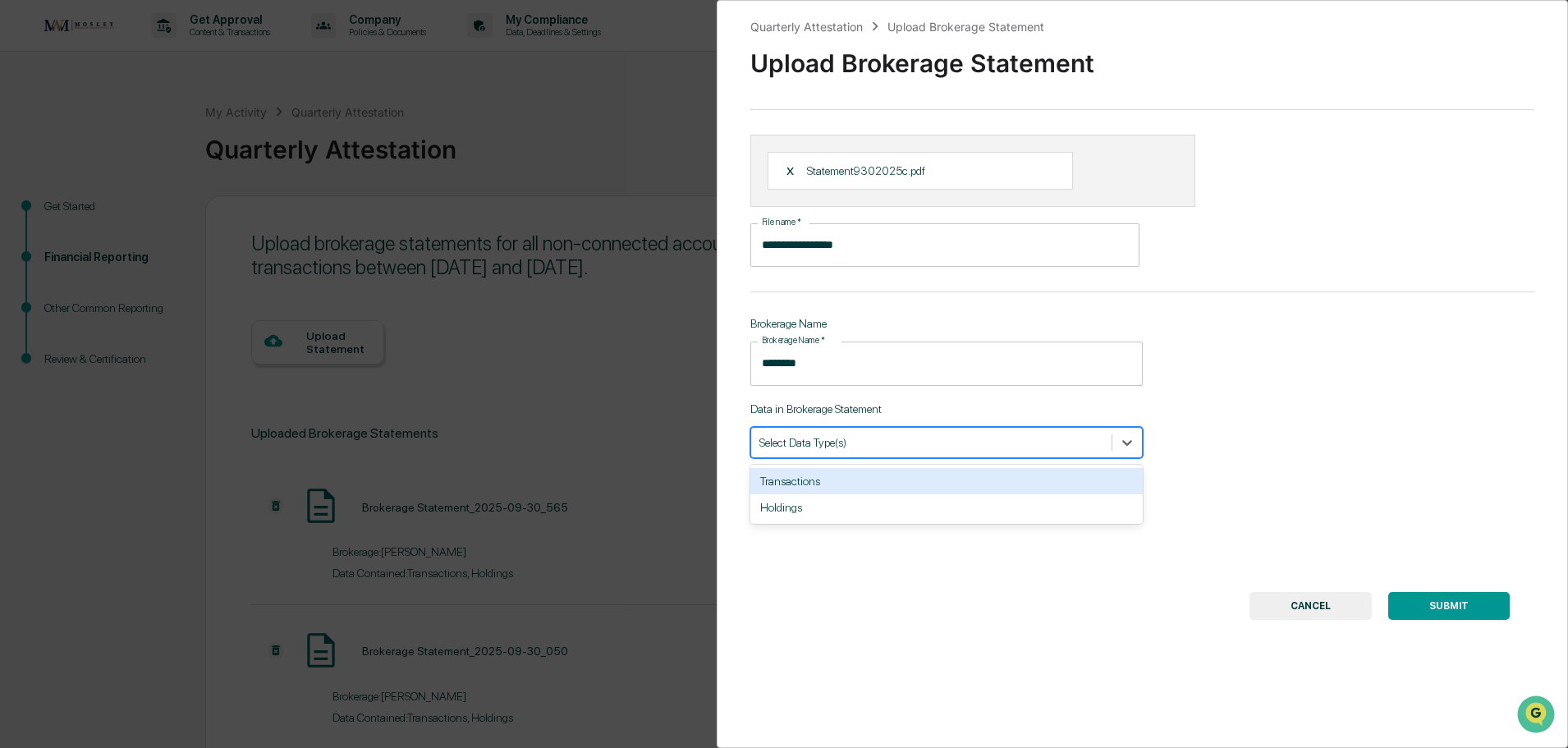
click at [883, 488] on div "Transactions" at bounding box center [946, 481] width 392 height 26
click at [884, 488] on div "Holdings" at bounding box center [946, 481] width 392 height 26
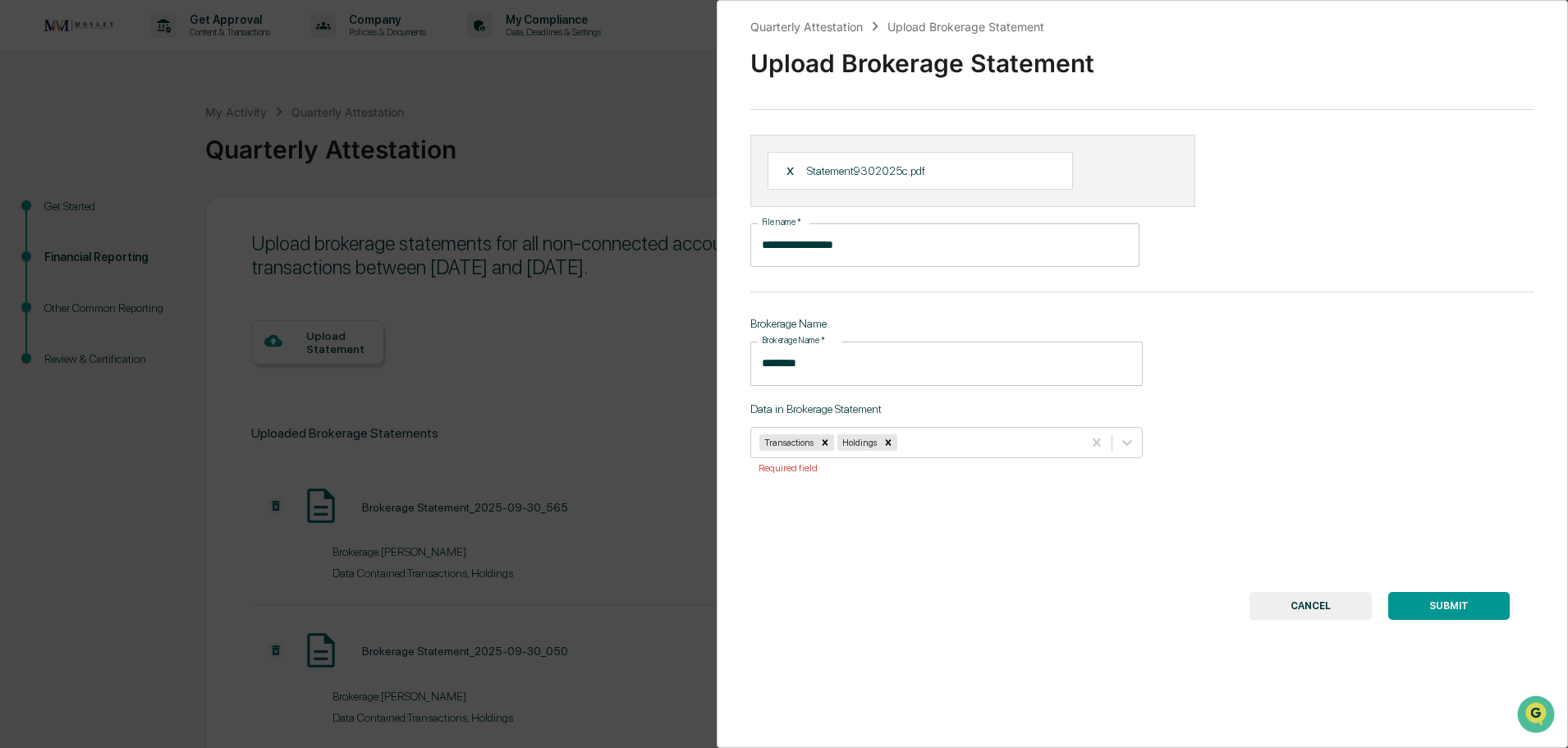
click at [1457, 611] on button "SUBMIT" at bounding box center [1448, 606] width 121 height 28
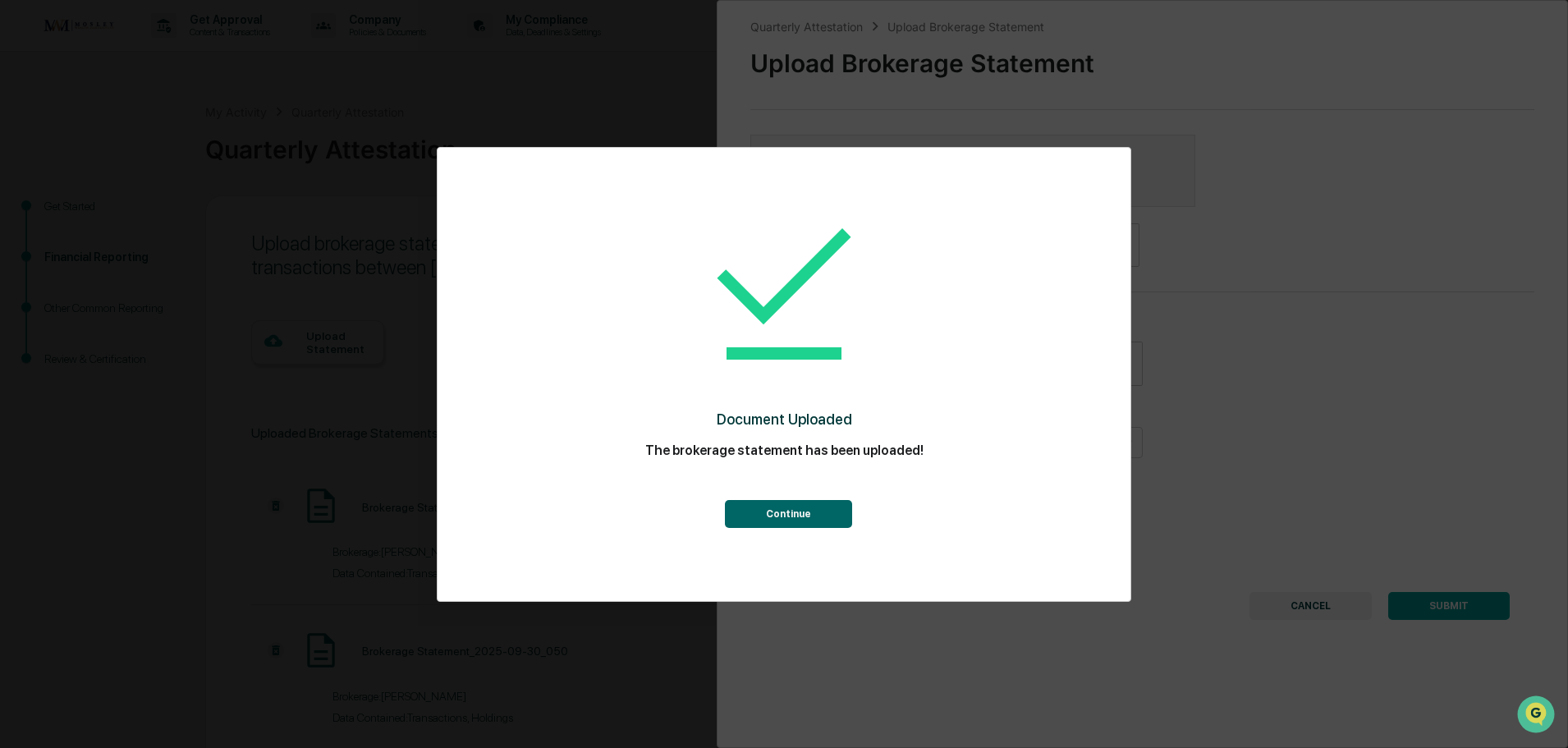
click at [799, 506] on button "Continue" at bounding box center [788, 514] width 127 height 28
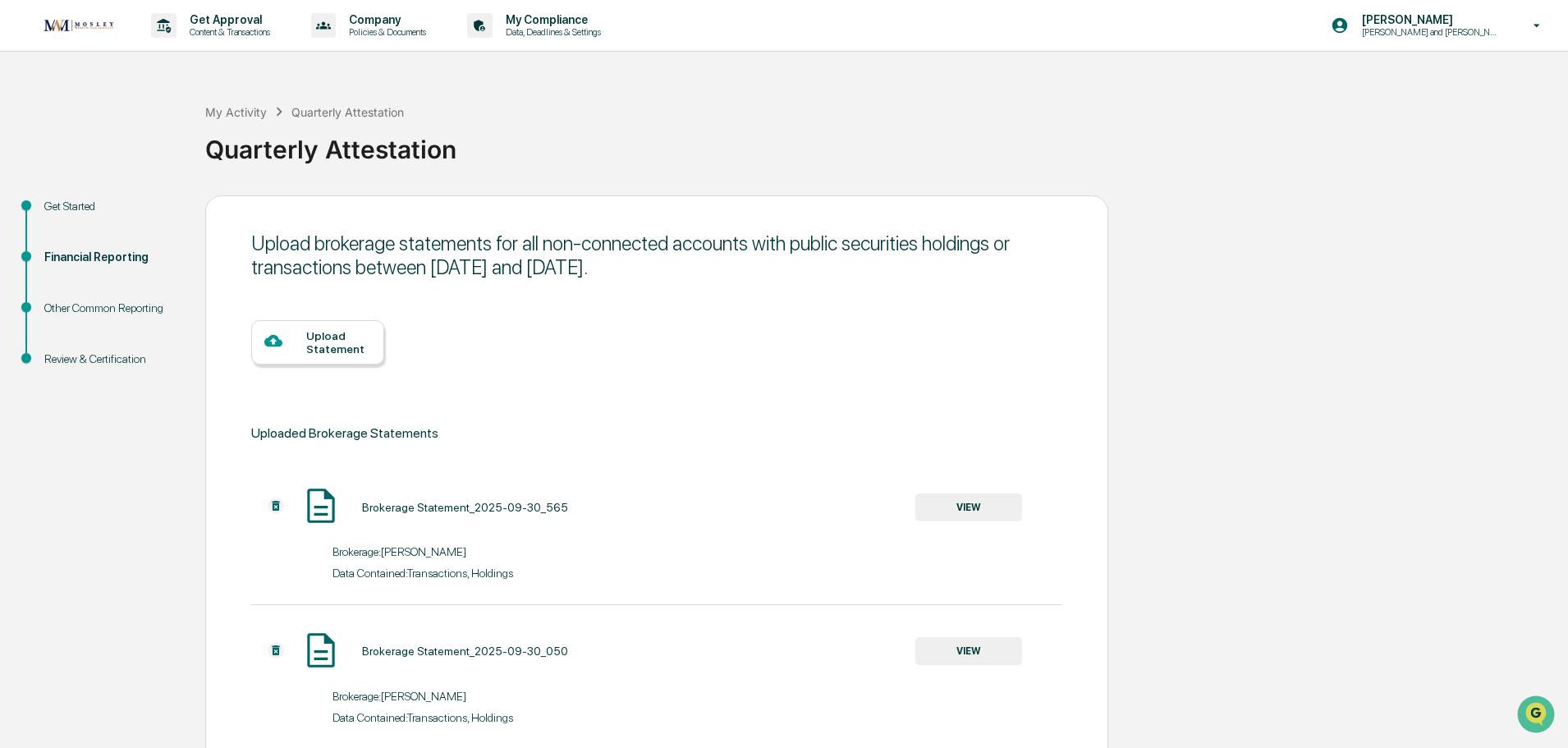
click at [303, 348] on div at bounding box center [285, 342] width 42 height 20
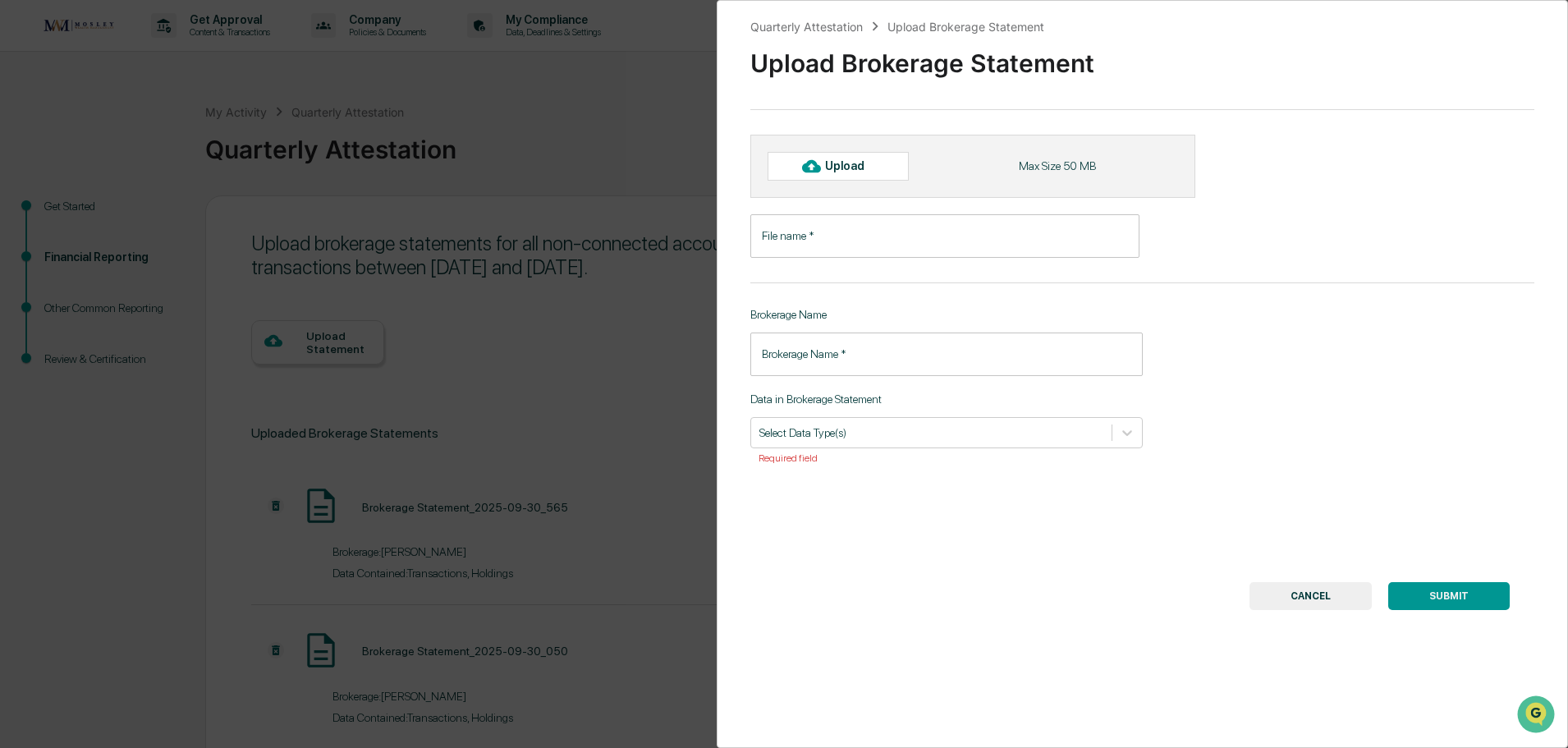
click at [807, 169] on icon at bounding box center [811, 166] width 18 height 12
type input "**********"
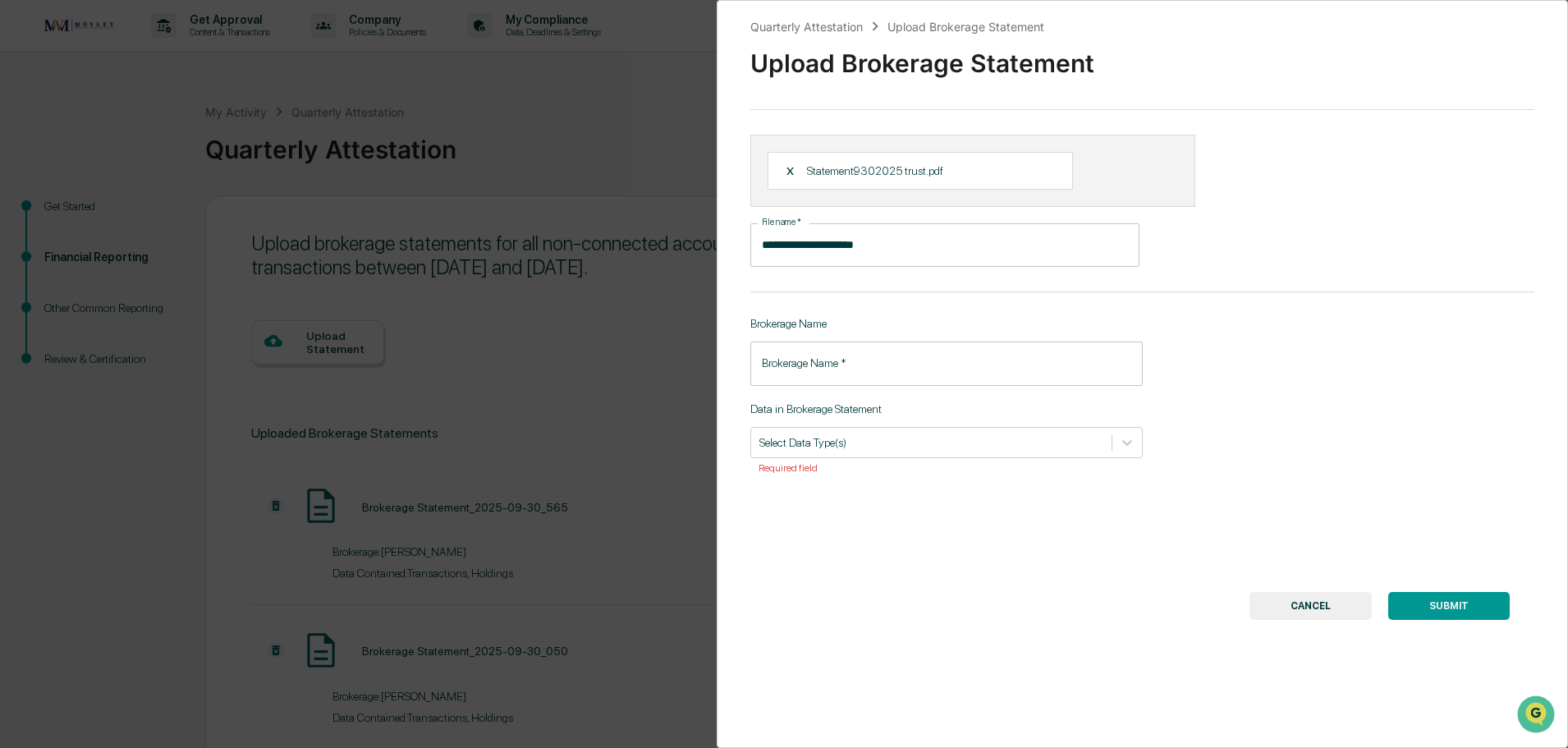
click at [904, 362] on input "Brokerage Name   *" at bounding box center [946, 363] width 392 height 44
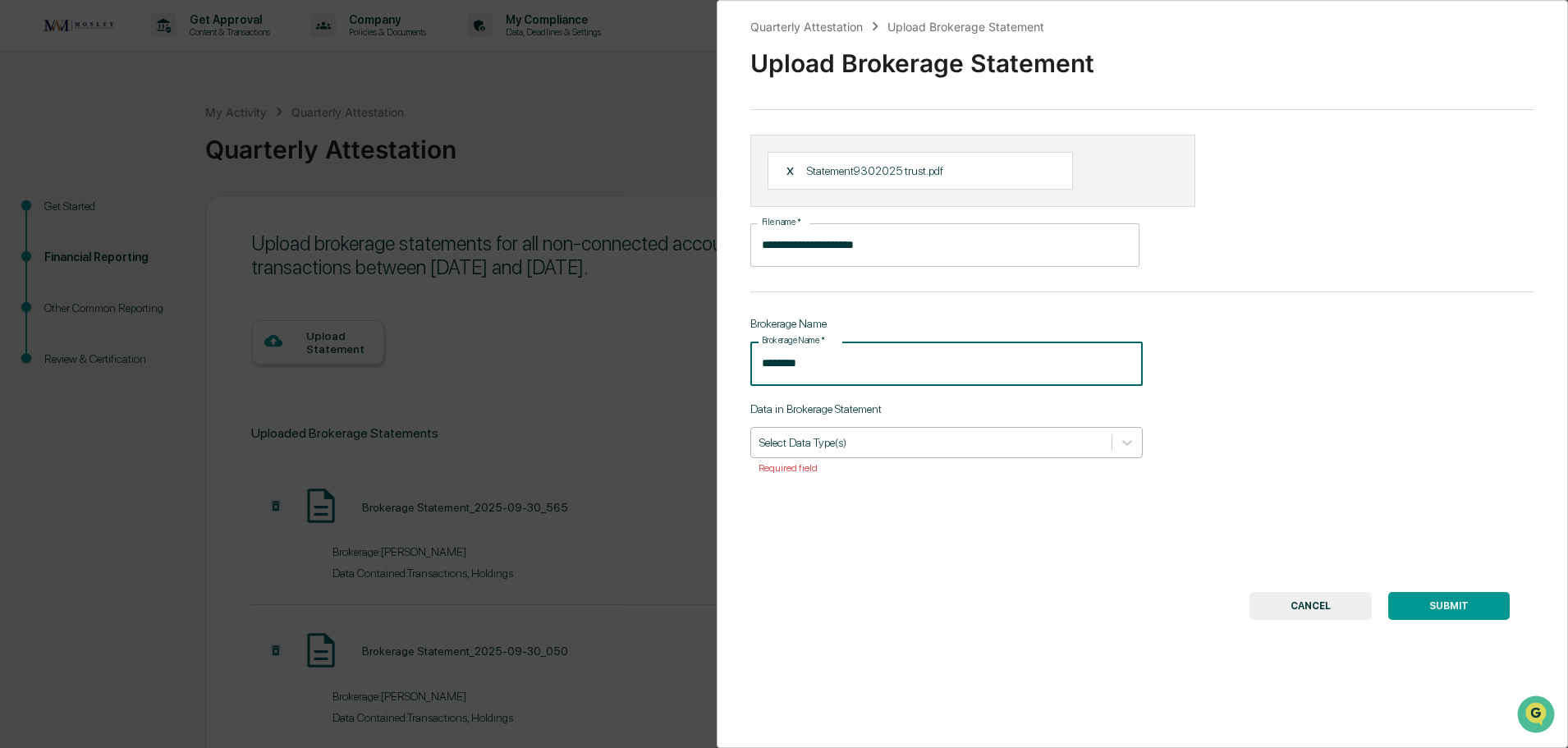
type input "********"
click at [891, 436] on div at bounding box center [930, 442] width 344 height 16
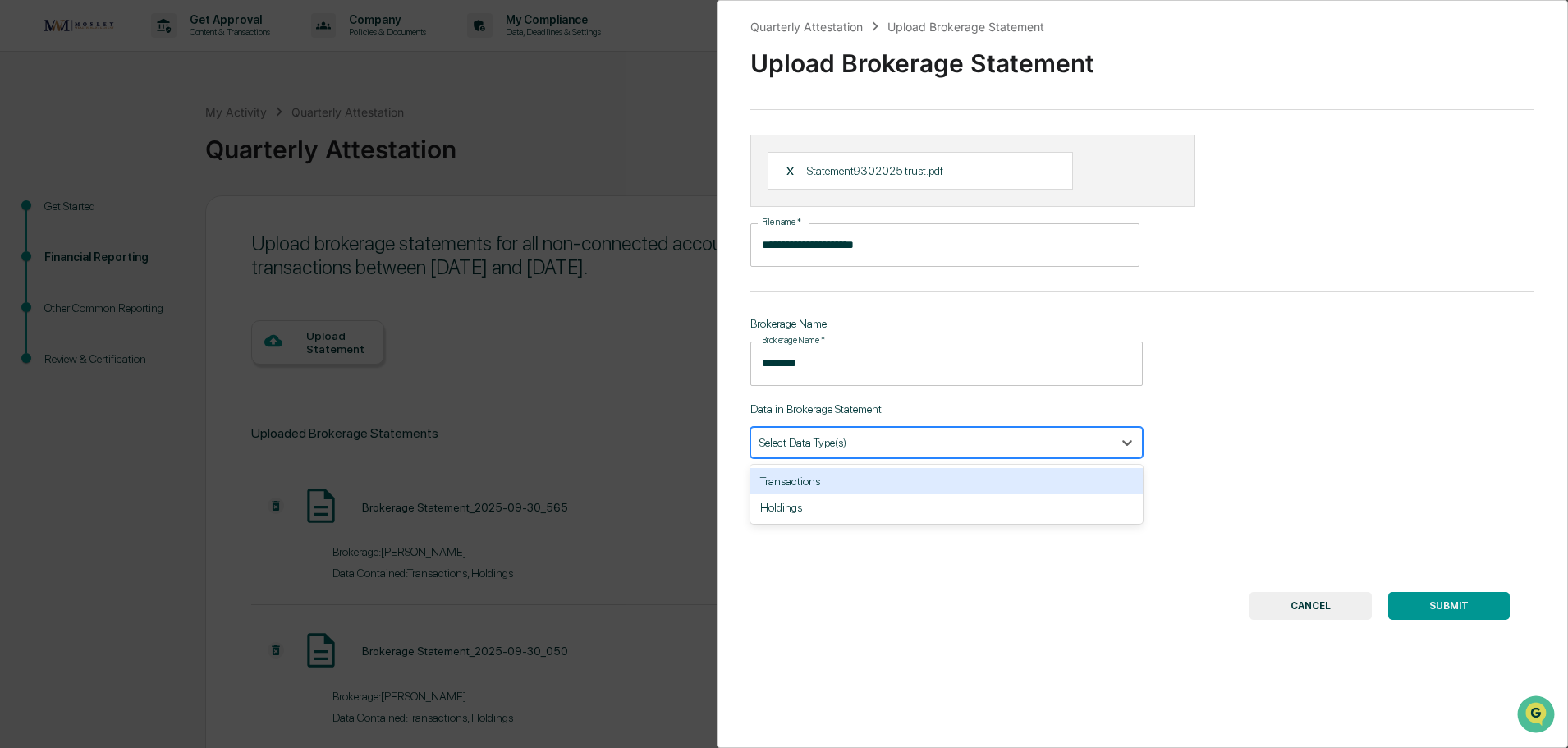
click at [883, 479] on div "Transactions" at bounding box center [946, 481] width 392 height 26
click at [885, 484] on div "Holdings" at bounding box center [946, 481] width 392 height 26
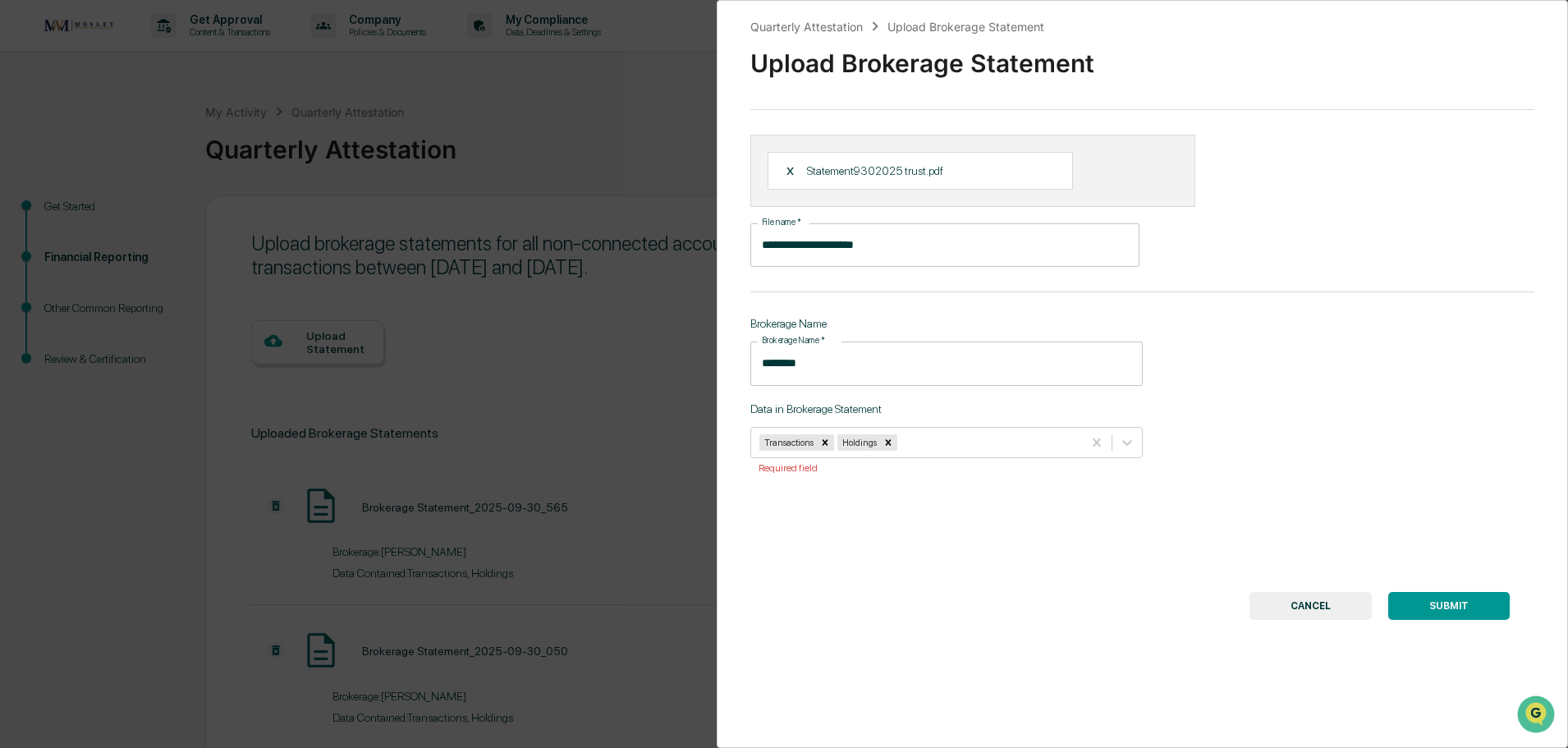
click at [1423, 604] on button "SUBMIT" at bounding box center [1448, 606] width 121 height 28
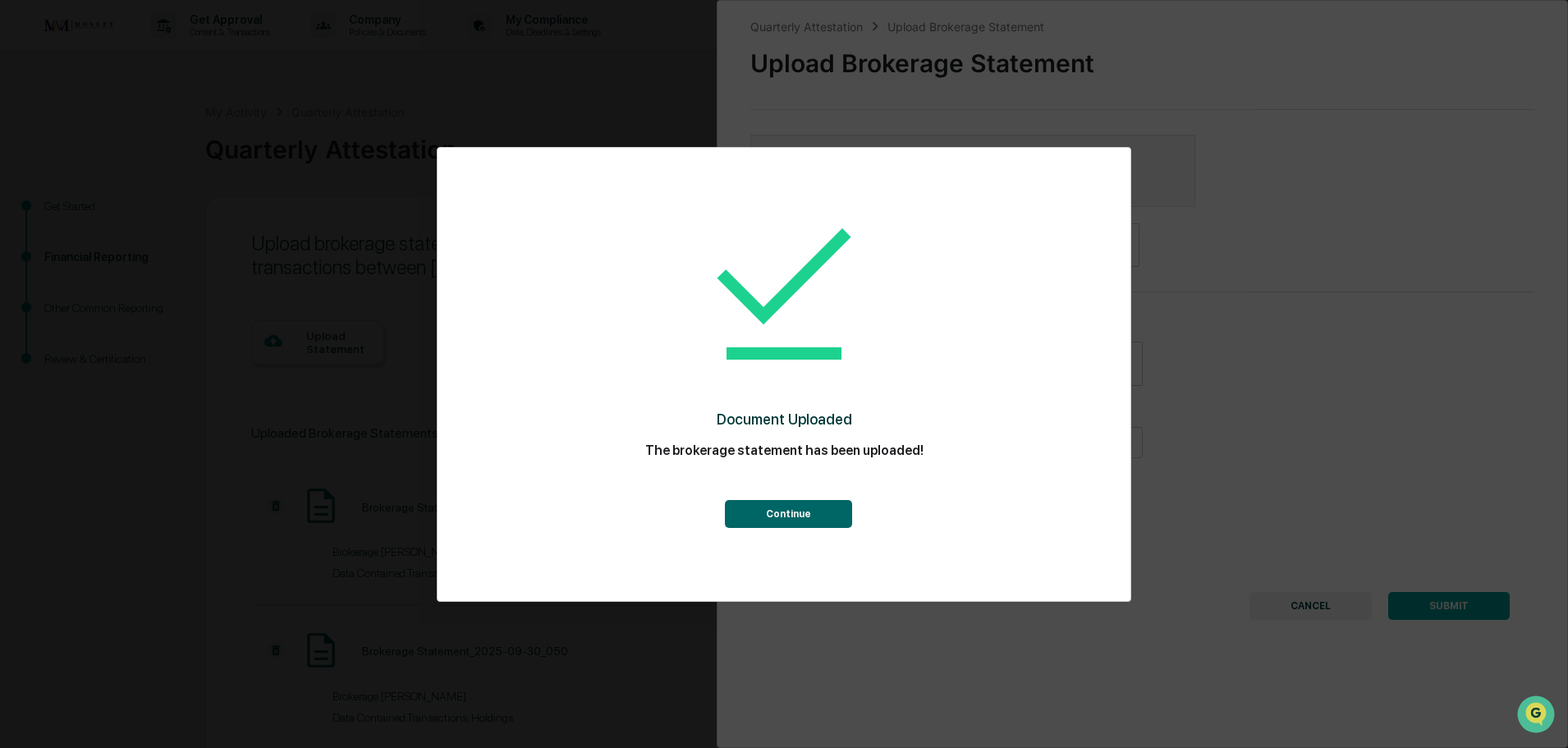
click at [818, 515] on button "Continue" at bounding box center [788, 514] width 127 height 28
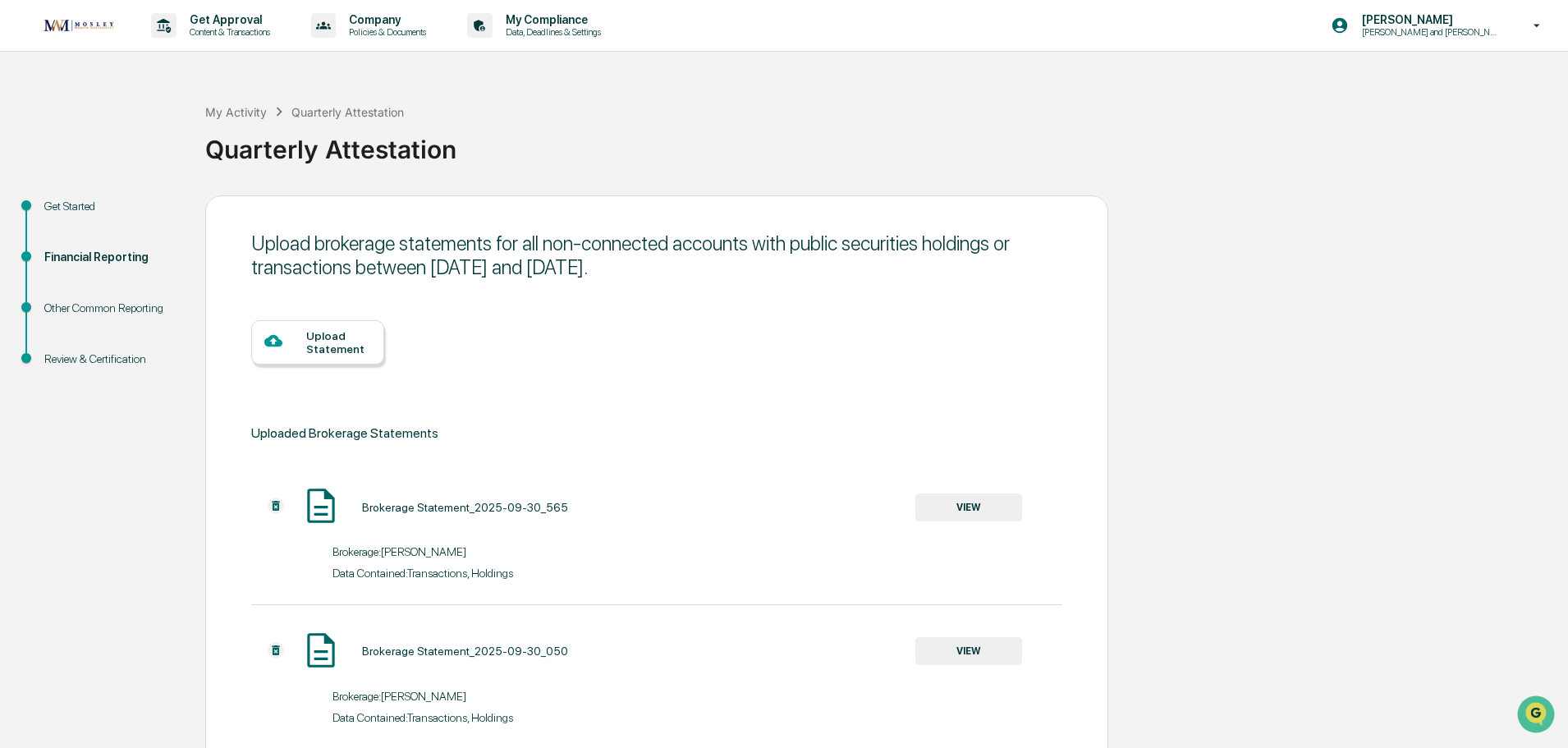
click at [333, 349] on div "Upload Statement" at bounding box center [338, 342] width 65 height 26
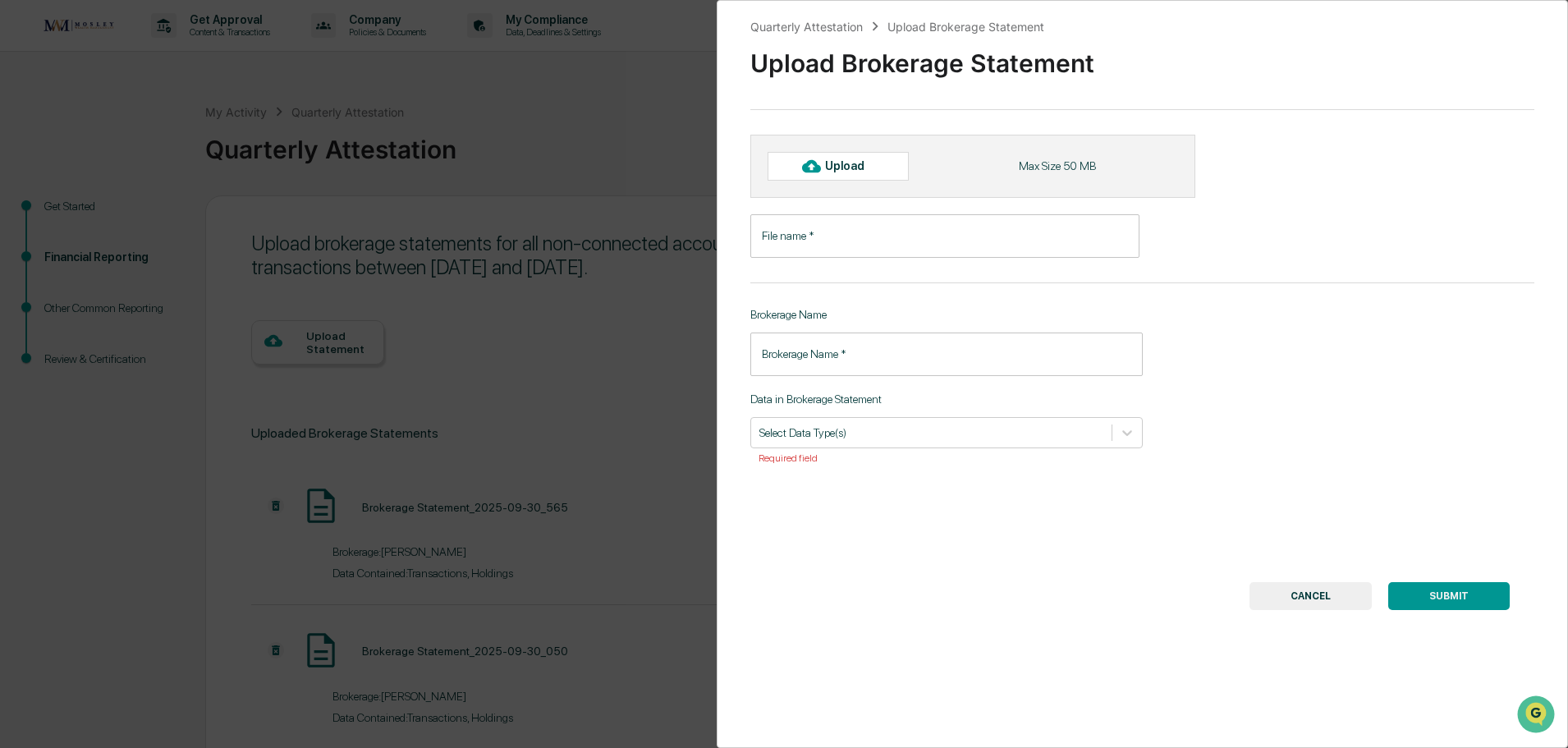
click at [837, 168] on div "Upload" at bounding box center [852, 166] width 54 height 13
type input "**********"
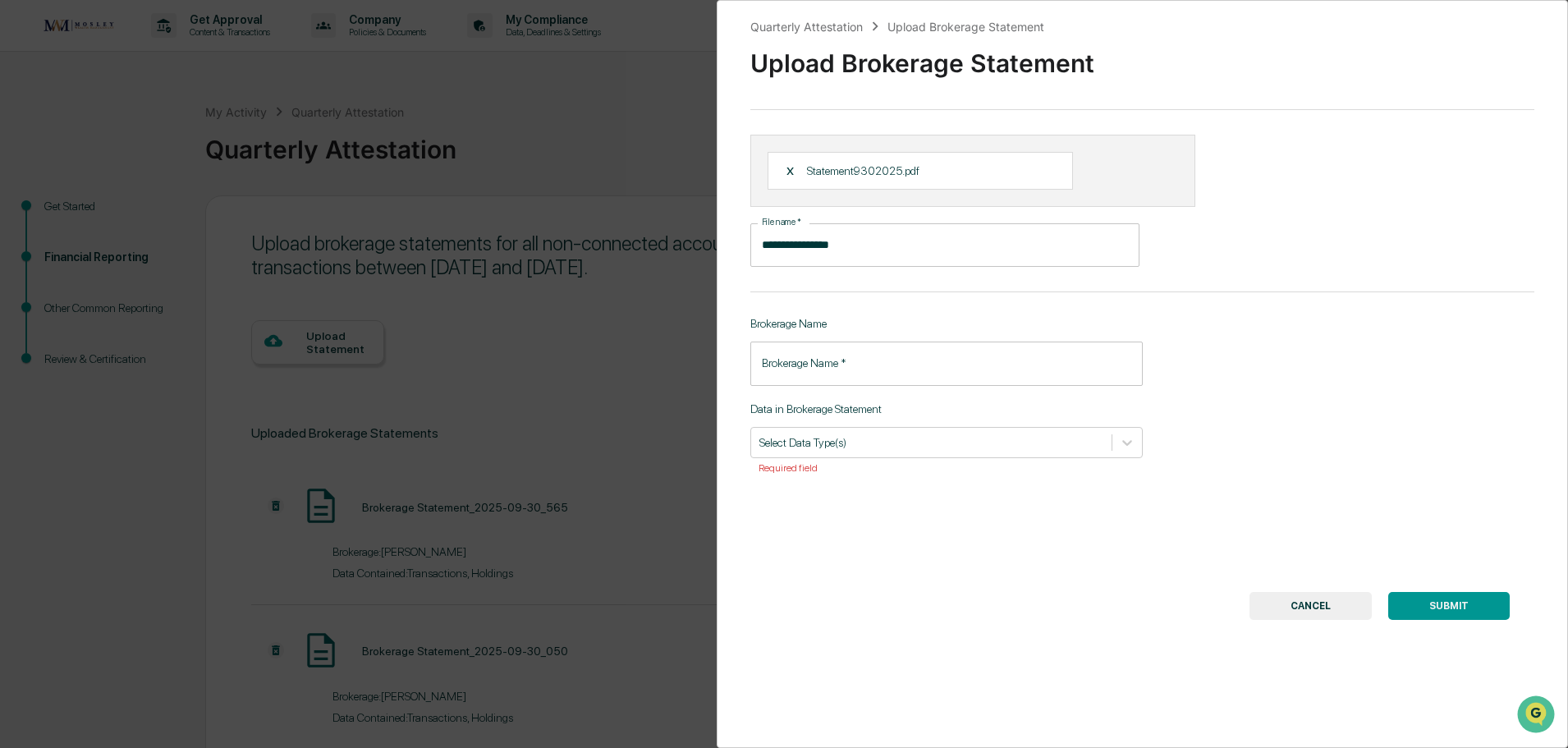
click at [859, 361] on input "Brokerage Name   *" at bounding box center [946, 363] width 392 height 44
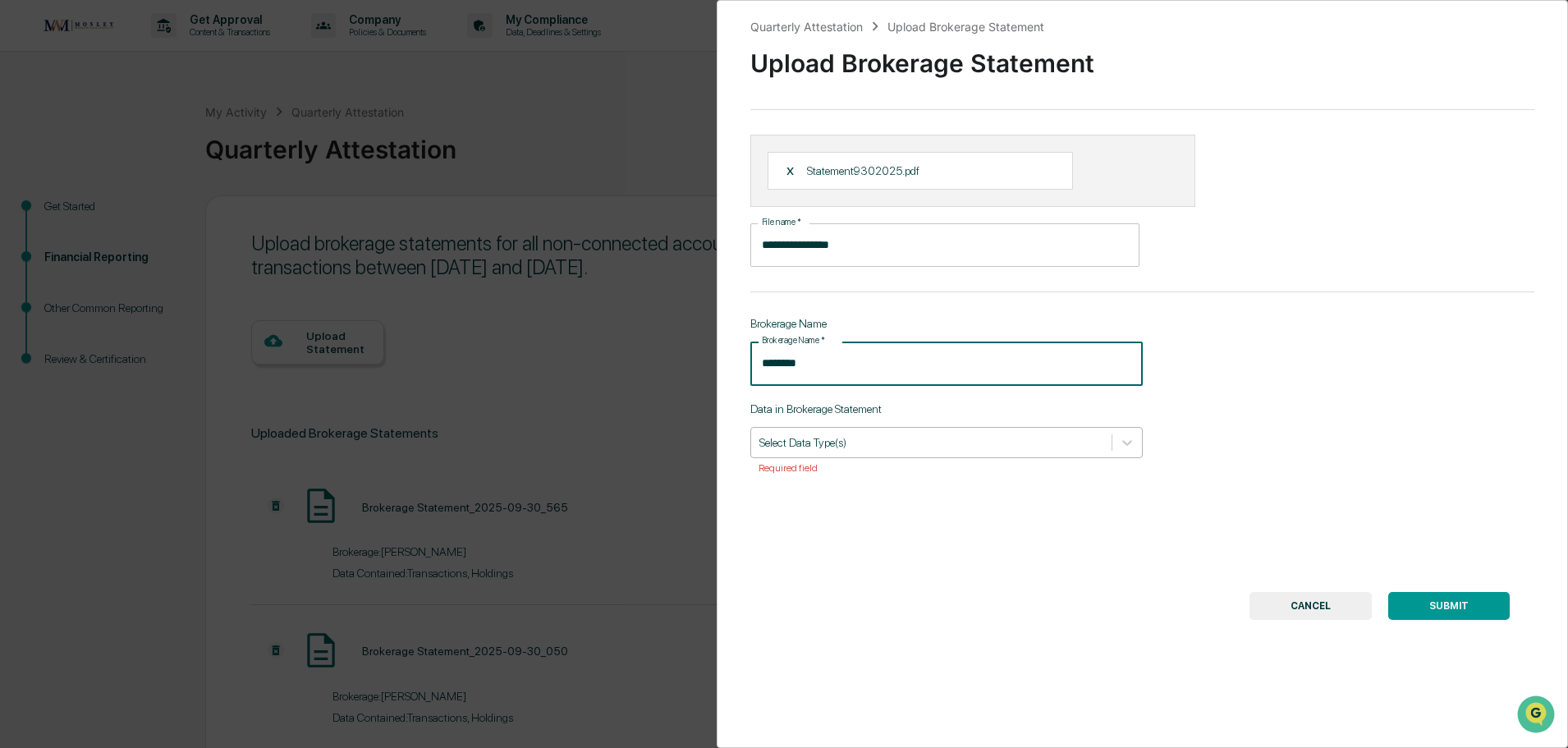
type input "********"
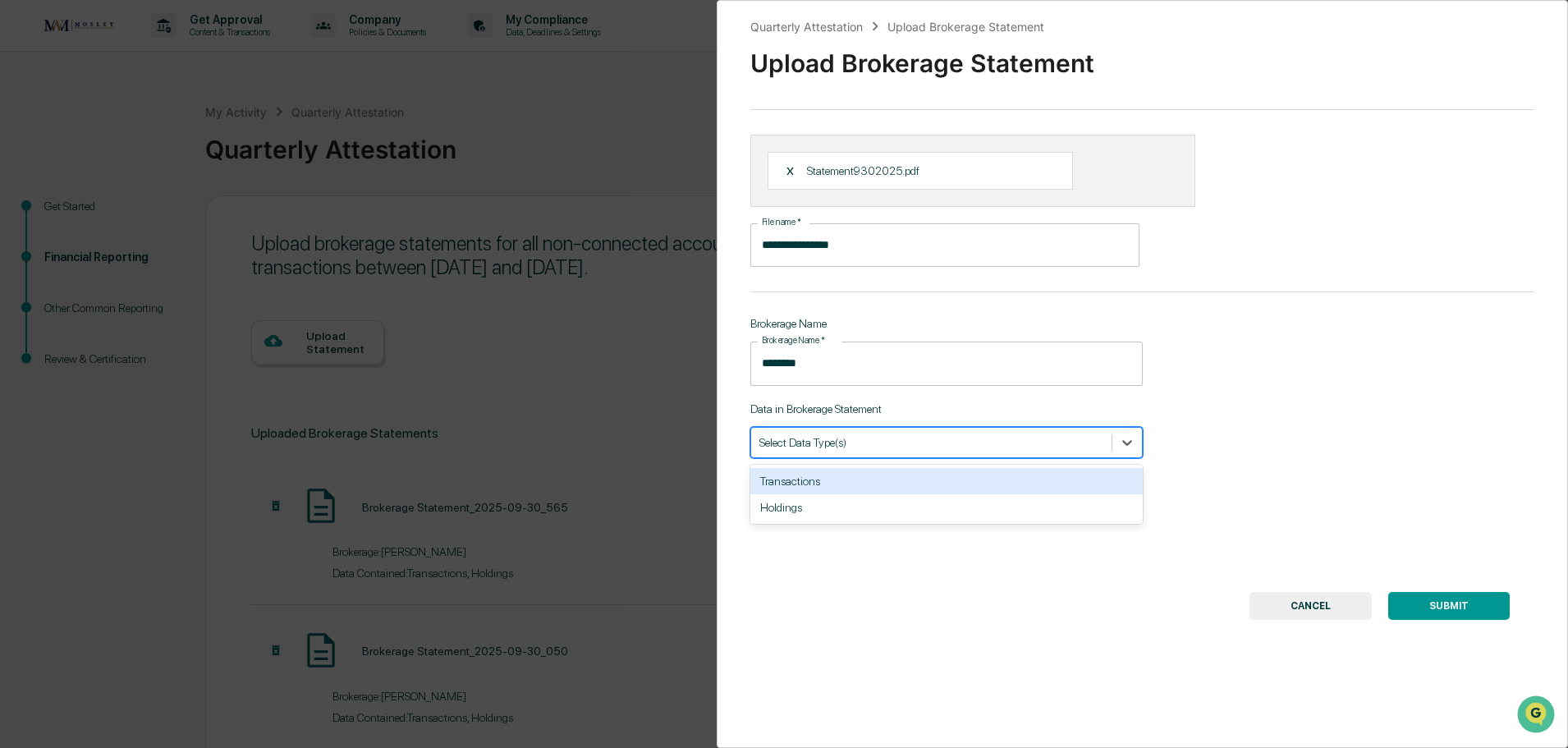
click at [858, 449] on div at bounding box center [930, 442] width 344 height 16
click at [854, 471] on div "Transactions" at bounding box center [946, 481] width 392 height 26
click at [854, 484] on div "Holdings" at bounding box center [946, 481] width 392 height 26
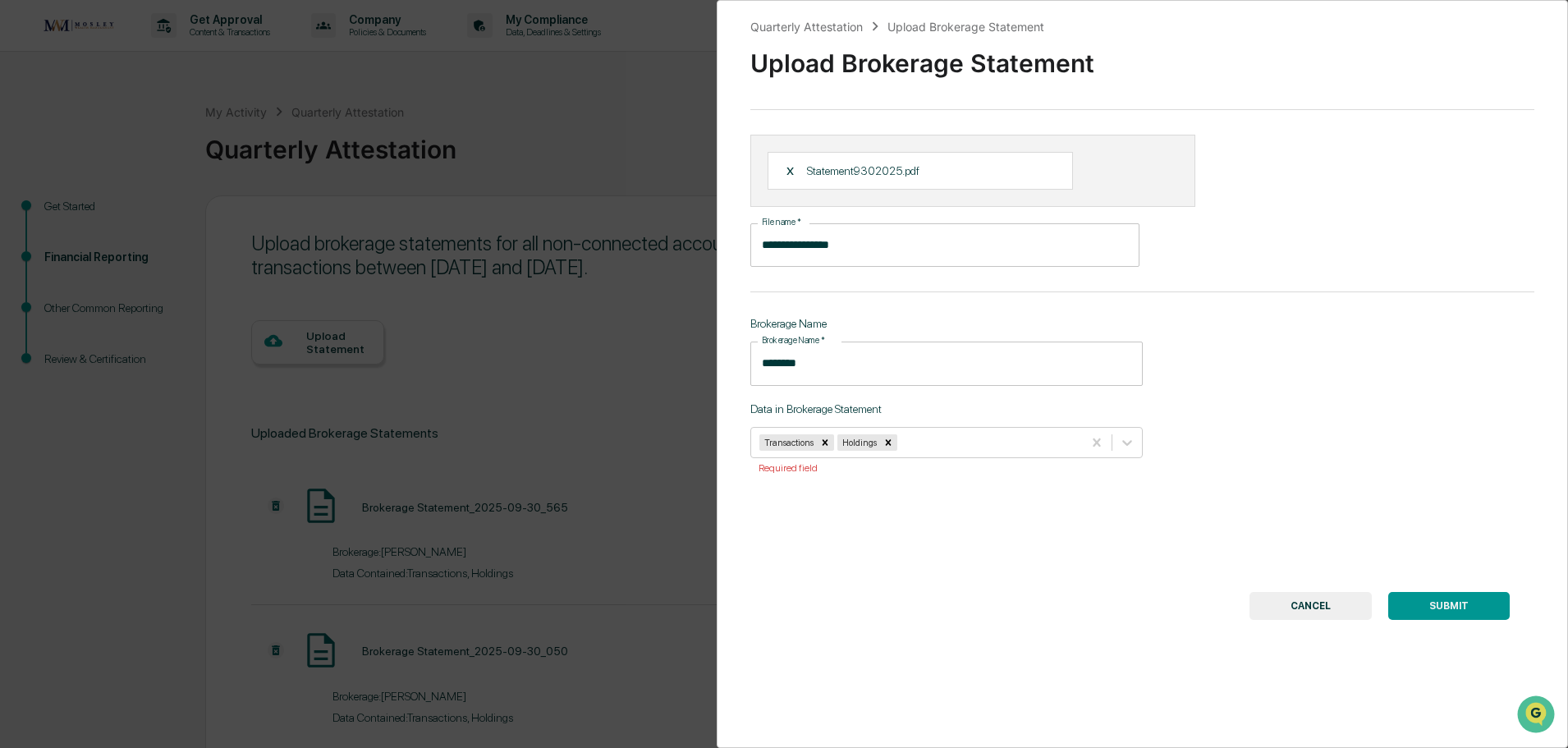
click at [1427, 603] on button "SUBMIT" at bounding box center [1448, 606] width 121 height 28
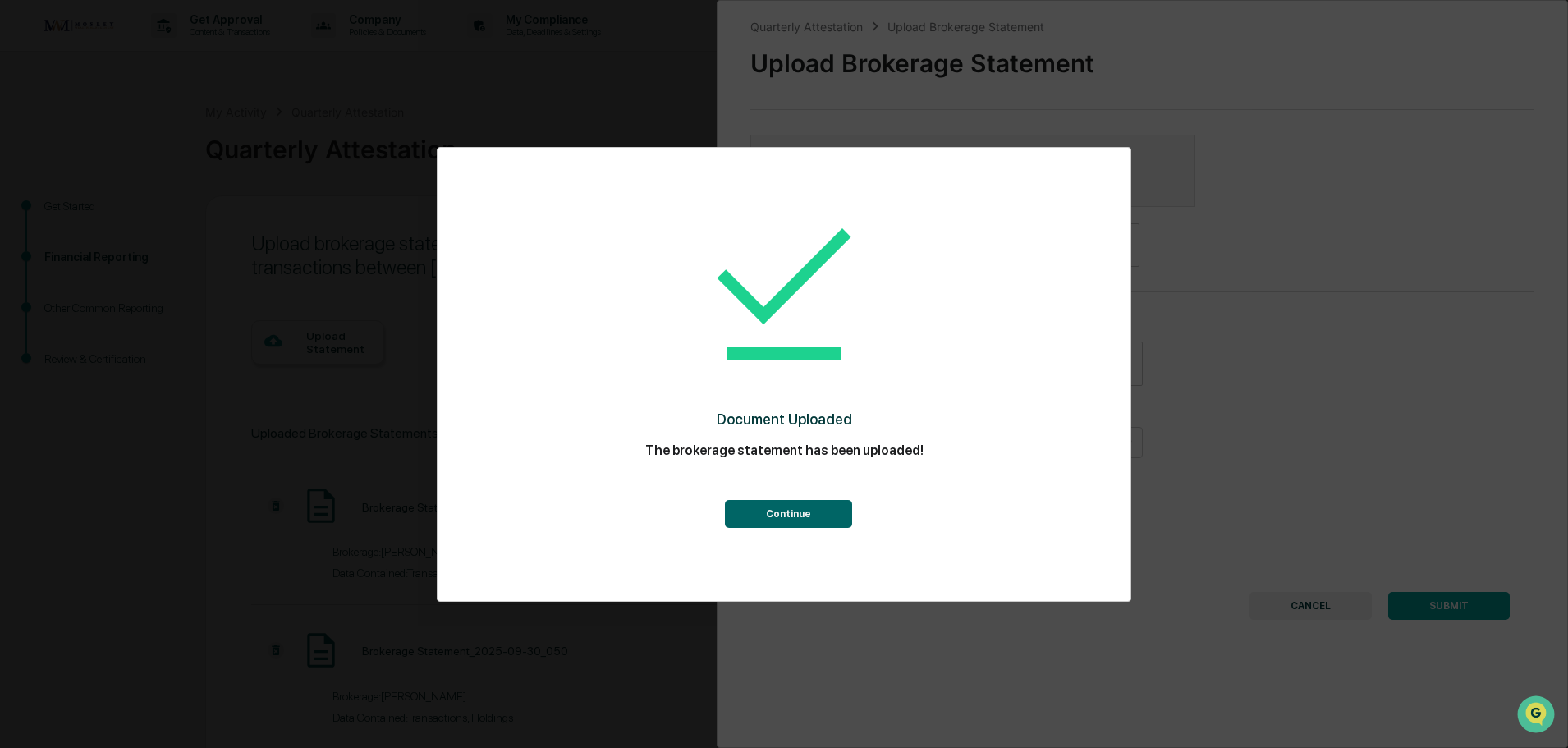
click at [816, 517] on button "Continue" at bounding box center [788, 514] width 127 height 28
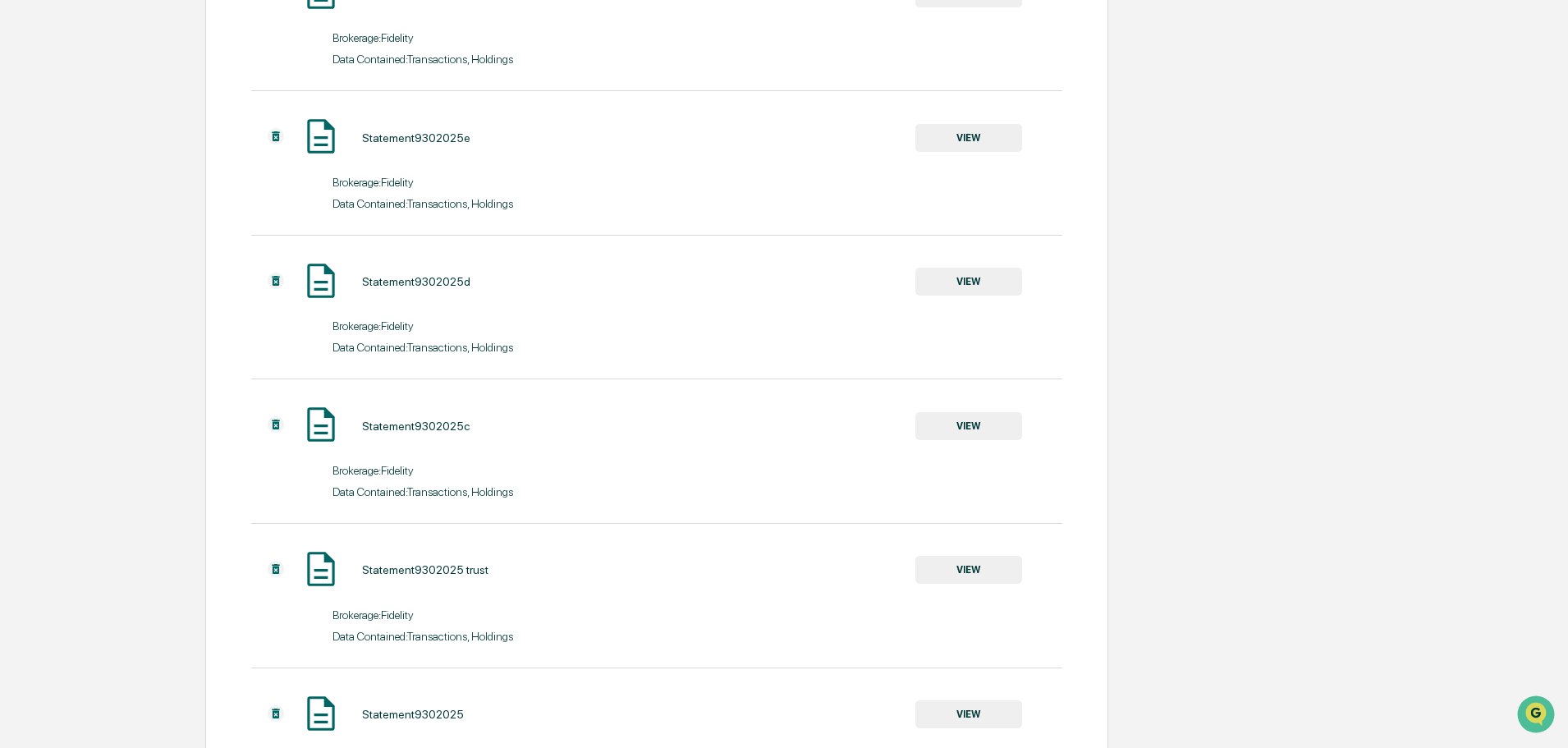
scroll to position [2540, 0]
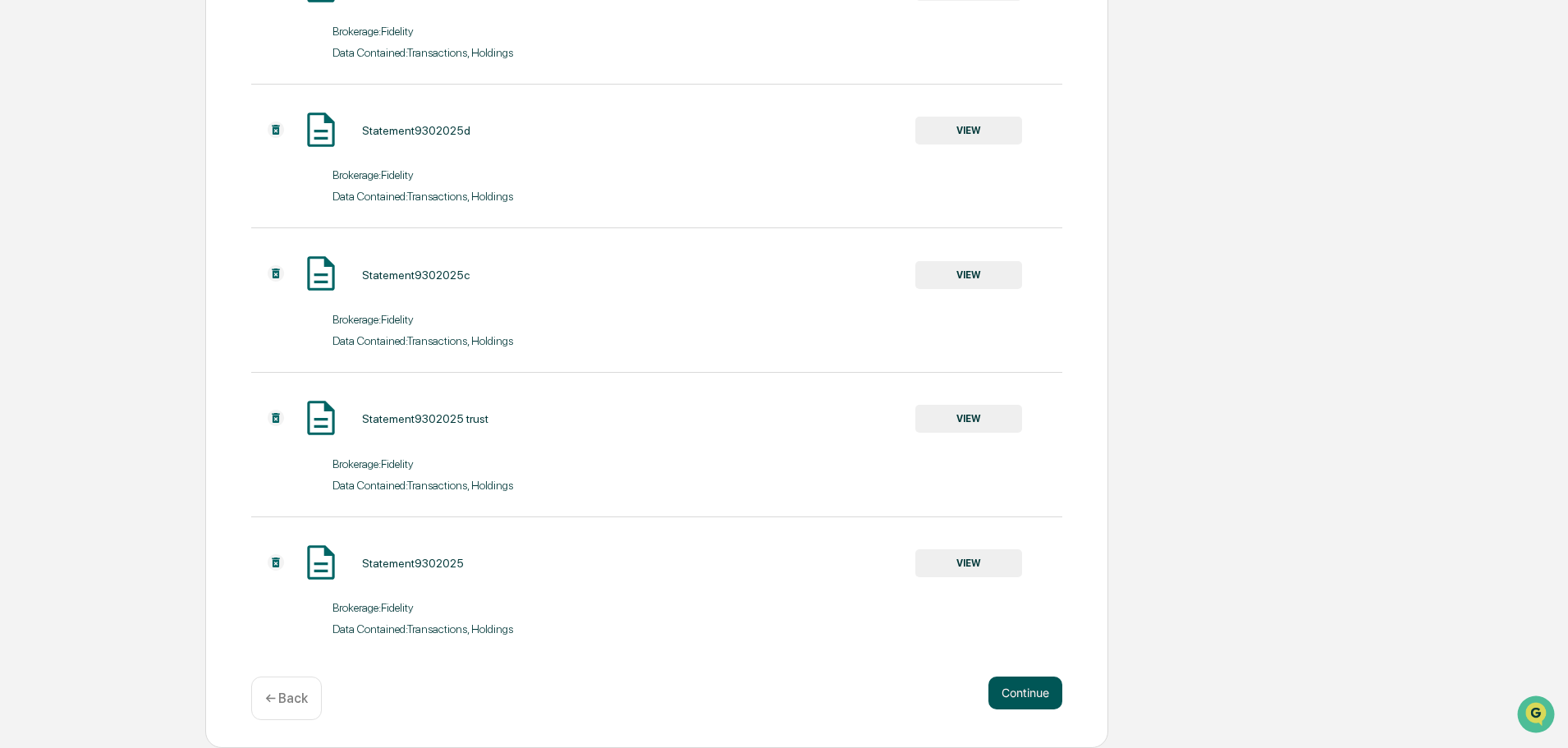
click at [1037, 682] on button "Continue" at bounding box center [1026, 692] width 74 height 32
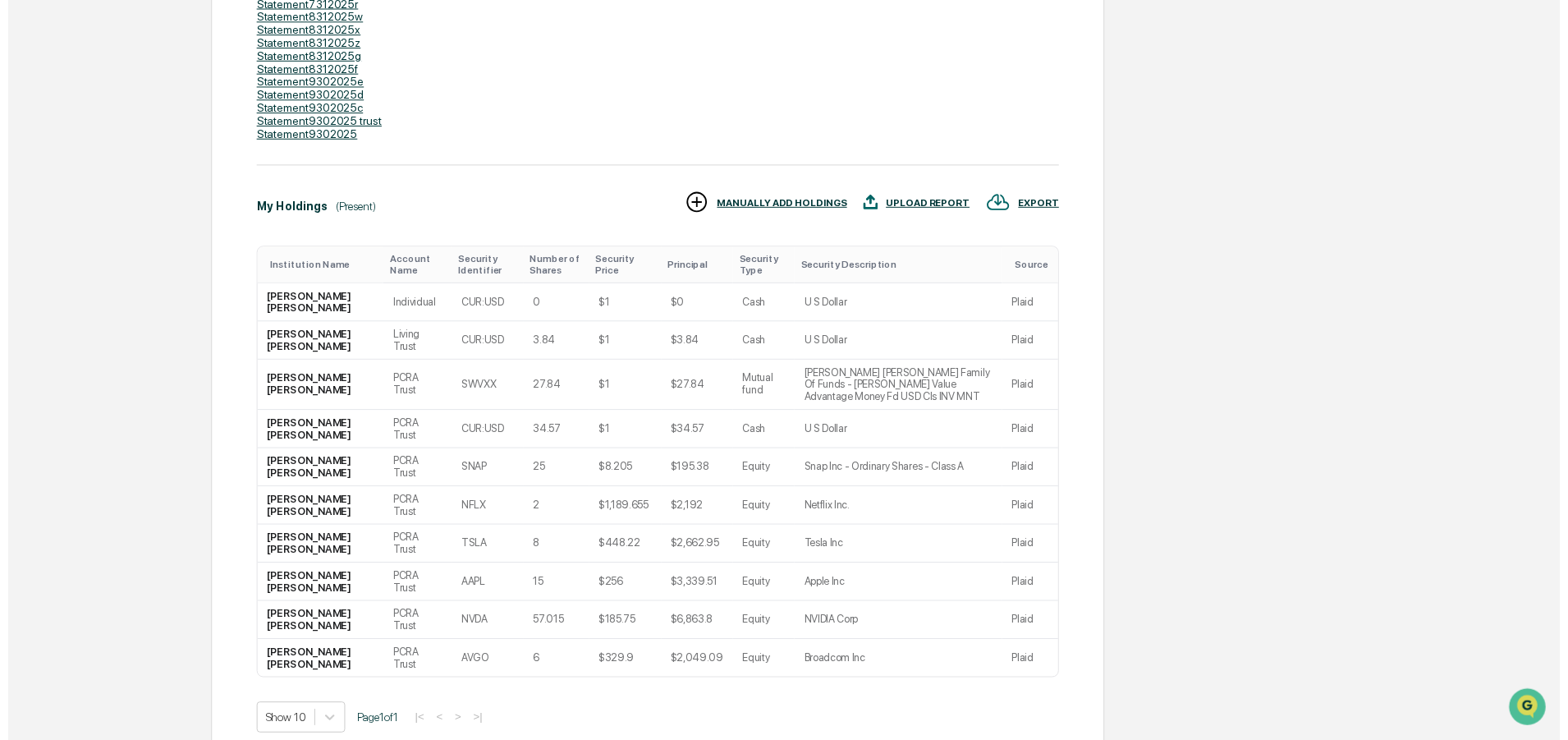
scroll to position [543, 0]
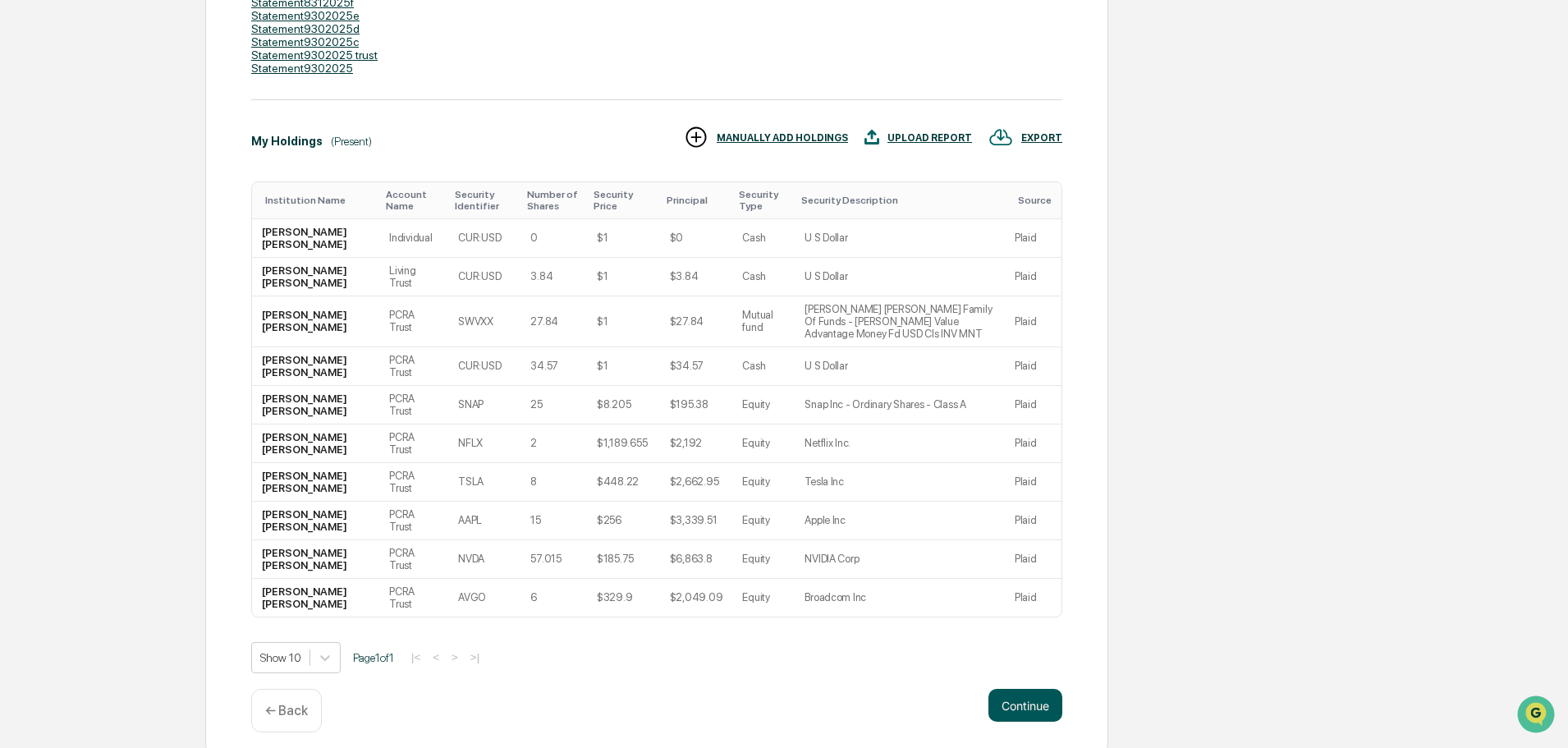
click at [1021, 694] on button "Continue" at bounding box center [1026, 704] width 74 height 32
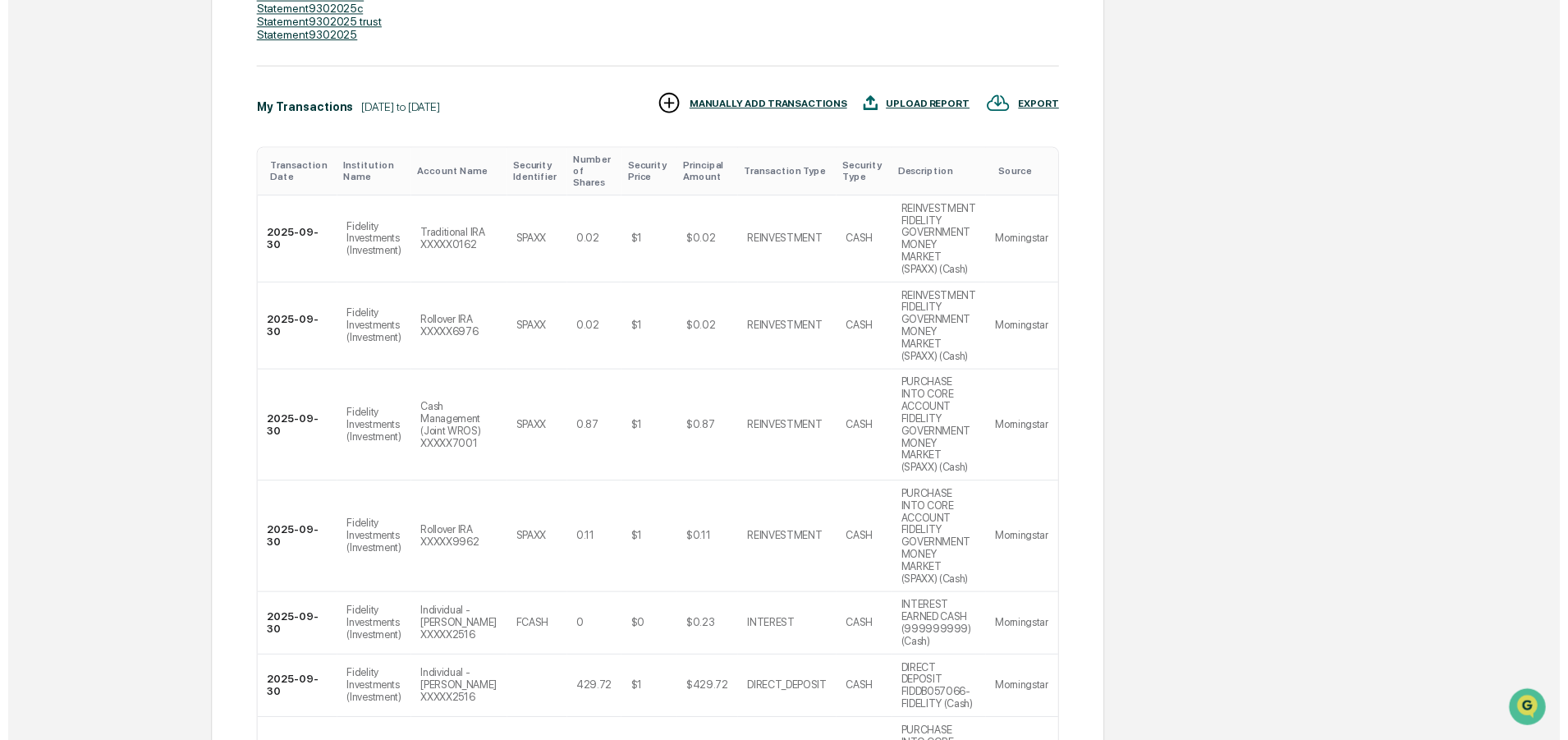
scroll to position [864, 0]
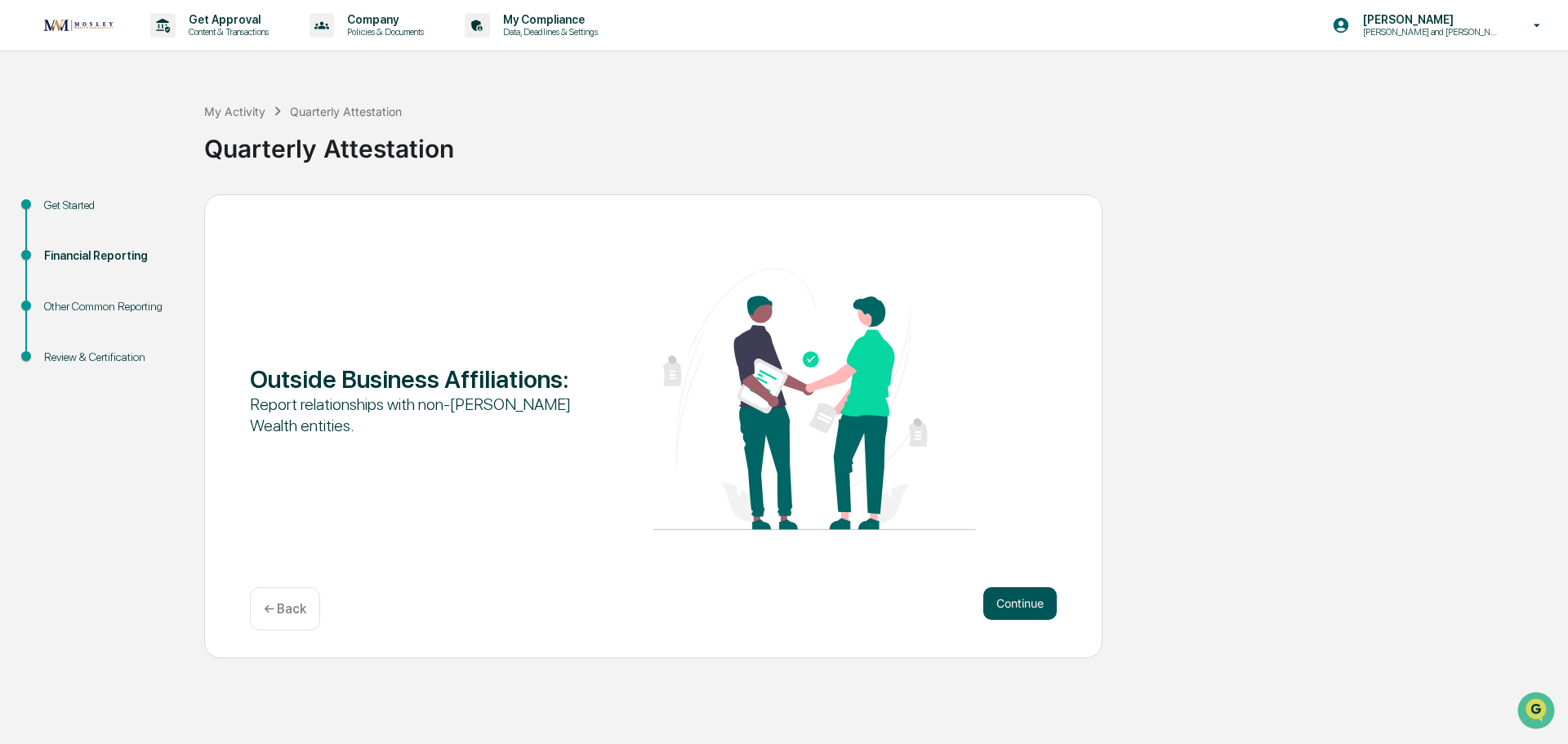
click at [1010, 600] on button "Continue" at bounding box center [1020, 603] width 74 height 32
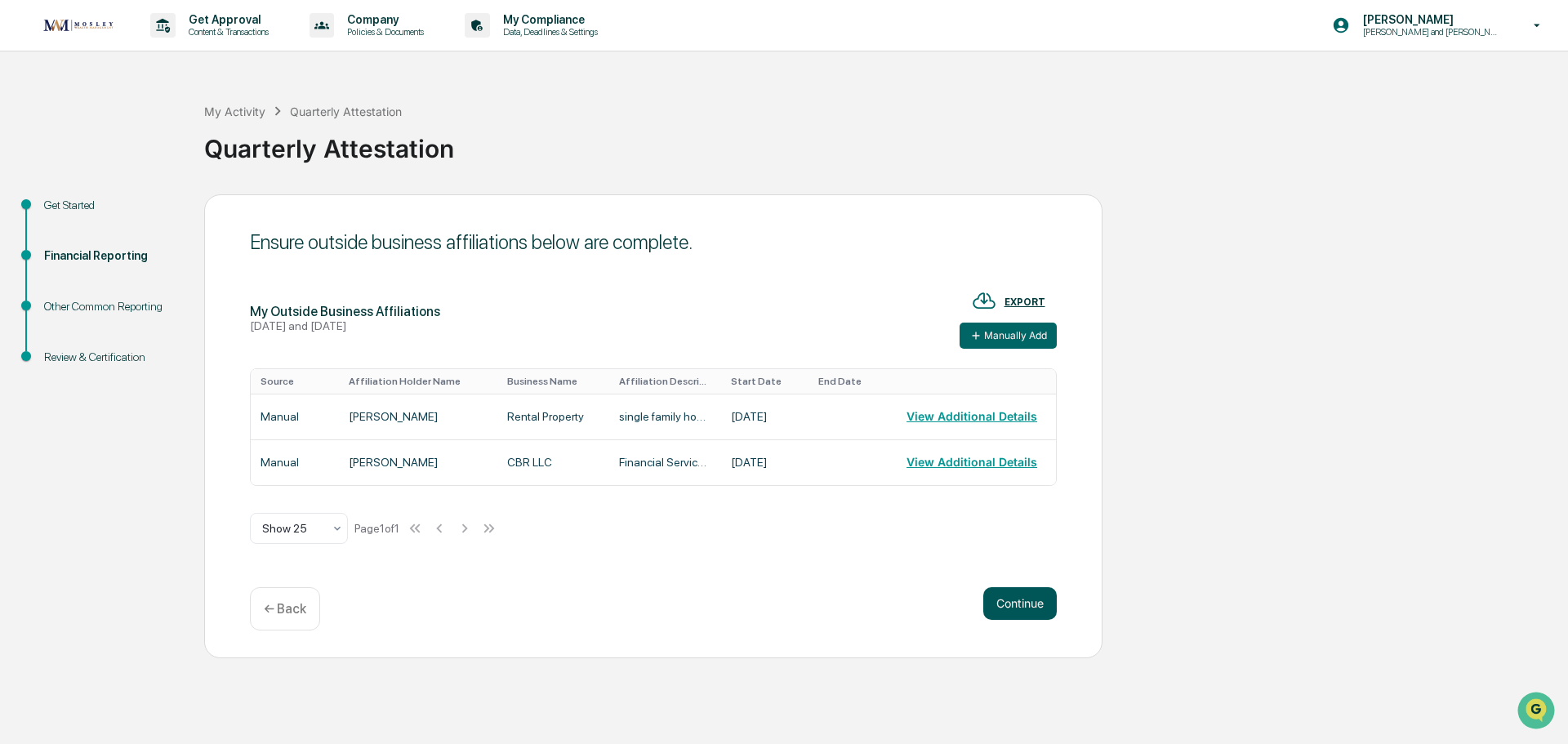
click at [1020, 602] on button "Continue" at bounding box center [1020, 603] width 74 height 32
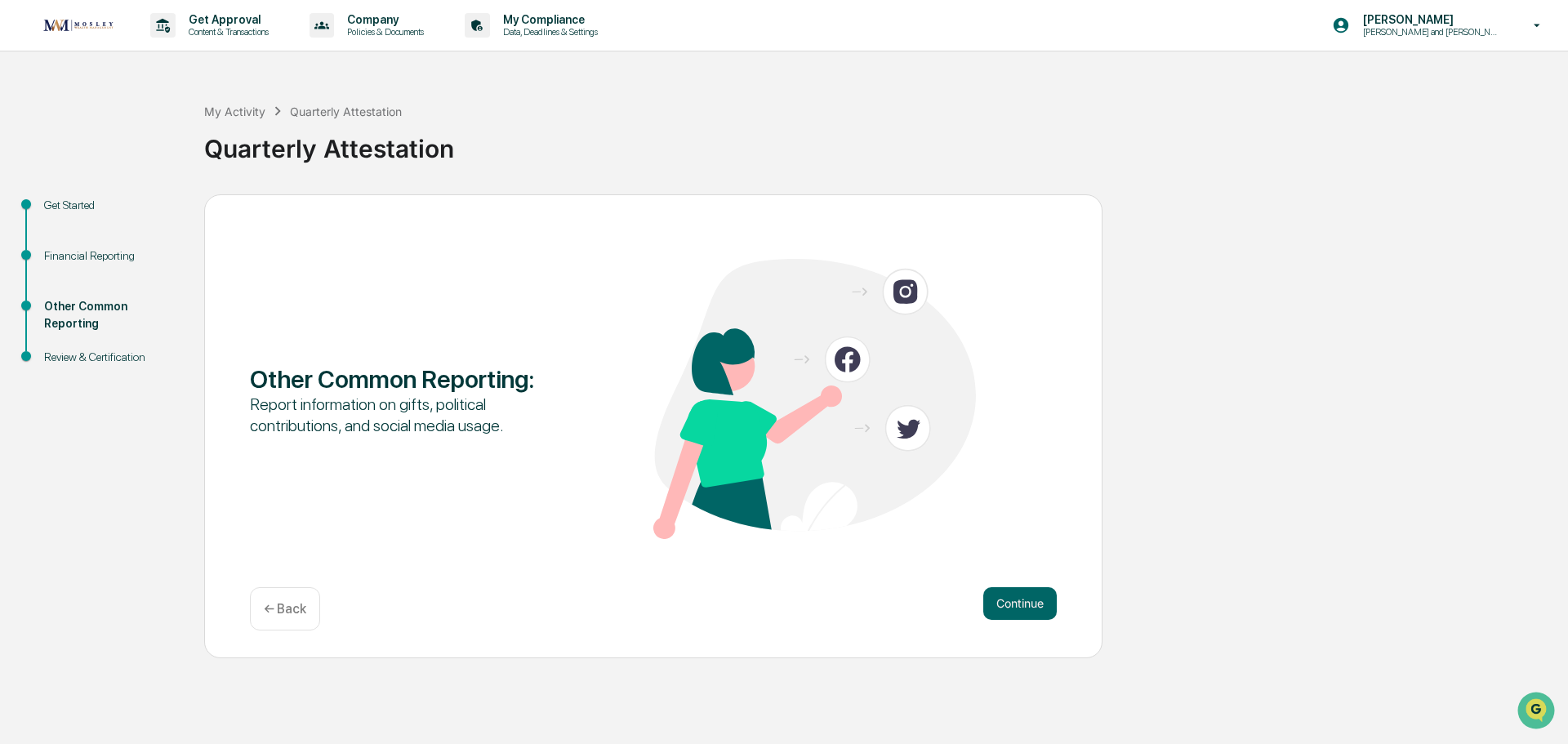
click at [1020, 602] on button "Continue" at bounding box center [1020, 603] width 74 height 32
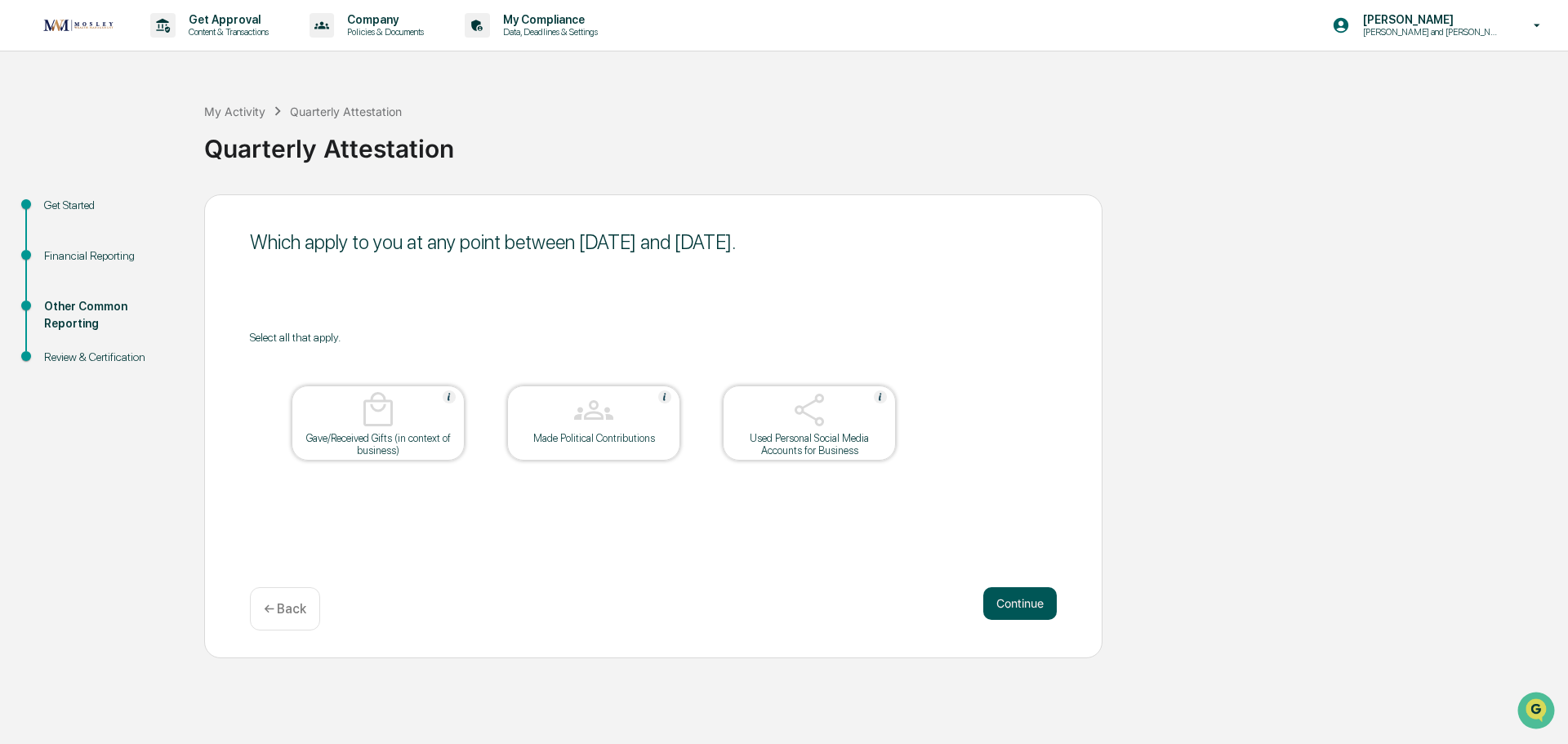
click at [1026, 602] on button "Continue" at bounding box center [1020, 603] width 74 height 32
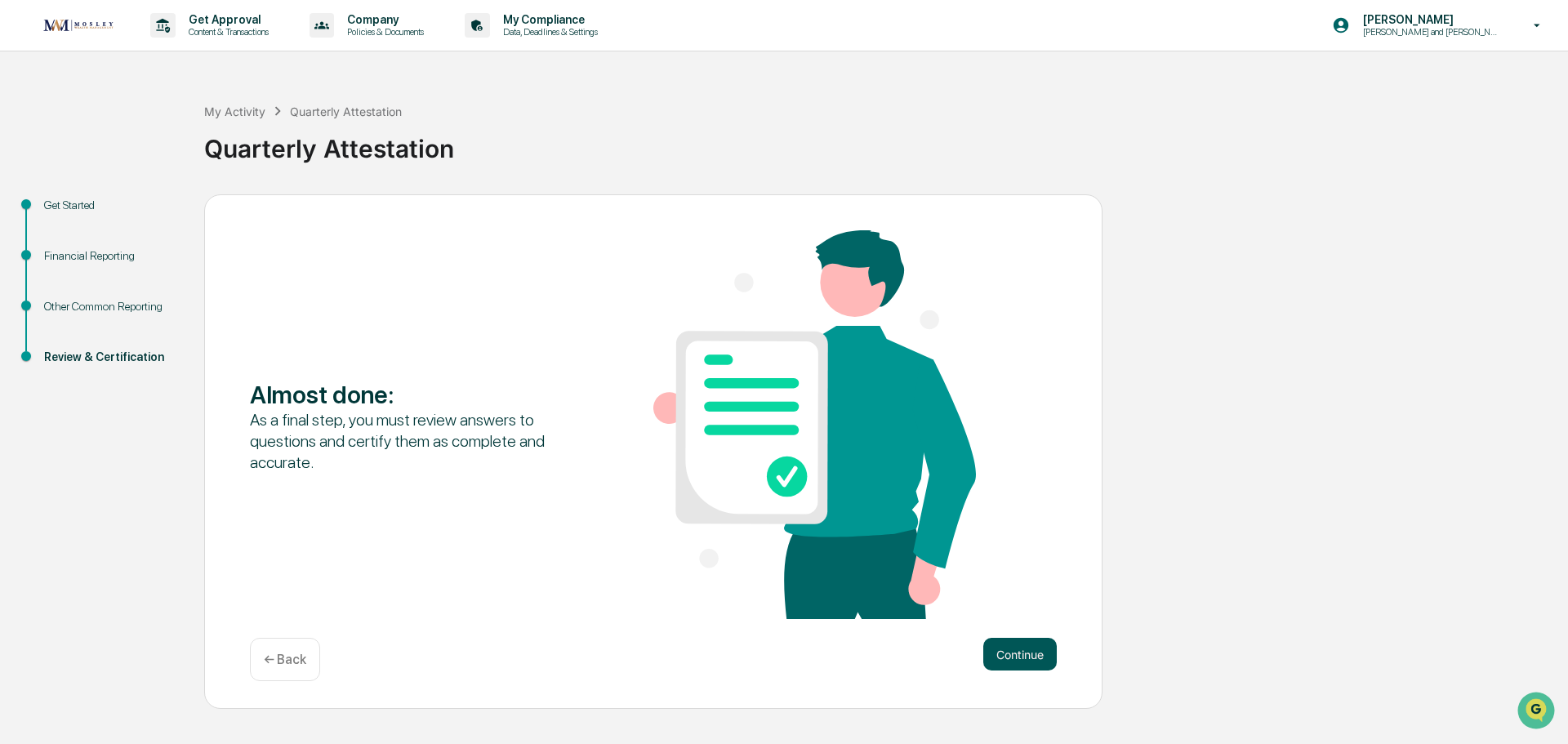
click at [1033, 655] on button "Continue" at bounding box center [1020, 654] width 74 height 32
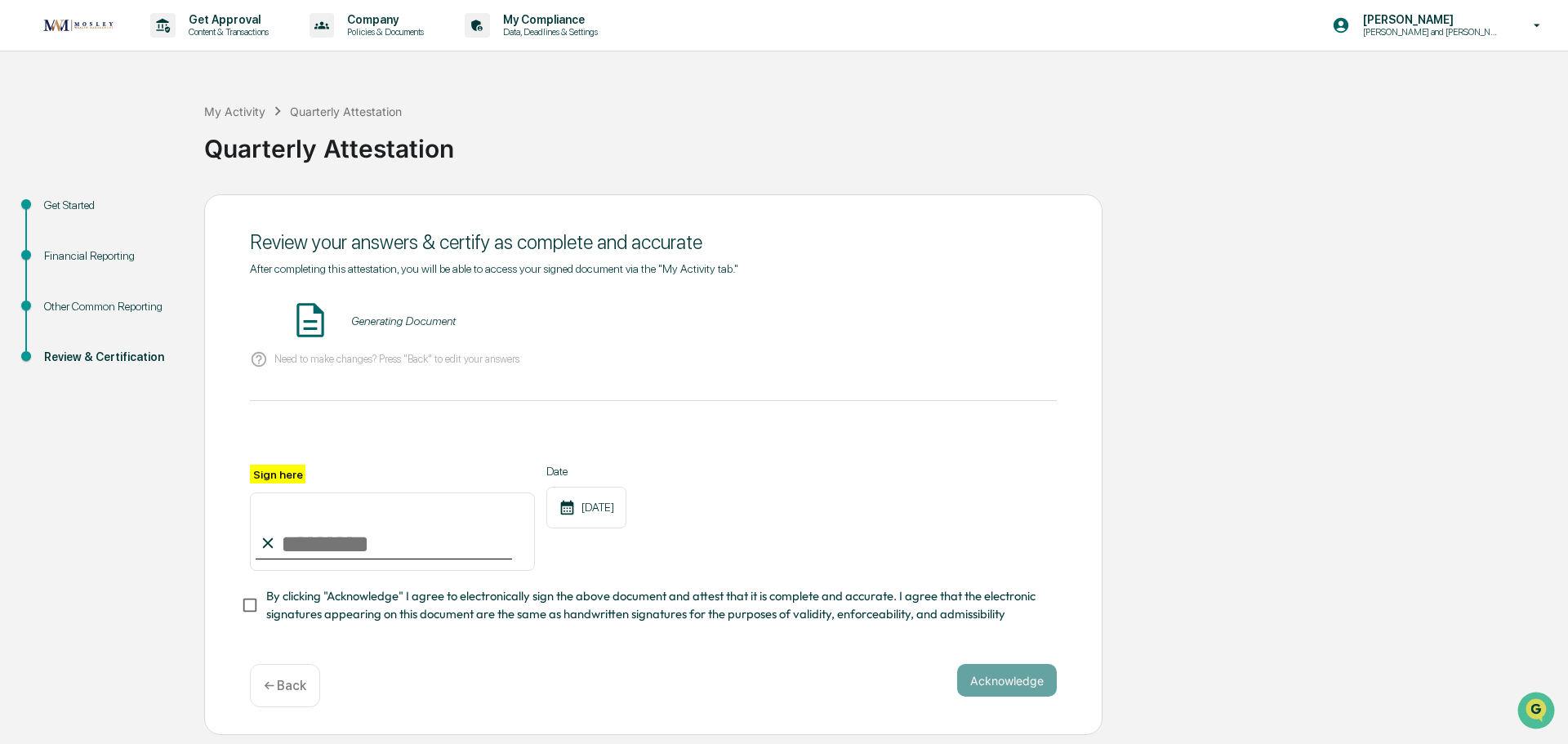
click at [344, 532] on input "Sign here" at bounding box center [392, 531] width 285 height 78
type input "**********"
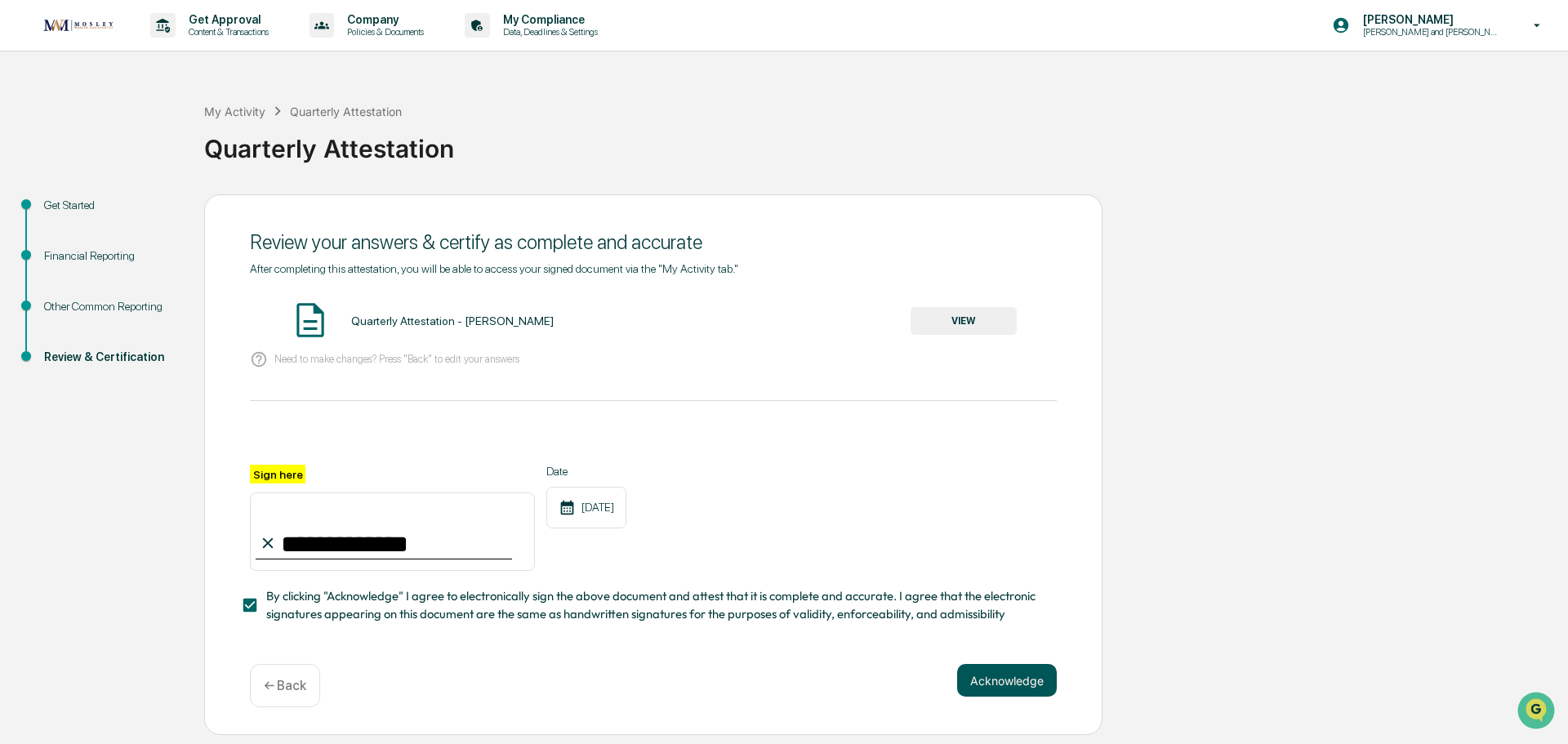
click at [1000, 684] on button "Acknowledge" at bounding box center [1007, 679] width 100 height 32
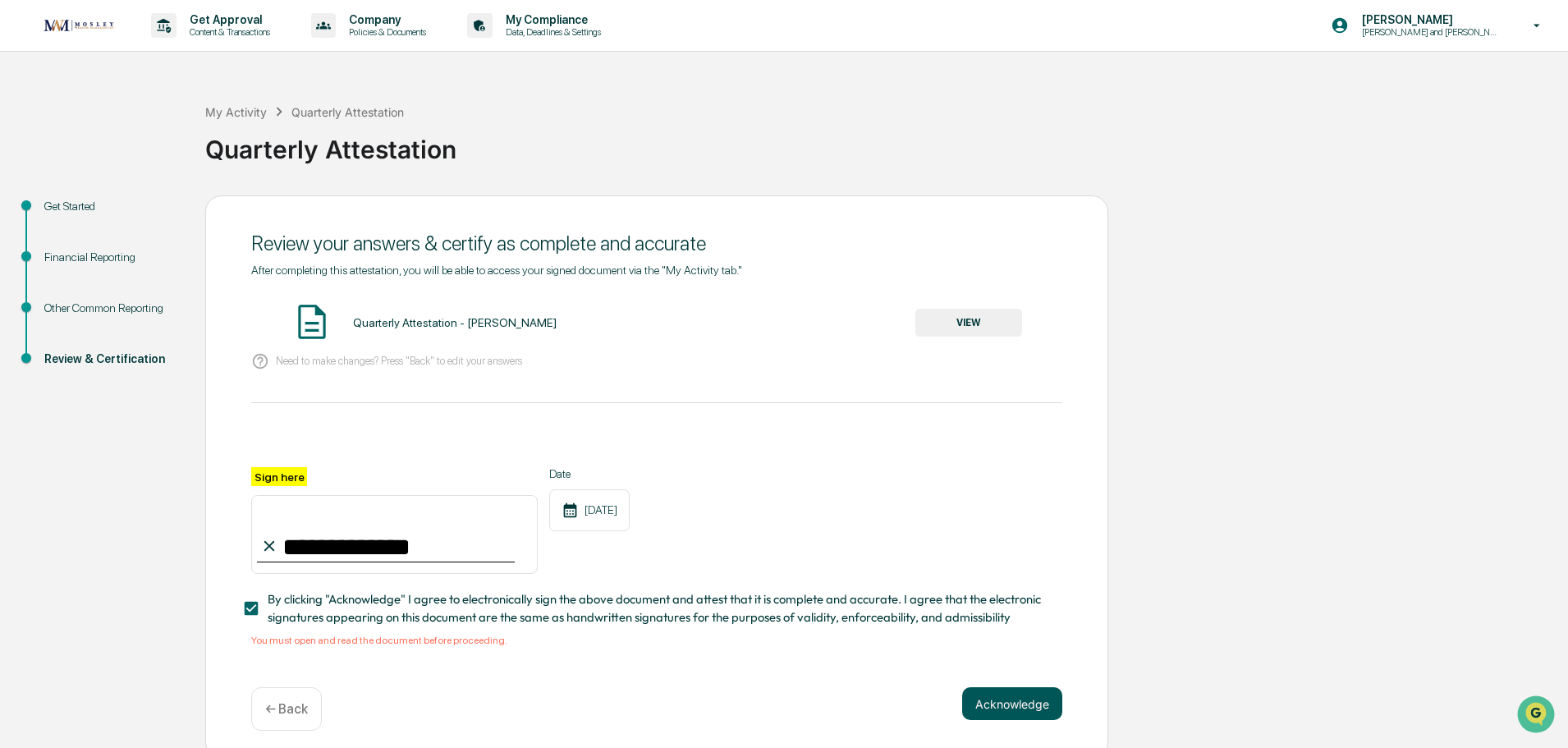
click at [1012, 705] on button "Acknowledge" at bounding box center [1012, 704] width 100 height 32
click at [949, 320] on button "VIEW" at bounding box center [968, 323] width 107 height 28
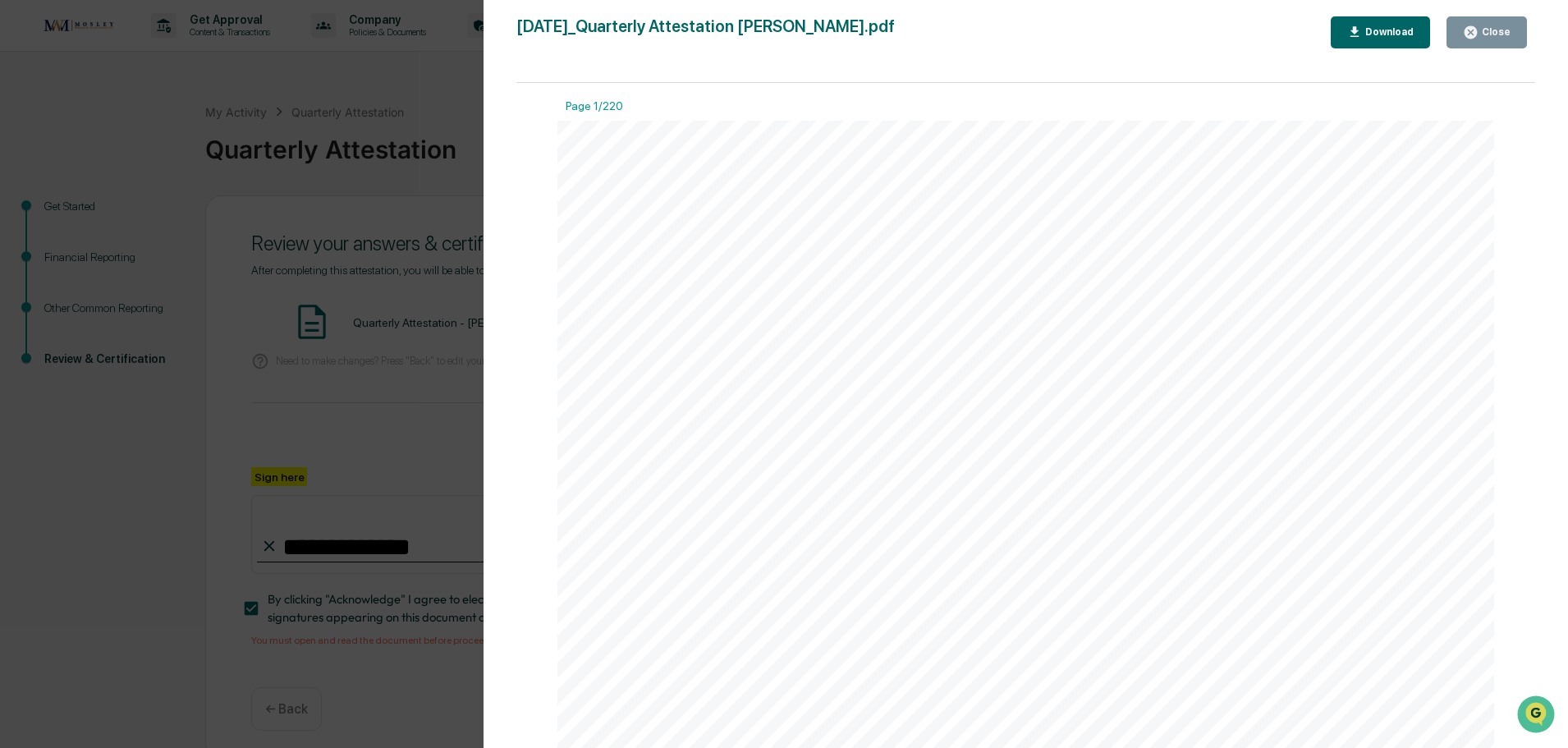
click at [1491, 25] on div "Close" at bounding box center [1486, 32] width 47 height 16
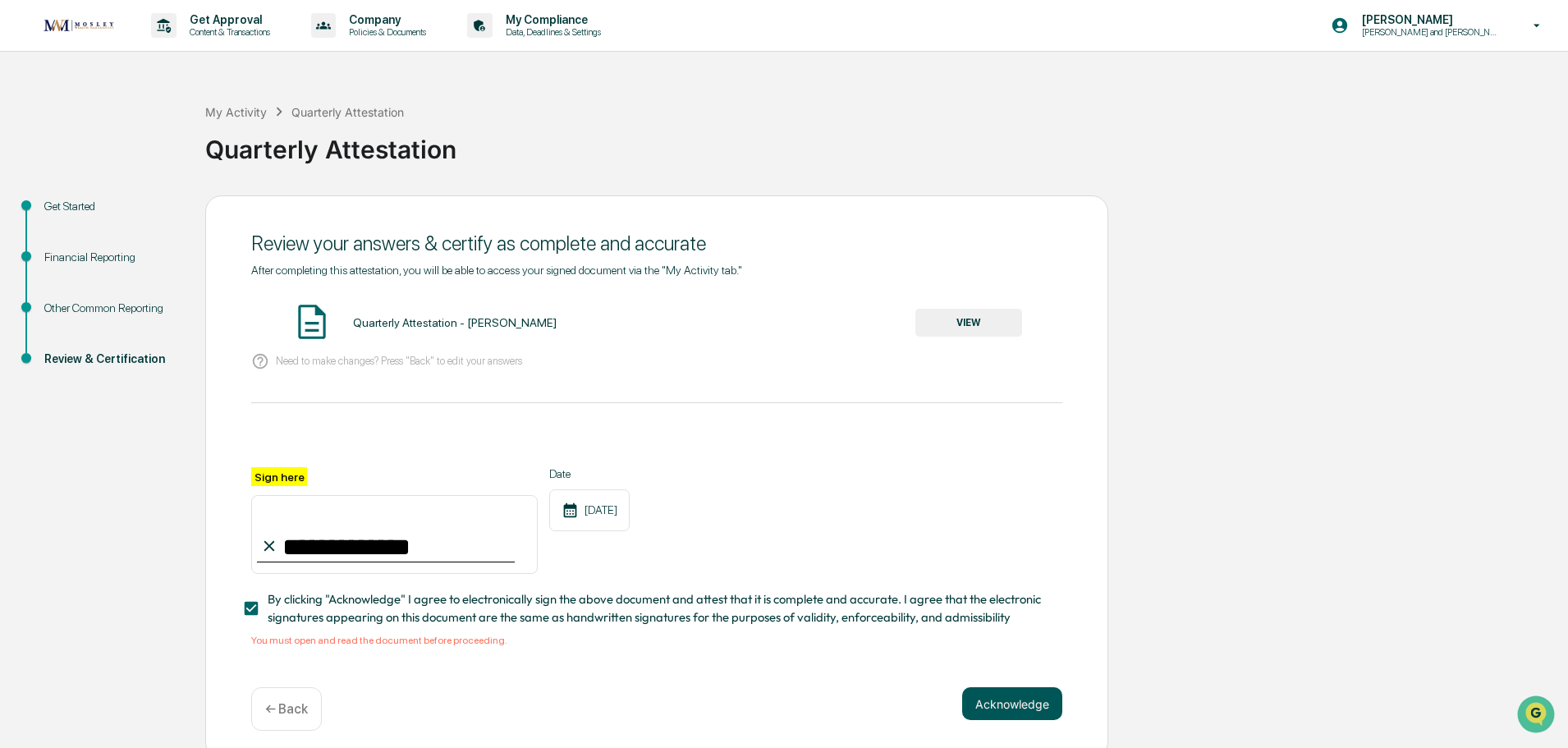
click at [1023, 712] on button "Acknowledge" at bounding box center [1012, 704] width 100 height 32
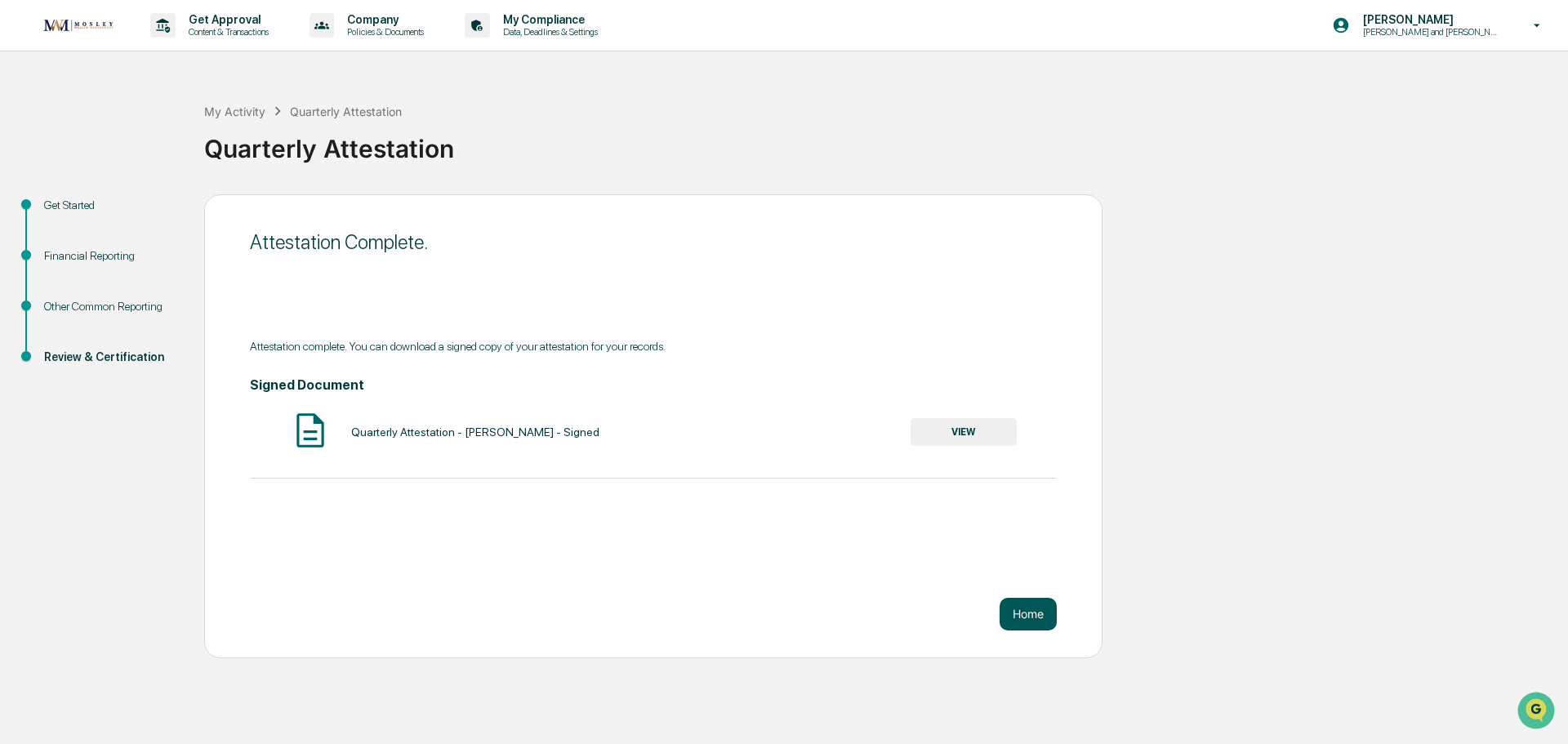
click at [1027, 620] on button "Home" at bounding box center [1028, 613] width 57 height 32
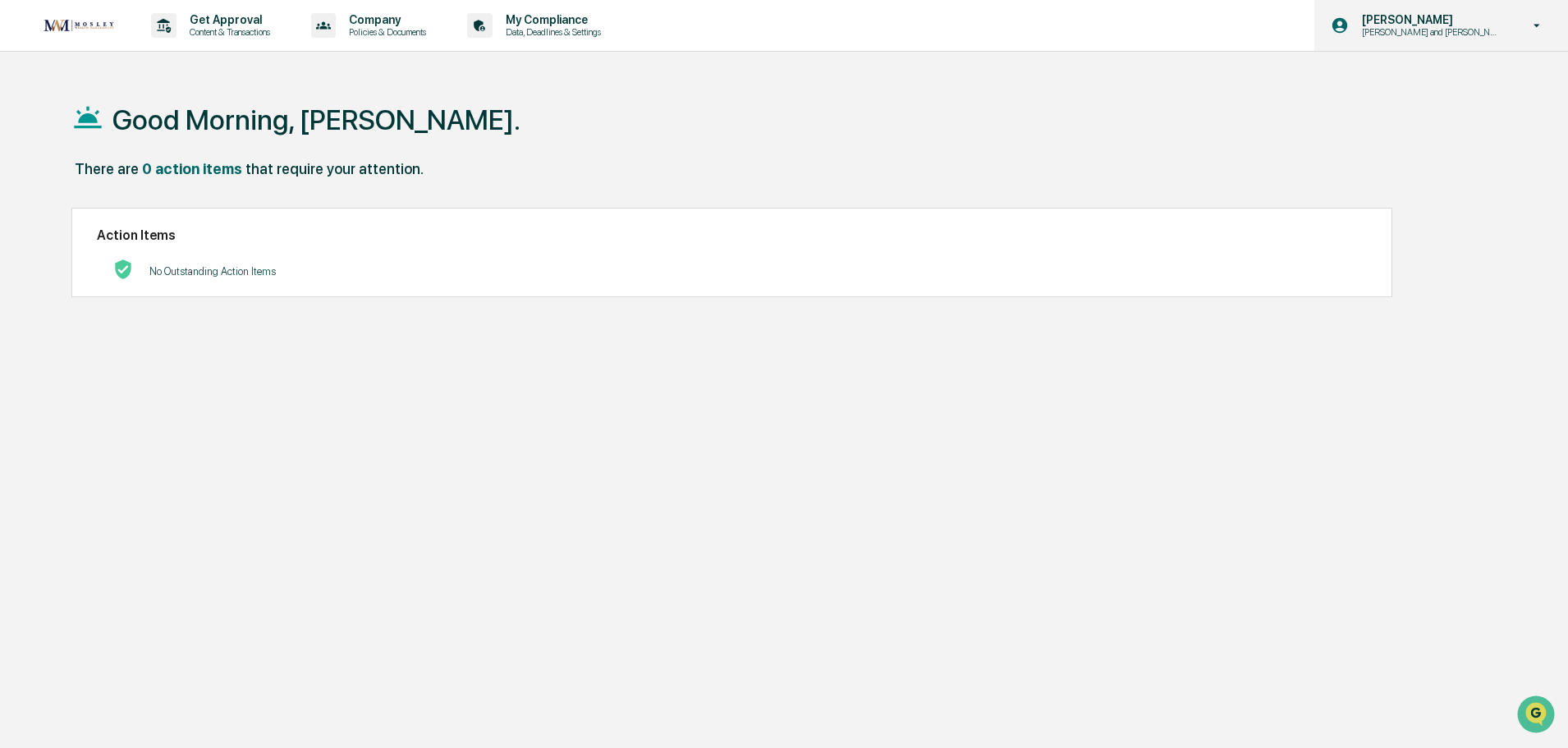
click at [1479, 14] on p "[PERSON_NAME]" at bounding box center [1430, 19] width 161 height 13
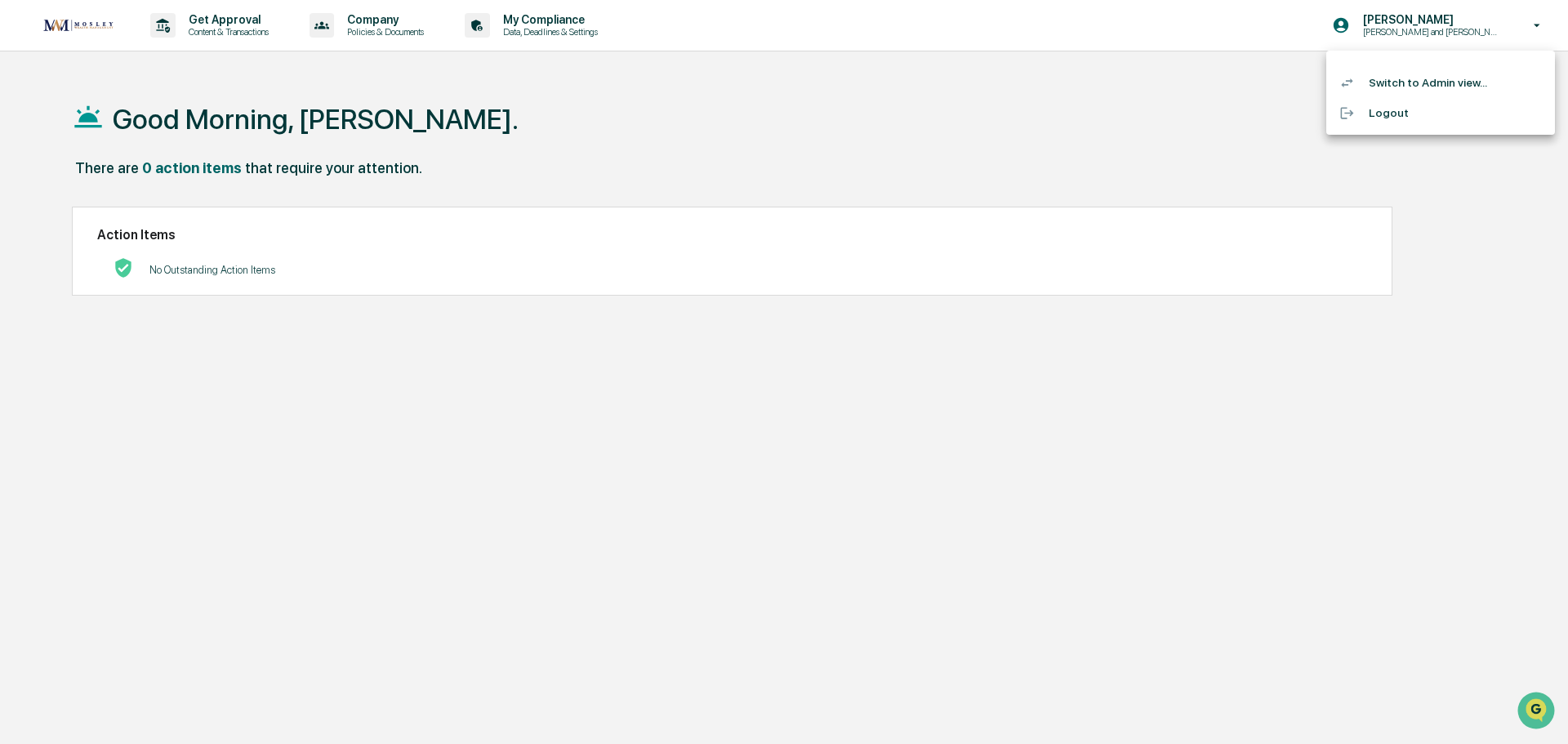
click at [1421, 83] on li "Switch to Admin view..." at bounding box center [1441, 83] width 229 height 30
